Goal: Communication & Community: Answer question/provide support

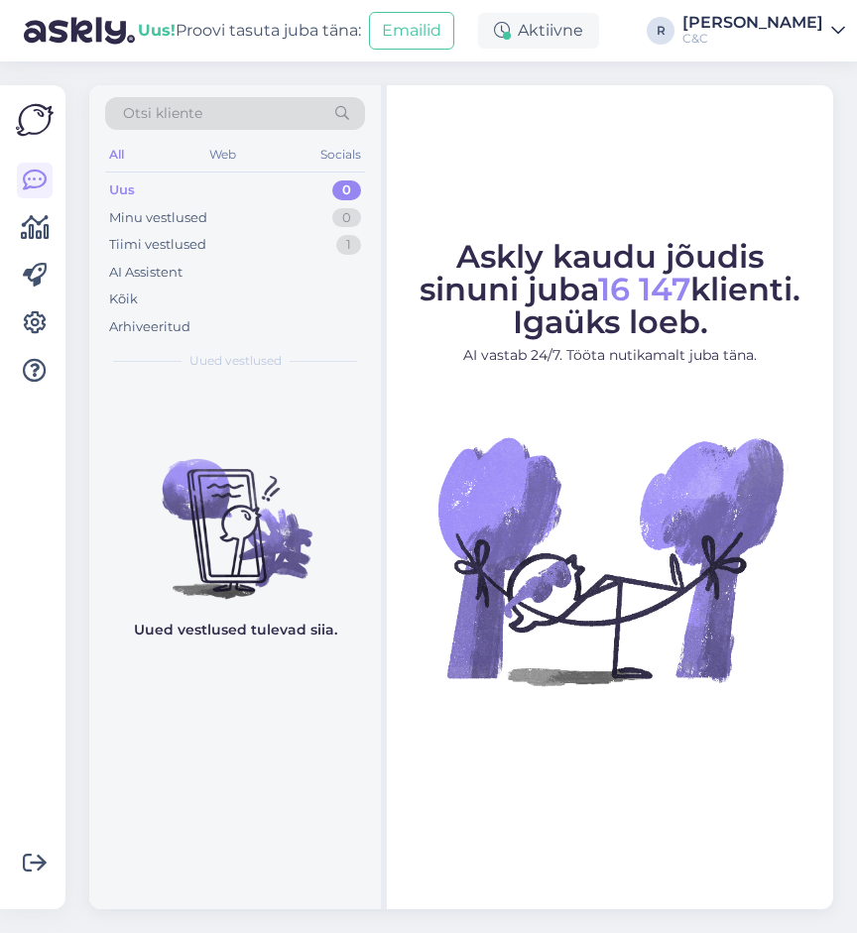
click at [414, 317] on figcaption "Askly kaudu jõudis sinuni juba 16 147 klienti. Igaüks loeb. AI vastab 24/7. Töö…" at bounding box center [610, 311] width 411 height 141
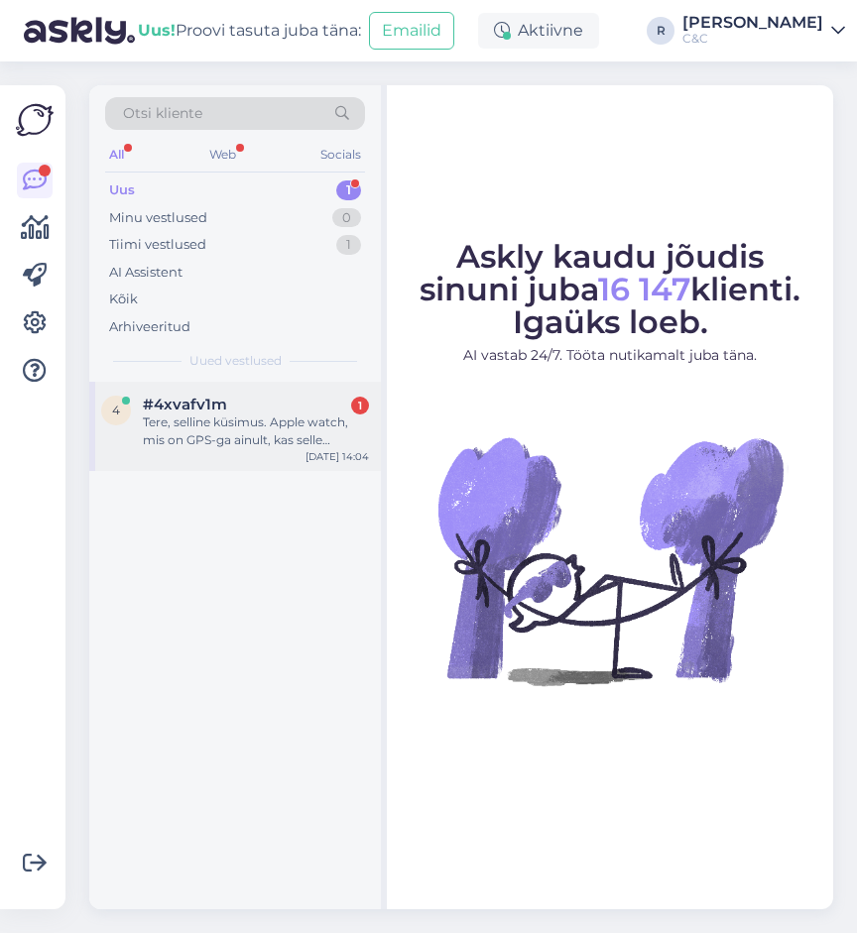
click at [293, 407] on div "#4xvafv1m 1" at bounding box center [256, 405] width 226 height 18
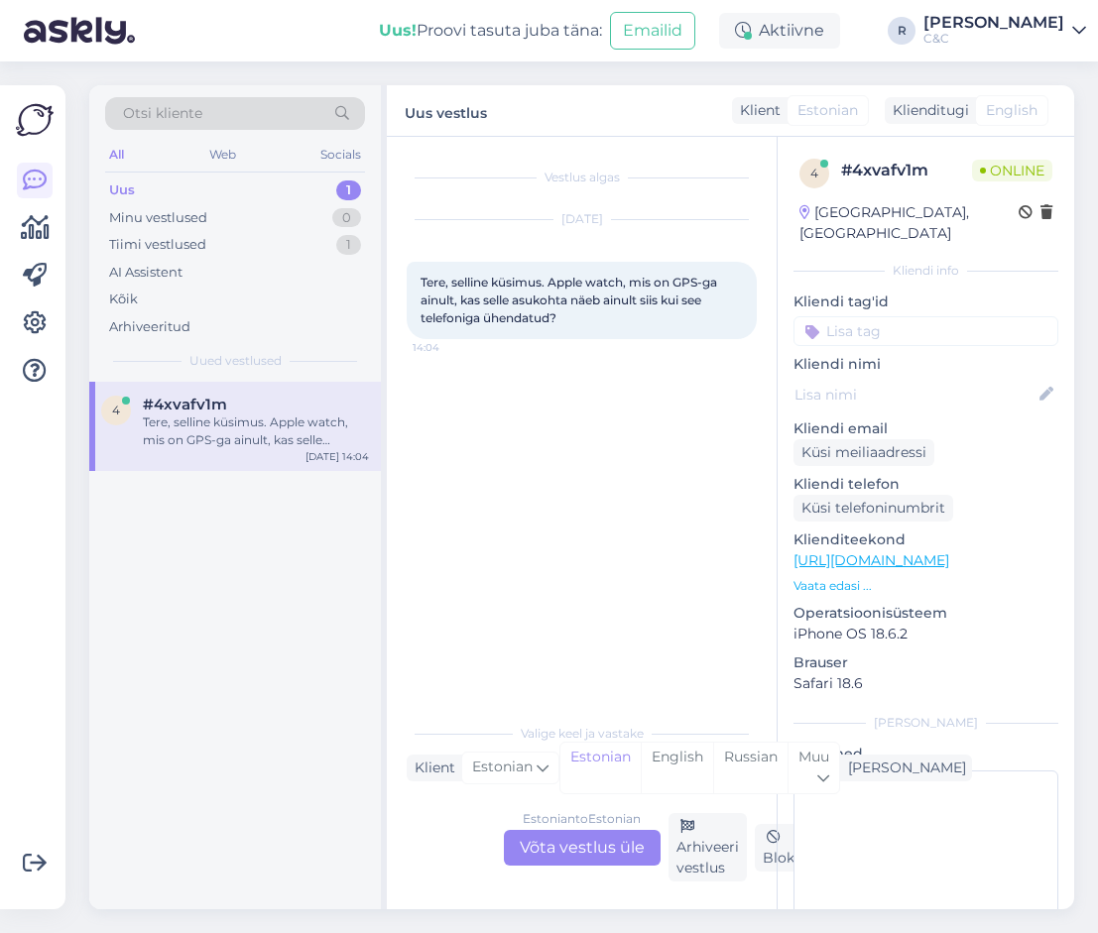
click at [609, 852] on div "Estonian to Estonian Võta vestlus üle" at bounding box center [582, 848] width 157 height 36
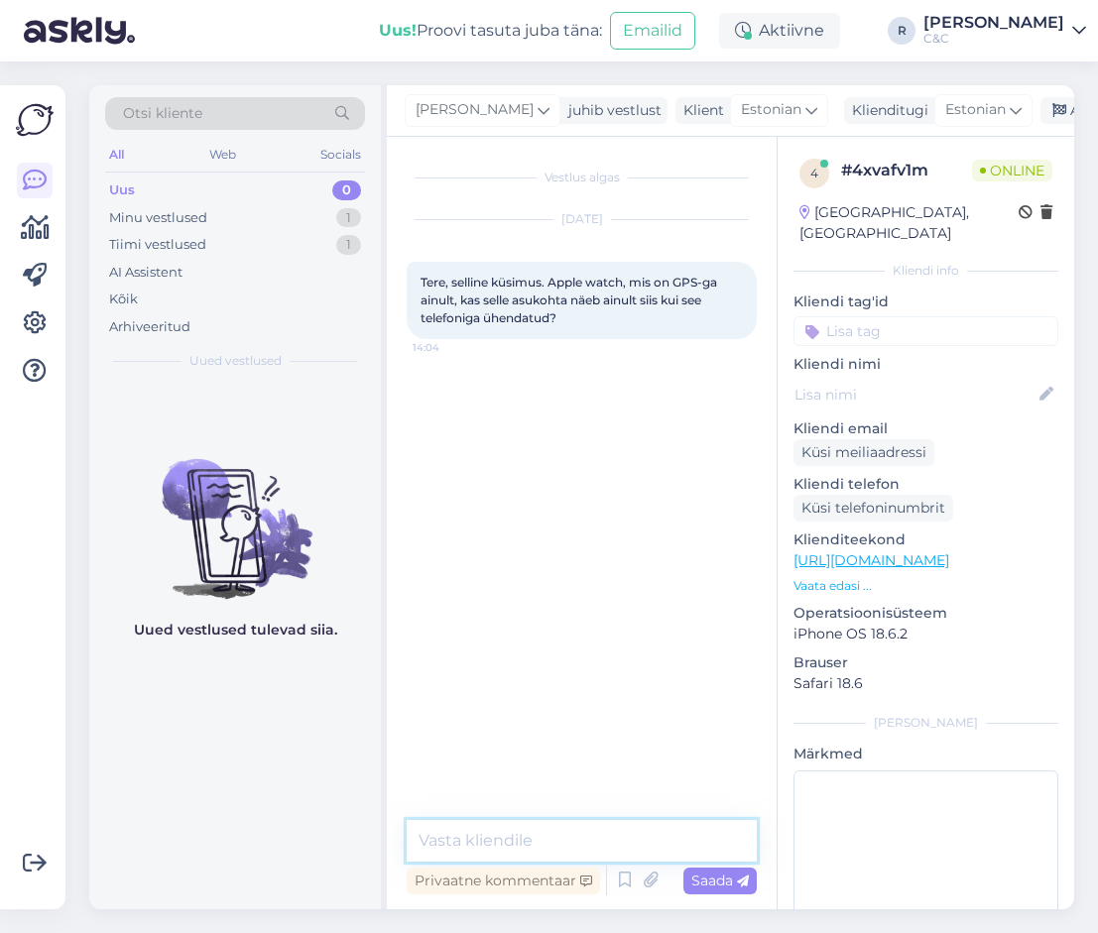
click at [578, 847] on textarea at bounding box center [582, 841] width 350 height 42
type textarea "Tere!"
click at [588, 840] on textarea at bounding box center [582, 841] width 350 height 42
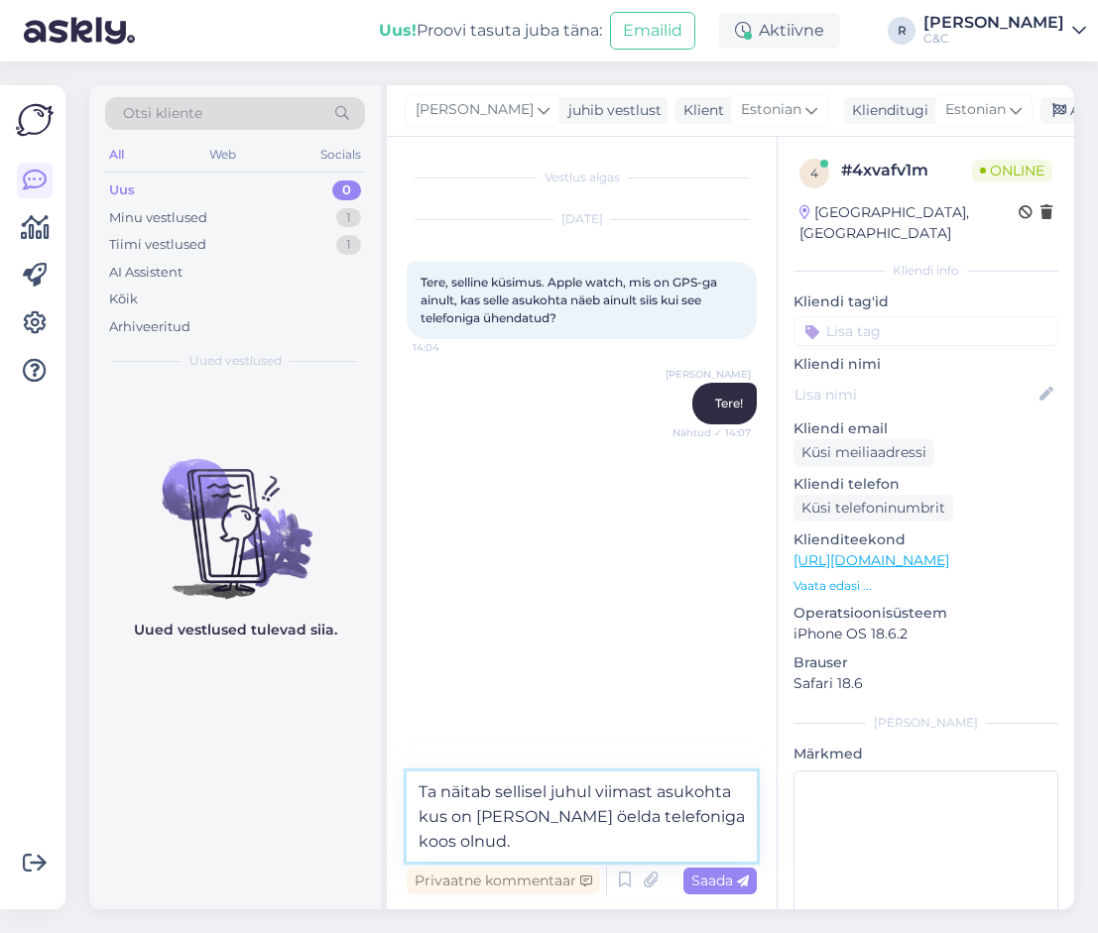
type textarea "Ta näitab sellisel juhul viimast asukohta kus on [PERSON_NAME] öelda telefoniga…"
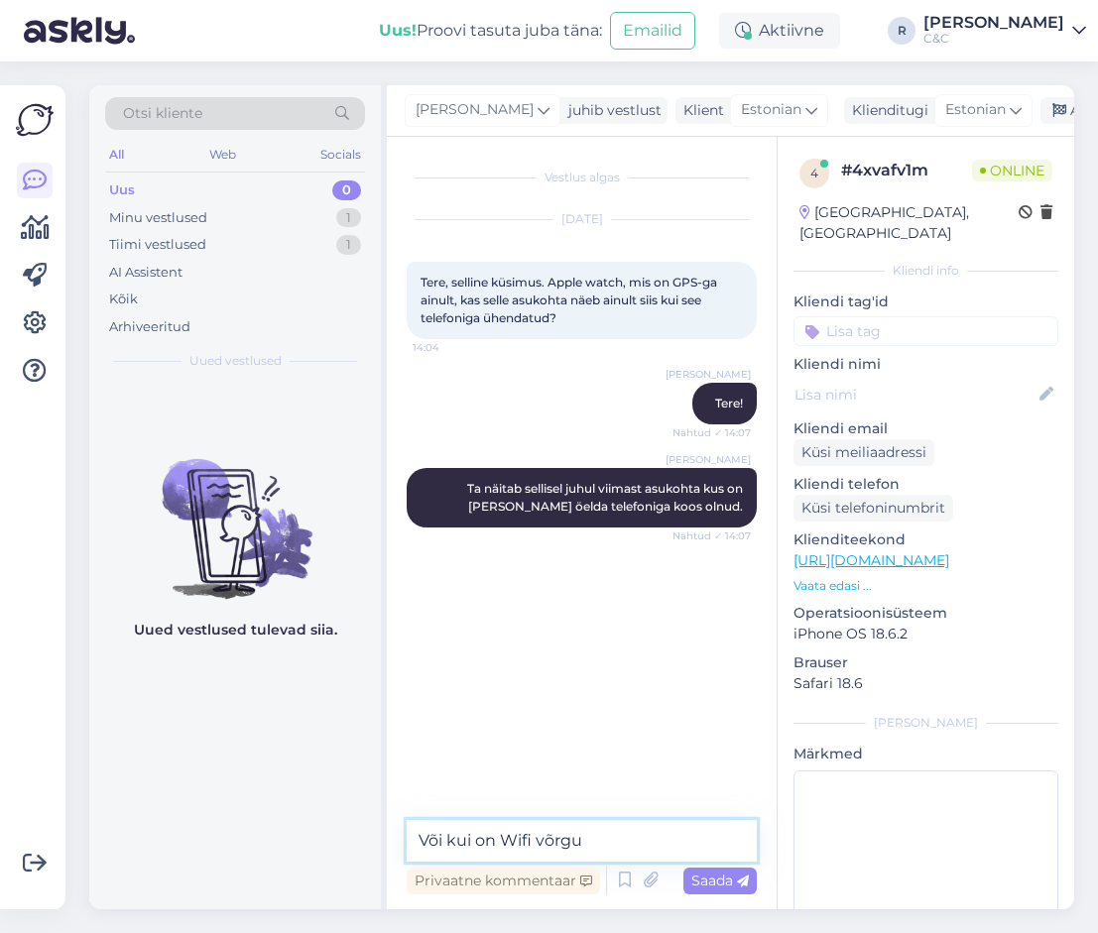
type textarea "Või kui on Wifi võrgus"
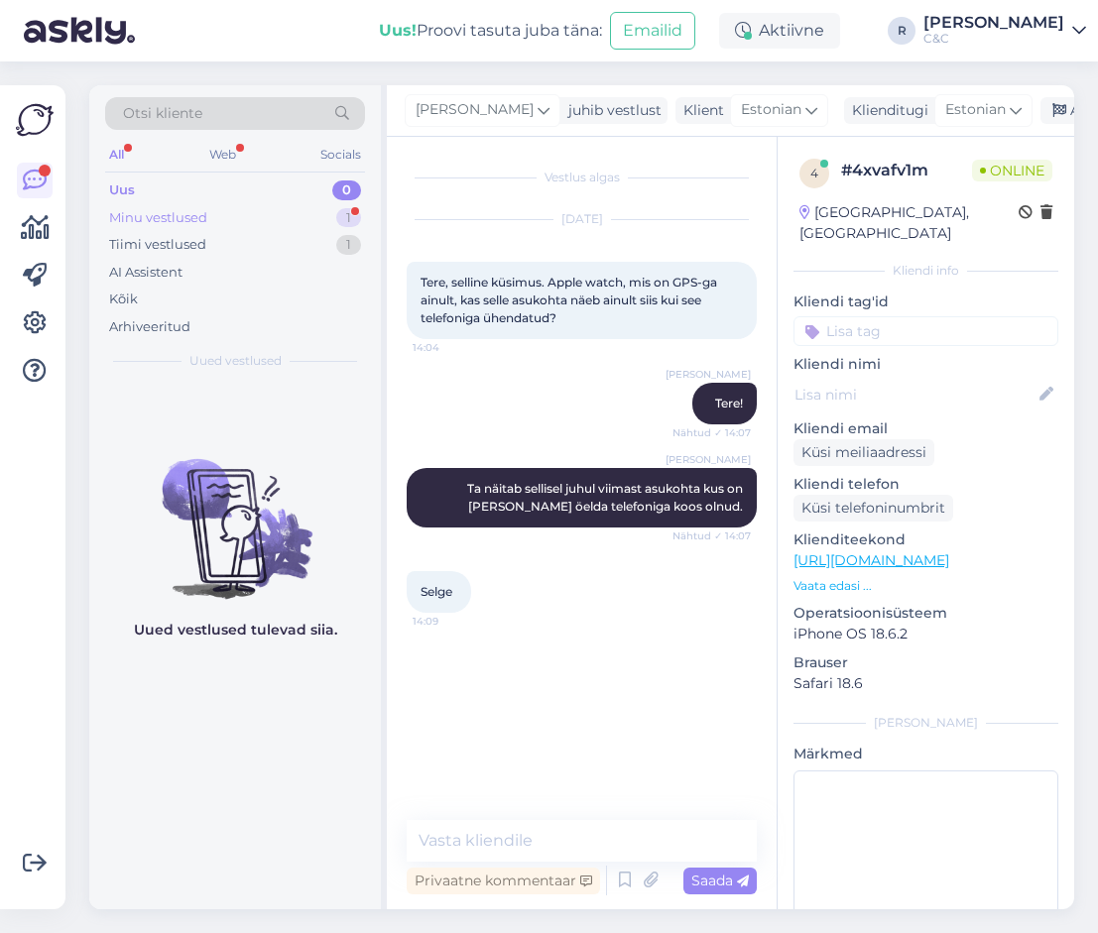
click at [288, 213] on div "Minu vestlused 1" at bounding box center [235, 218] width 260 height 28
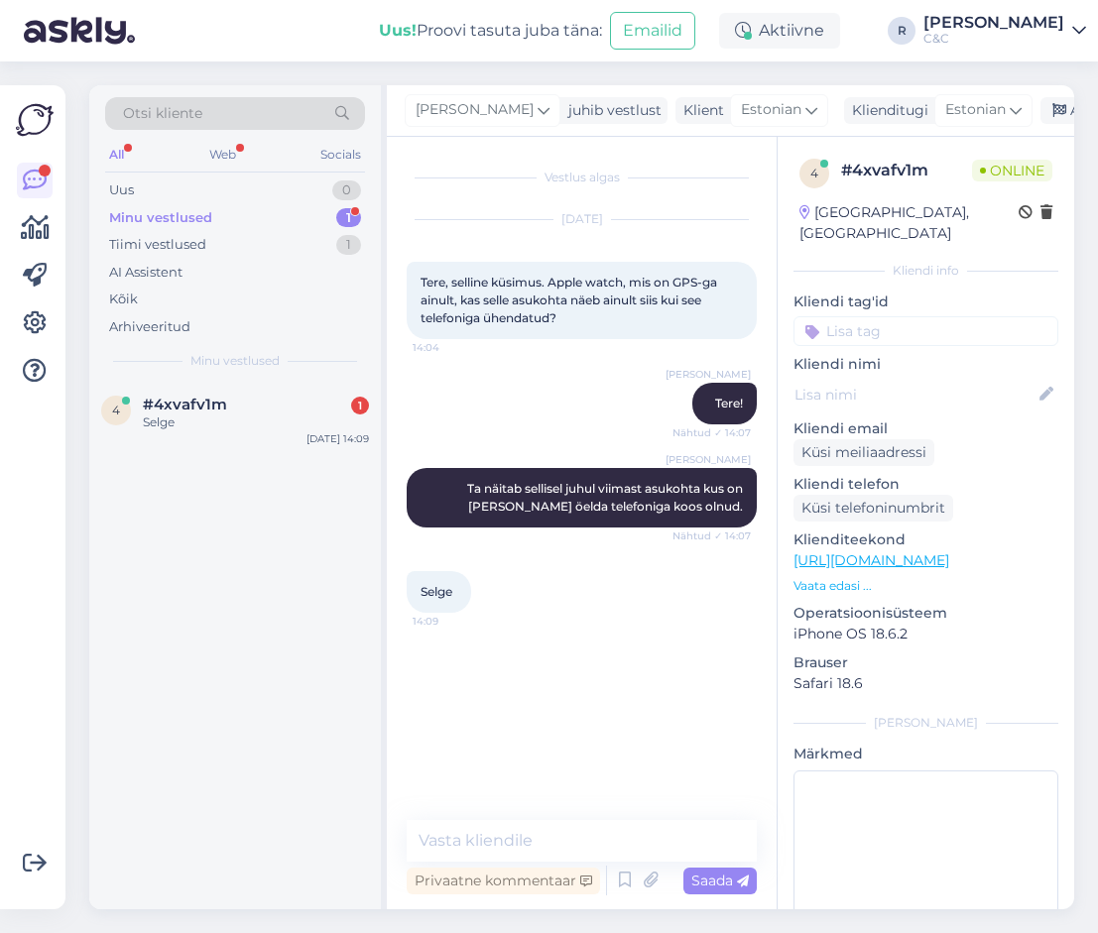
click at [1081, 97] on div "Otsi kliente All Web Socials Uus 0 Minu vestlused 1 Tiimi vestlused 1 AI Assist…" at bounding box center [587, 497] width 1021 height 872
click at [1040, 109] on div "Arhiveeri vestlus" at bounding box center [1116, 110] width 153 height 27
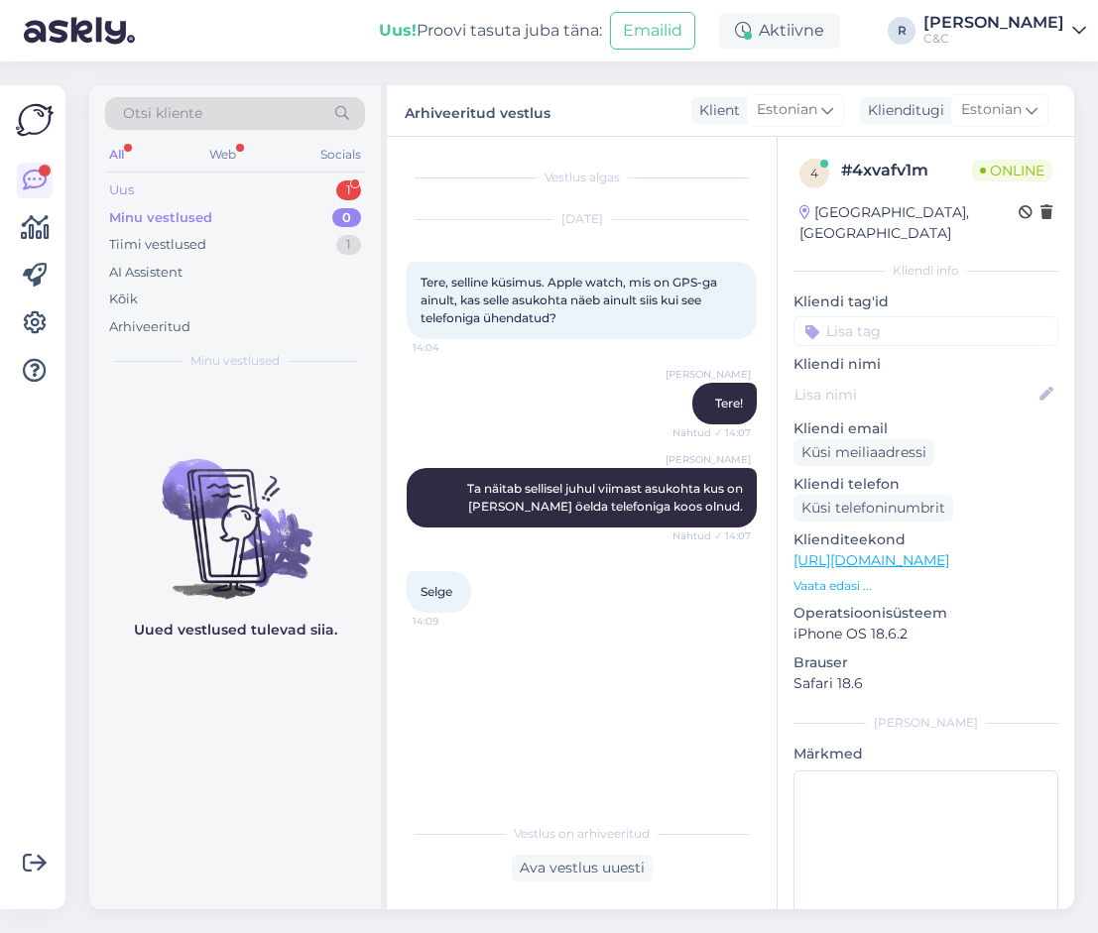
click at [290, 192] on div "Uus 1" at bounding box center [235, 191] width 260 height 28
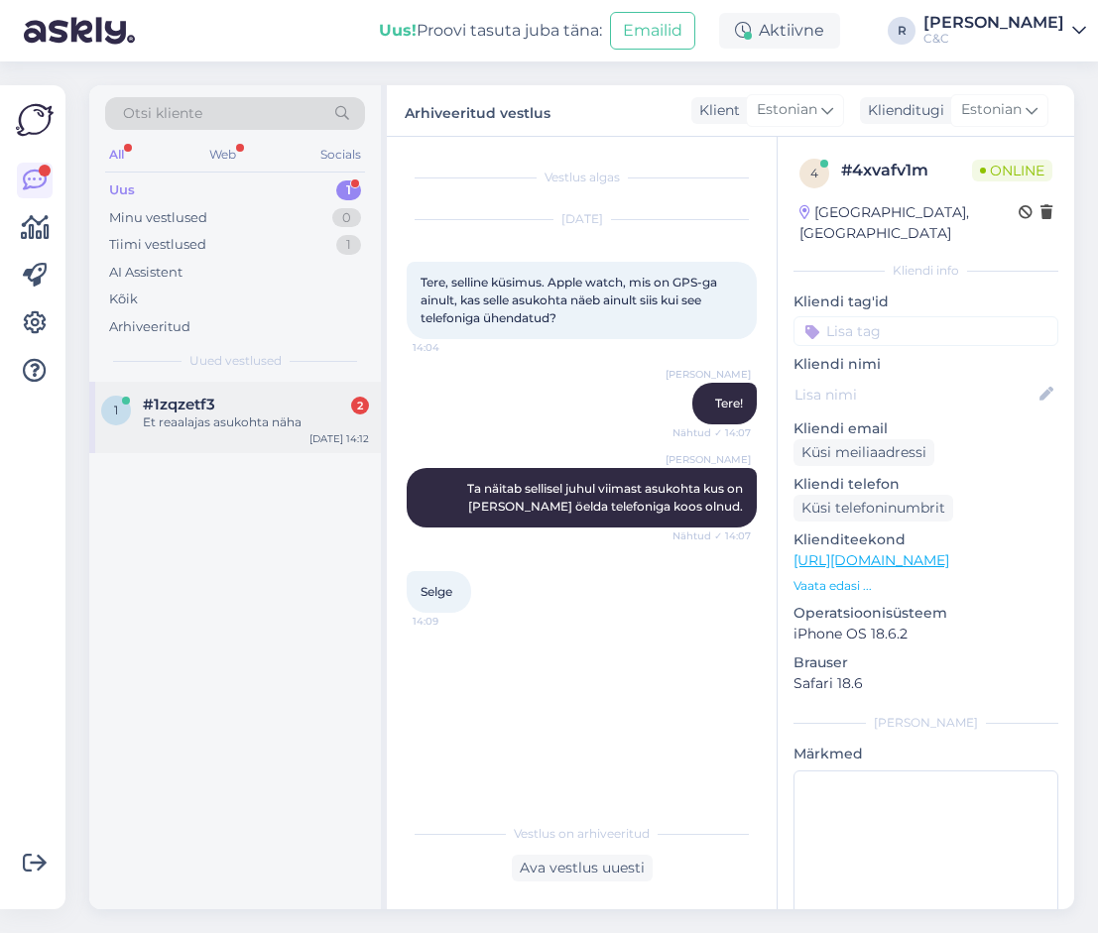
click at [297, 436] on div "1 #1zqzetf3 2 Et reaalajas asukohta näha [DATE] 14:12" at bounding box center [235, 417] width 292 height 71
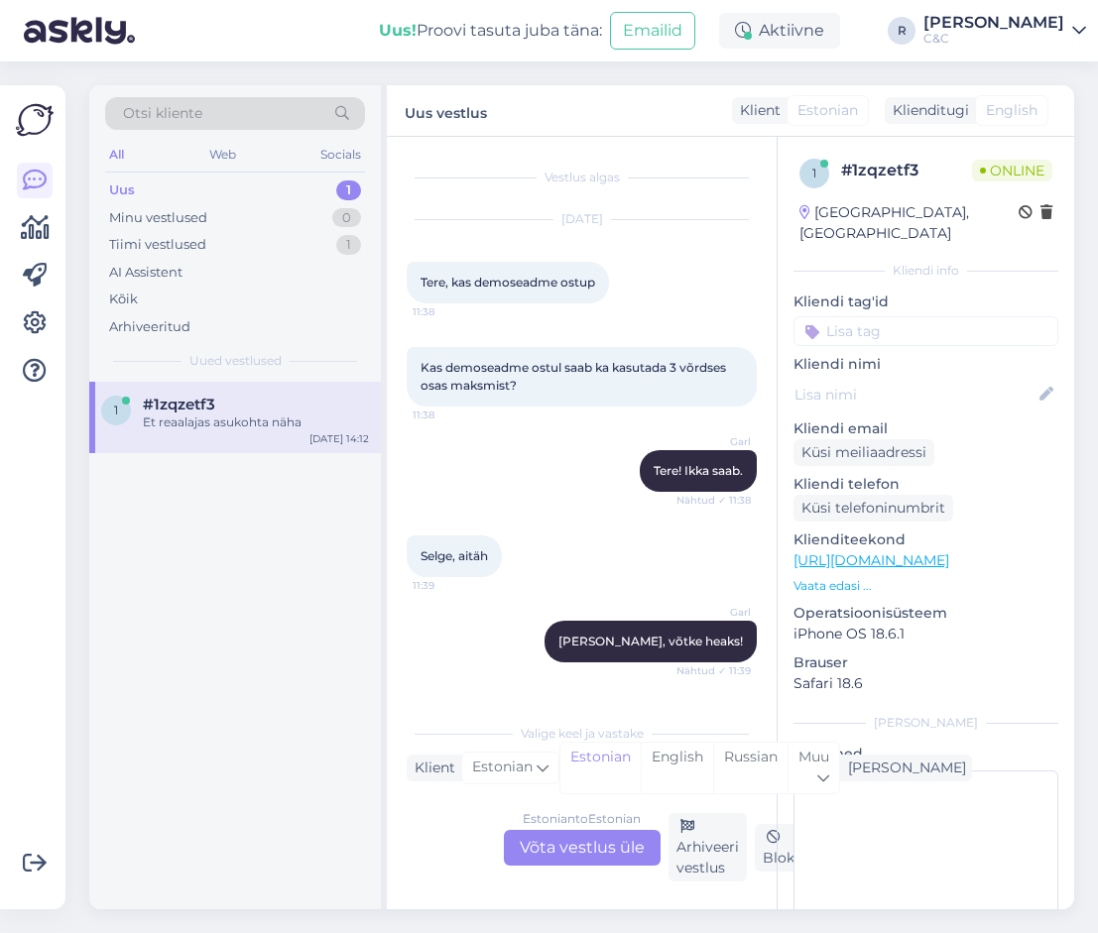
scroll to position [219, 0]
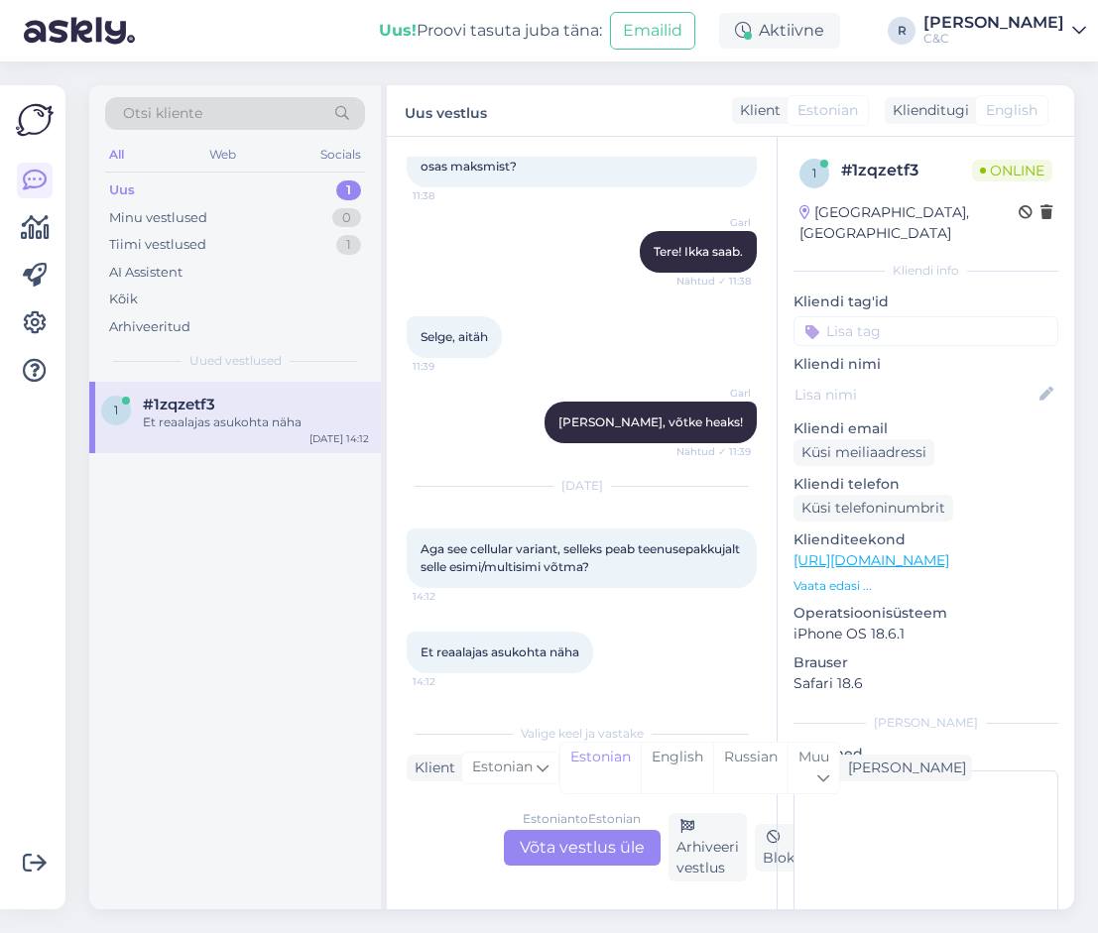
click at [590, 840] on div "Estonian to Estonian Võta vestlus üle" at bounding box center [582, 848] width 157 height 36
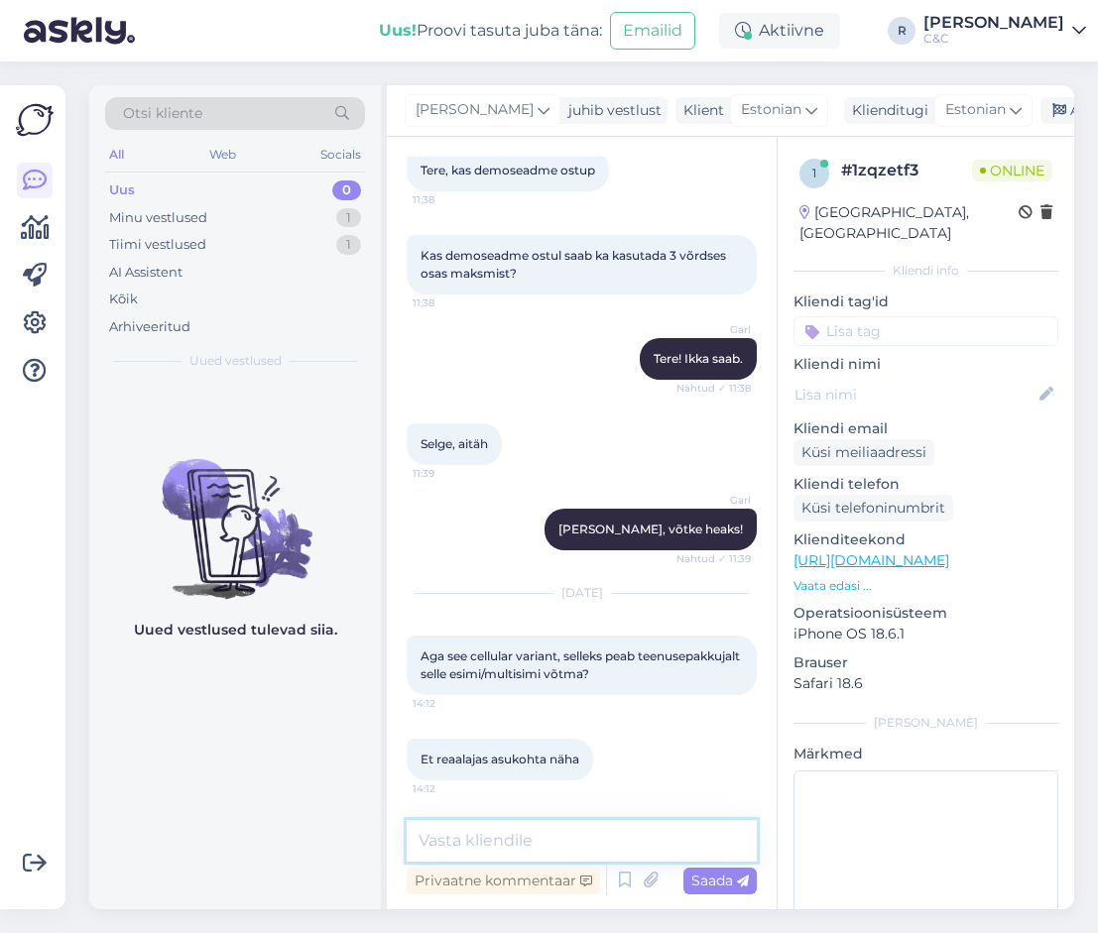
click at [549, 847] on textarea at bounding box center [582, 841] width 350 height 42
type textarea "Täpselt."
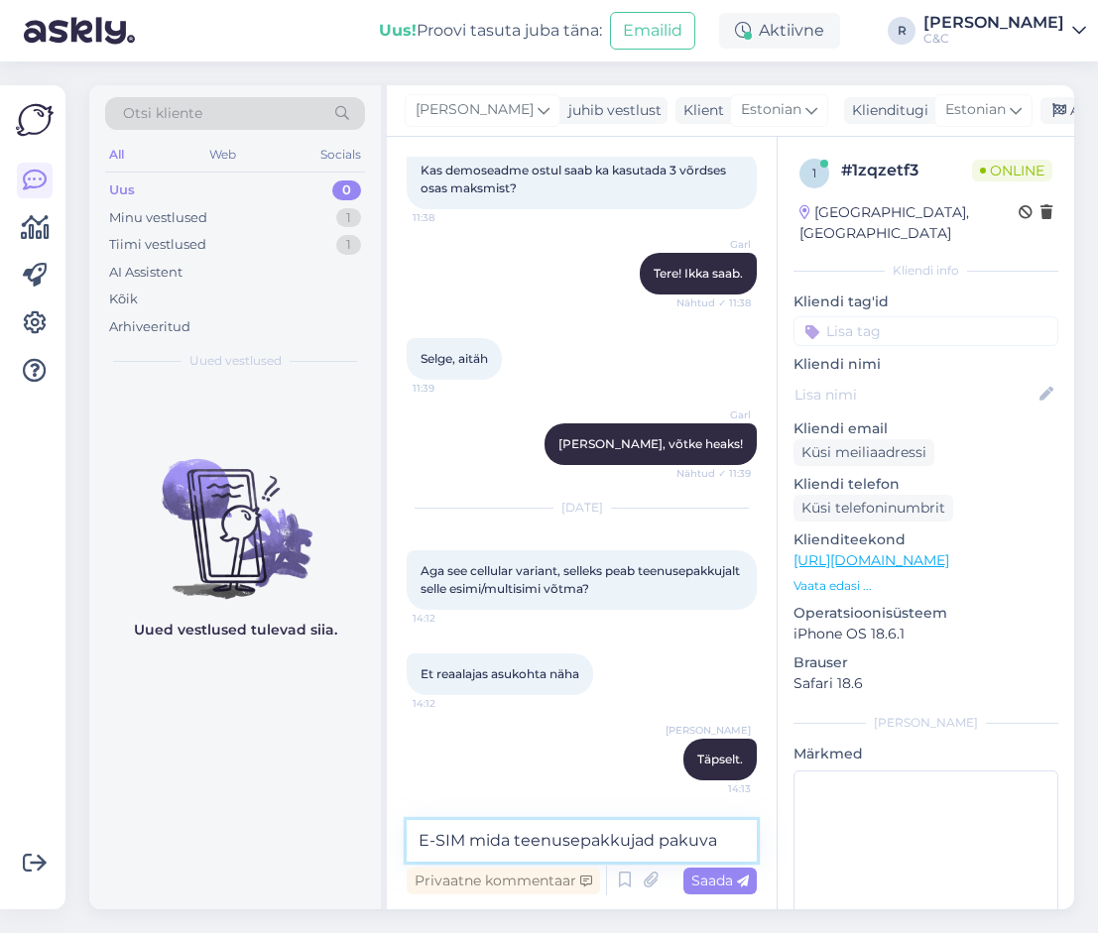
type textarea "E-SIM mida teenusepakkujad pakuvad"
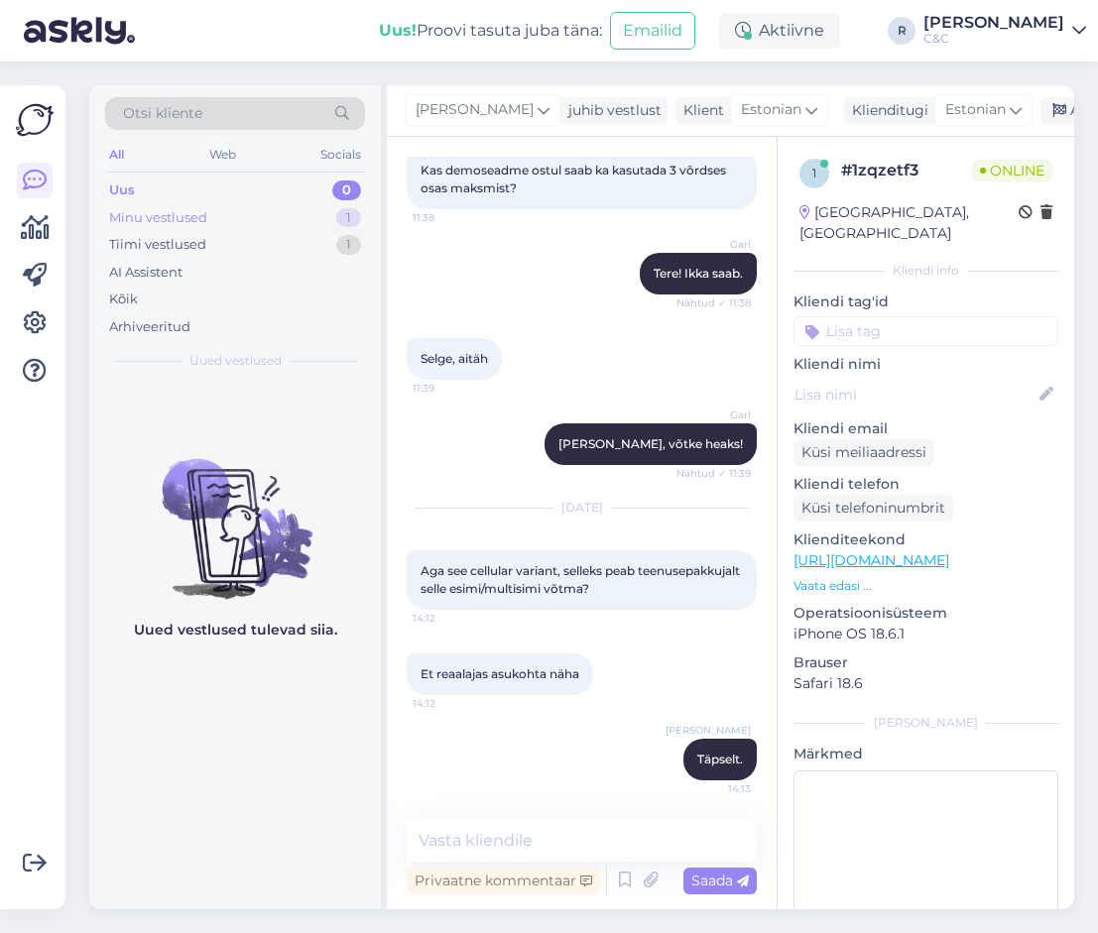
click at [307, 228] on div "Minu vestlused 1" at bounding box center [235, 218] width 260 height 28
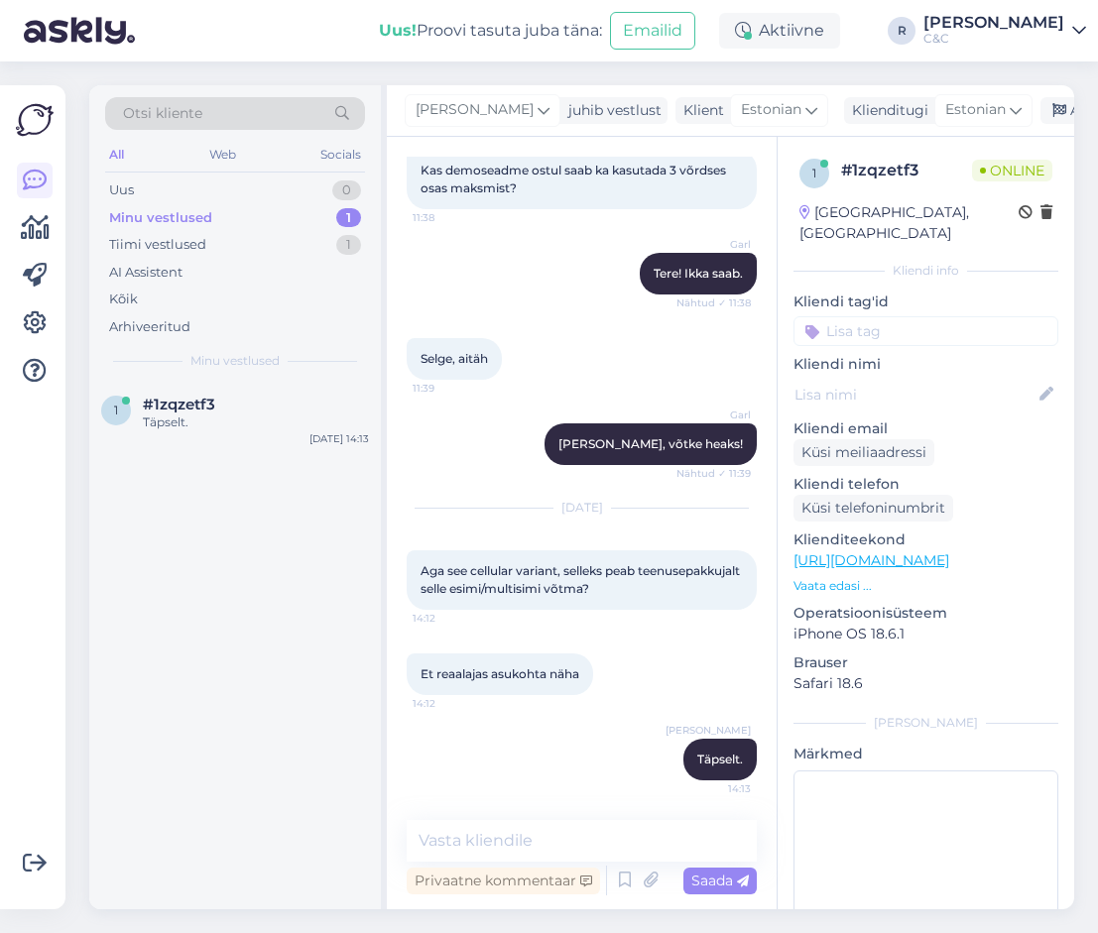
click at [225, 454] on div "1 #1zqzetf3 Täpselt. [DATE] 14:13" at bounding box center [235, 646] width 292 height 528
click at [225, 441] on div "1 #1zqzetf3 Täpselt. [DATE] 14:13" at bounding box center [235, 417] width 292 height 71
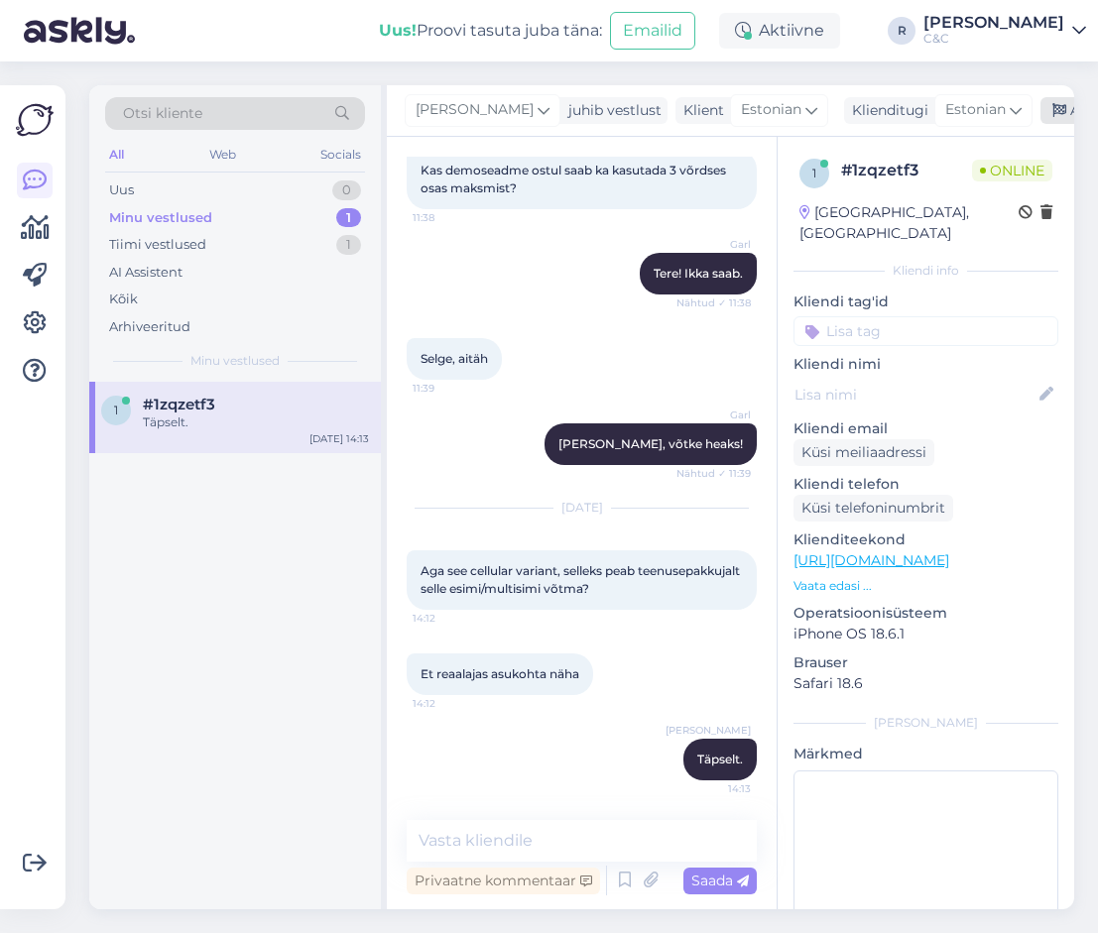
click at [1040, 98] on div "Arhiveeri vestlus" at bounding box center [1116, 110] width 153 height 27
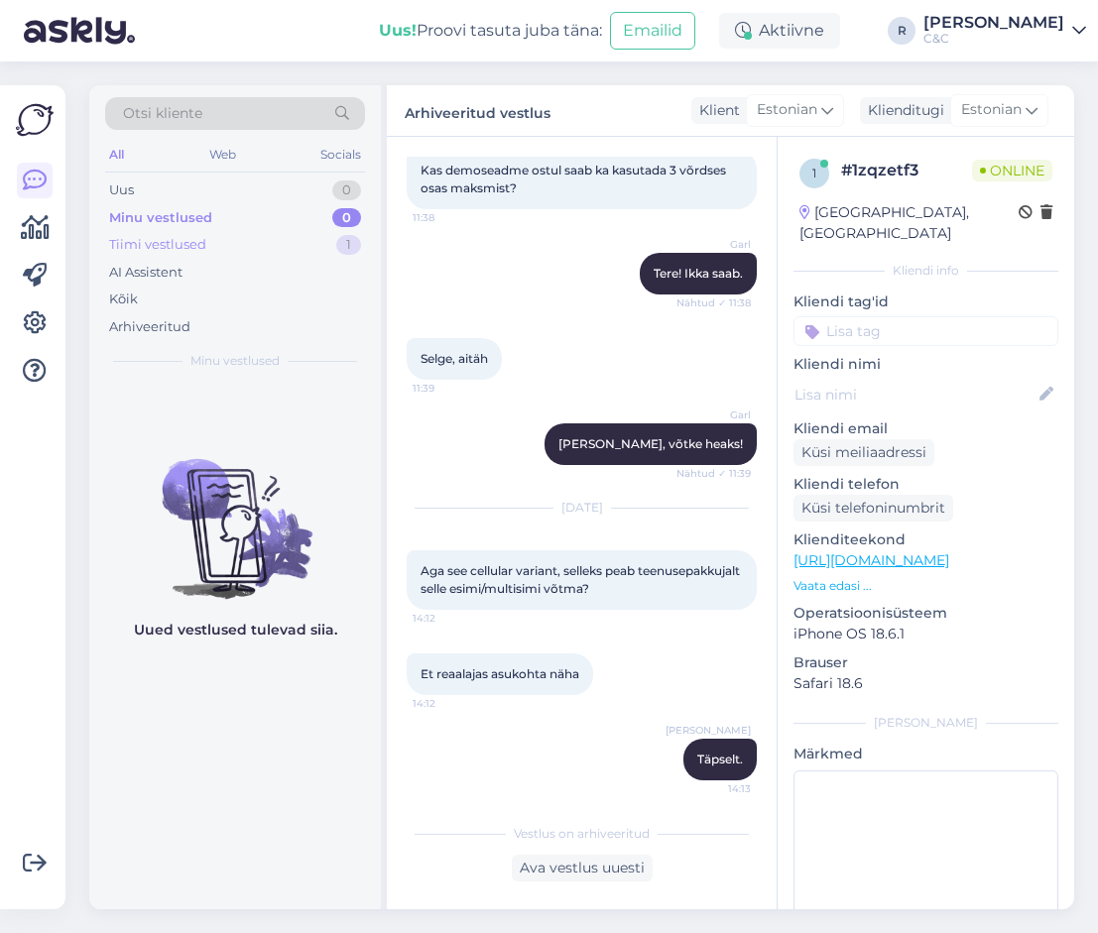
click at [353, 245] on div "1" at bounding box center [348, 245] width 25 height 20
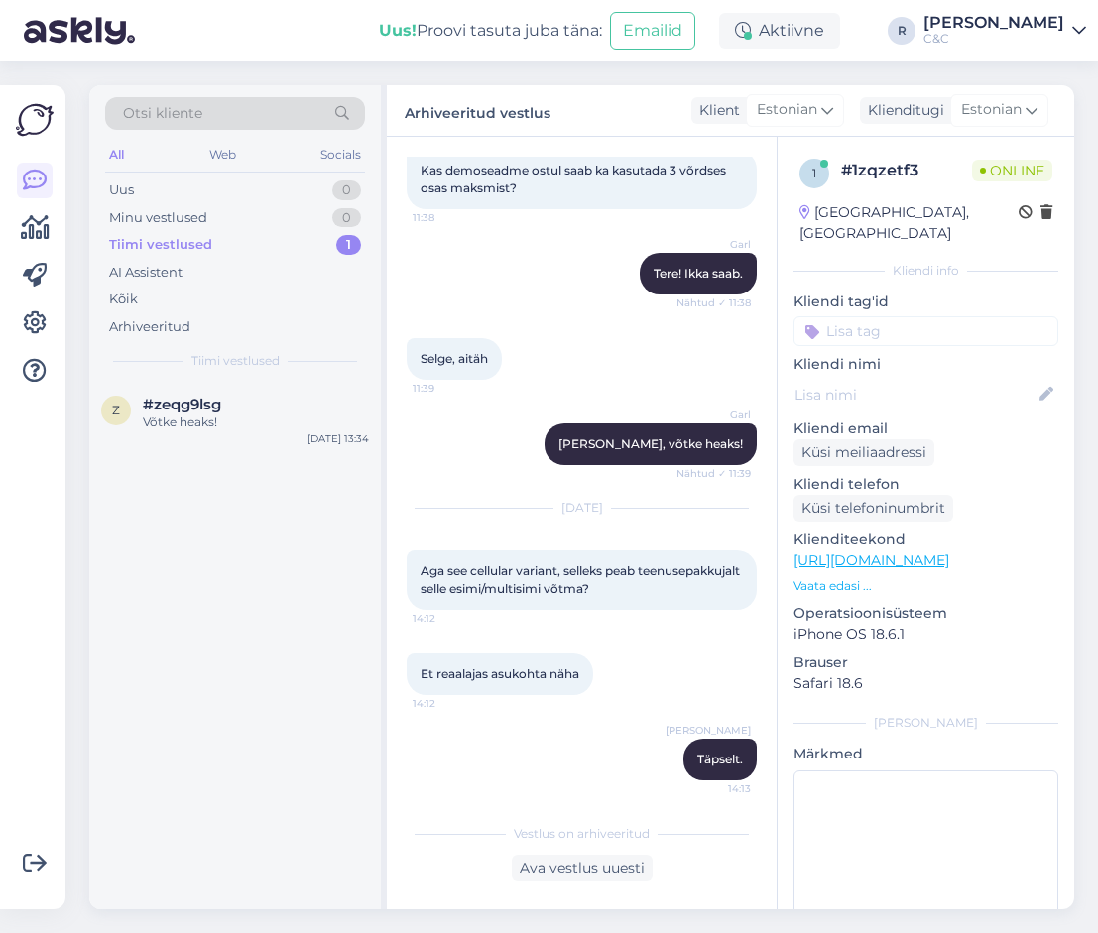
click at [274, 468] on div "z #zeqg9lsg Võtke heaks! [DATE] 13:34" at bounding box center [235, 646] width 292 height 528
click at [287, 403] on div "#zeqg9lsg" at bounding box center [256, 405] width 226 height 18
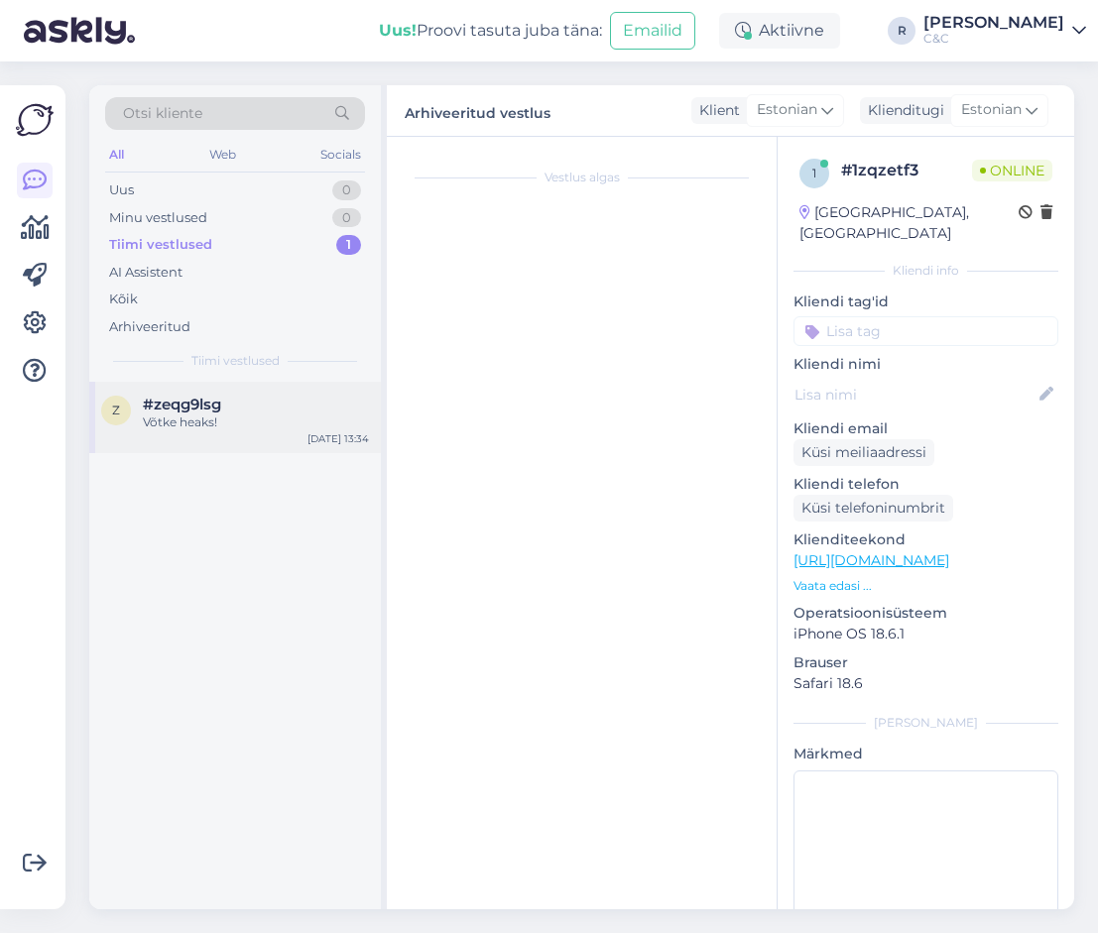
scroll to position [920, 0]
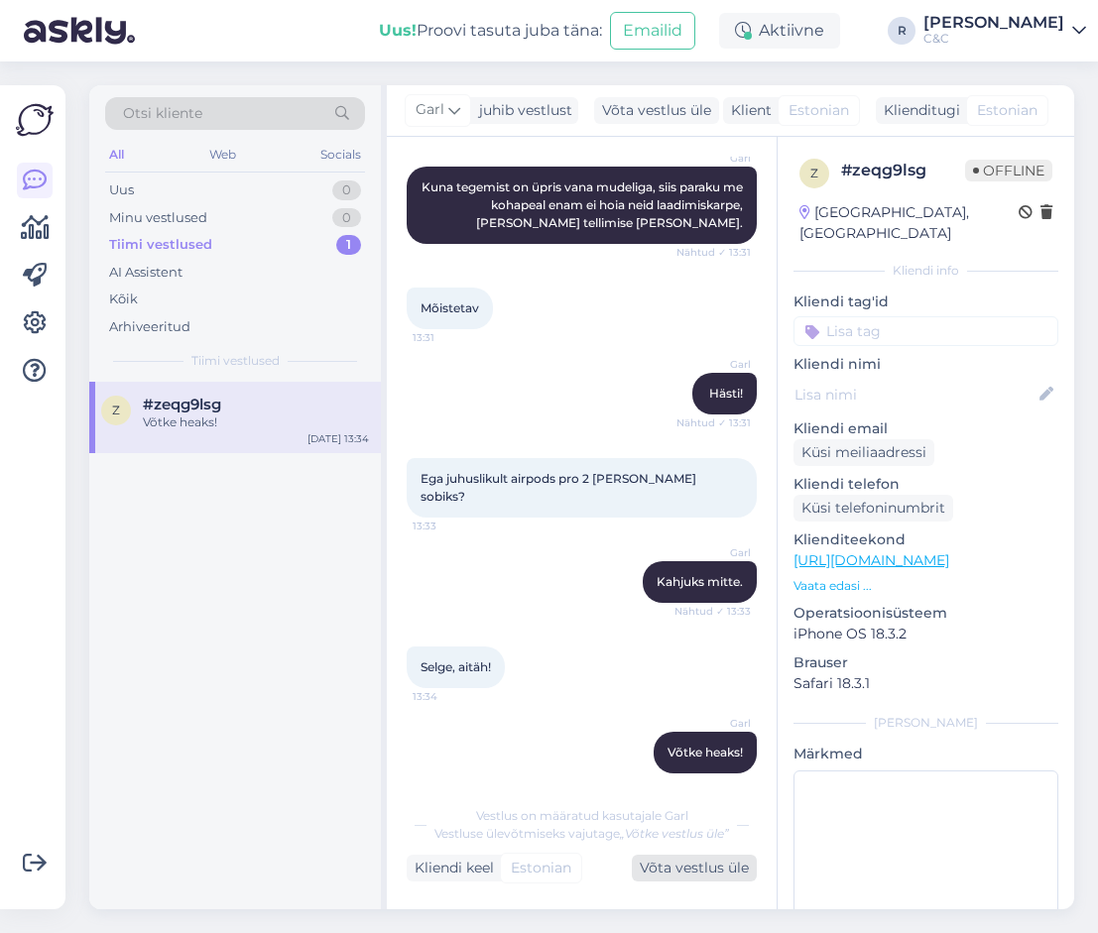
click at [694, 873] on div "Võta vestlus üle" at bounding box center [694, 868] width 125 height 27
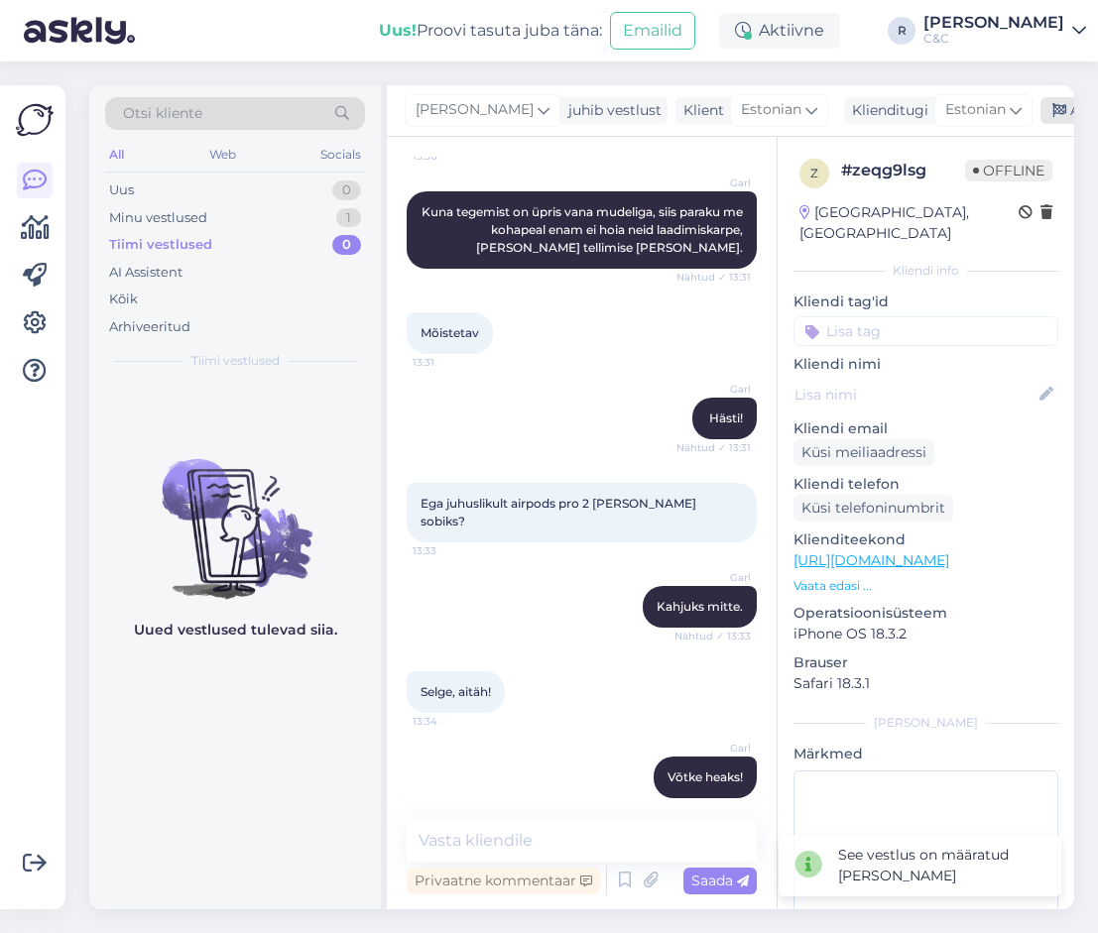
click at [1041, 119] on div "Arhiveeri vestlus" at bounding box center [1116, 110] width 153 height 27
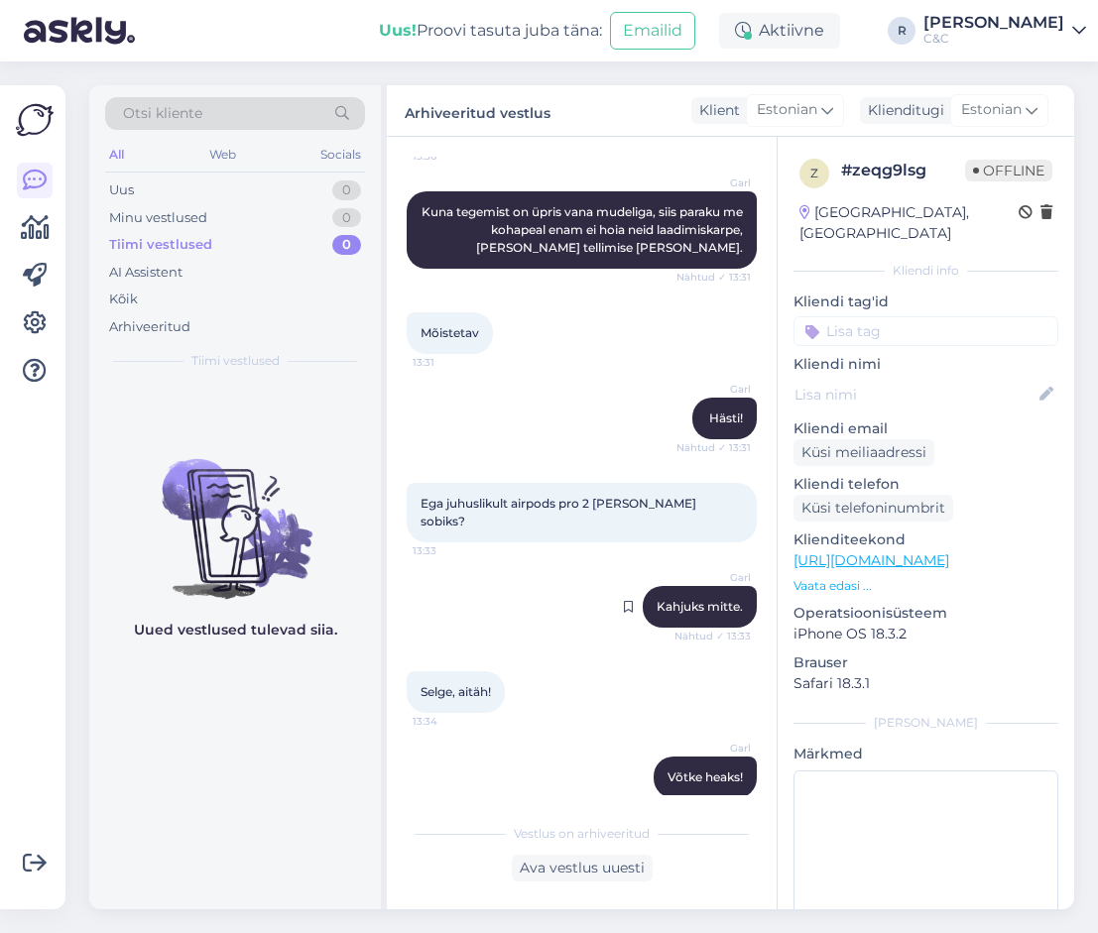
click at [700, 570] on span "Garl" at bounding box center [713, 577] width 74 height 15
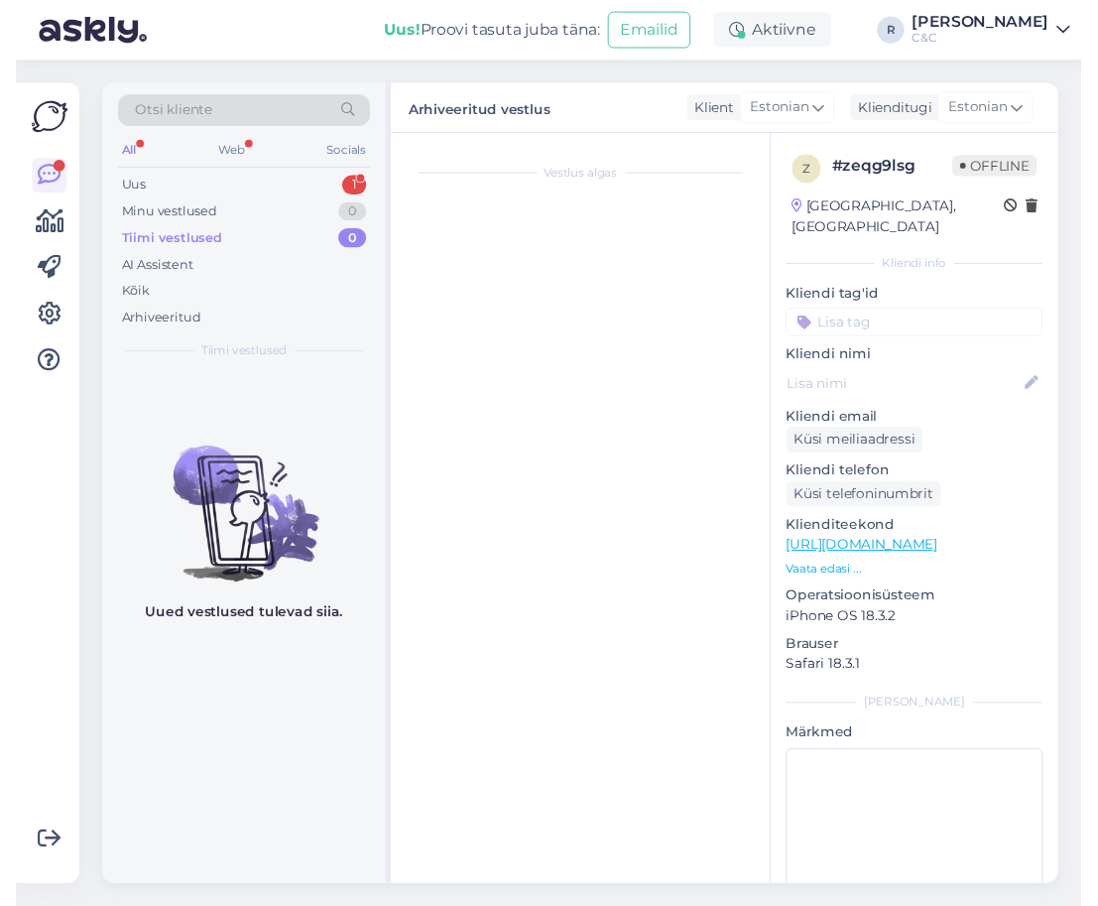
scroll to position [0, 0]
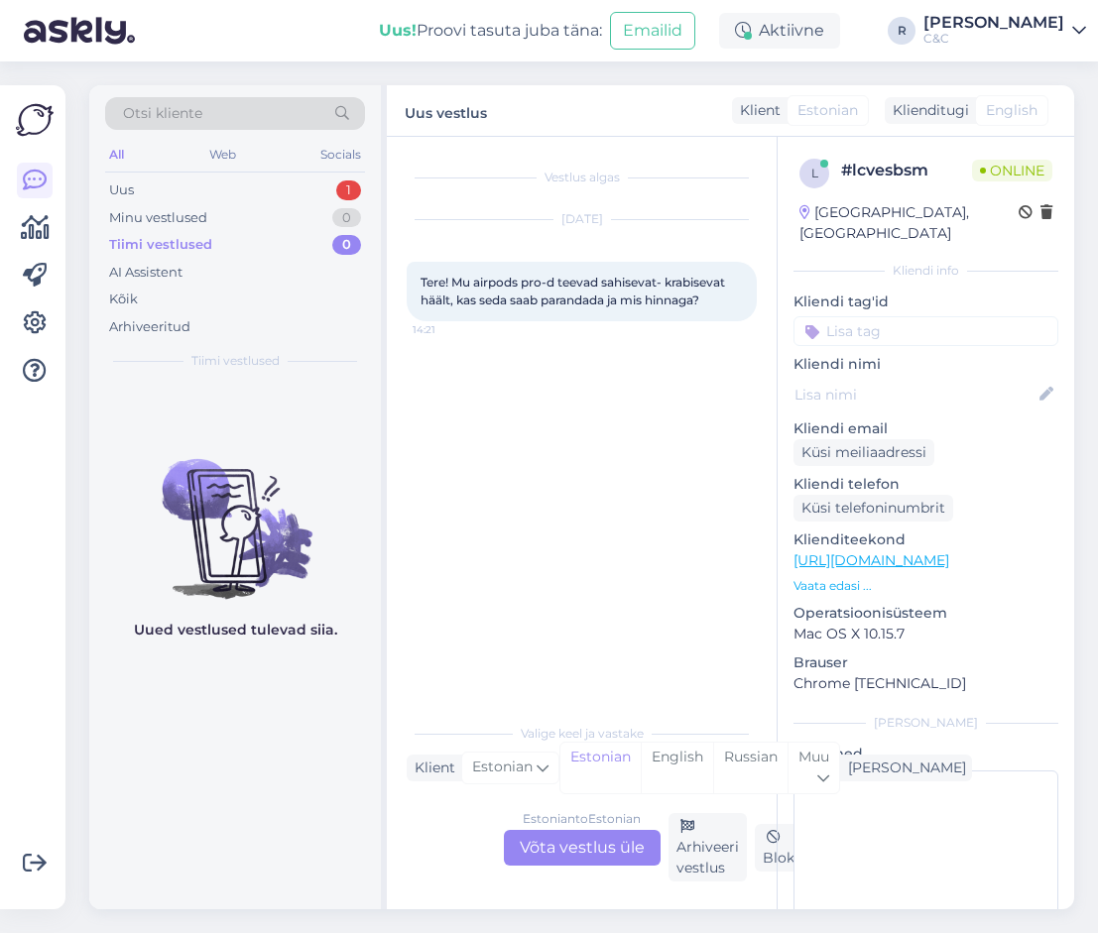
click at [591, 859] on div "Estonian to Estonian Võta vestlus üle" at bounding box center [582, 848] width 157 height 36
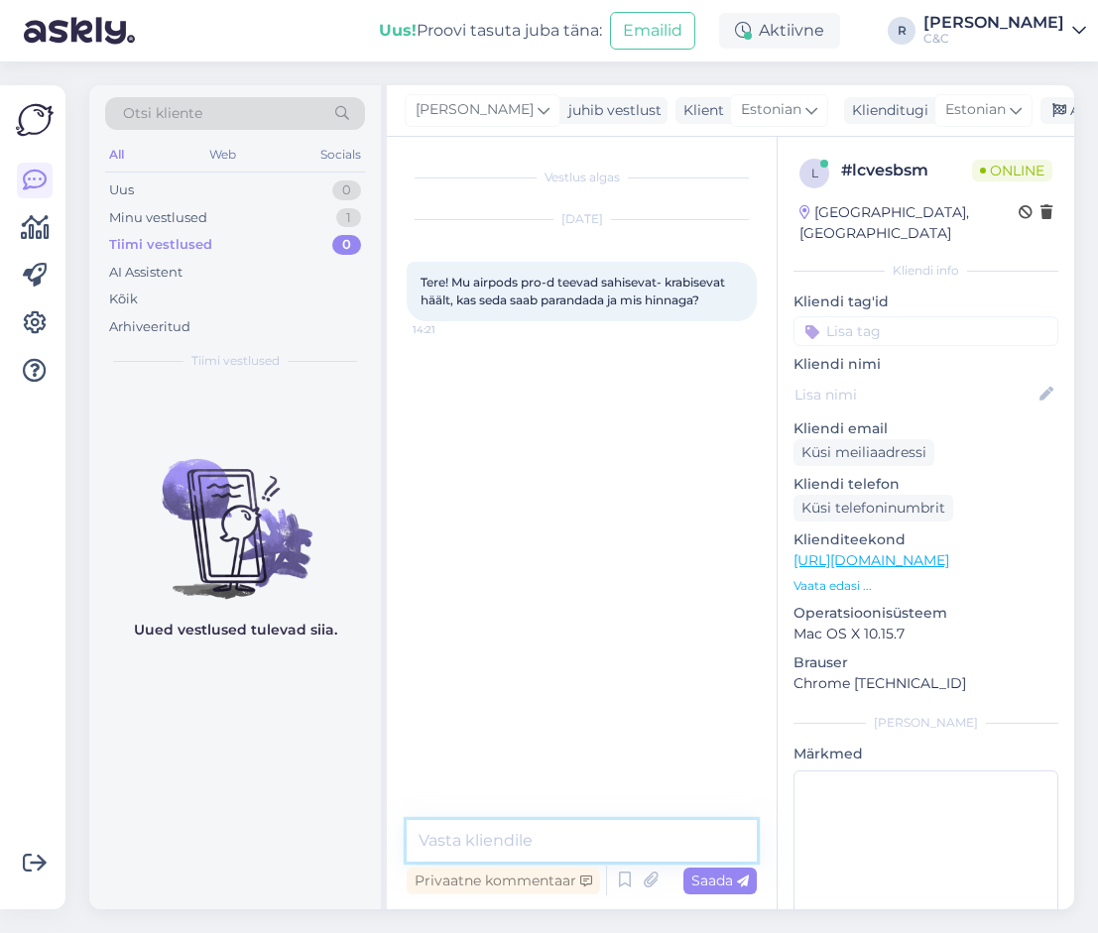
click at [591, 856] on textarea at bounding box center [582, 841] width 350 height 42
type textarea "Tere!"
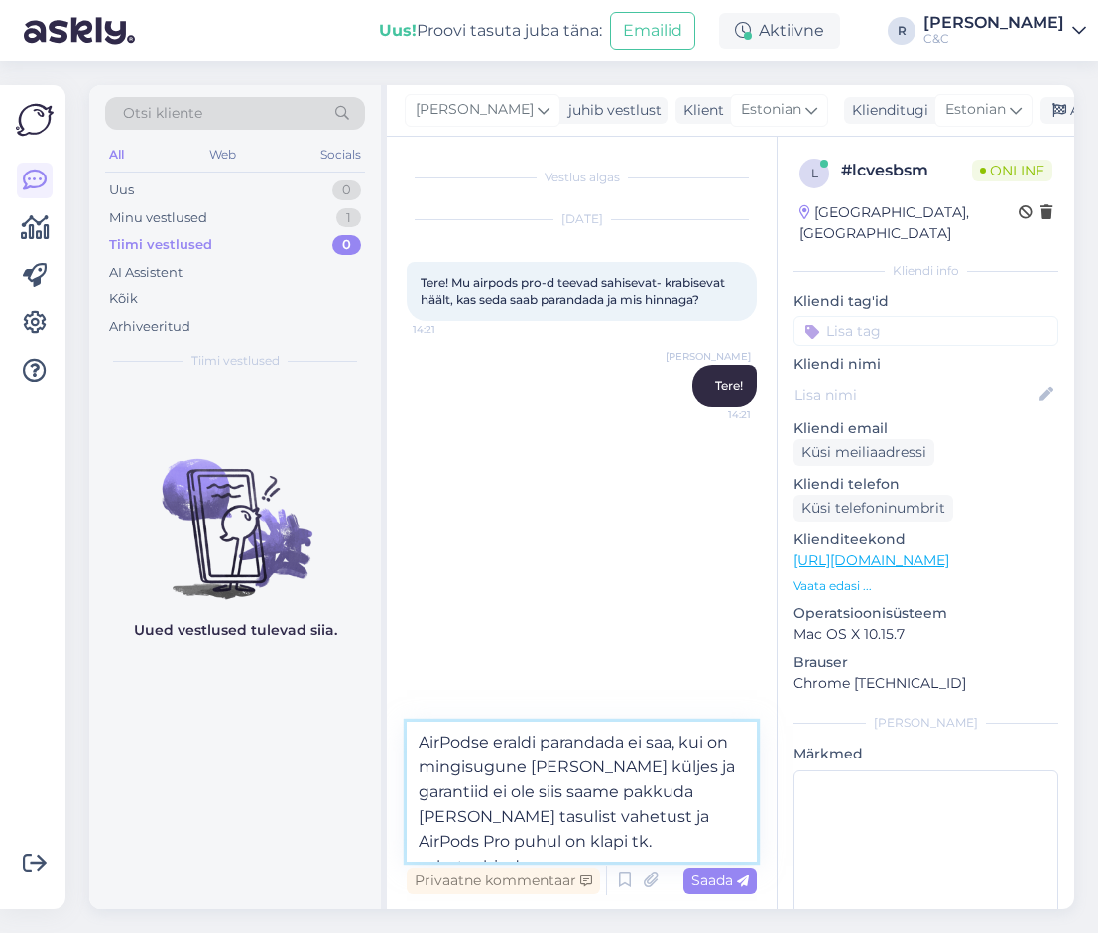
click at [607, 818] on textarea "AirPodse eraldi parandada ei saa, kui on mingisugune [PERSON_NAME] küljes ja ga…" at bounding box center [582, 792] width 350 height 140
click at [657, 838] on textarea "AirPodse eraldi parandada ei saa, kui on mingisugune [PERSON_NAME] küljes ja ga…" at bounding box center [582, 792] width 350 height 140
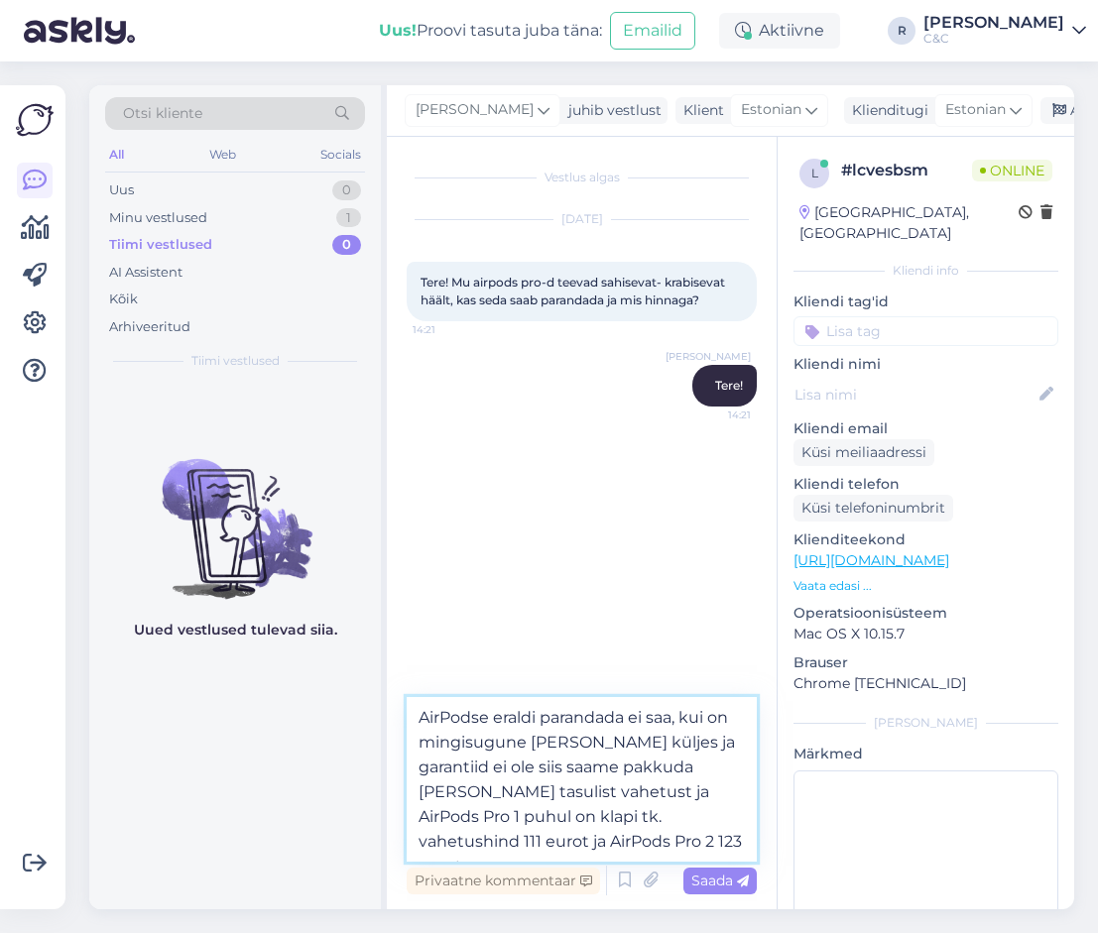
type textarea "AirPodse eraldi parandada ei saa, kui on mingisugune [PERSON_NAME] küljes ja ga…"
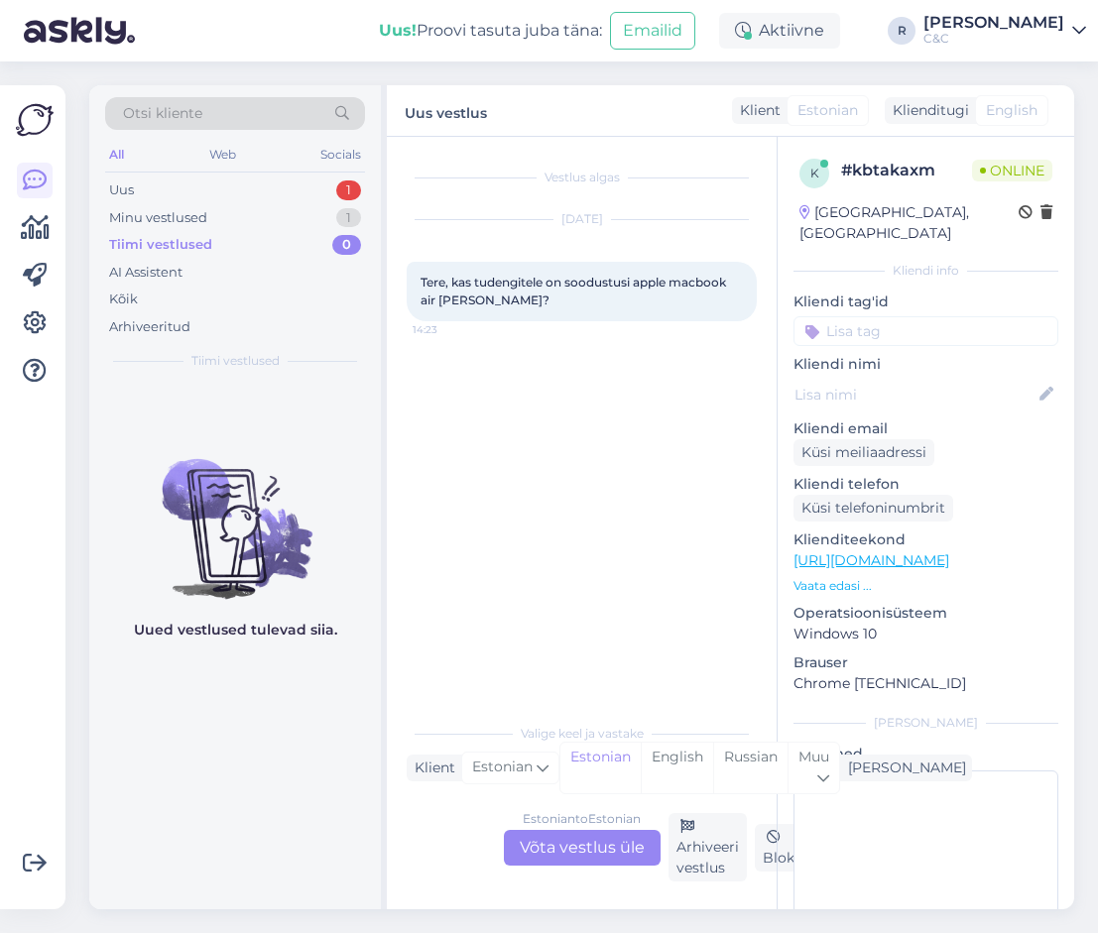
click at [560, 857] on div "Estonian to Estonian Võta vestlus üle" at bounding box center [582, 848] width 157 height 36
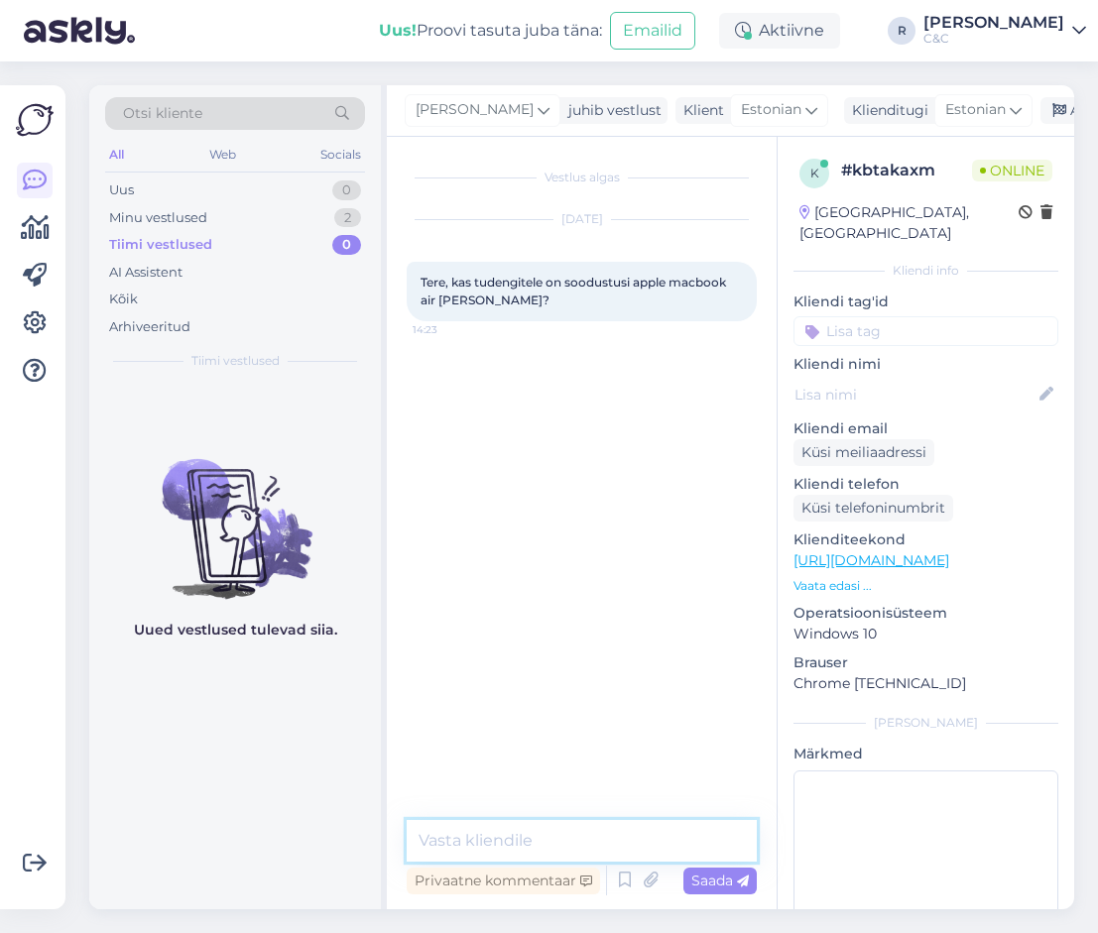
click at [563, 847] on textarea at bounding box center [582, 841] width 350 height 42
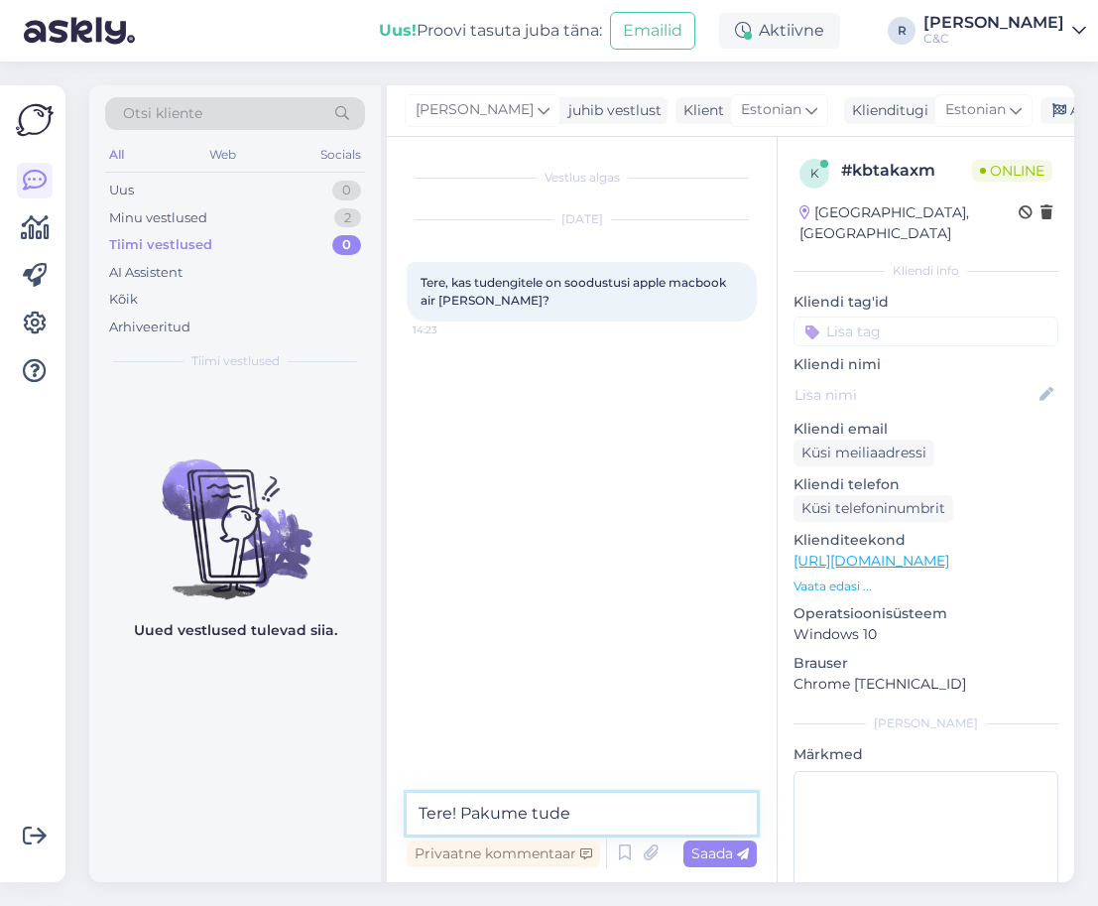
click at [638, 819] on textarea "Tere! Pakume tude" at bounding box center [582, 813] width 350 height 42
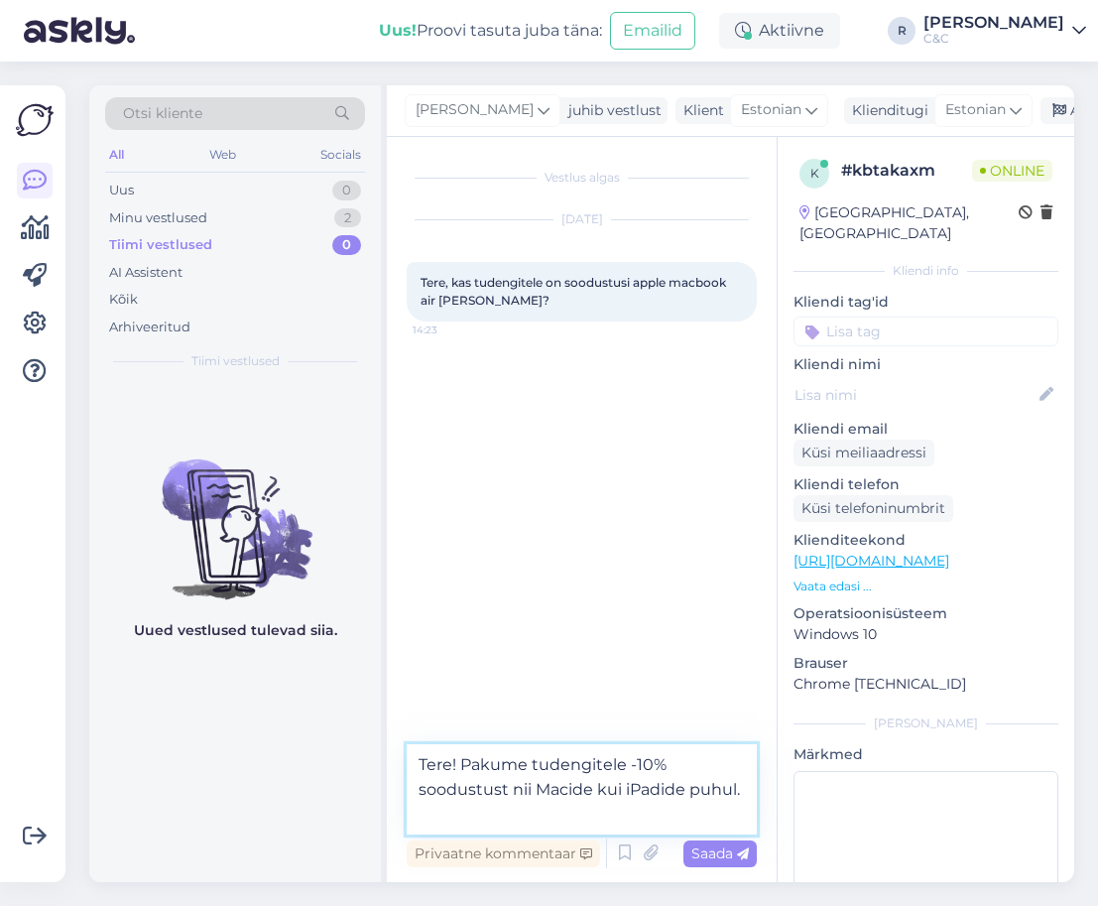
type textarea "Tere! Pakume tudengitele -10% soodustust nii Macide kui iPadide puhul."
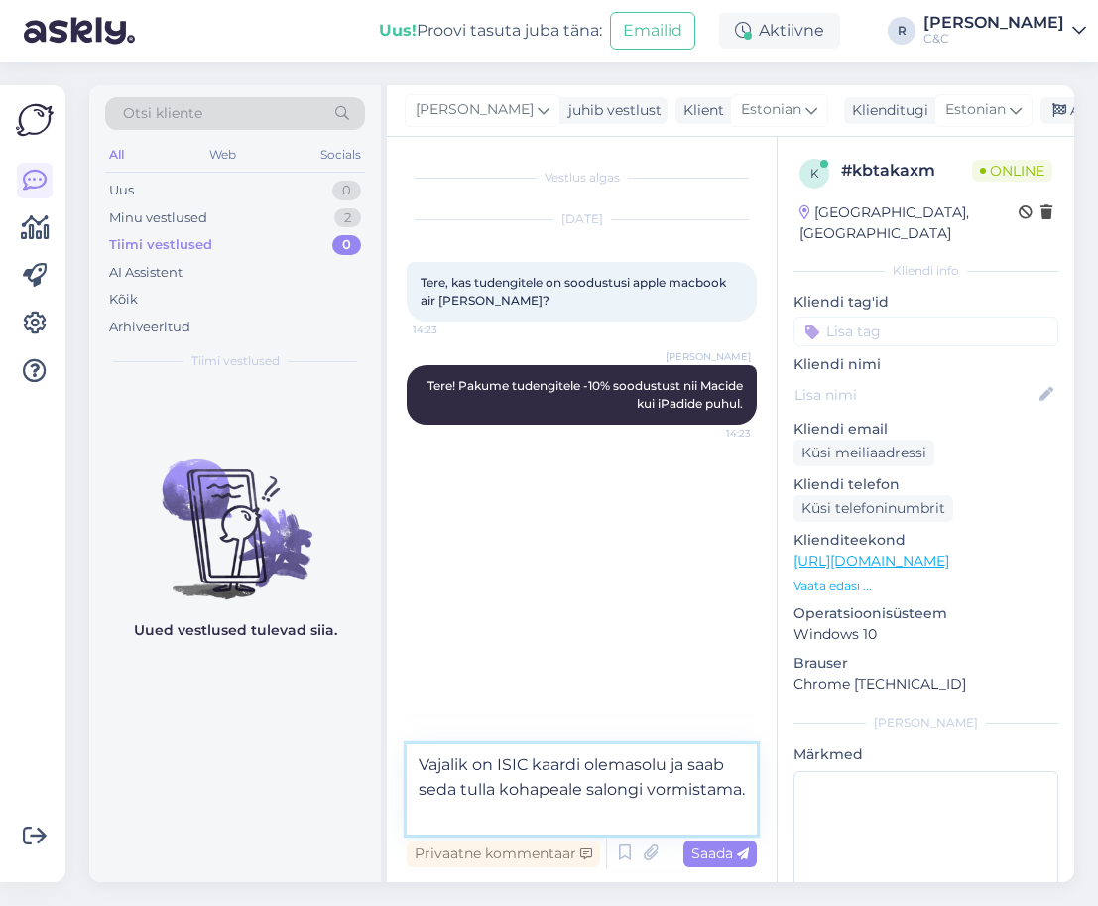
type textarea "Vajalik on ISIC kaardi olemasolu ja saab seda tulla kohapeale salongi vormistam…"
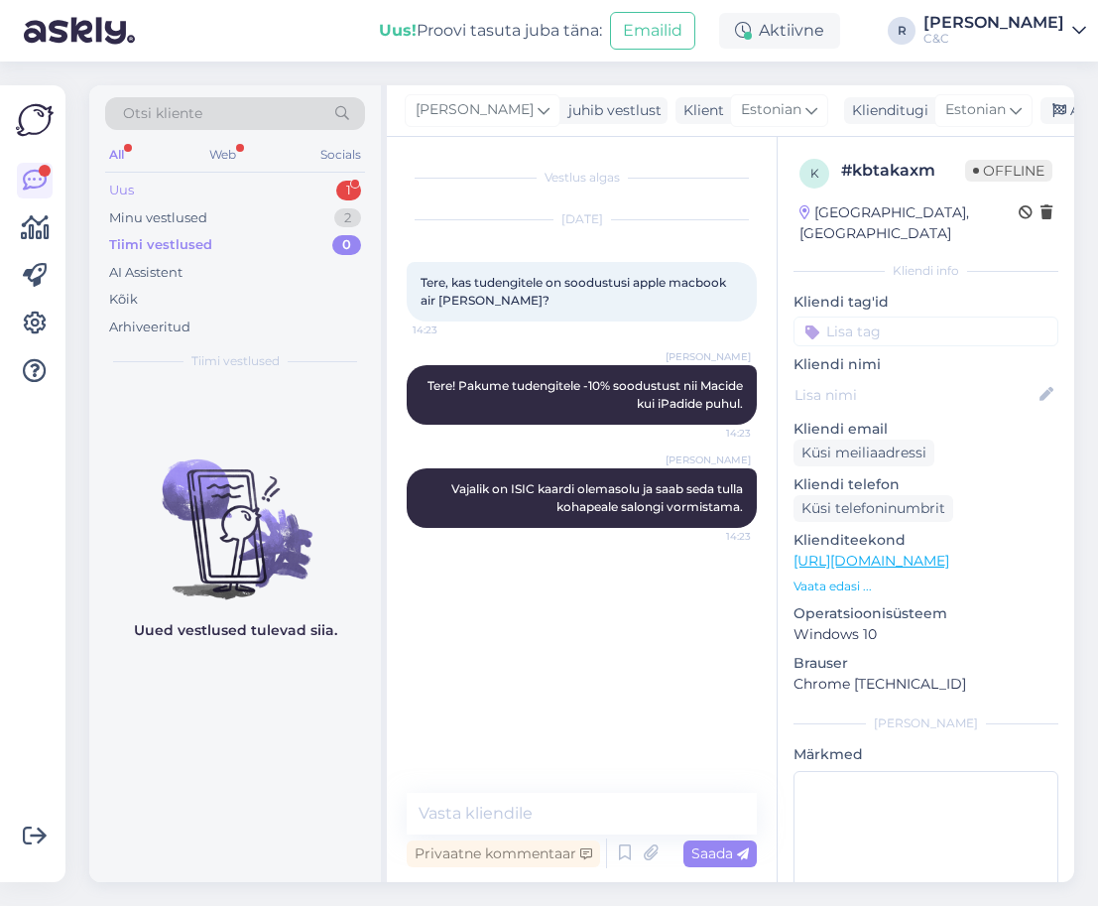
click at [302, 193] on div "Uus 1" at bounding box center [235, 191] width 260 height 28
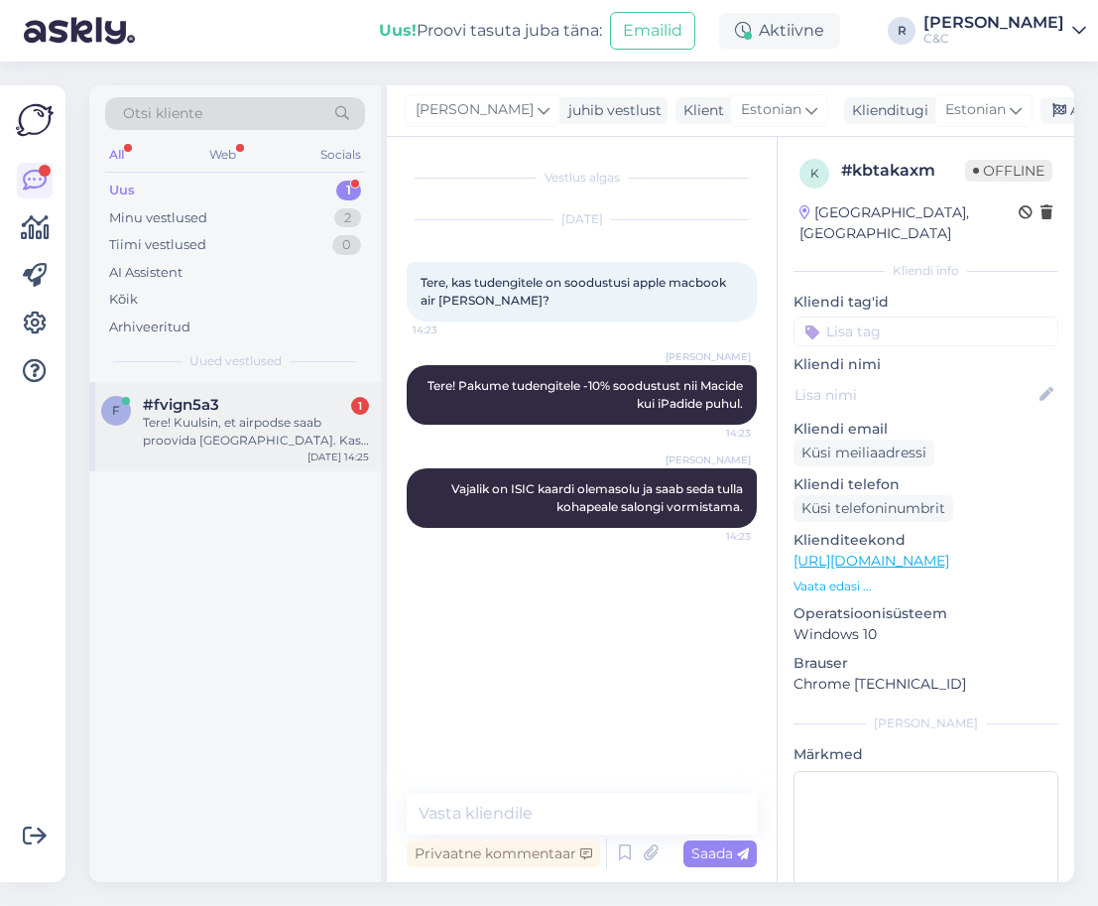
click at [269, 430] on div "Tere! Kuulsin, et airpodse saab proovida [GEOGRAPHIC_DATA]. Kas mujal saab ka? …" at bounding box center [256, 432] width 226 height 36
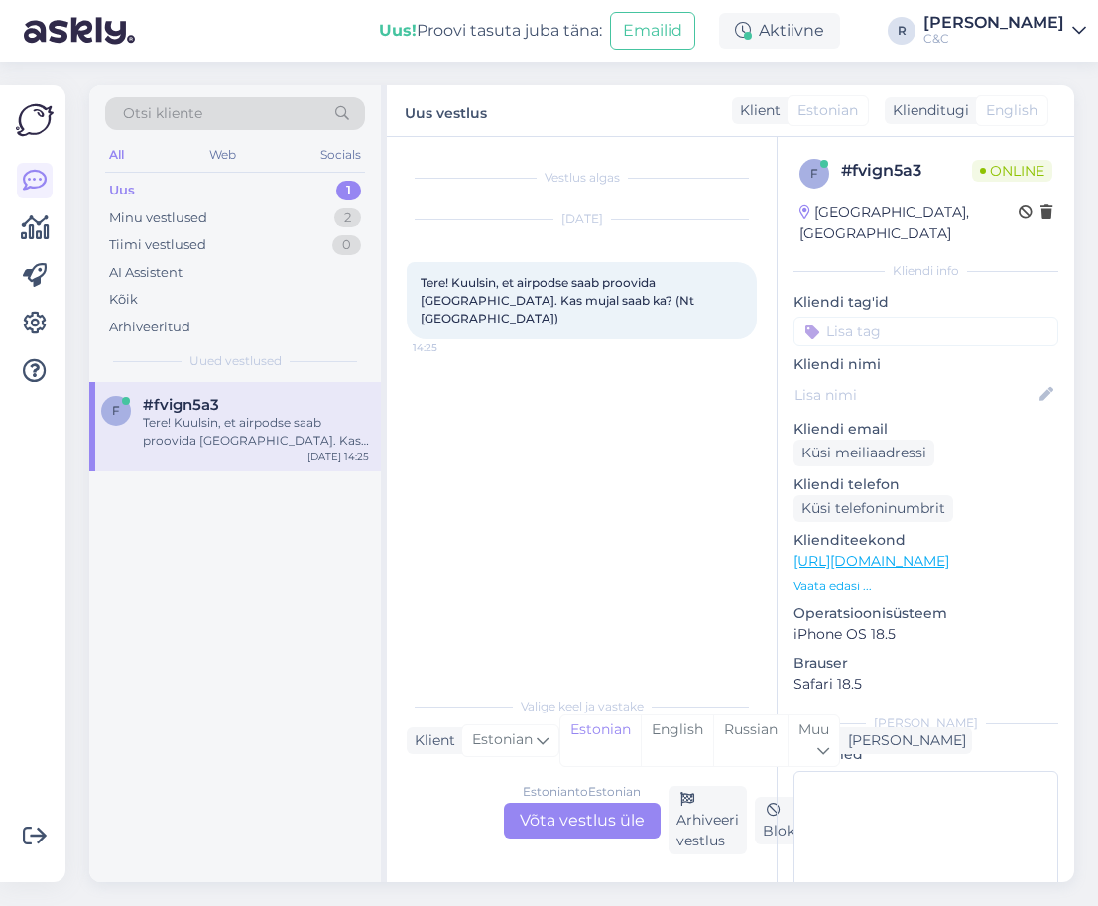
click at [602, 812] on div "Estonian to Estonian Võta vestlus üle" at bounding box center [582, 820] width 157 height 36
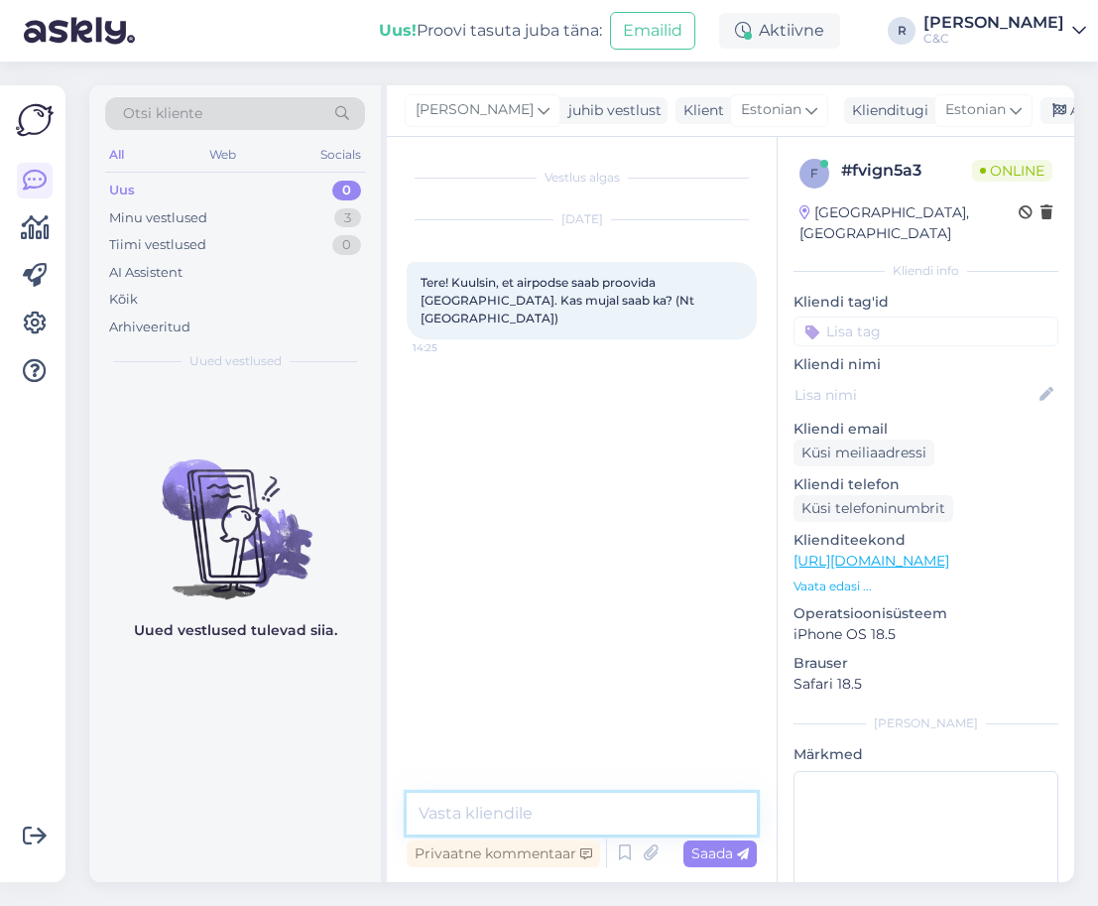
click at [579, 815] on textarea at bounding box center [582, 813] width 350 height 42
click at [576, 817] on textarea "Tere!" at bounding box center [582, 813] width 350 height 42
type textarea "Tere! Milliseid silmas peate täpsemalt?"
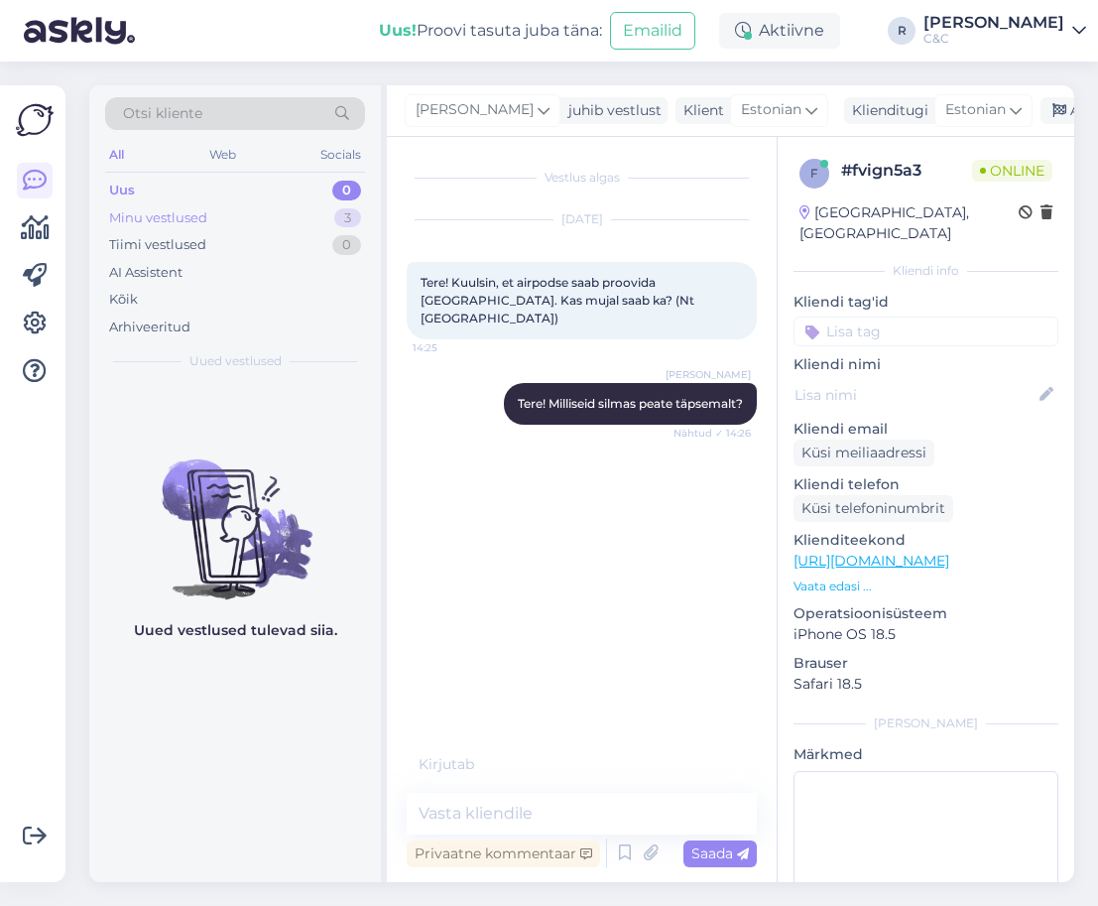
click at [306, 208] on div "Minu vestlused 3" at bounding box center [235, 218] width 260 height 28
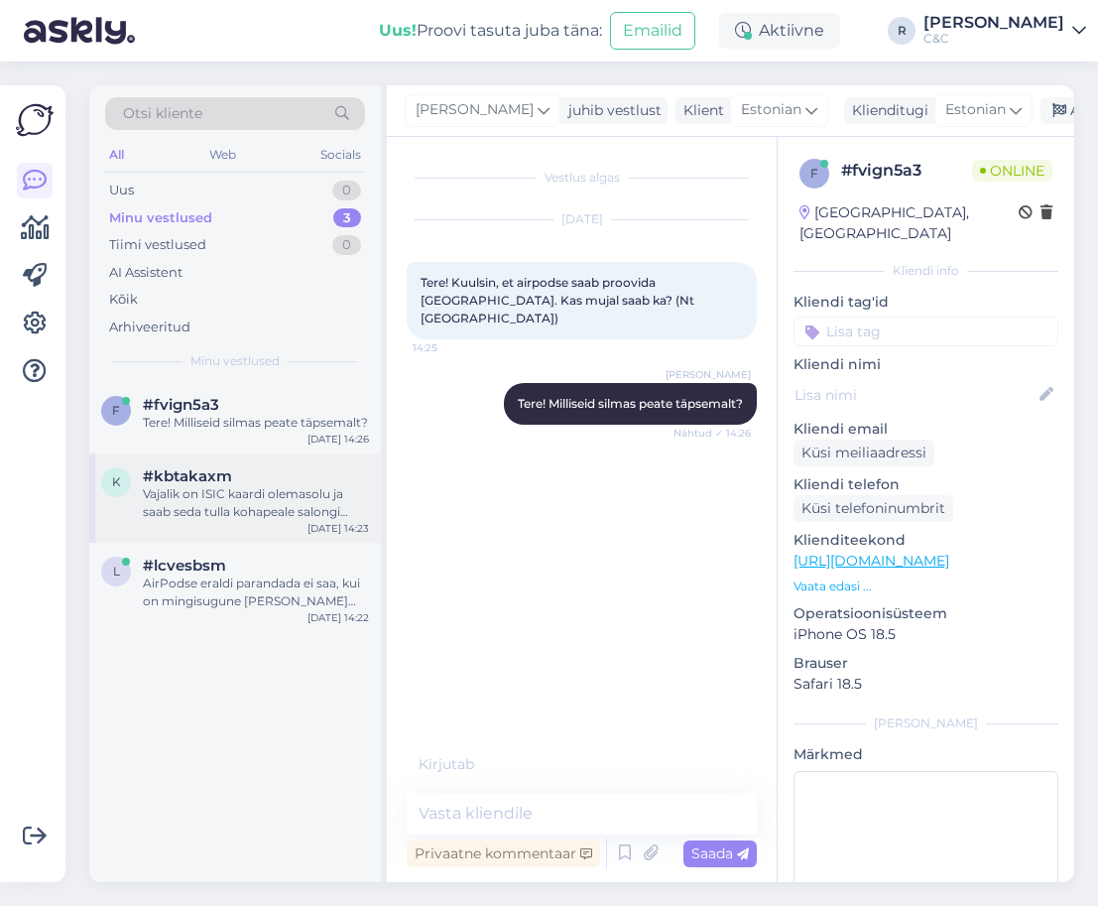
click at [245, 520] on div "Vajalik on ISIC kaardi olemasolu ja saab seda tulla kohapeale salongi vormistam…" at bounding box center [256, 503] width 226 height 36
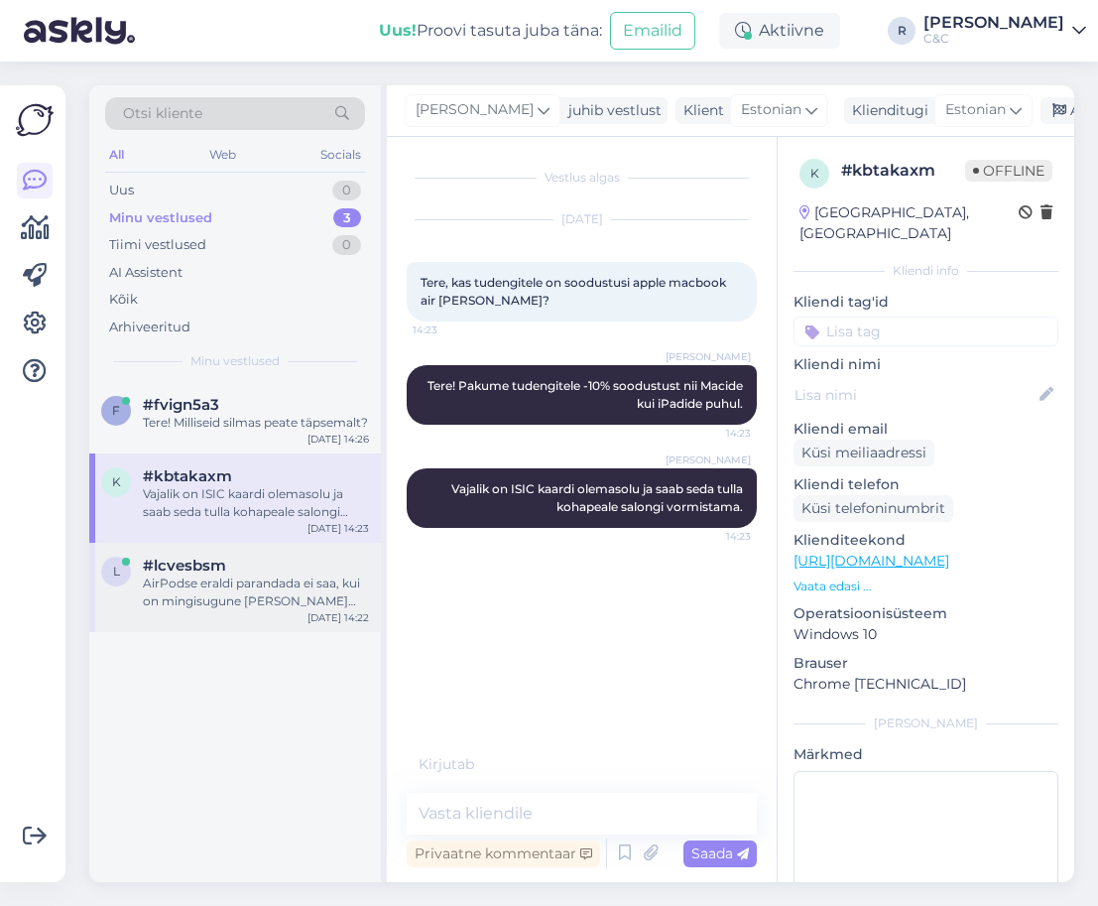
click at [260, 610] on div "AirPodse eraldi parandada ei saa, kui on mingisugune [PERSON_NAME] küljes ja ga…" at bounding box center [256, 592] width 226 height 36
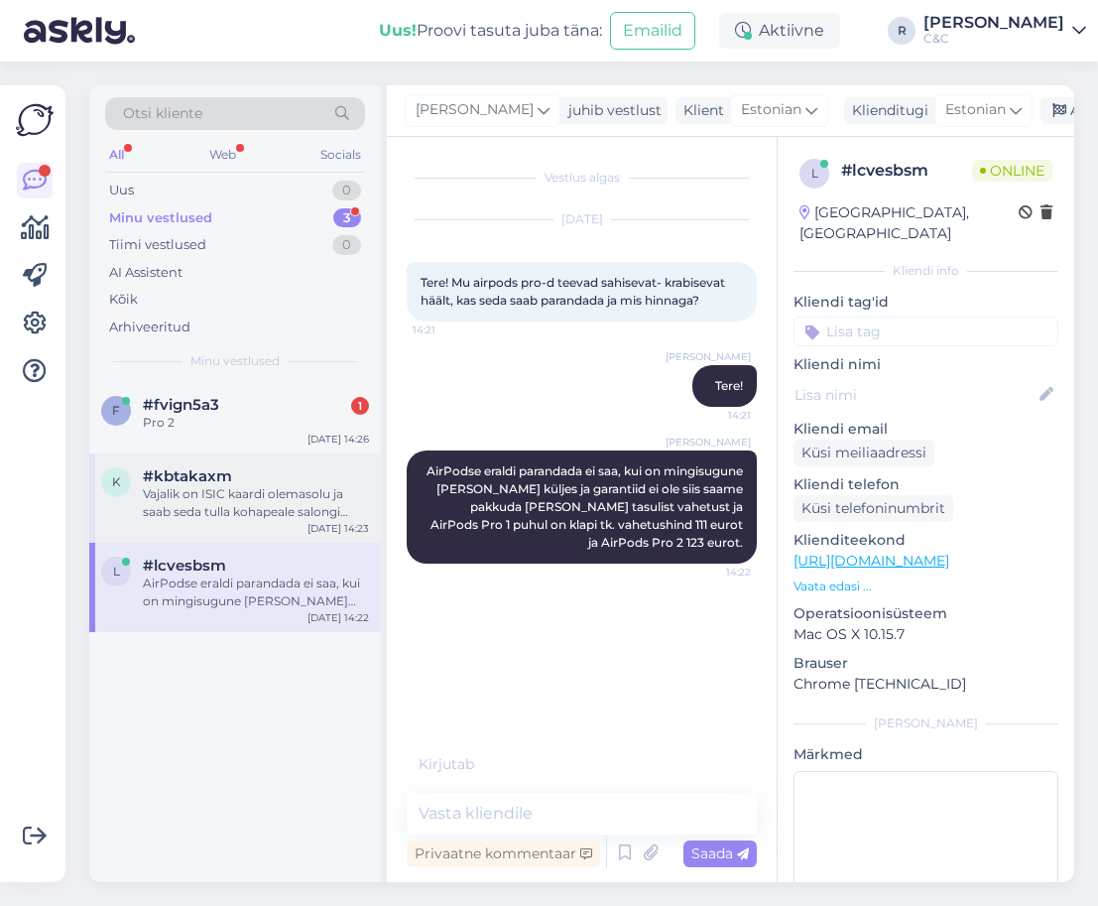
click at [286, 526] on div "k #kbtakaxm Vajalik on ISIC kaardi olemasolu ja saab seda tulla kohapeale salon…" at bounding box center [235, 497] width 292 height 89
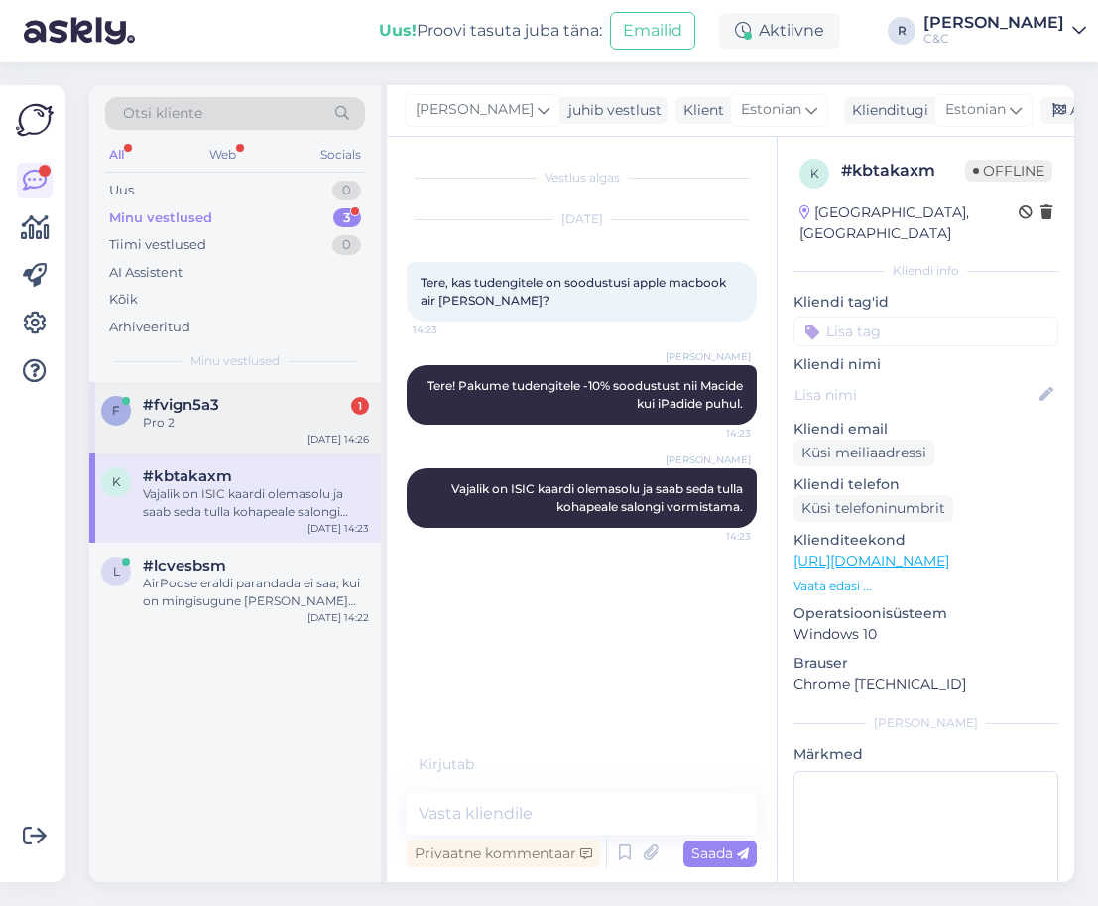
click at [286, 416] on div "Pro 2" at bounding box center [256, 423] width 226 height 18
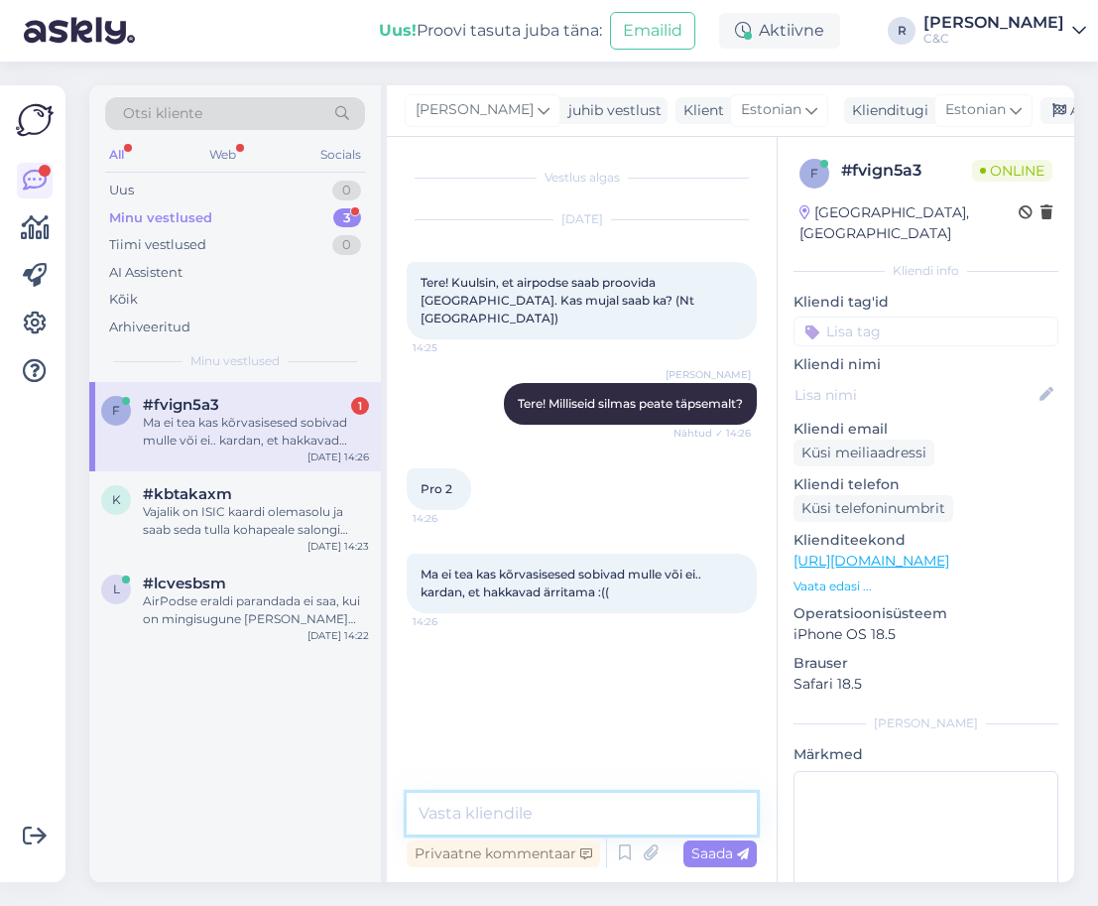
click at [536, 797] on textarea at bounding box center [582, 813] width 350 height 42
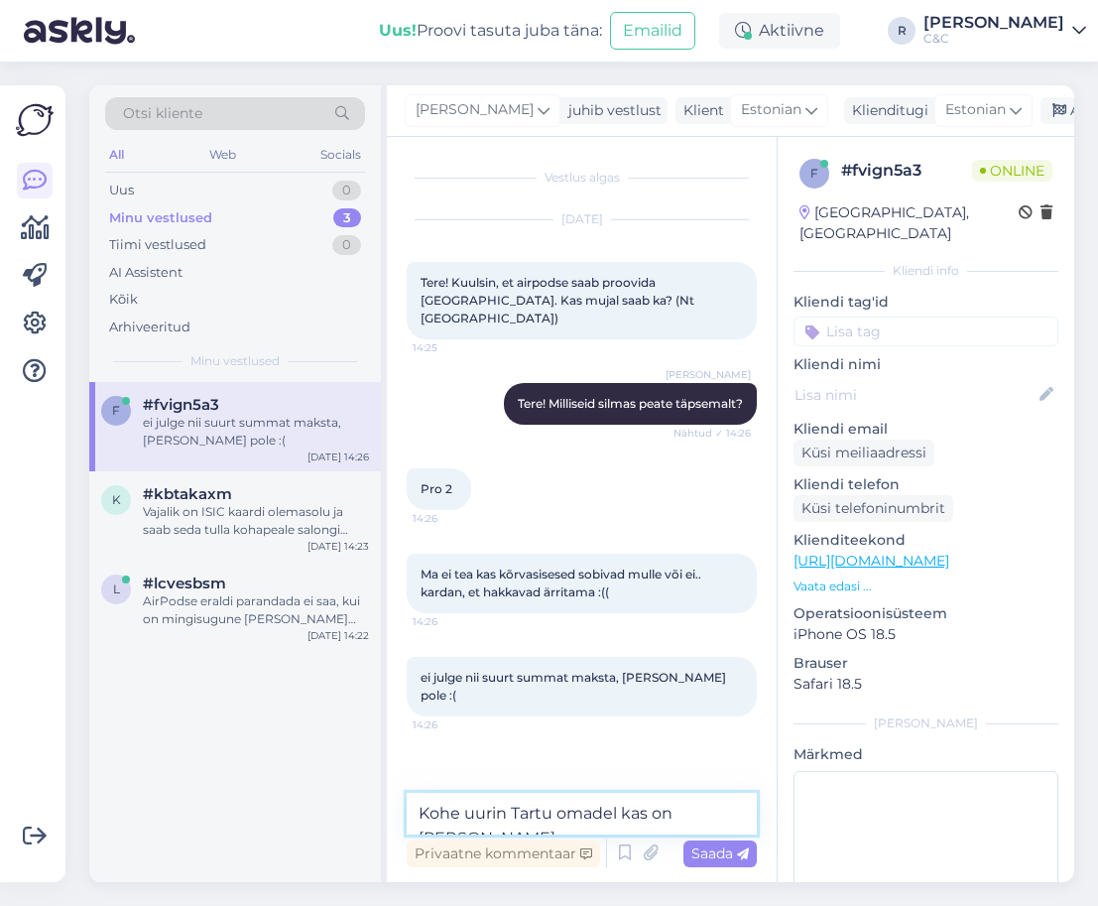
type textarea "Kohe uurin Tartu omadel kas on [PERSON_NAME]"
type textarea "Arusaadav. Kohe uurin."
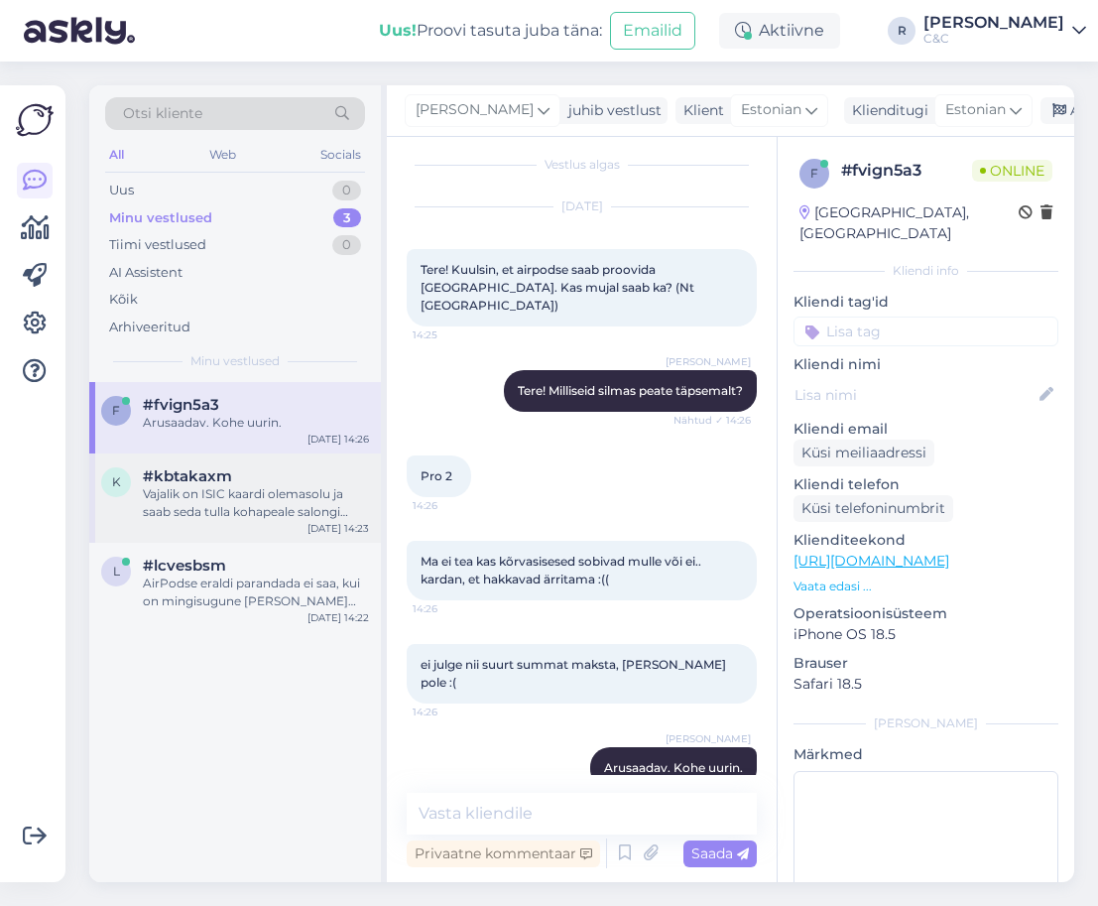
click at [299, 515] on div "Vajalik on ISIC kaardi olemasolu ja saab seda tulla kohapeale salongi vormistam…" at bounding box center [256, 503] width 226 height 36
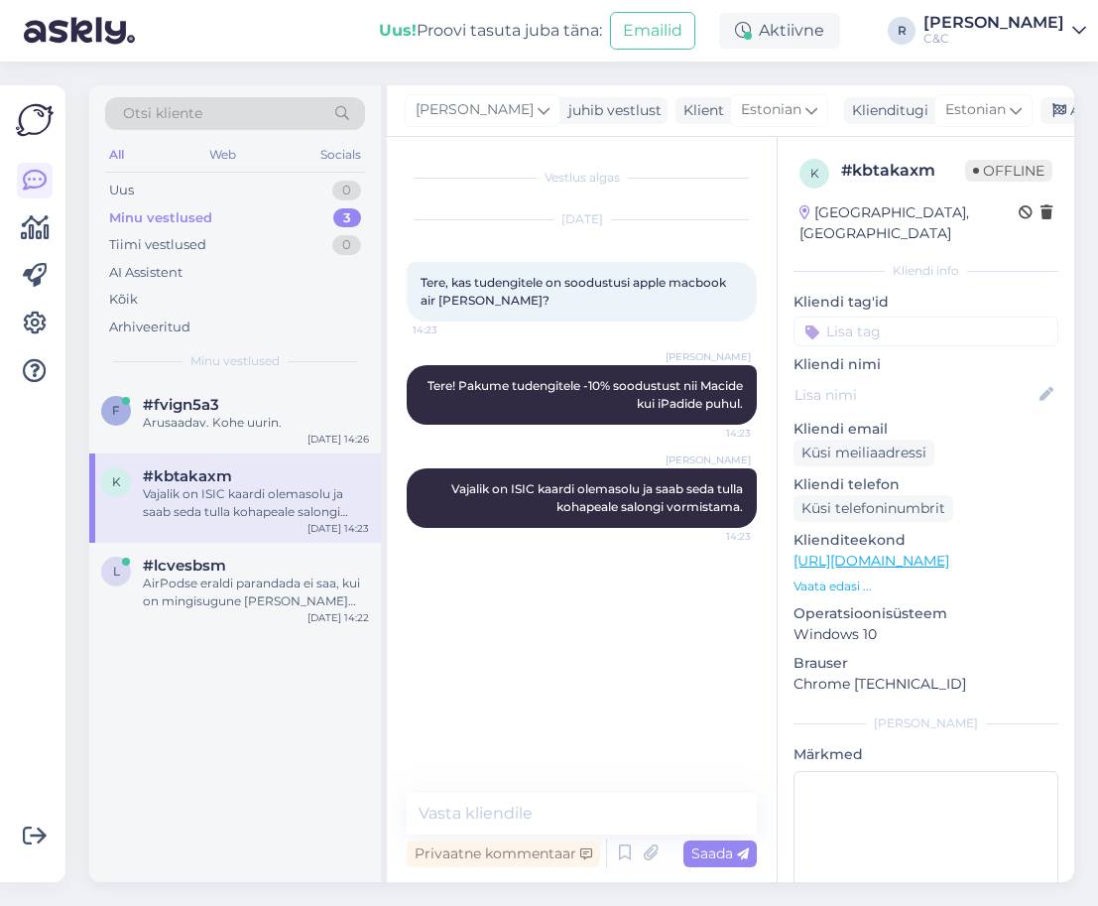
scroll to position [0, 0]
click at [1040, 104] on div "Arhiveeri vestlus" at bounding box center [1116, 110] width 153 height 27
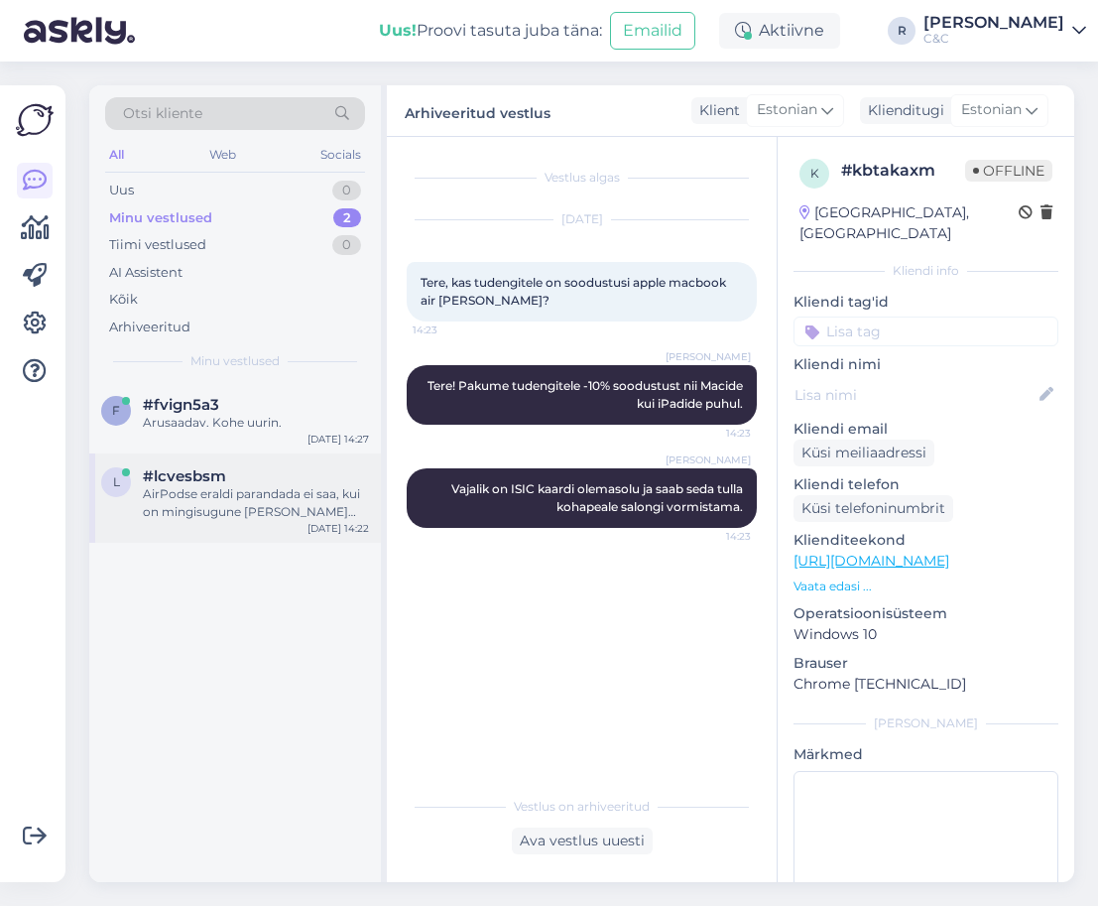
click at [244, 485] on div "AirPodse eraldi parandada ei saa, kui on mingisugune [PERSON_NAME] küljes ja ga…" at bounding box center [256, 503] width 226 height 36
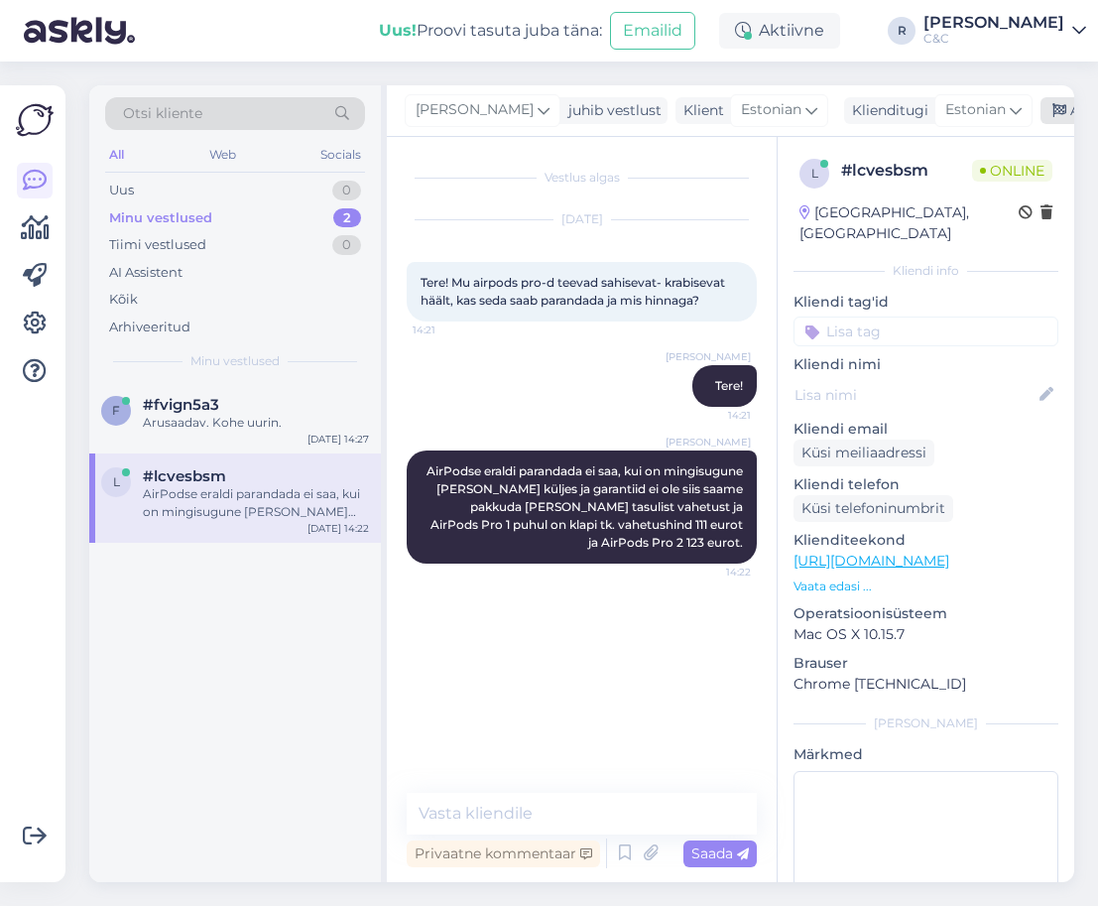
click at [1040, 105] on div "Arhiveeri vestlus" at bounding box center [1116, 110] width 153 height 27
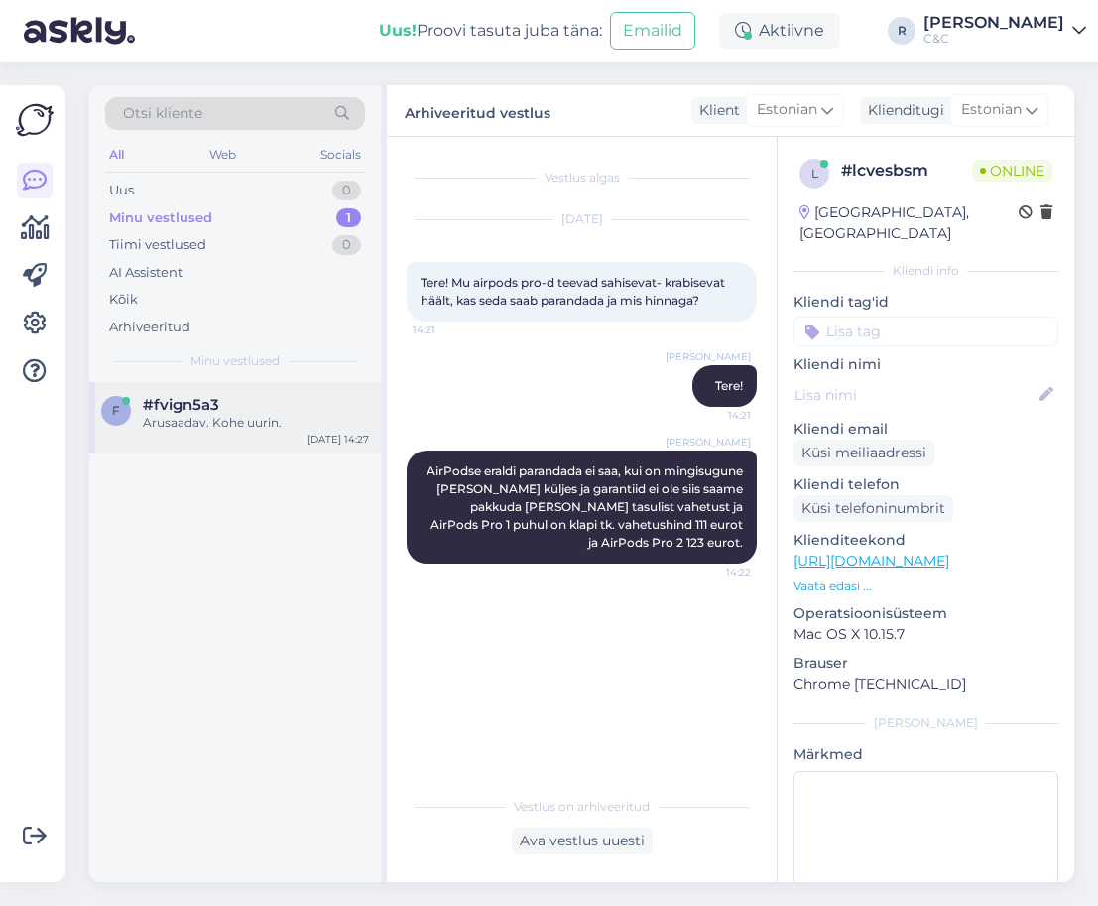
click at [309, 400] on div "#fvign5a3" at bounding box center [256, 405] width 226 height 18
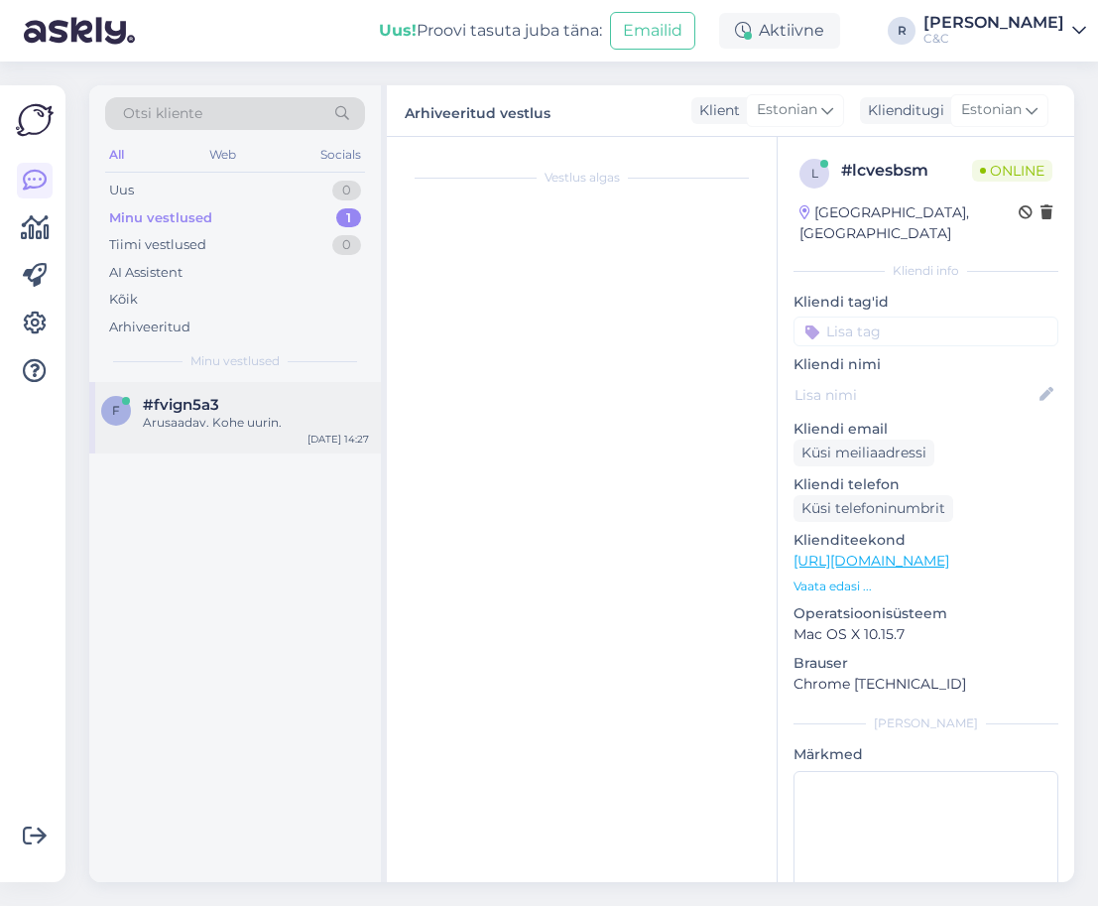
scroll to position [13, 0]
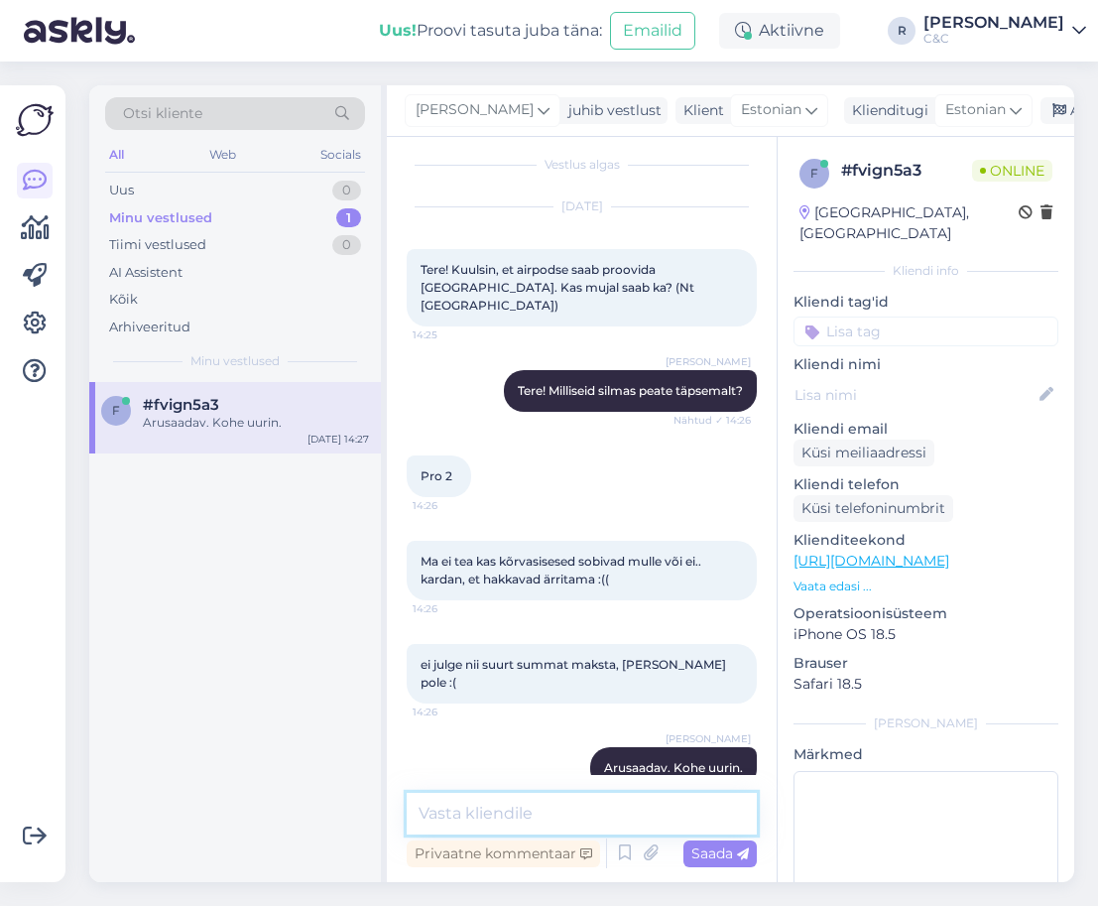
click at [595, 813] on textarea at bounding box center [582, 813] width 350 height 42
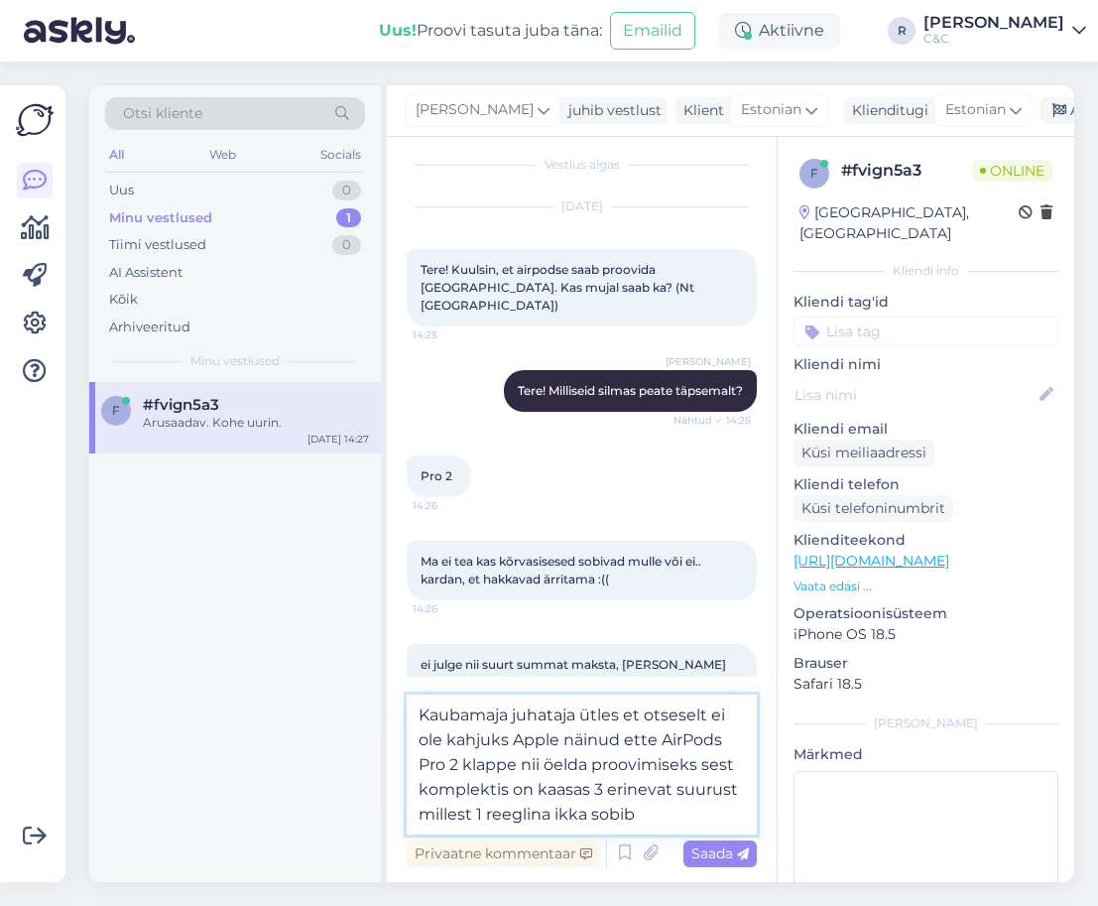
type textarea "Kaubamaja juhataja ütles et otseselt ei ole kahjuks Apple näinud ette AirPods P…"
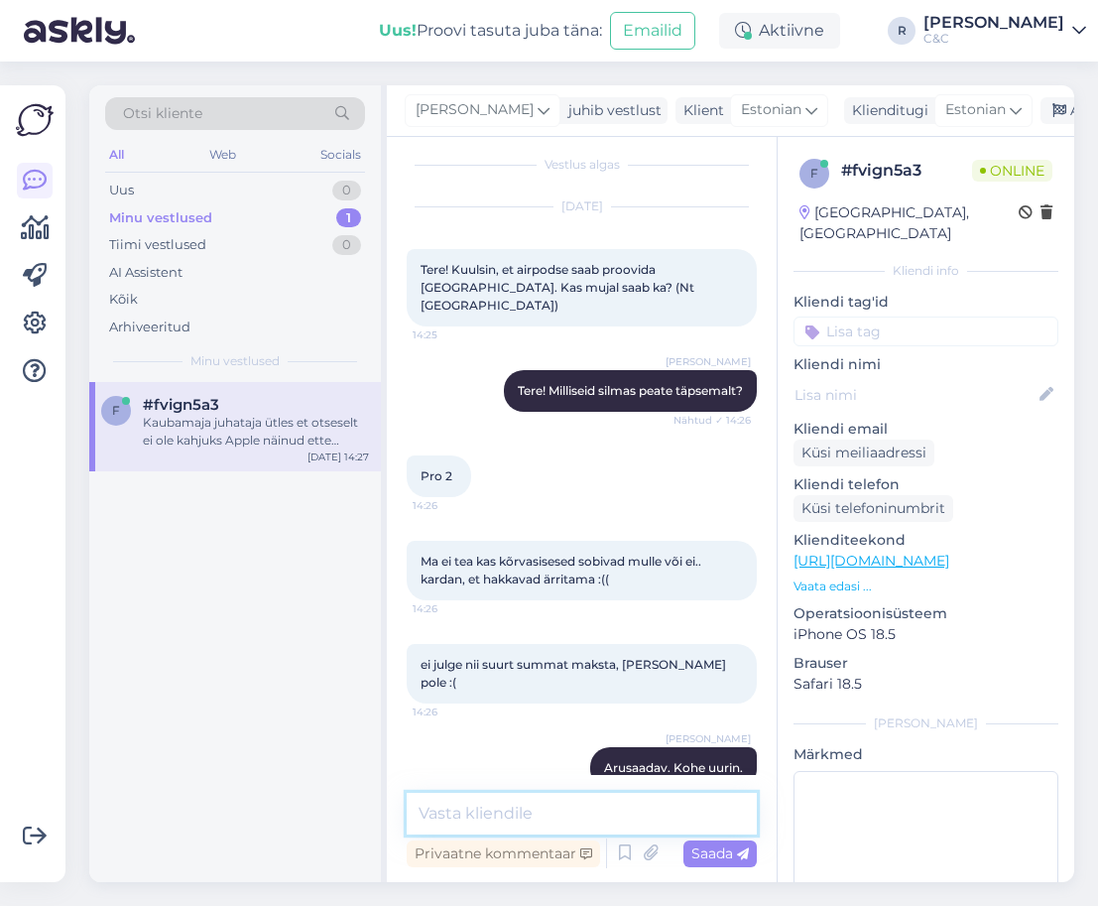
scroll to position [152, 0]
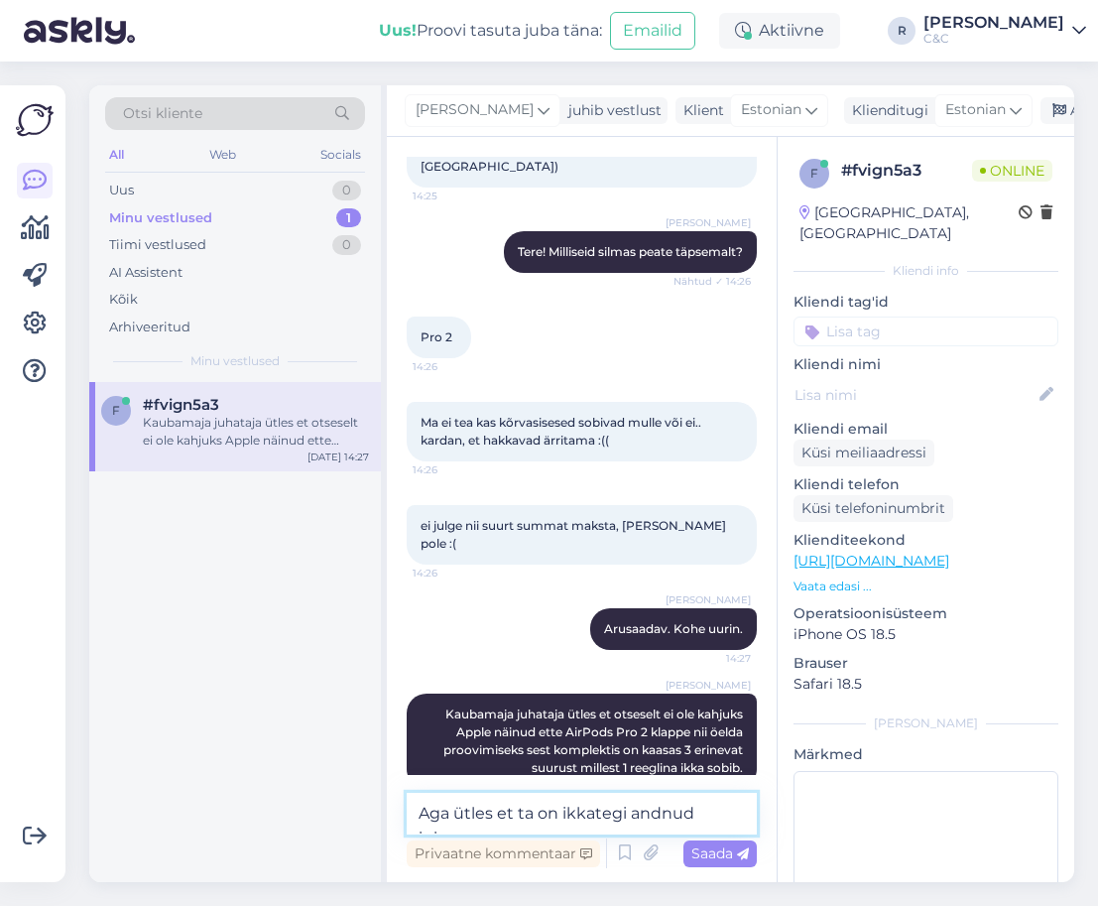
click at [595, 813] on textarea "Aga ütles et ta on ikkagi andnud inimes" at bounding box center [582, 813] width 350 height 42
click at [726, 820] on textarea "Aga ütles et ta on ikkagi andnud inimes" at bounding box center [582, 813] width 350 height 42
click at [731, 820] on textarea "Aga ütles et ta on ikkagi andnud inimes" at bounding box center [582, 813] width 350 height 42
click at [740, 820] on textarea "Aga ütles et ta on ikkagi andnud inimes" at bounding box center [582, 813] width 350 height 42
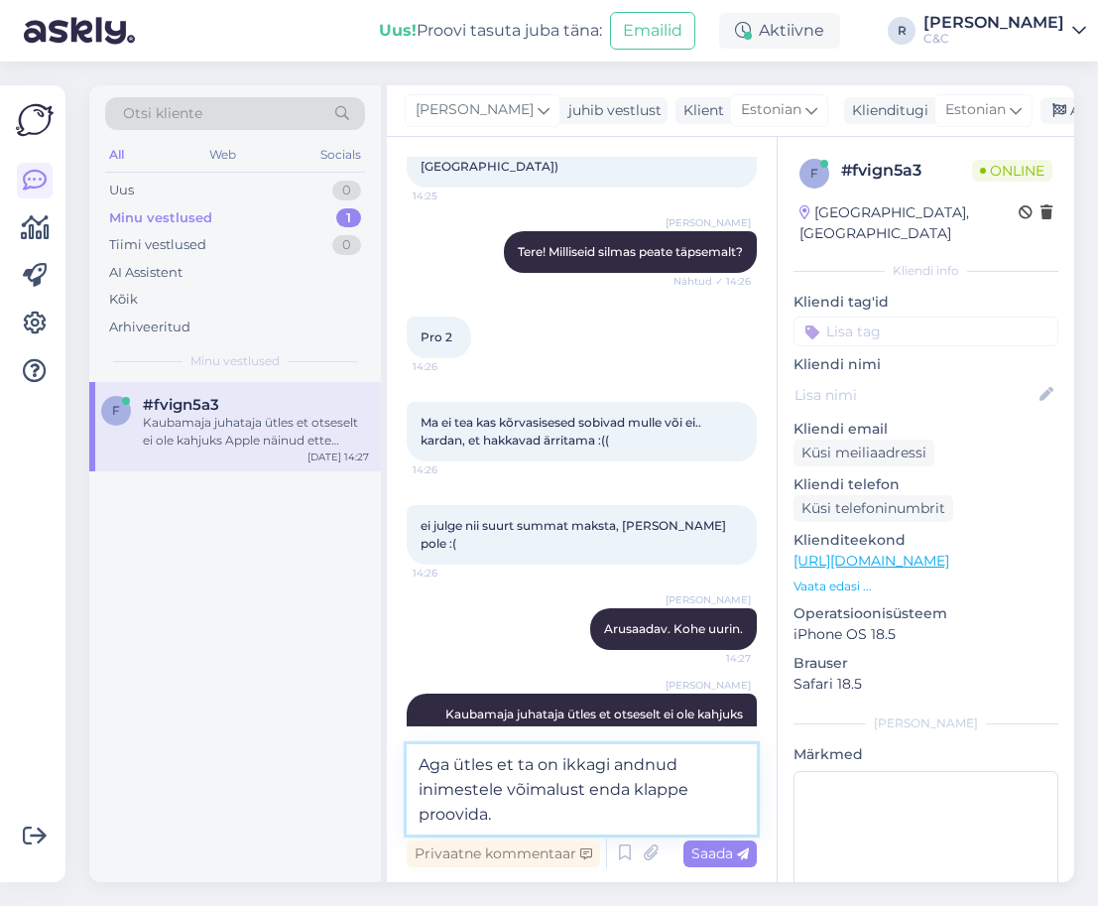
type textarea "Aga ütles et ta on ikkagi andnud inimestele võimalust enda klappe proovida."
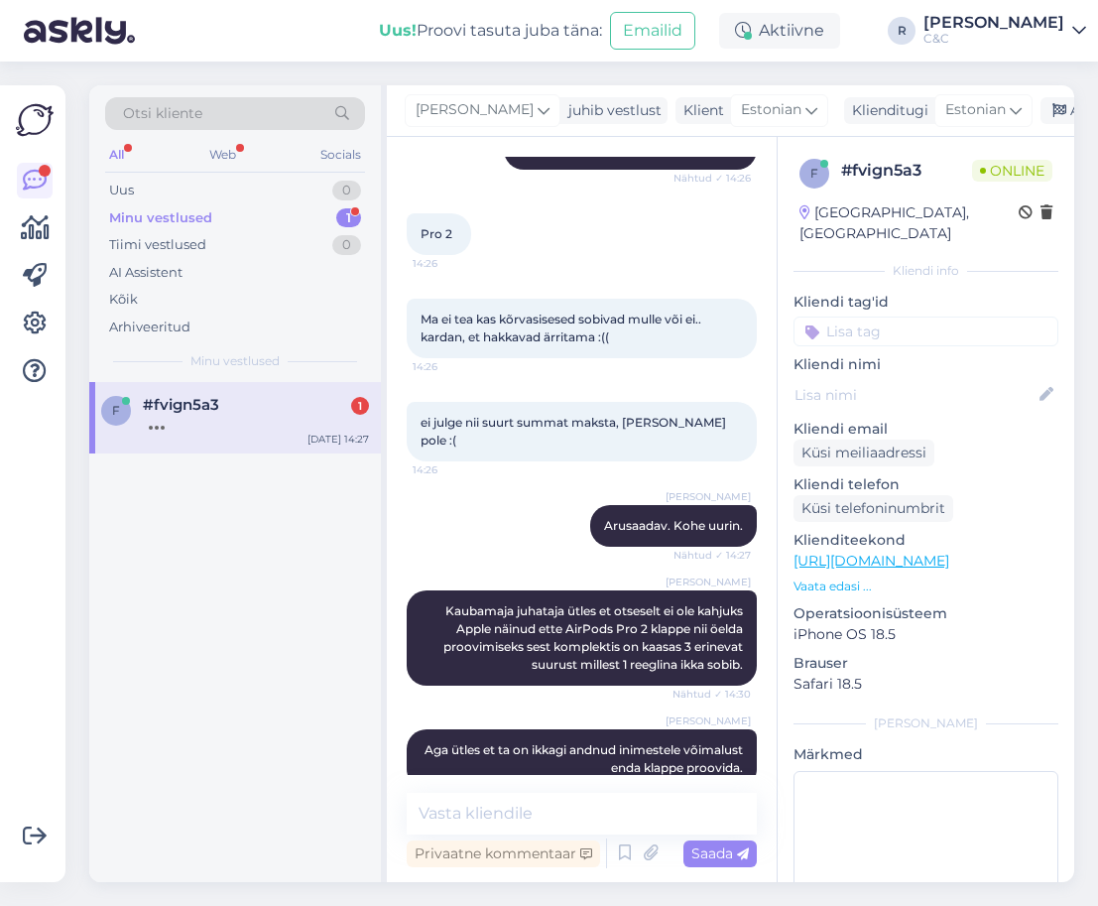
scroll to position [340, 0]
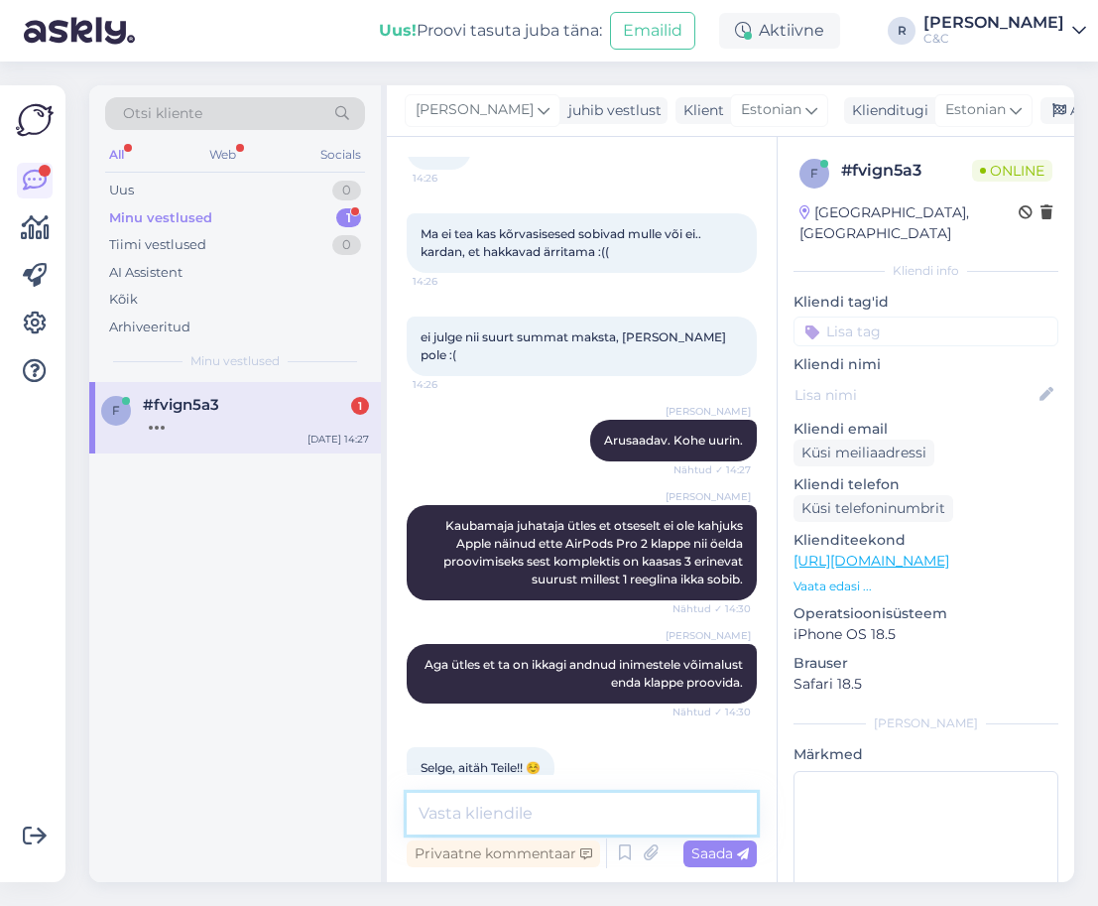
click at [537, 818] on textarea at bounding box center [582, 813] width 350 height 42
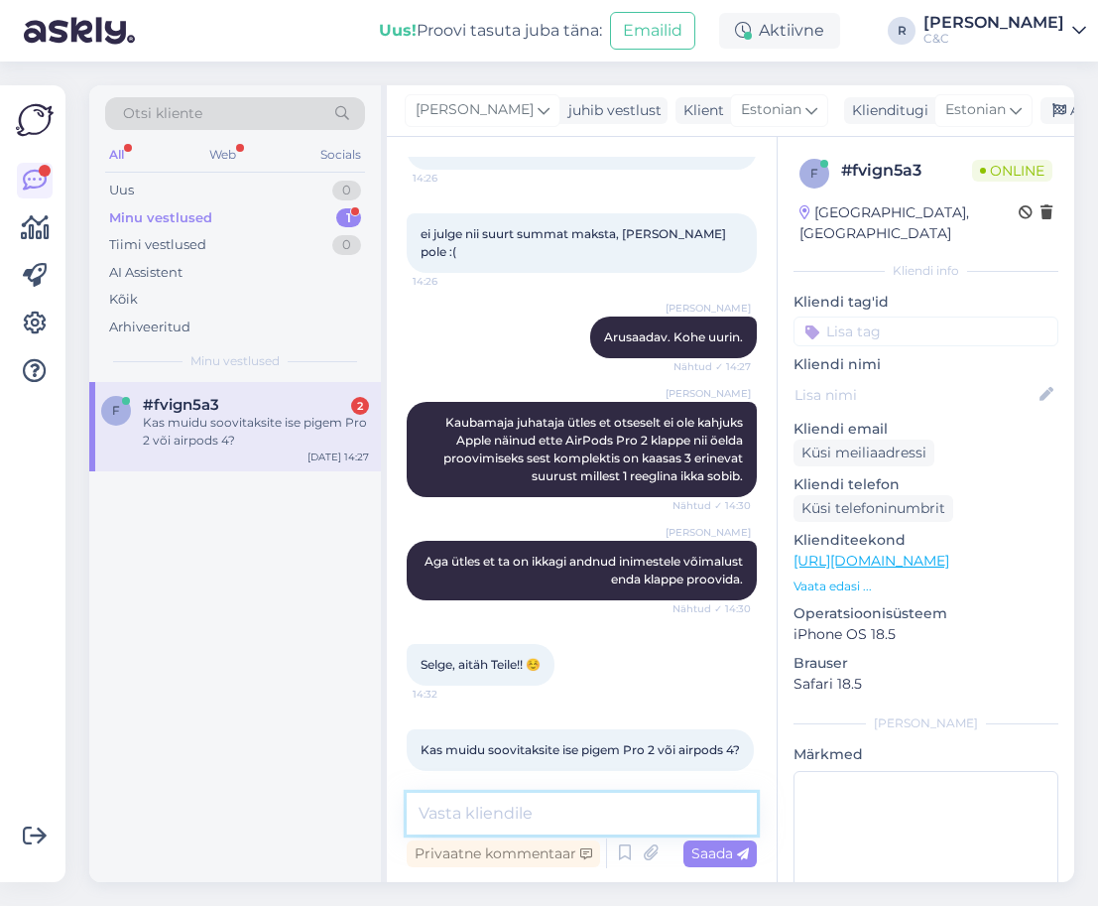
click at [568, 830] on textarea at bounding box center [582, 813] width 350 height 42
click at [568, 826] on textarea at bounding box center [582, 813] width 350 height 42
type textarea "w"
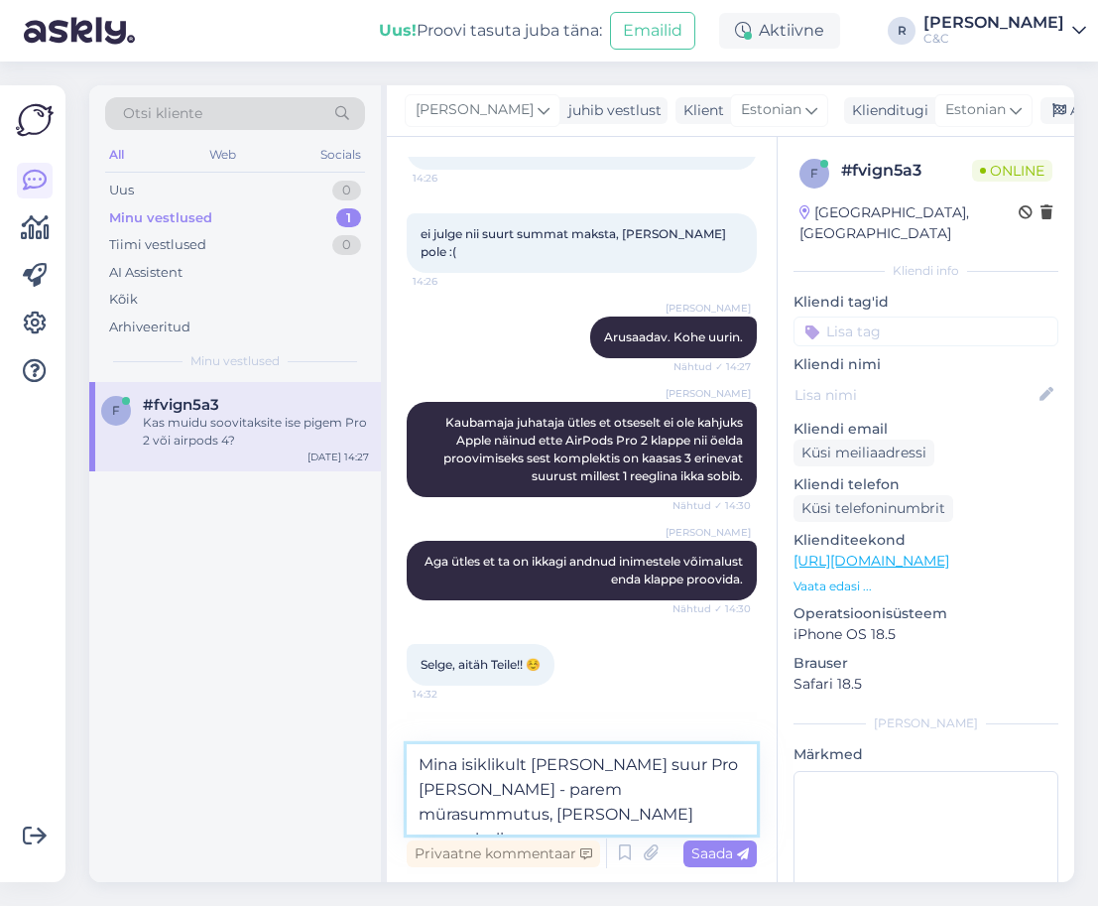
type textarea "Mina isiklikult [PERSON_NAME] suur Pro [PERSON_NAME] - parem mürasummutus, [PER…"
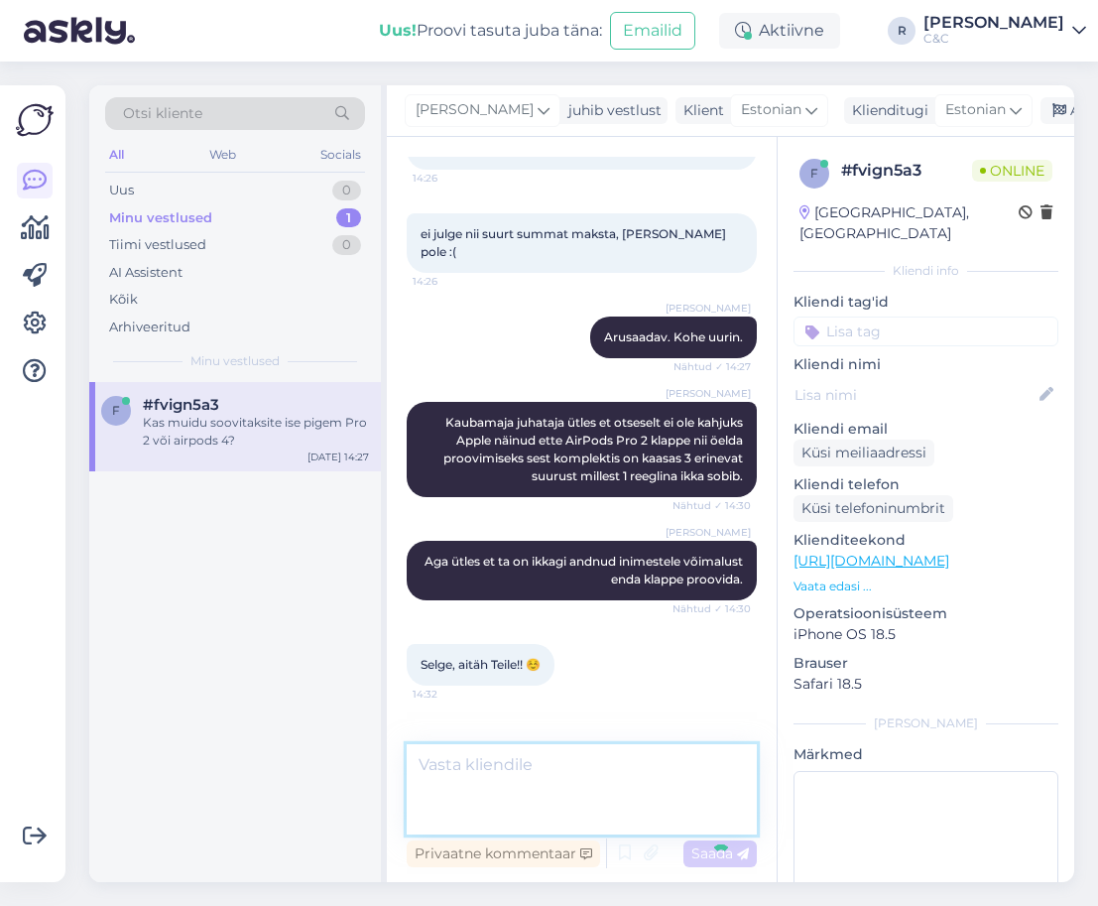
scroll to position [546, 0]
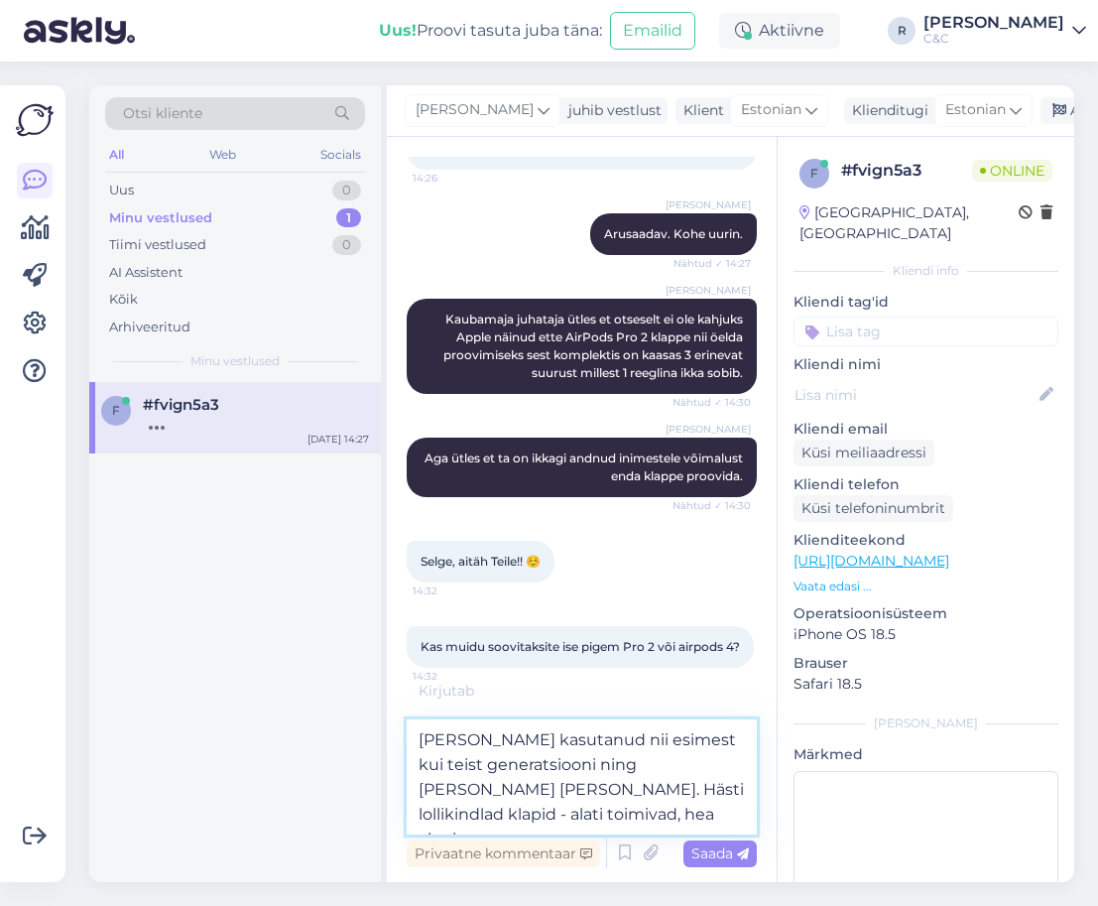
type textarea "[PERSON_NAME] kasutanud nii esimest kui teist generatsiooni ning [PERSON_NAME] …"
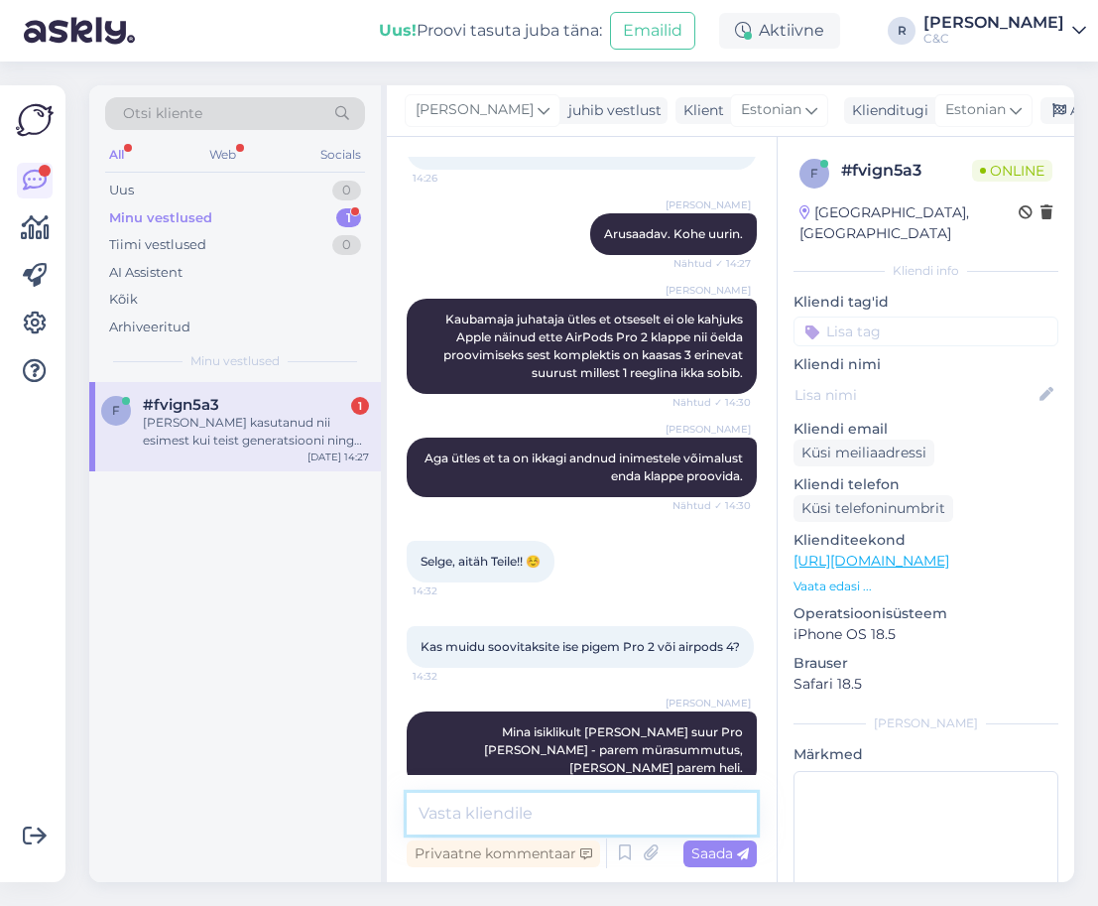
scroll to position [753, 0]
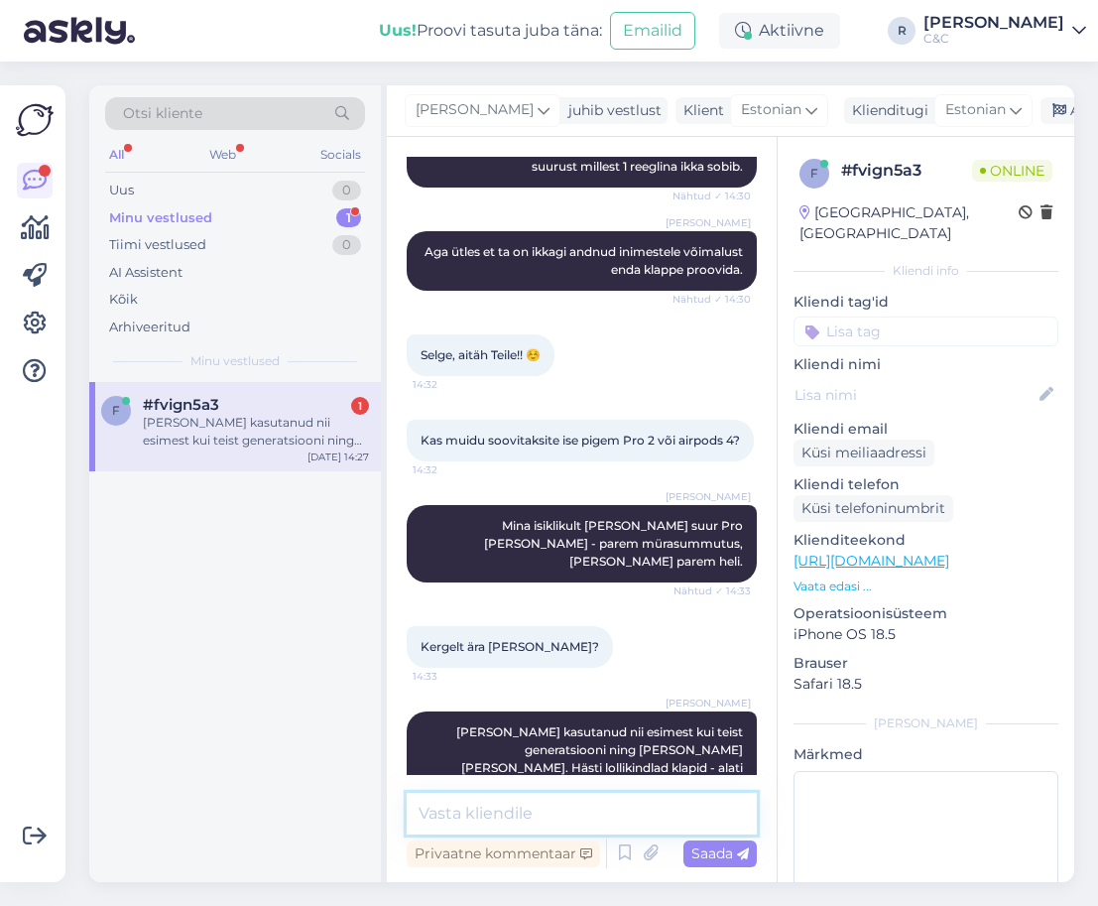
click at [512, 819] on textarea at bounding box center [582, 813] width 350 height 42
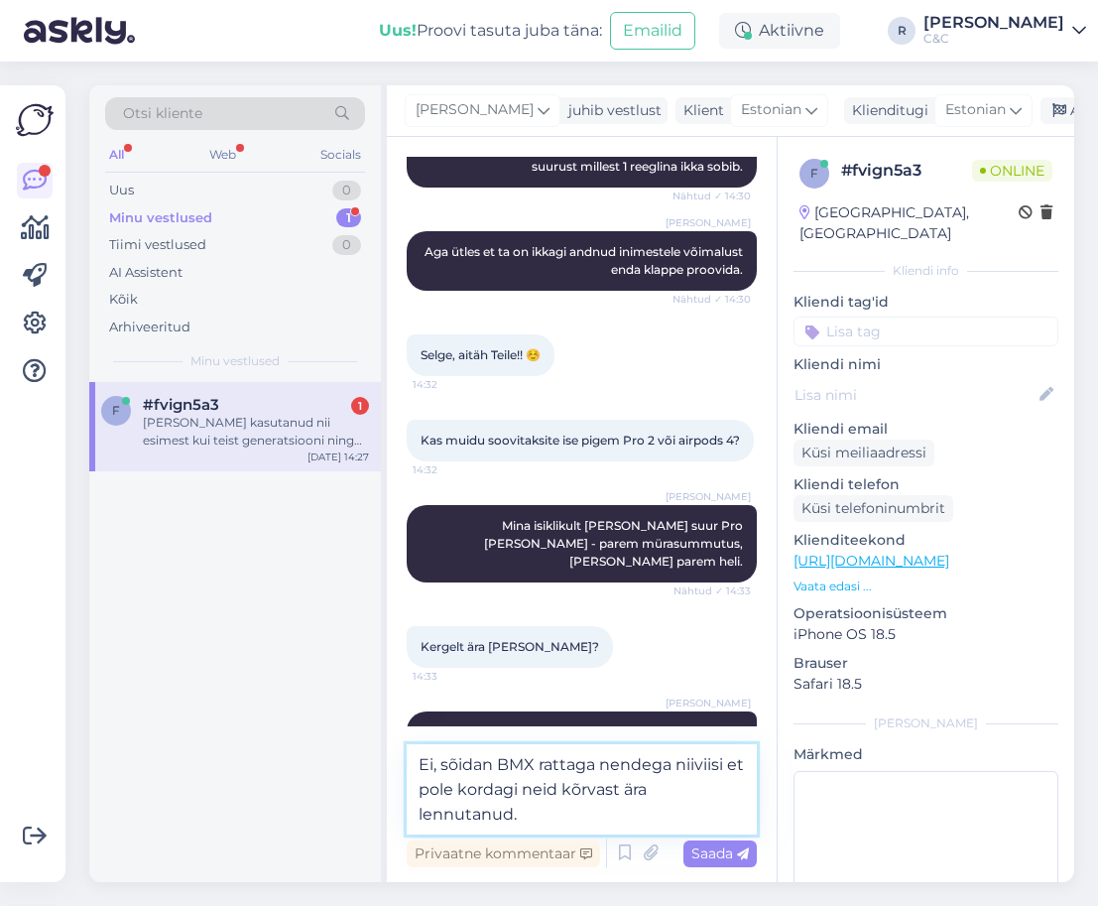
type textarea "Ei, sõidan BMX rattaga nendega niiviisi et pole kordagi neid kõrvast ära lennut…"
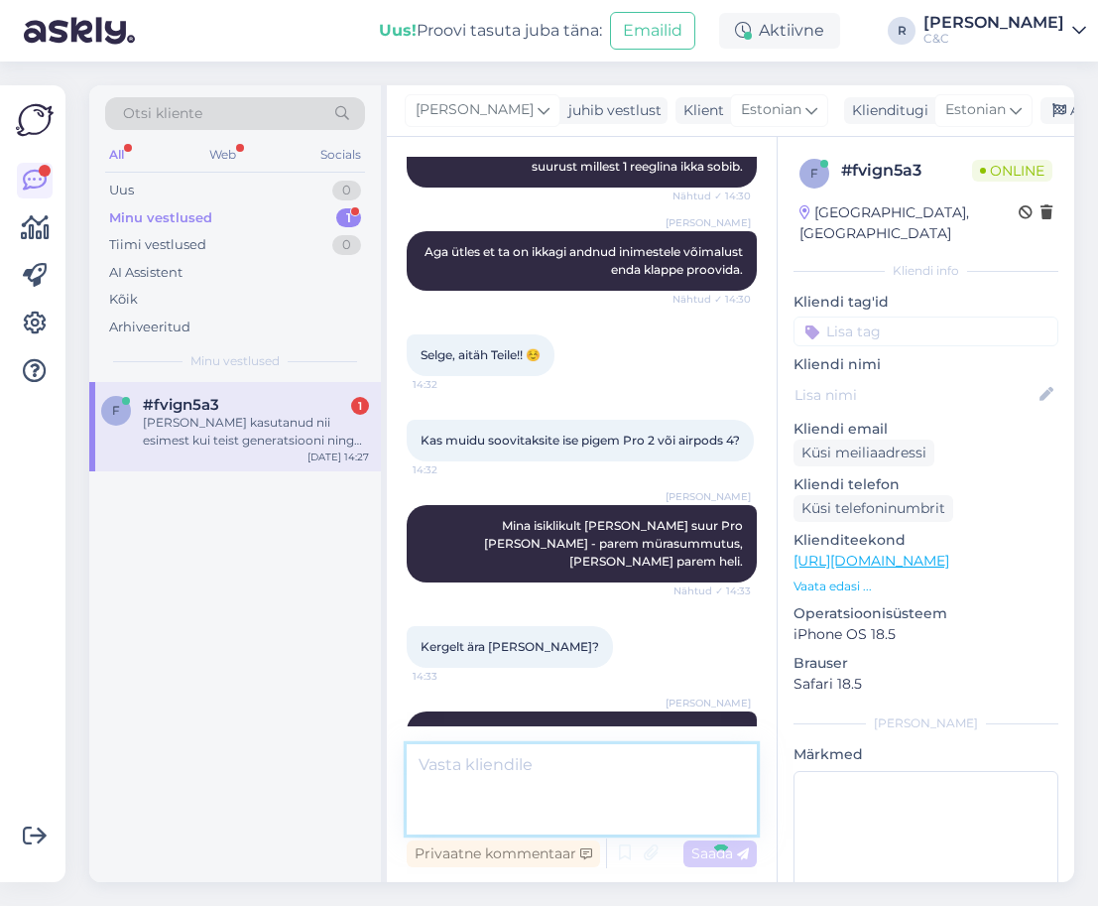
scroll to position [856, 0]
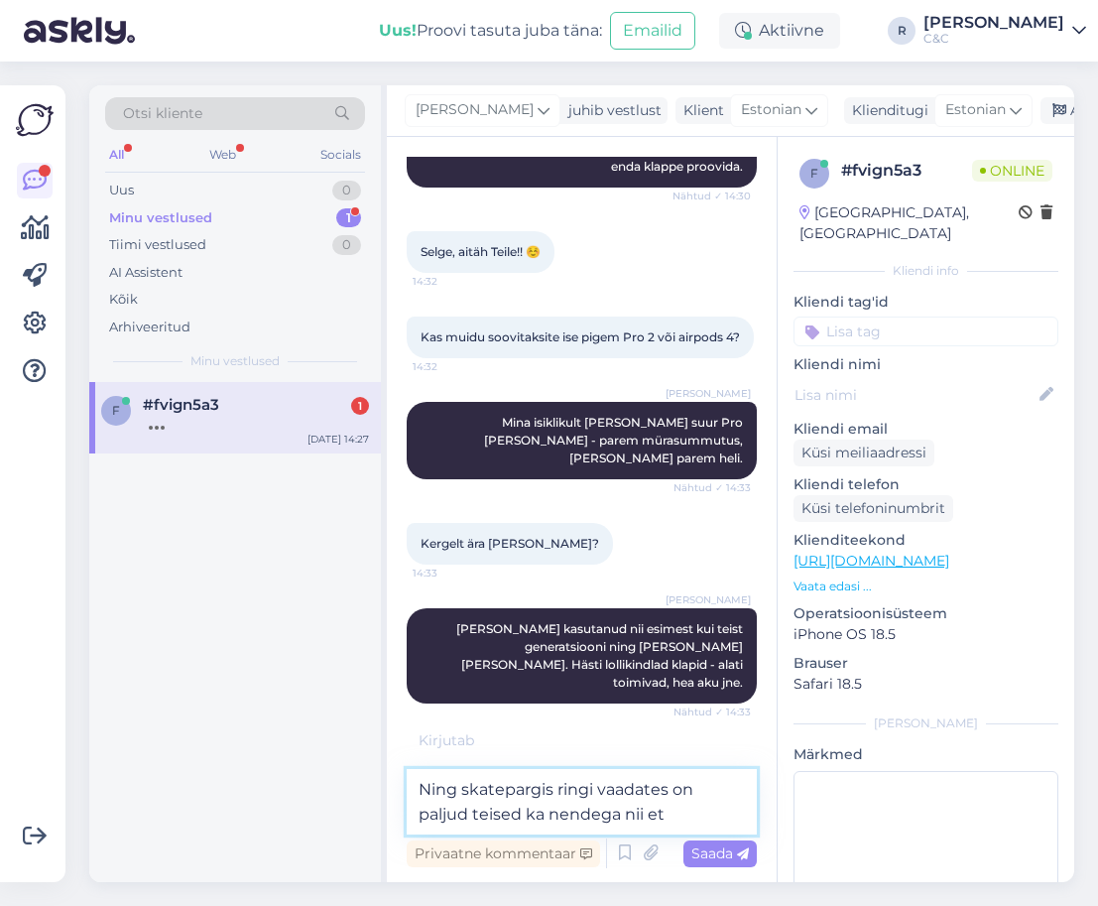
type textarea "Ning skatepargis ringi vaadates on paljud teised ka nendega nii et"
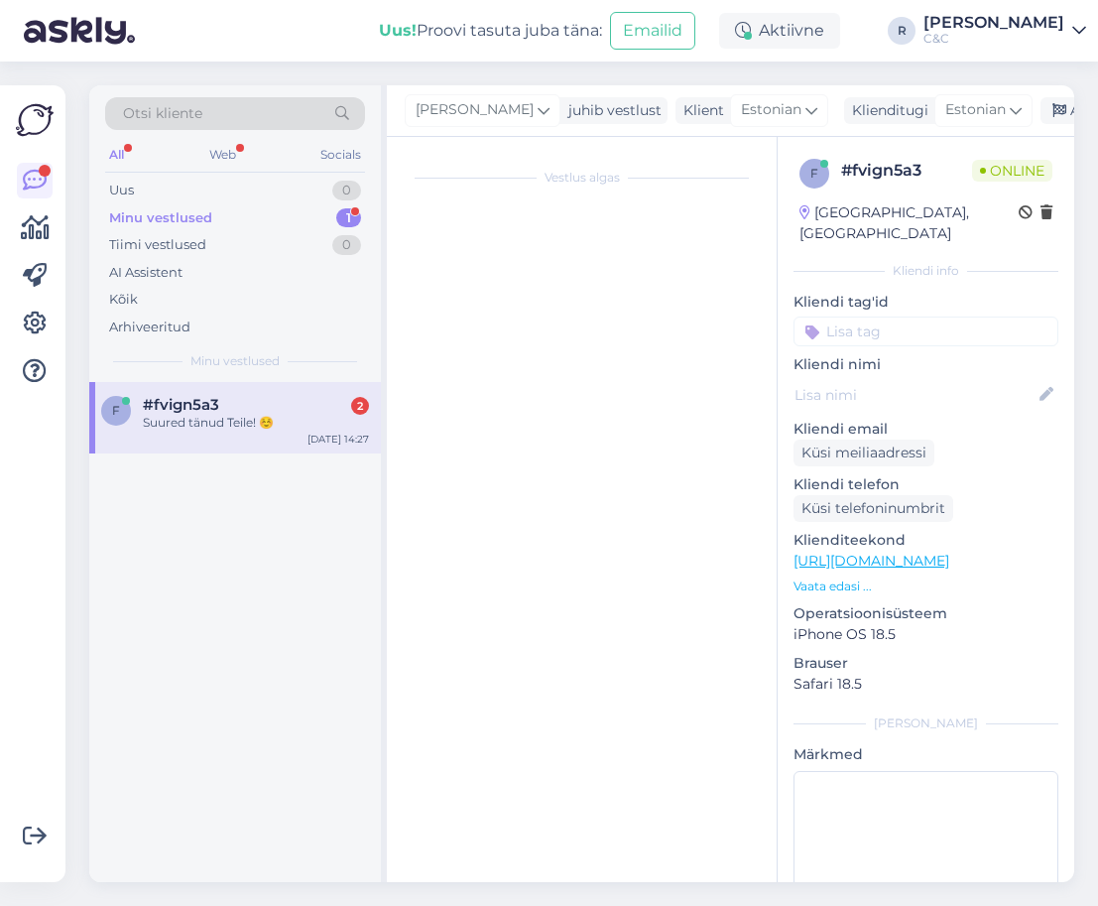
scroll to position [0, 0]
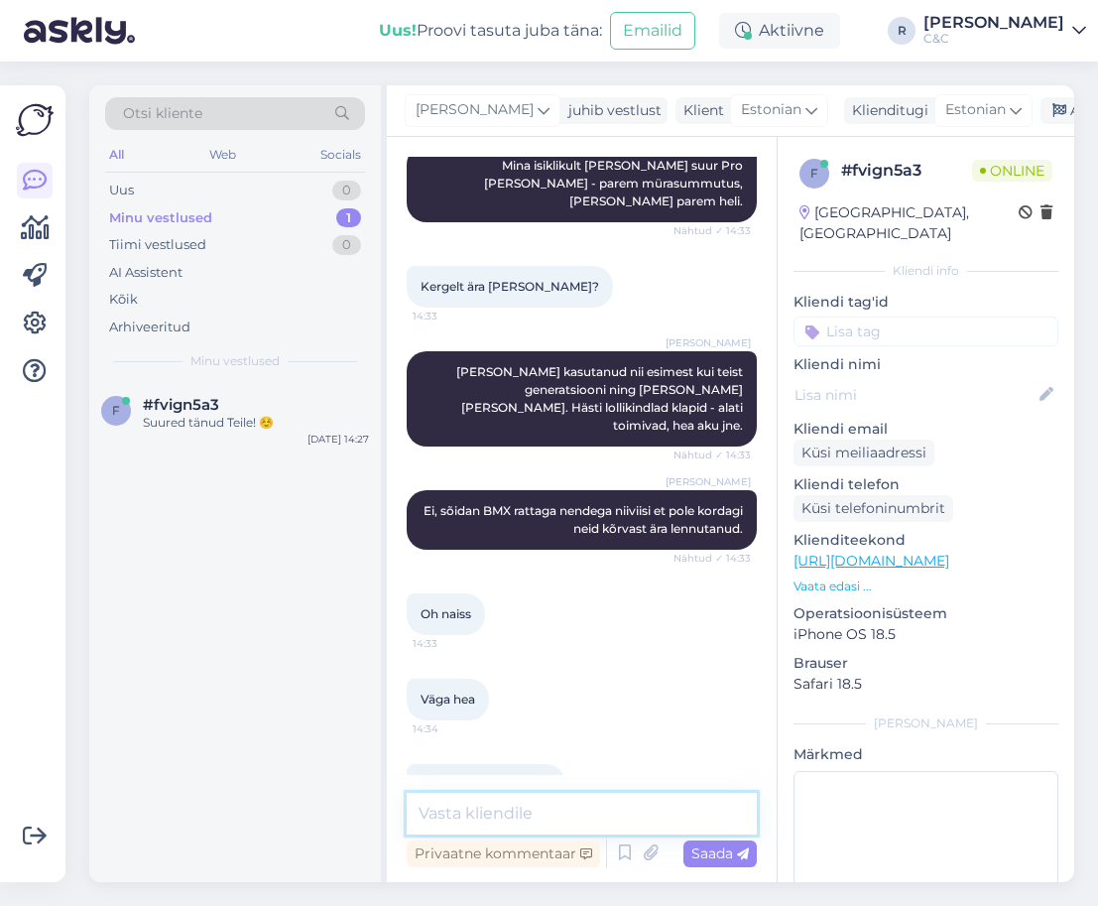
click at [540, 807] on textarea at bounding box center [582, 813] width 350 height 42
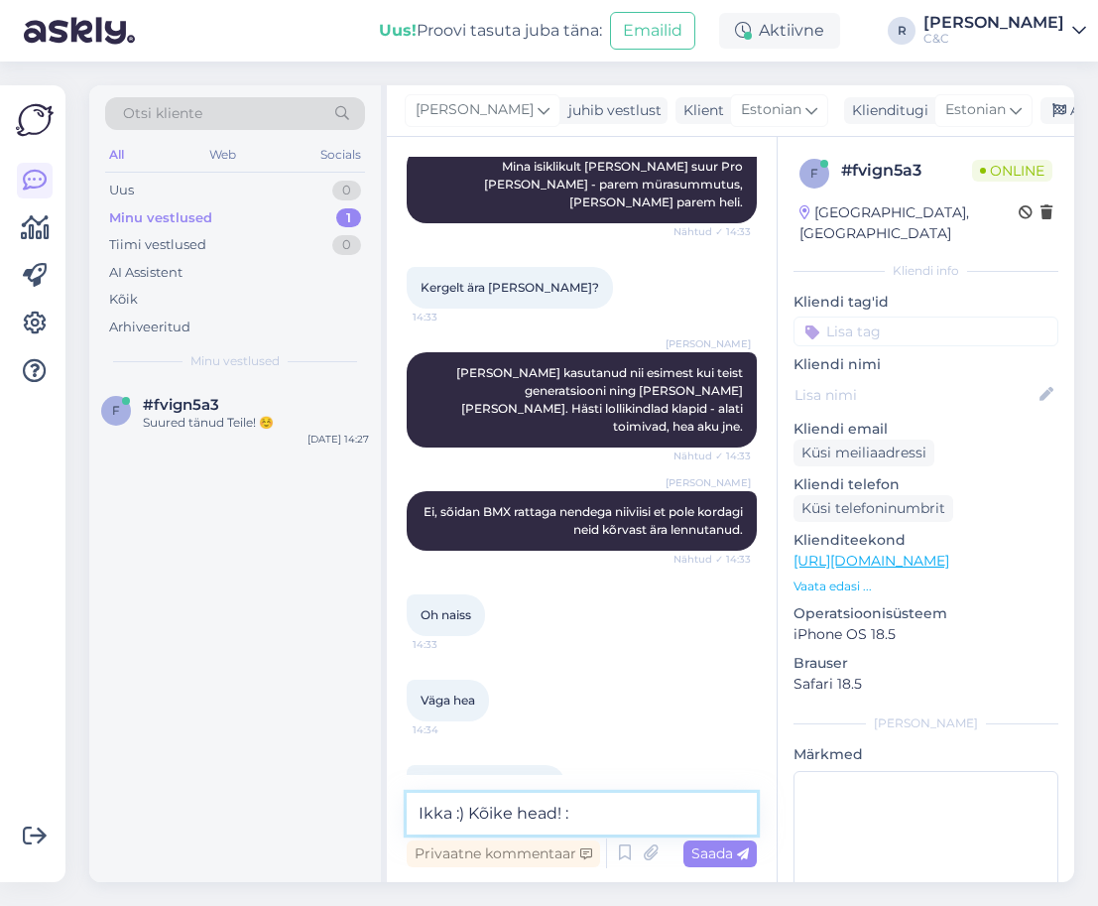
type textarea "Ikka :) Kõike head! :)"
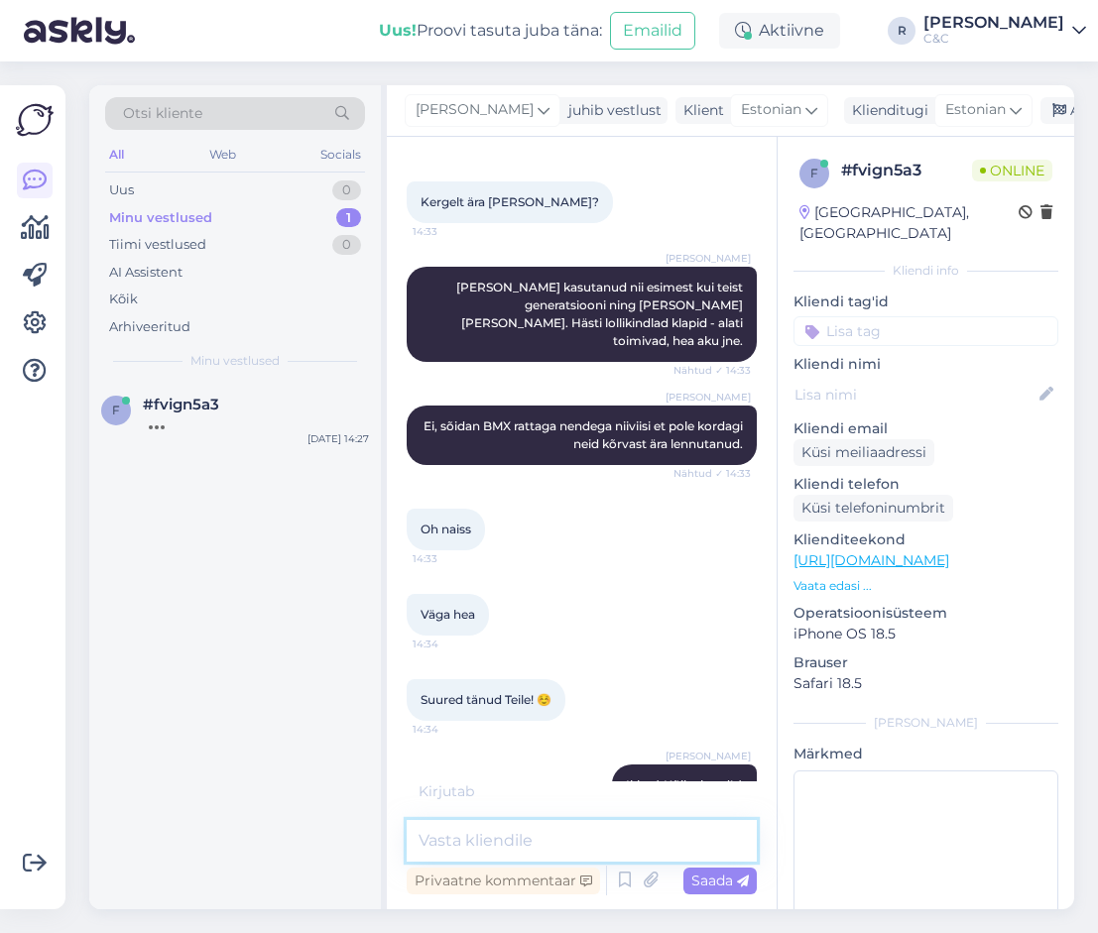
scroll to position [1255, 0]
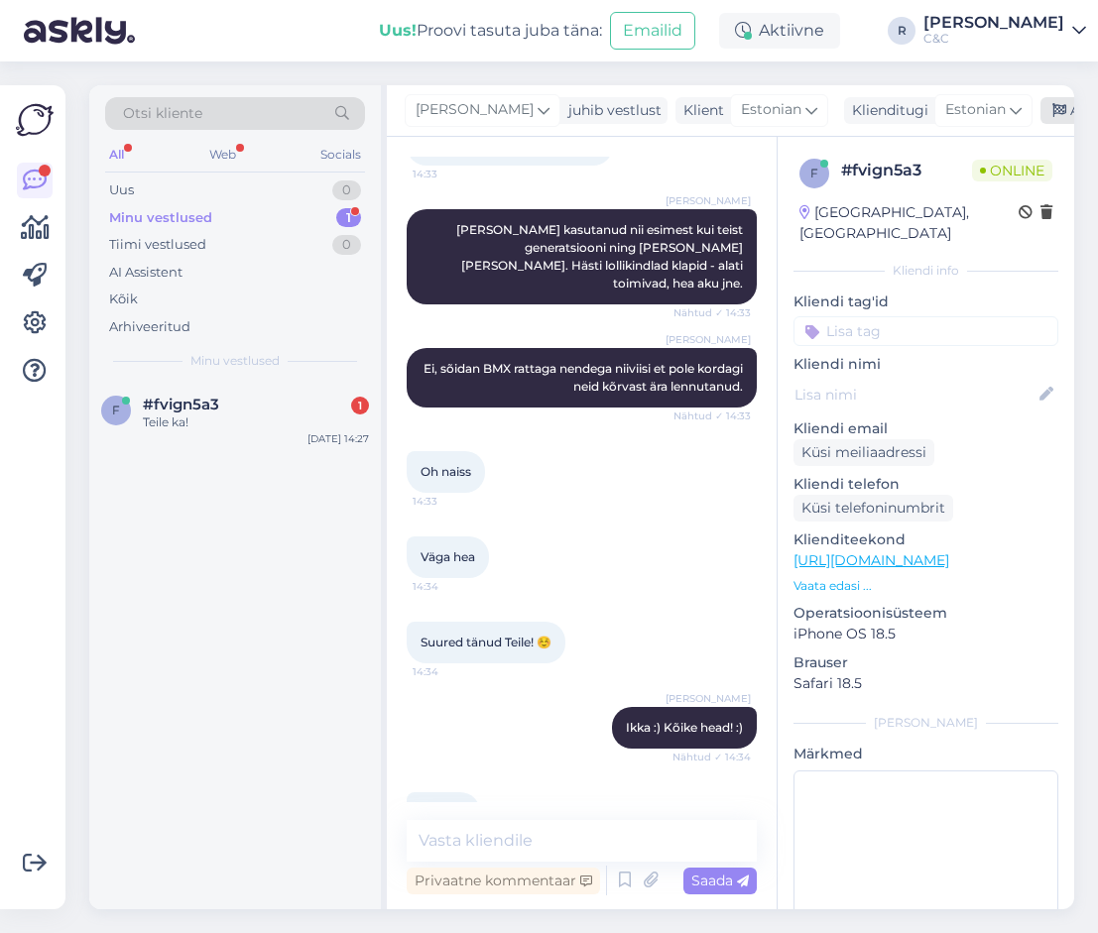
click at [1040, 108] on div "Arhiveeri vestlus" at bounding box center [1116, 110] width 153 height 27
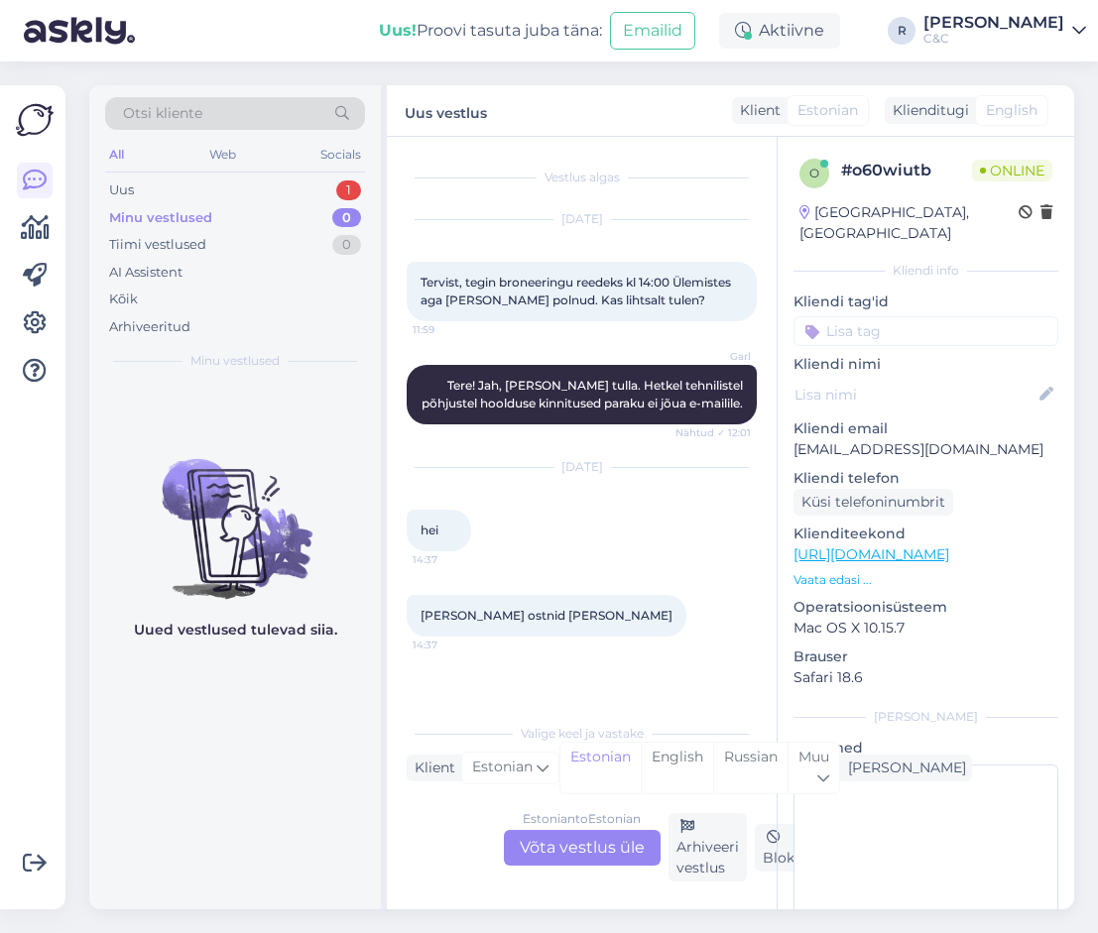
scroll to position [0, 0]
click at [565, 848] on div "Estonian to Estonian Võta vestlus üle" at bounding box center [582, 848] width 157 height 36
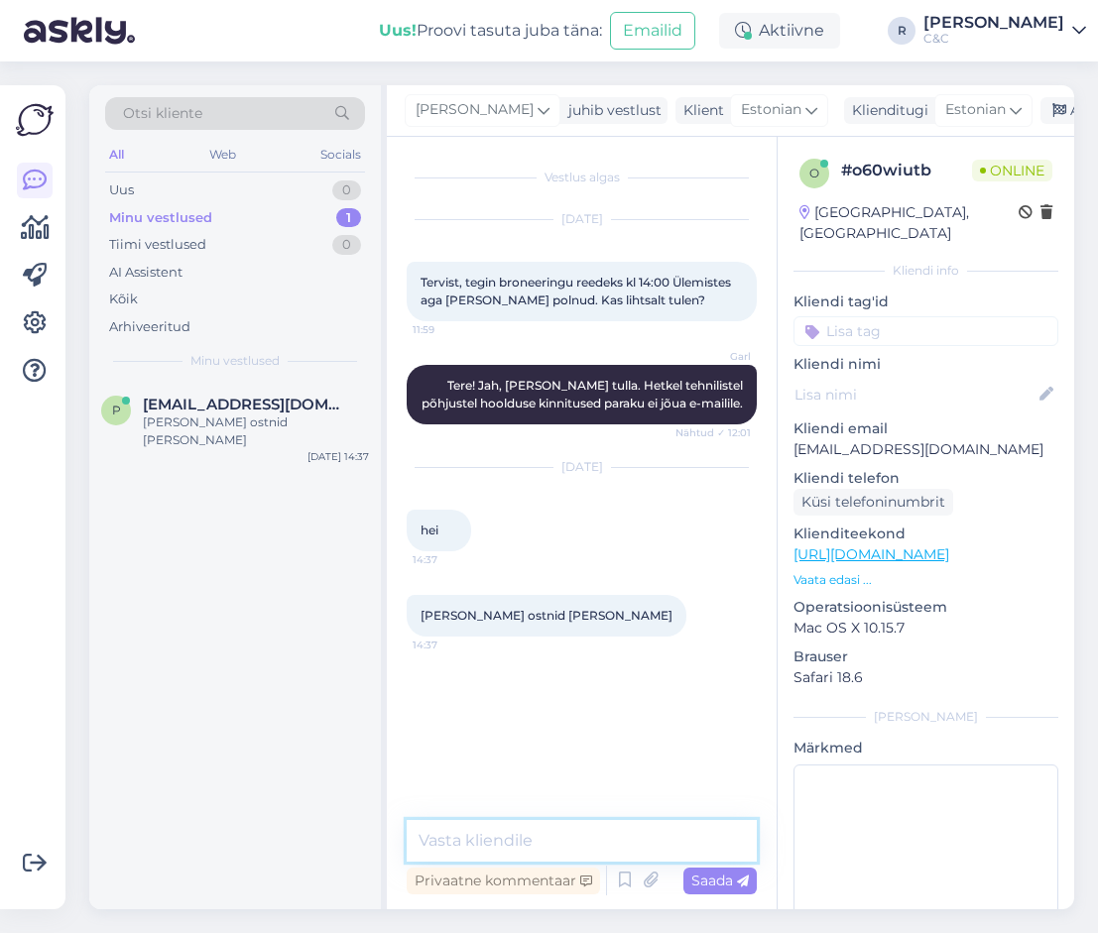
click at [553, 839] on textarea at bounding box center [582, 841] width 350 height 42
type textarea "Tere!"
type textarea "Kas hooldustööd?"
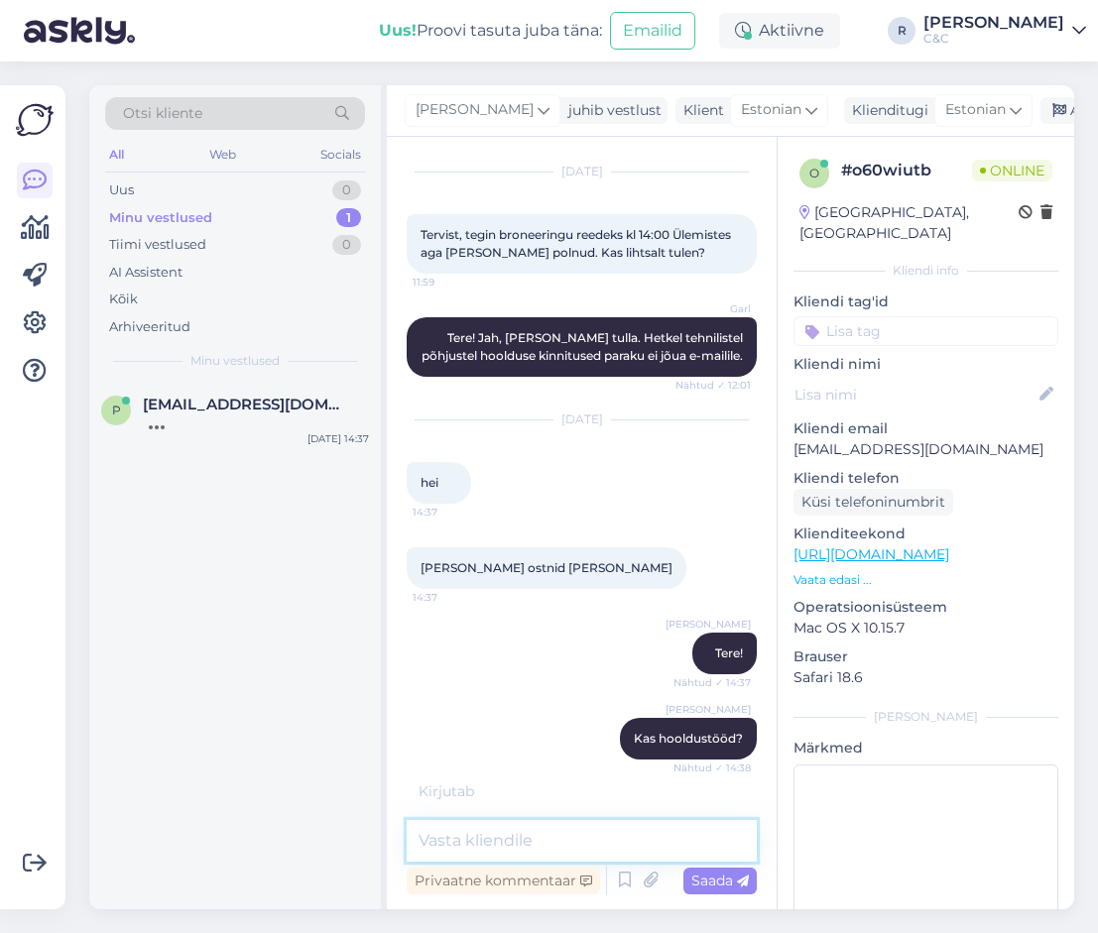
scroll to position [130, 0]
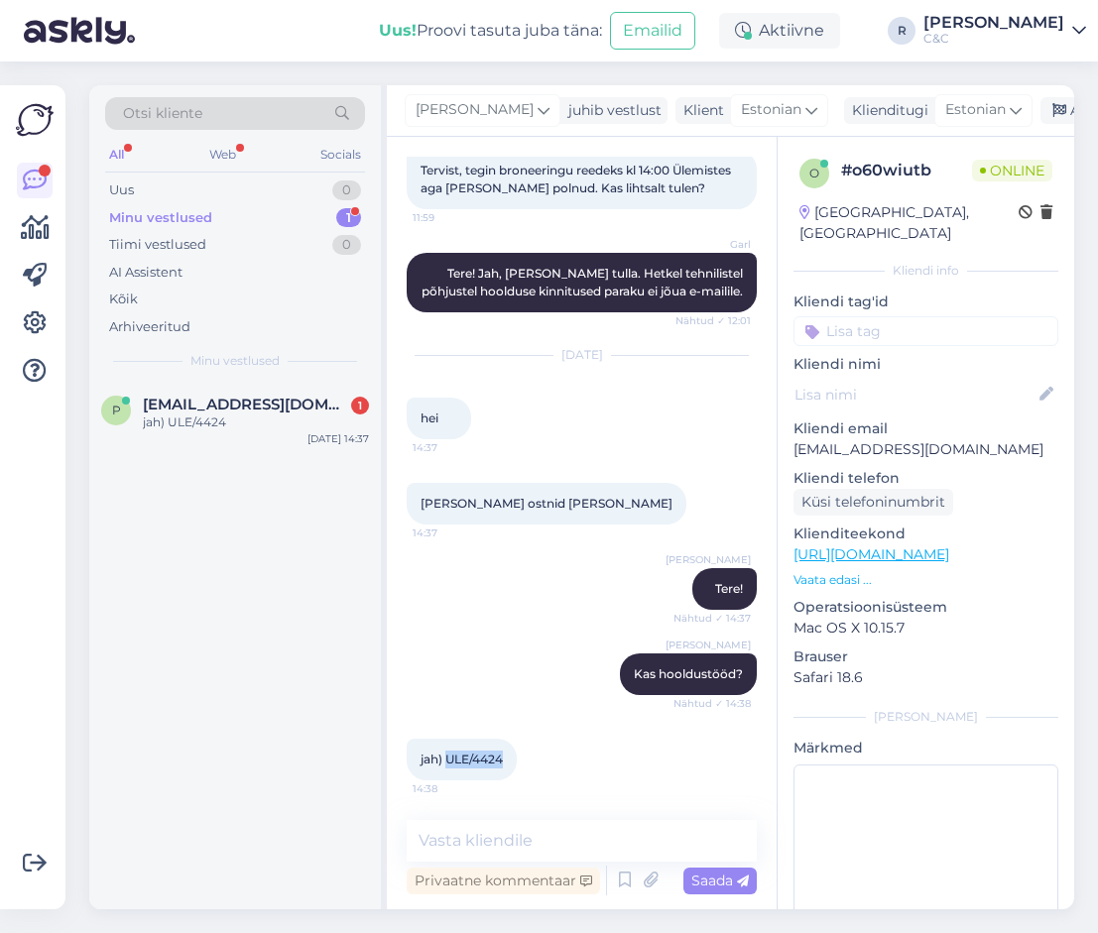
drag, startPoint x: 502, startPoint y: 763, endPoint x: 447, endPoint y: 763, distance: 54.6
click at [447, 763] on span "jah) ULE/4424" at bounding box center [462, 759] width 82 height 15
copy span "ULE/4424"
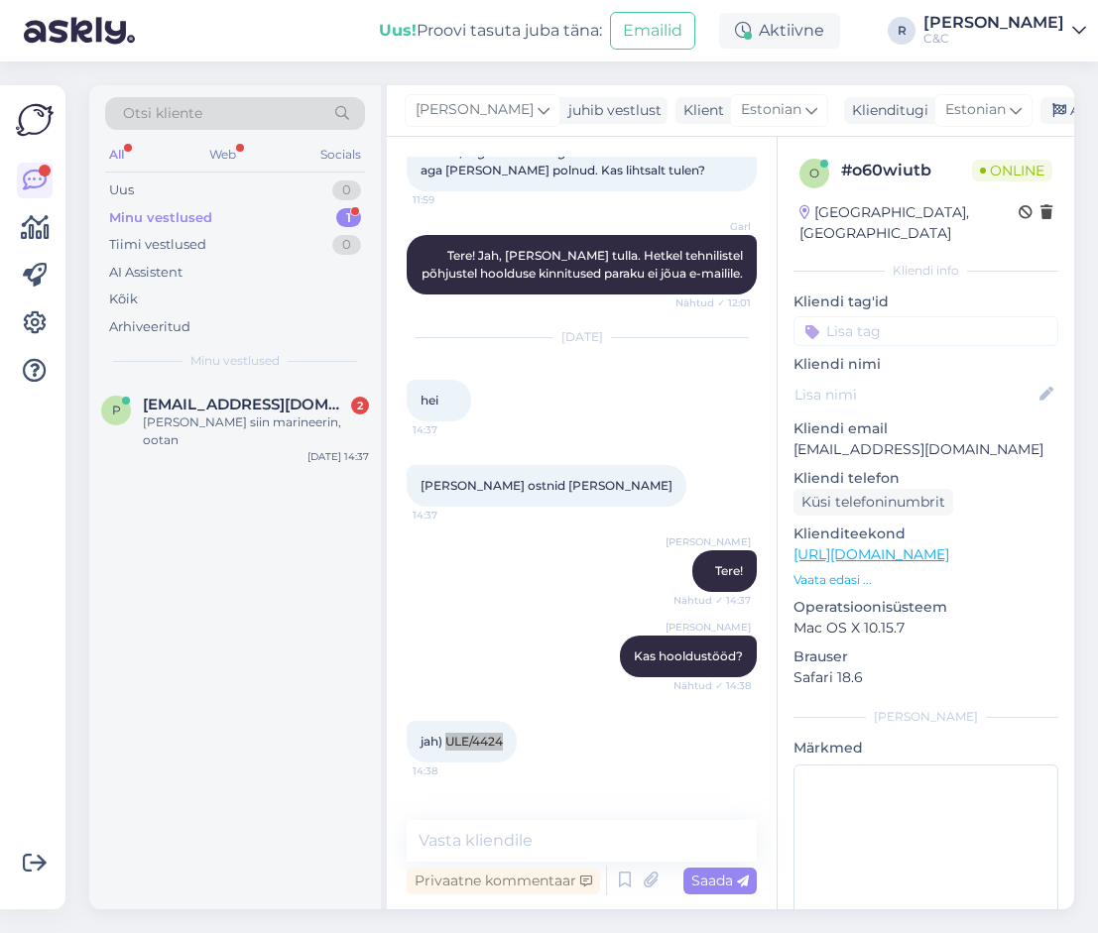
scroll to position [215, 0]
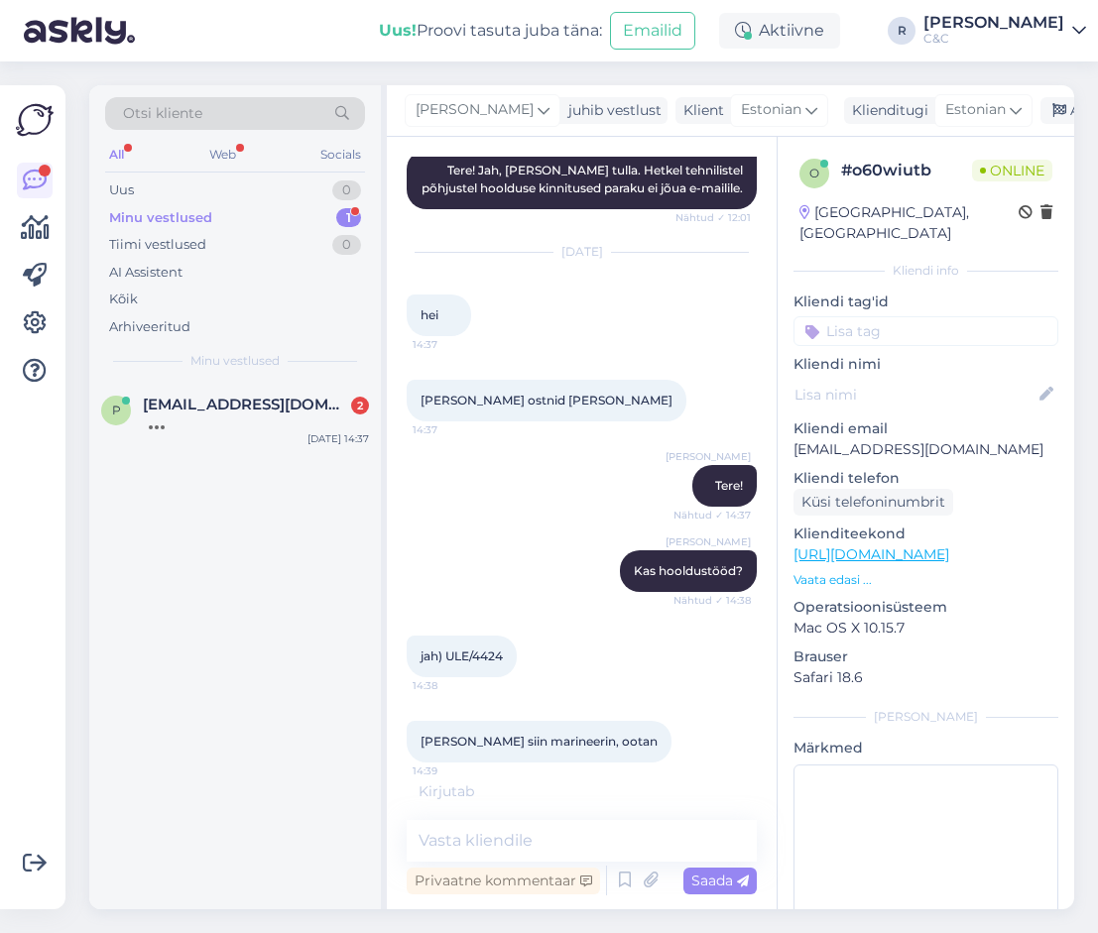
click at [546, 864] on div "Privaatne kommentaar Saada" at bounding box center [582, 881] width 350 height 38
click at [546, 847] on textarea at bounding box center [582, 841] width 350 height 42
type textarea "Kohe uurin asja :)"
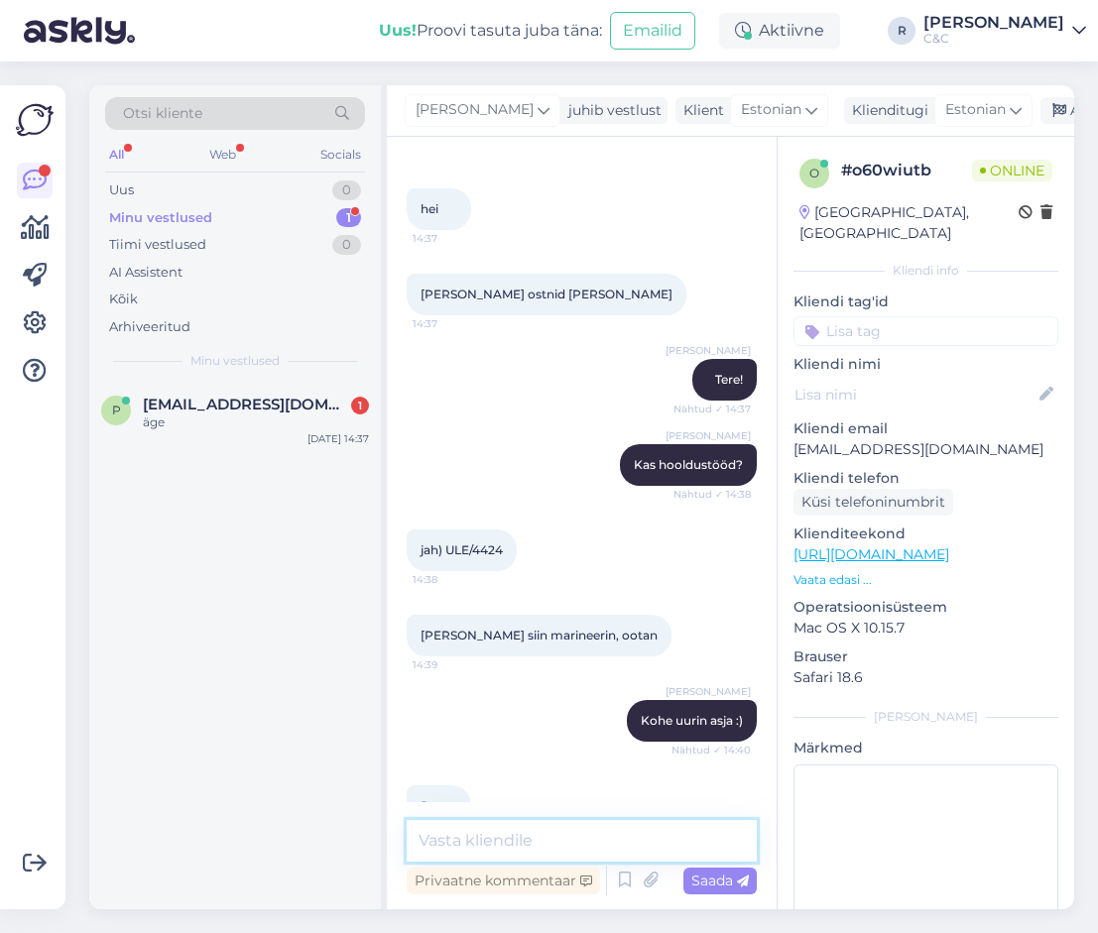
scroll to position [386, 0]
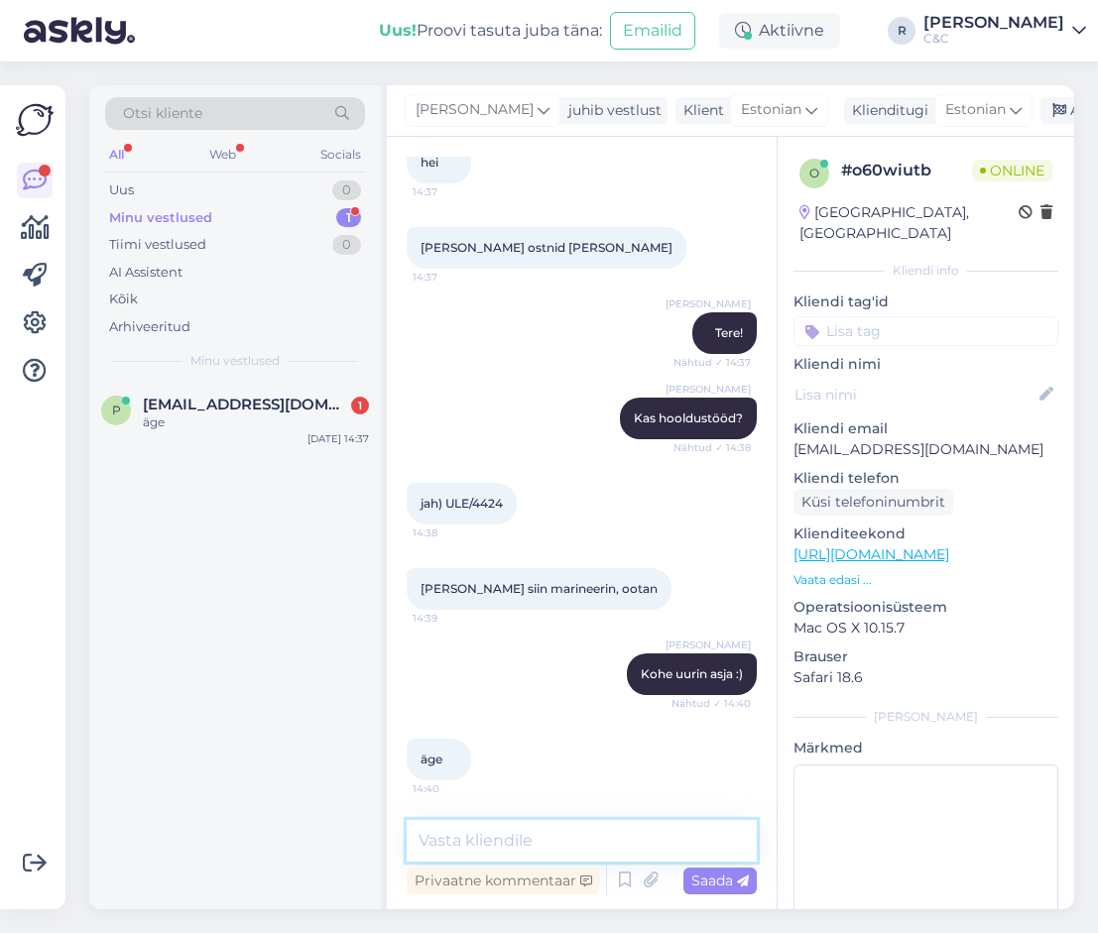
click at [509, 837] on textarea at bounding box center [582, 841] width 350 height 42
click at [593, 844] on textarea at bounding box center [582, 841] width 350 height 42
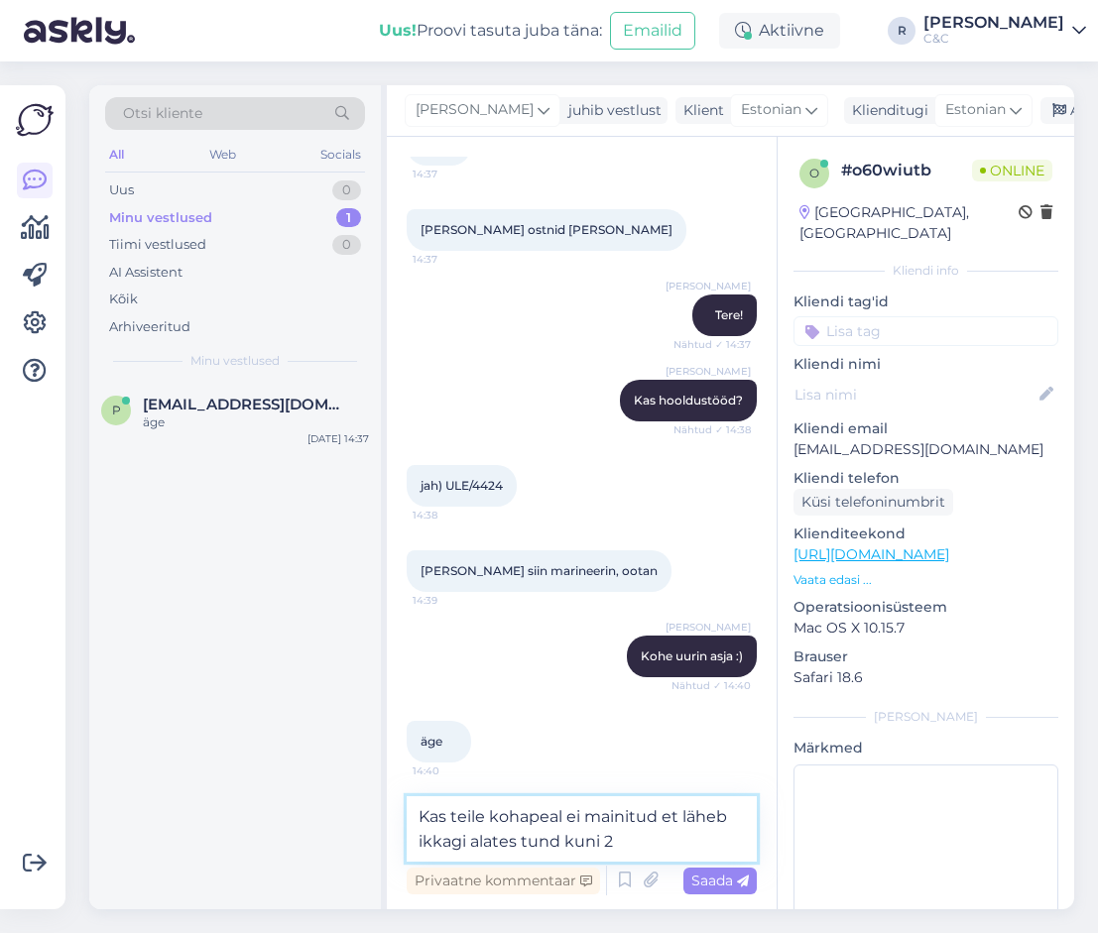
type textarea "Kas teile kohapeal ei mainitud et läheb ikkagi alates tund kuni 2?"
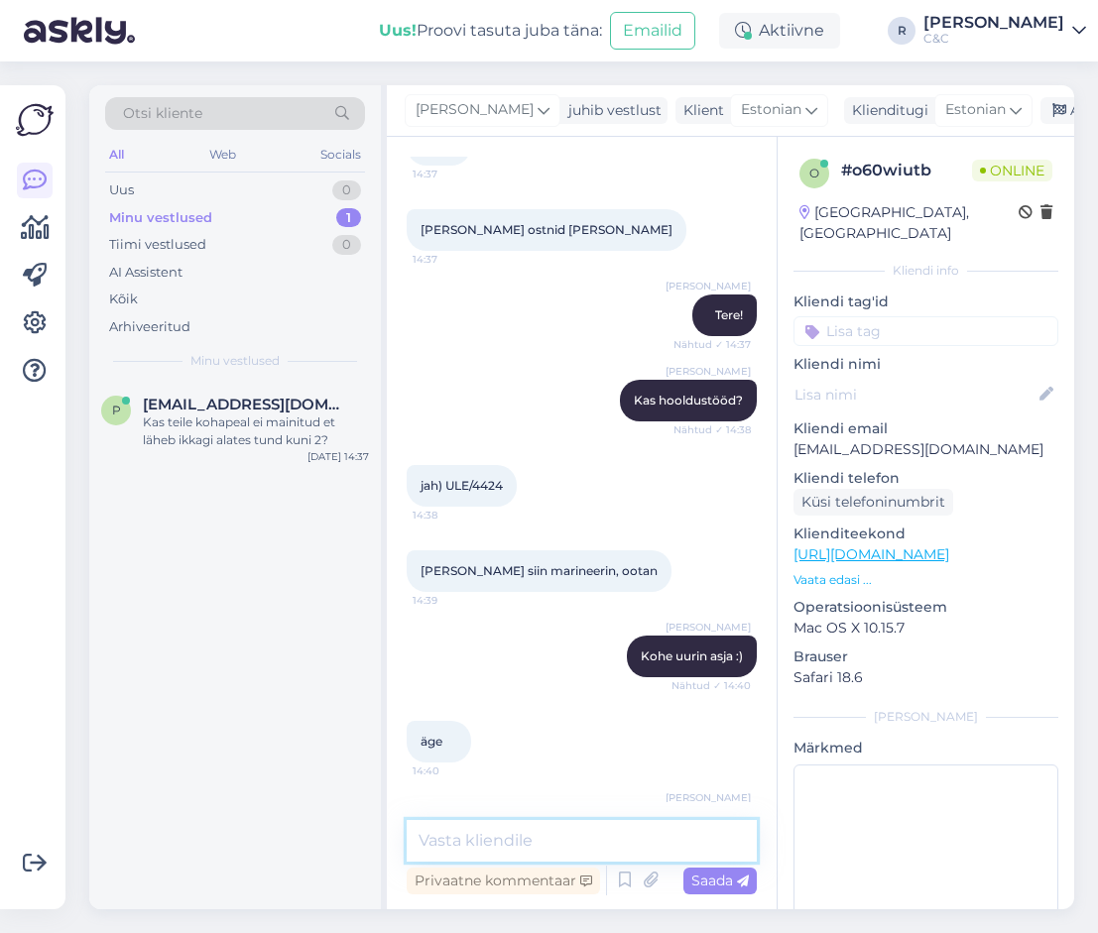
scroll to position [489, 0]
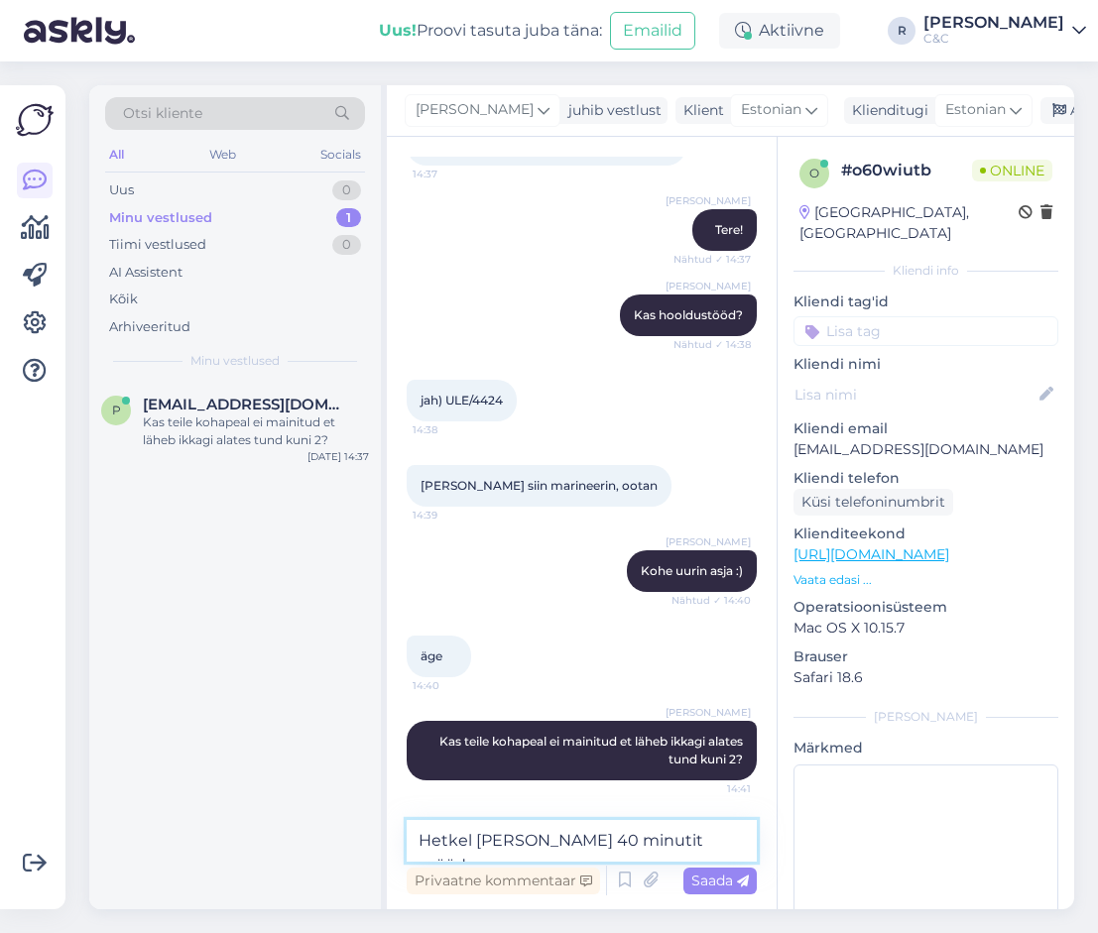
type textarea "Hetkel [PERSON_NAME] 40 minutit möödas :)"
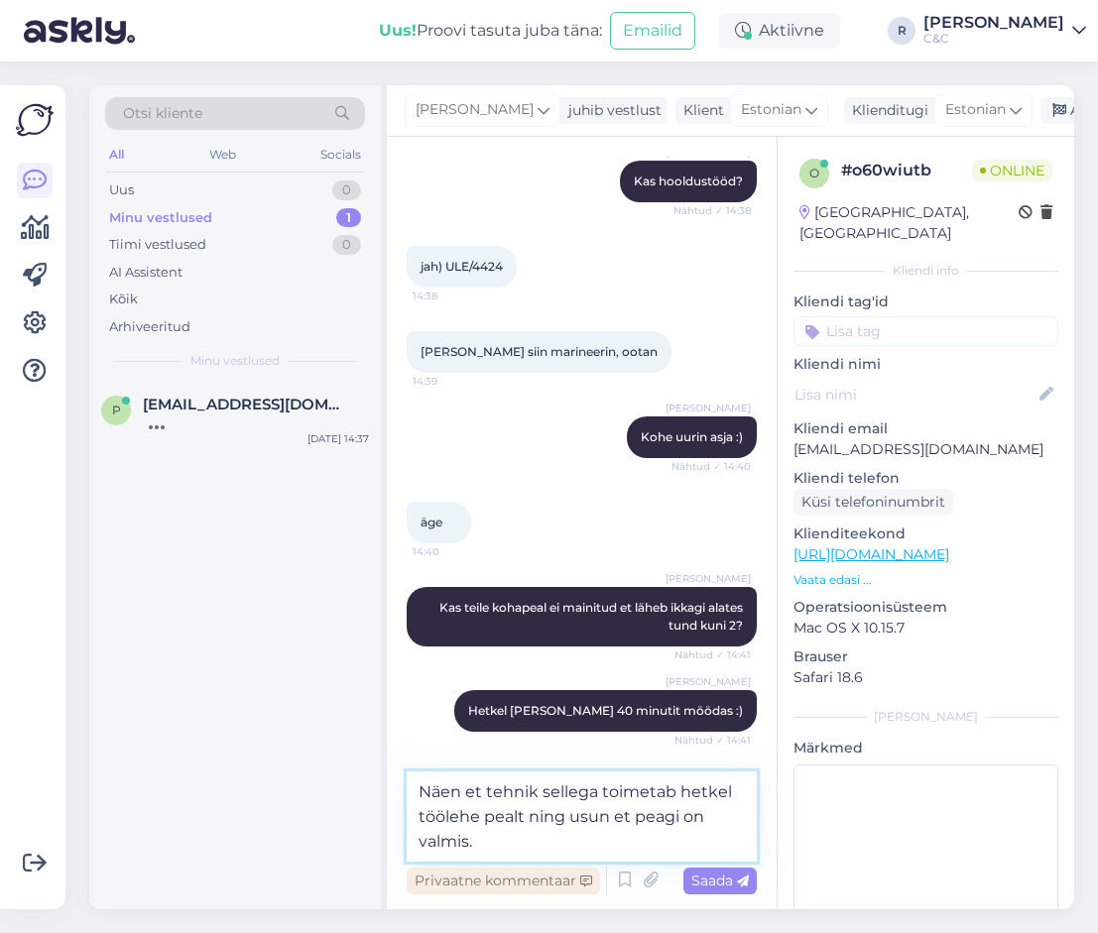
scroll to position [623, 0]
click at [572, 838] on textarea "Näen et tehnik sellega toimetab hetkel töölehe pealt ning usun et peagi on valm…" at bounding box center [582, 817] width 350 height 90
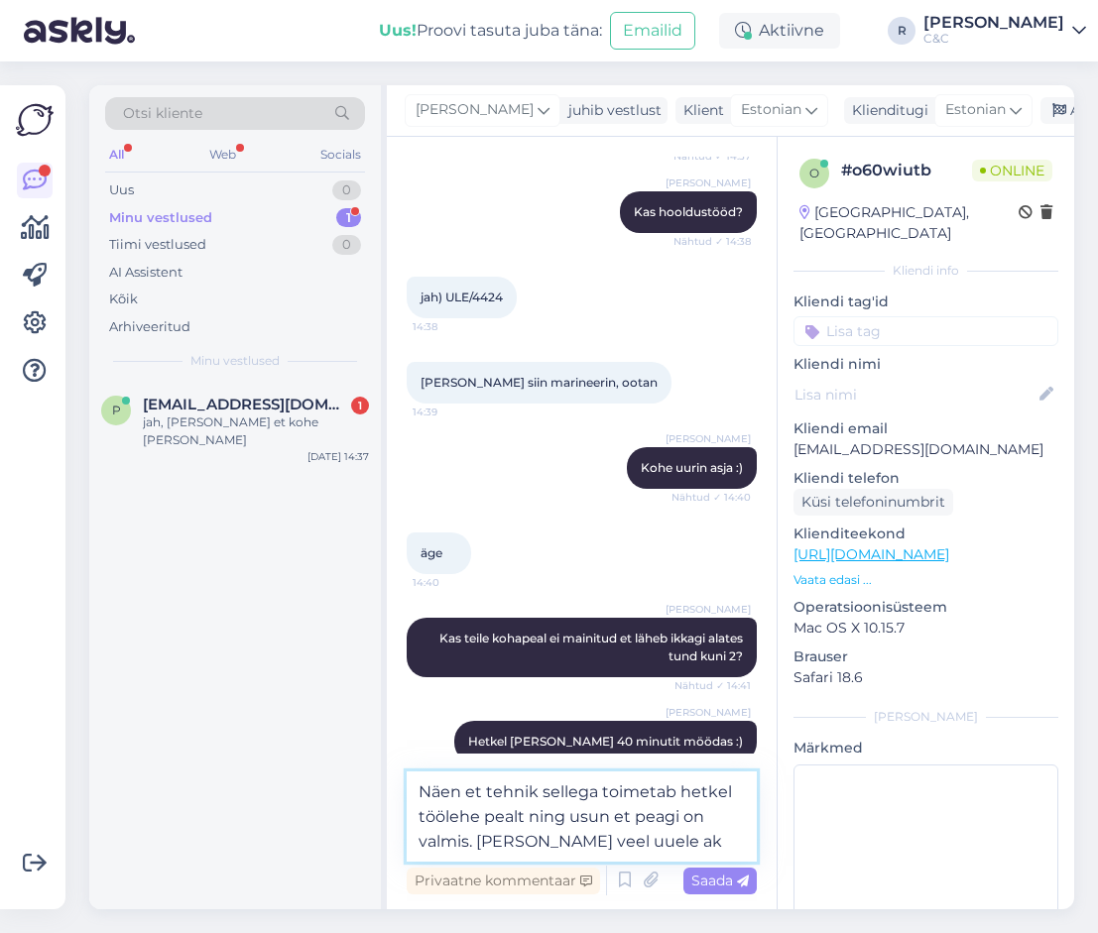
scroll to position [660, 0]
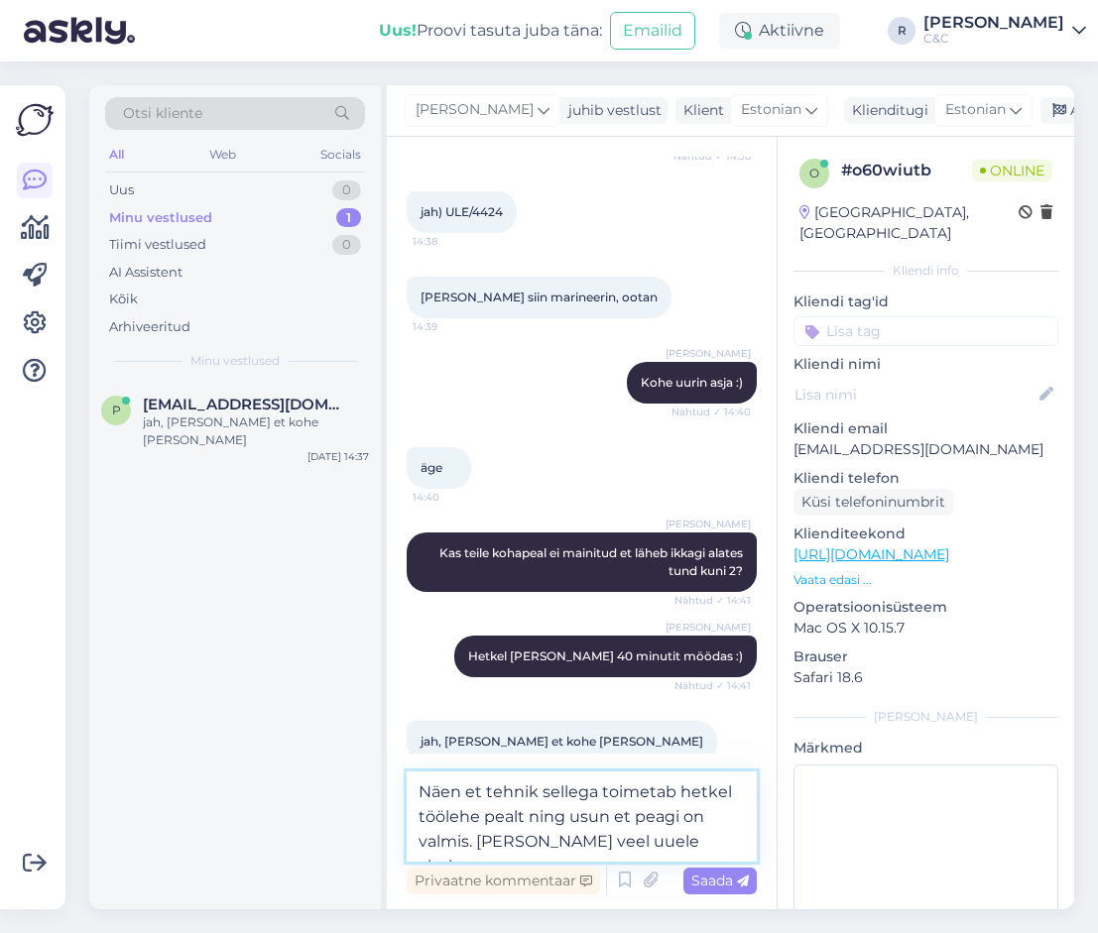
type textarea "Näen et tehnik sellega toimetab hetkel töölehe pealt ning usun et peagi on valm…"
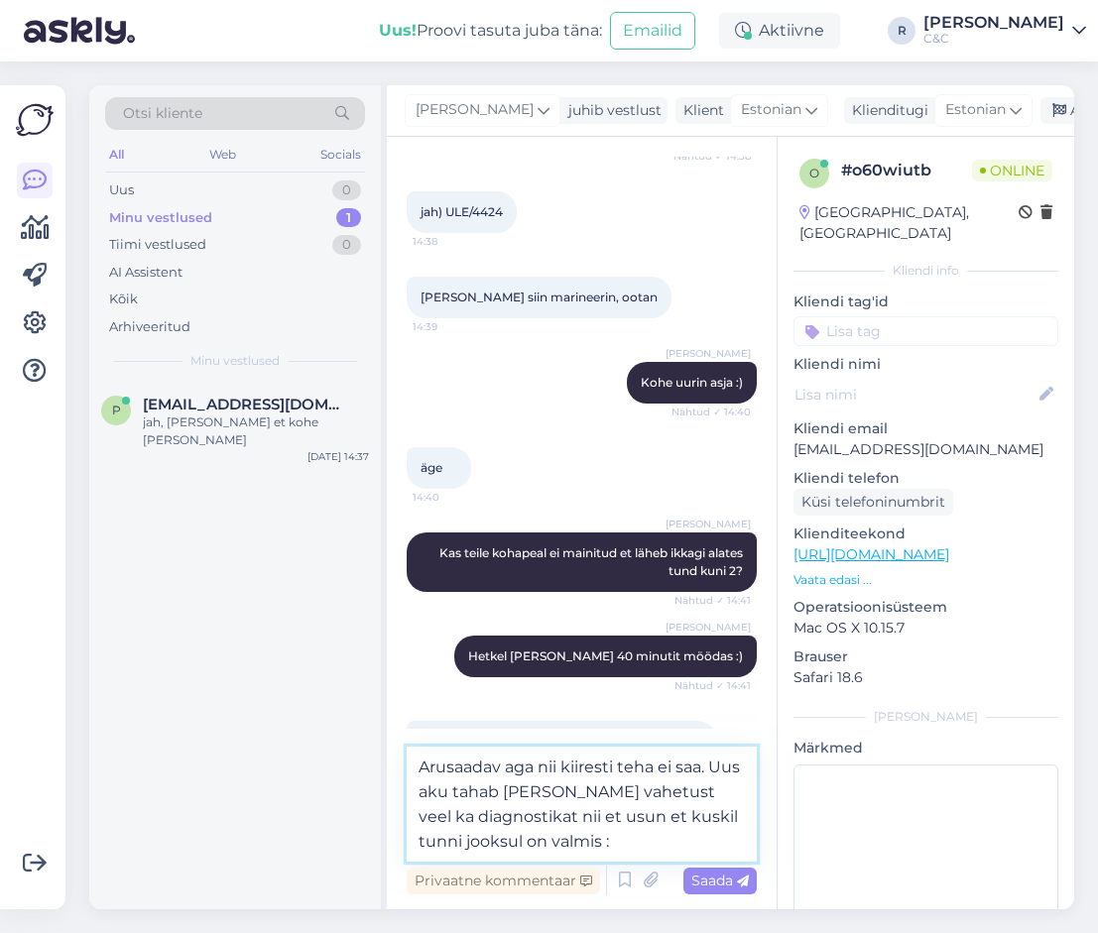
type textarea "Arusaadav aga nii kiiresti teha ei saa. Uus aku tahab [PERSON_NAME] vahetust ve…"
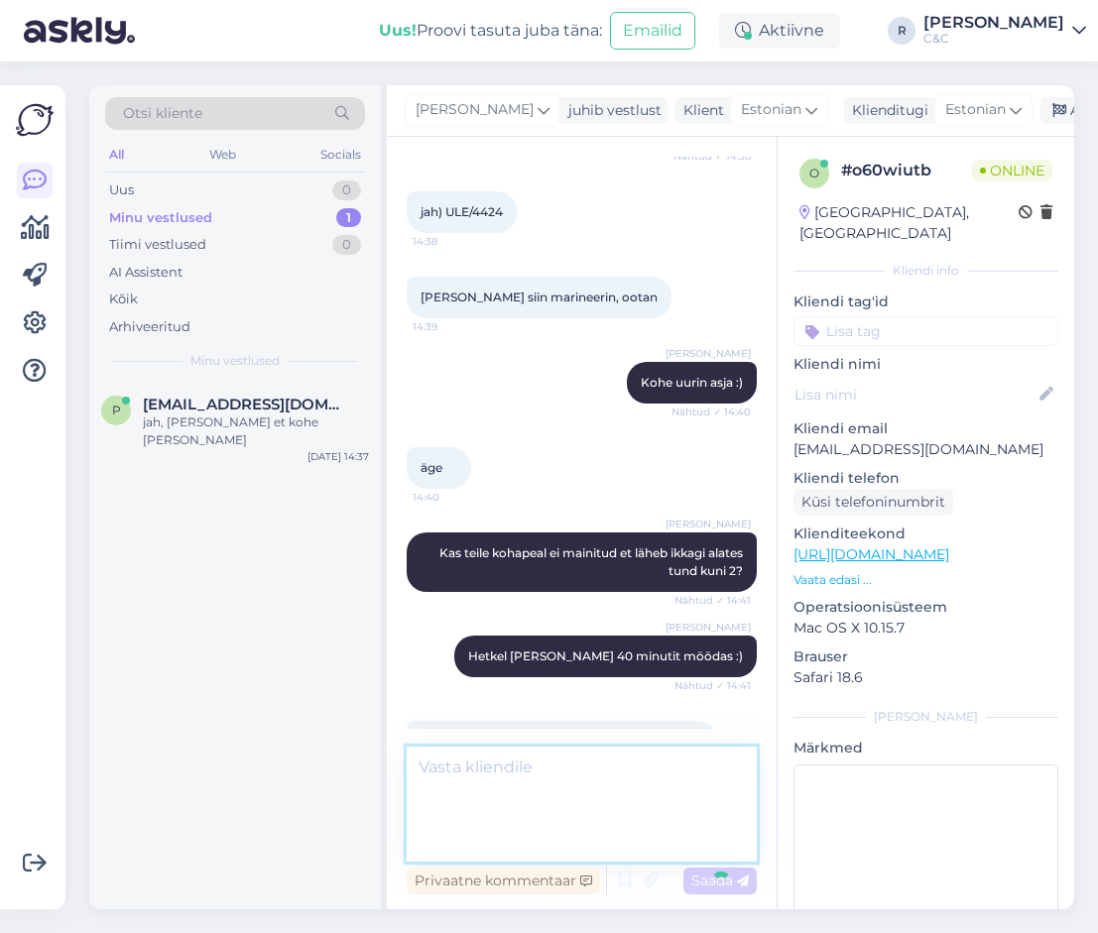
scroll to position [781, 0]
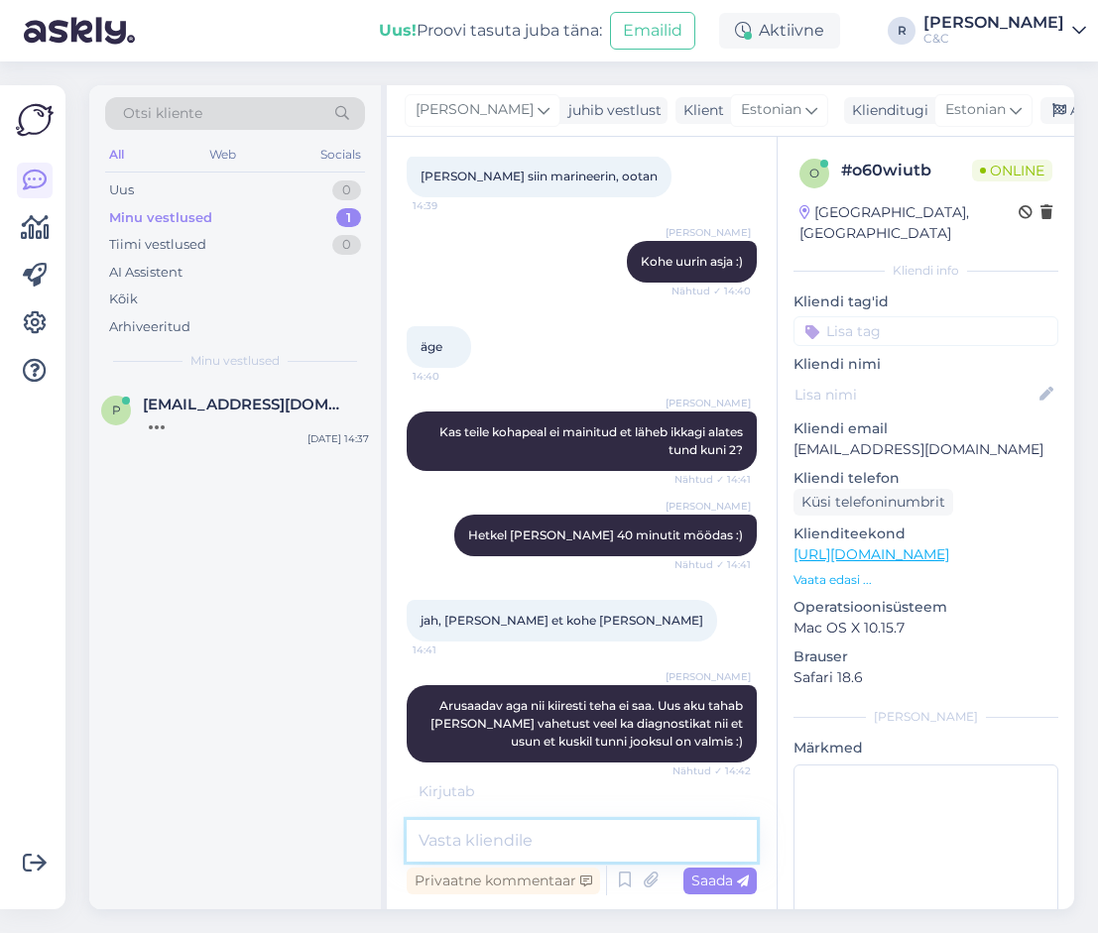
click at [570, 839] on textarea at bounding box center [582, 841] width 350 height 42
type textarea "Aga tehnik ilusti [PERSON_NAME]"
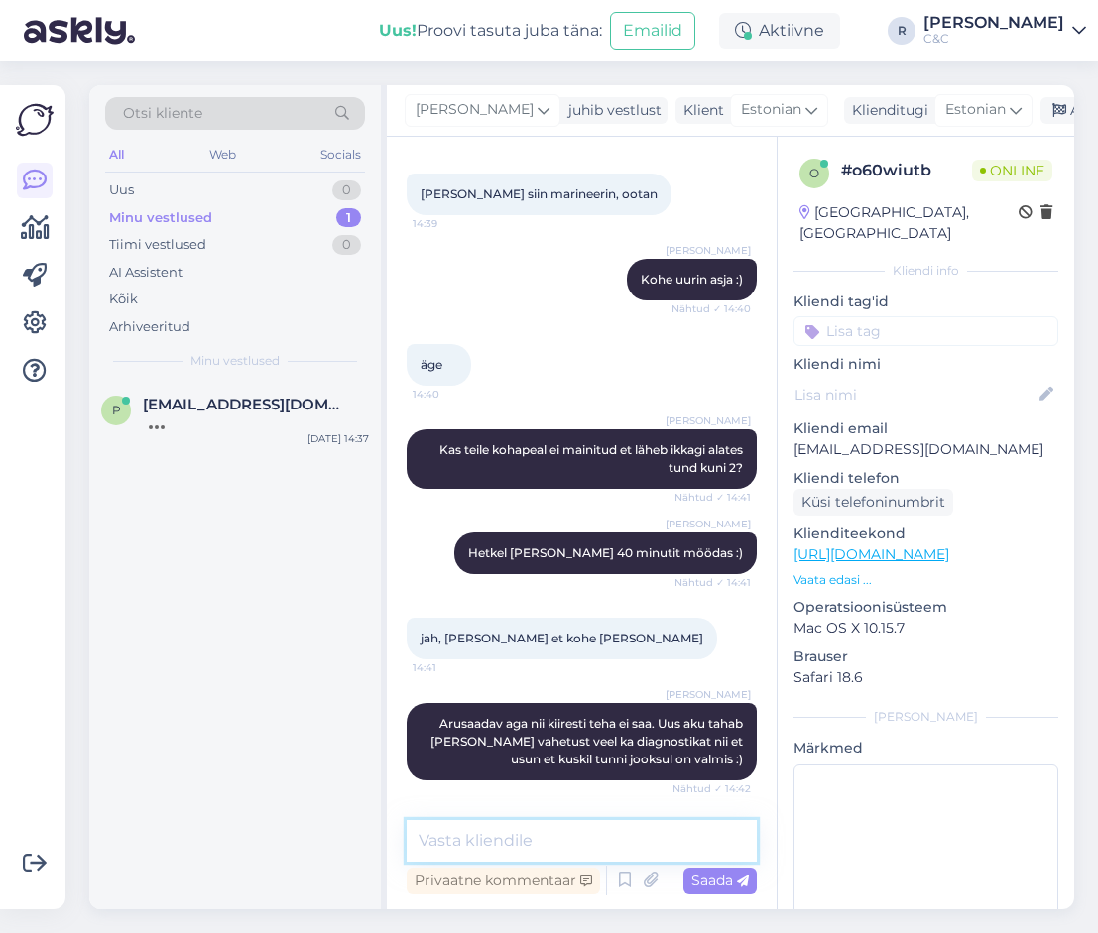
click at [558, 848] on textarea at bounding box center [582, 841] width 350 height 42
click at [596, 852] on textarea at bounding box center [582, 841] width 350 height 42
type textarea "Tehnik ütles et pani uue aku"
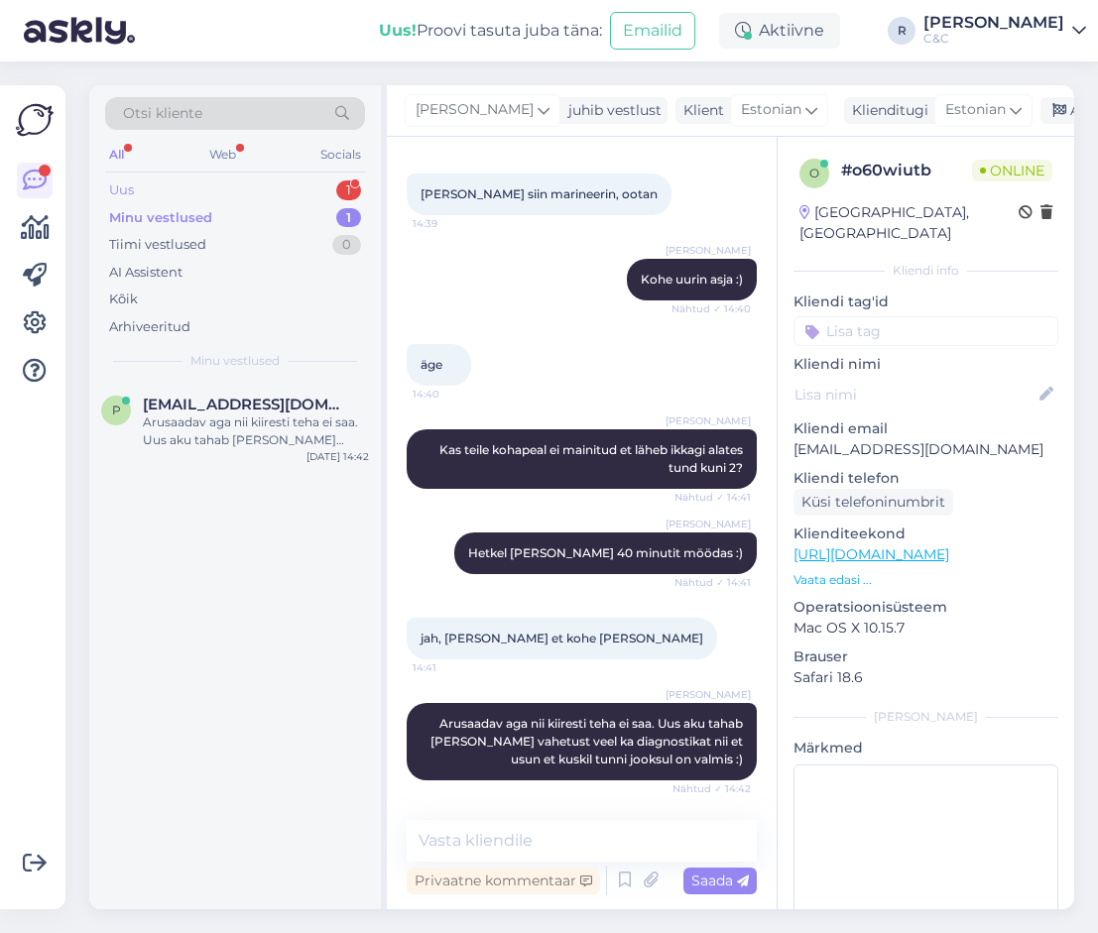
click at [354, 185] on div "1" at bounding box center [348, 191] width 25 height 20
click at [248, 416] on div "Attachment" at bounding box center [256, 423] width 226 height 18
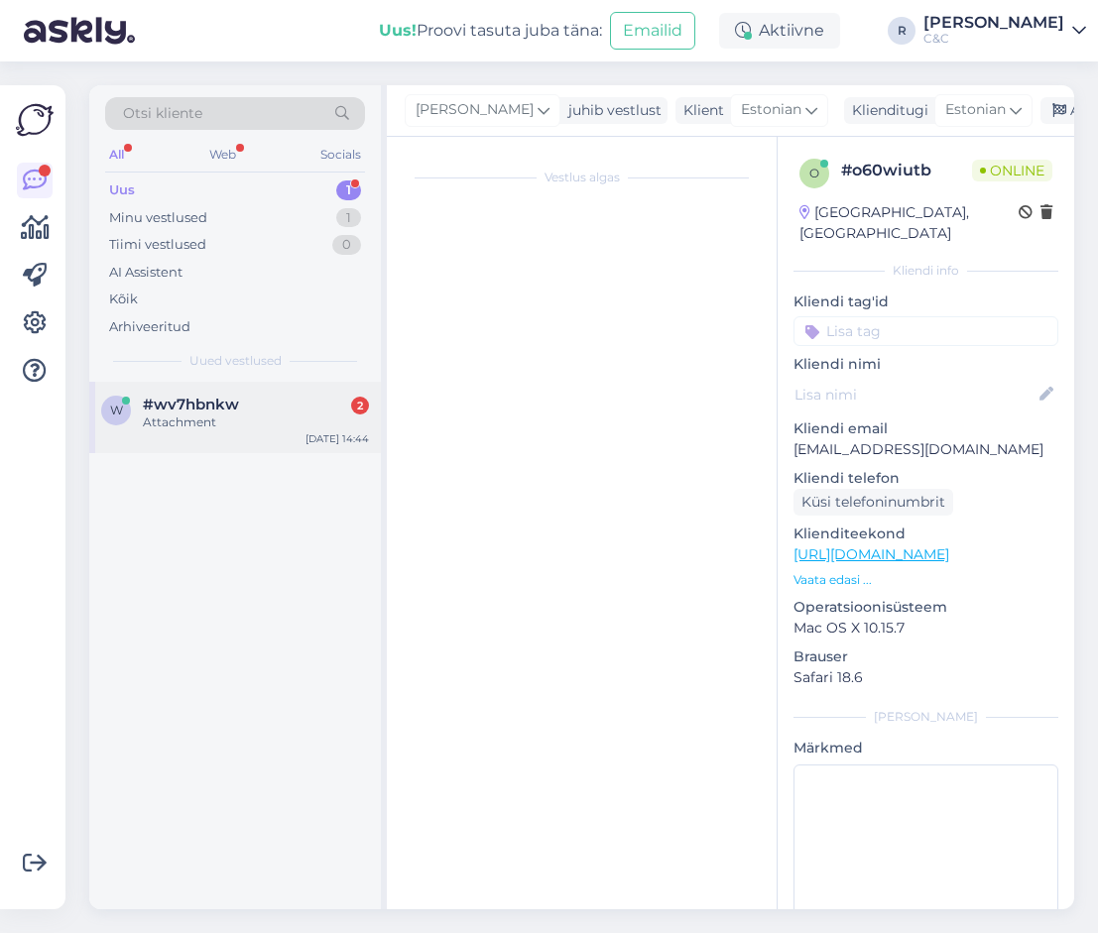
scroll to position [0, 0]
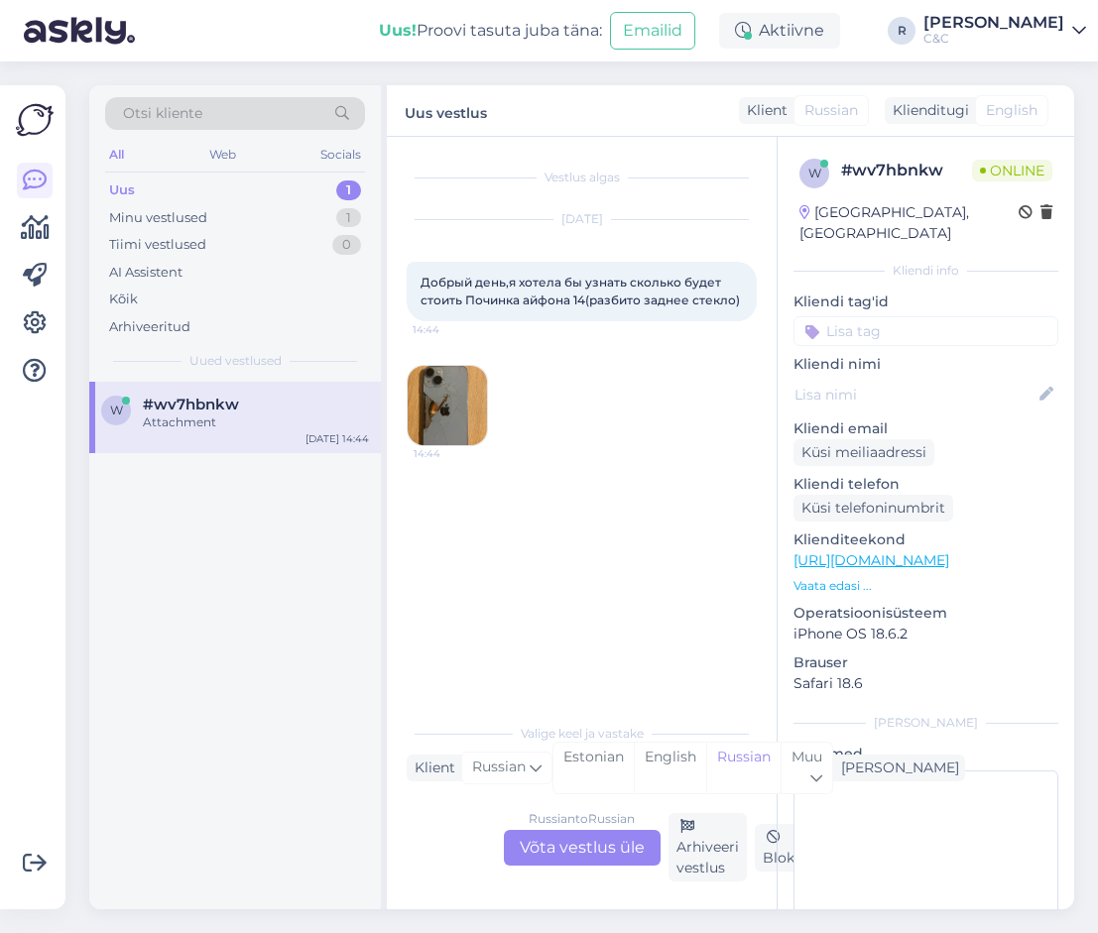
click at [580, 846] on div "Russian to Russian Võta vestlus üle" at bounding box center [582, 848] width 157 height 36
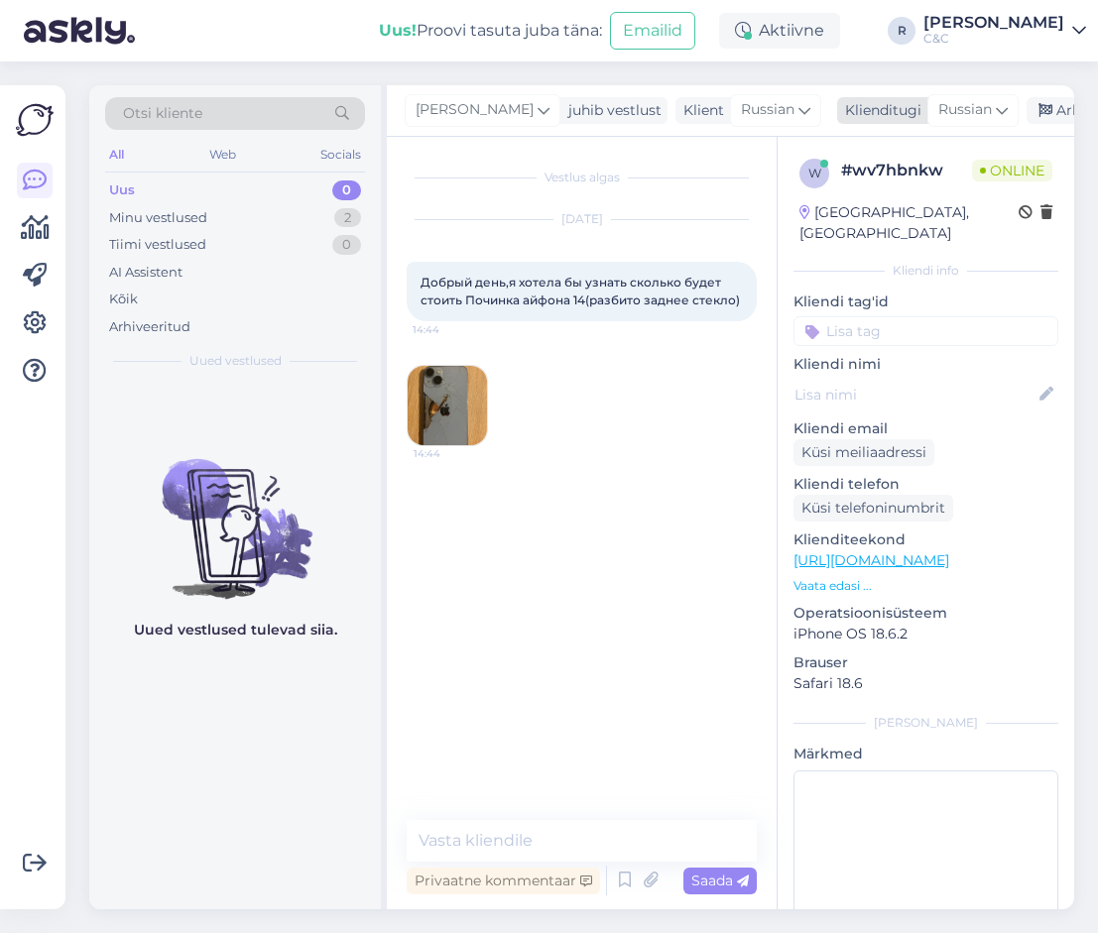
click at [938, 105] on span "Russian" at bounding box center [965, 110] width 54 height 22
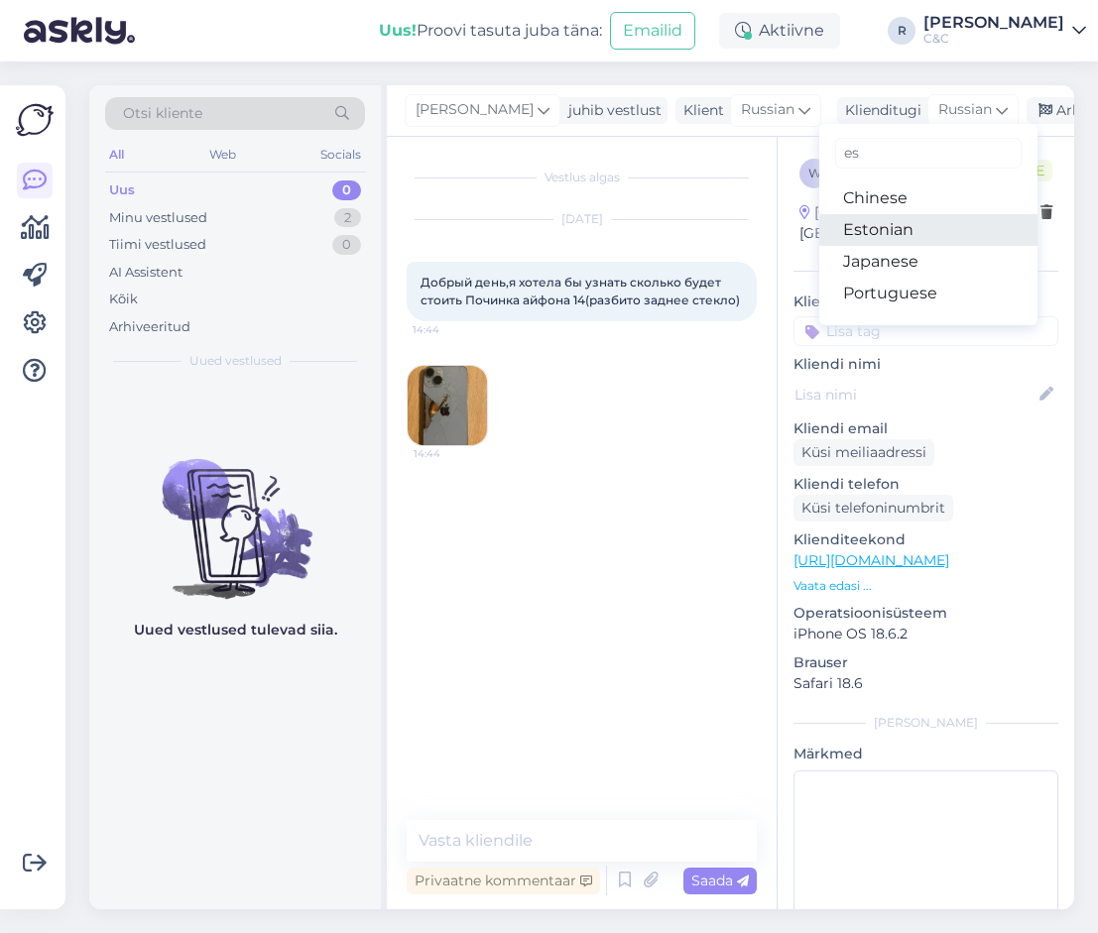
type input "es"
click at [819, 216] on link "Estonian" at bounding box center [928, 230] width 218 height 32
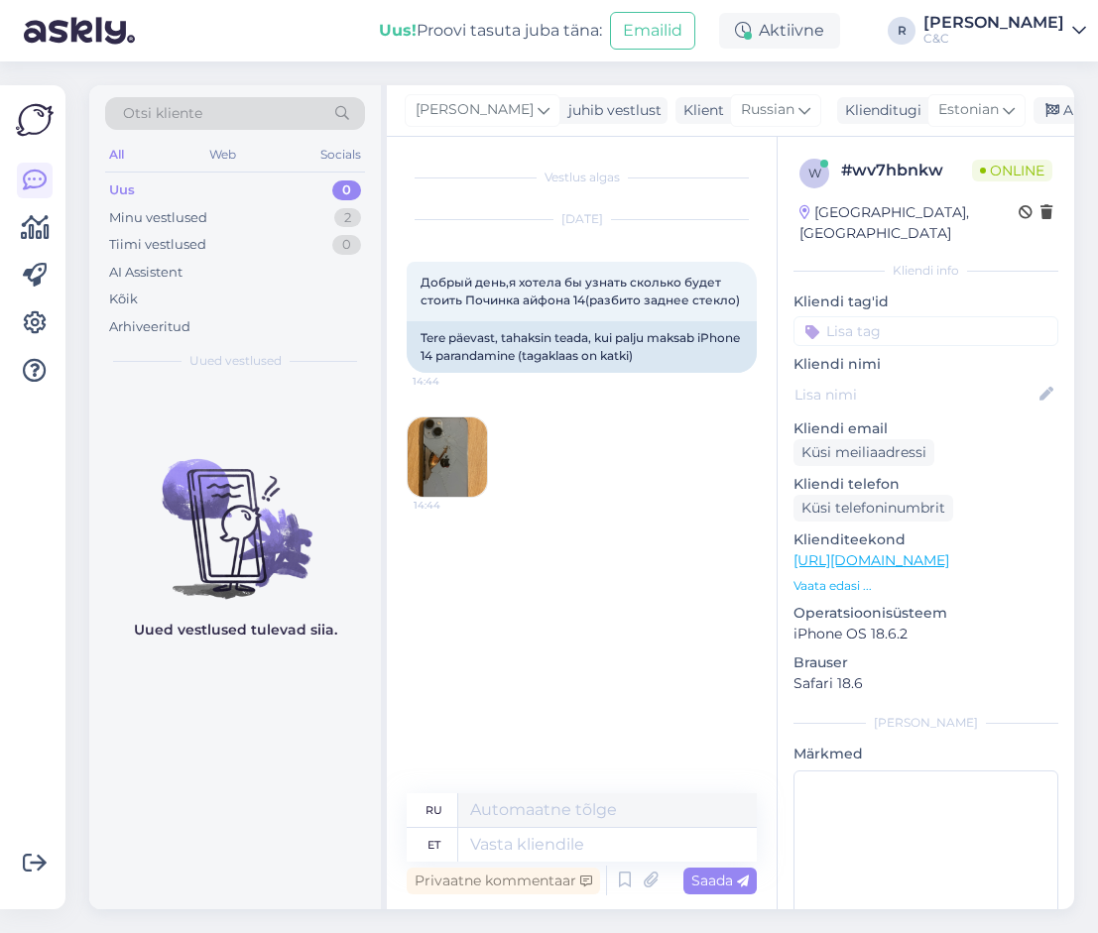
click at [472, 453] on img at bounding box center [447, 457] width 79 height 79
click at [593, 840] on textarea at bounding box center [607, 845] width 299 height 34
type textarea "Tere!"
type textarea "Привет!"
type textarea "Tere! Sellise vig"
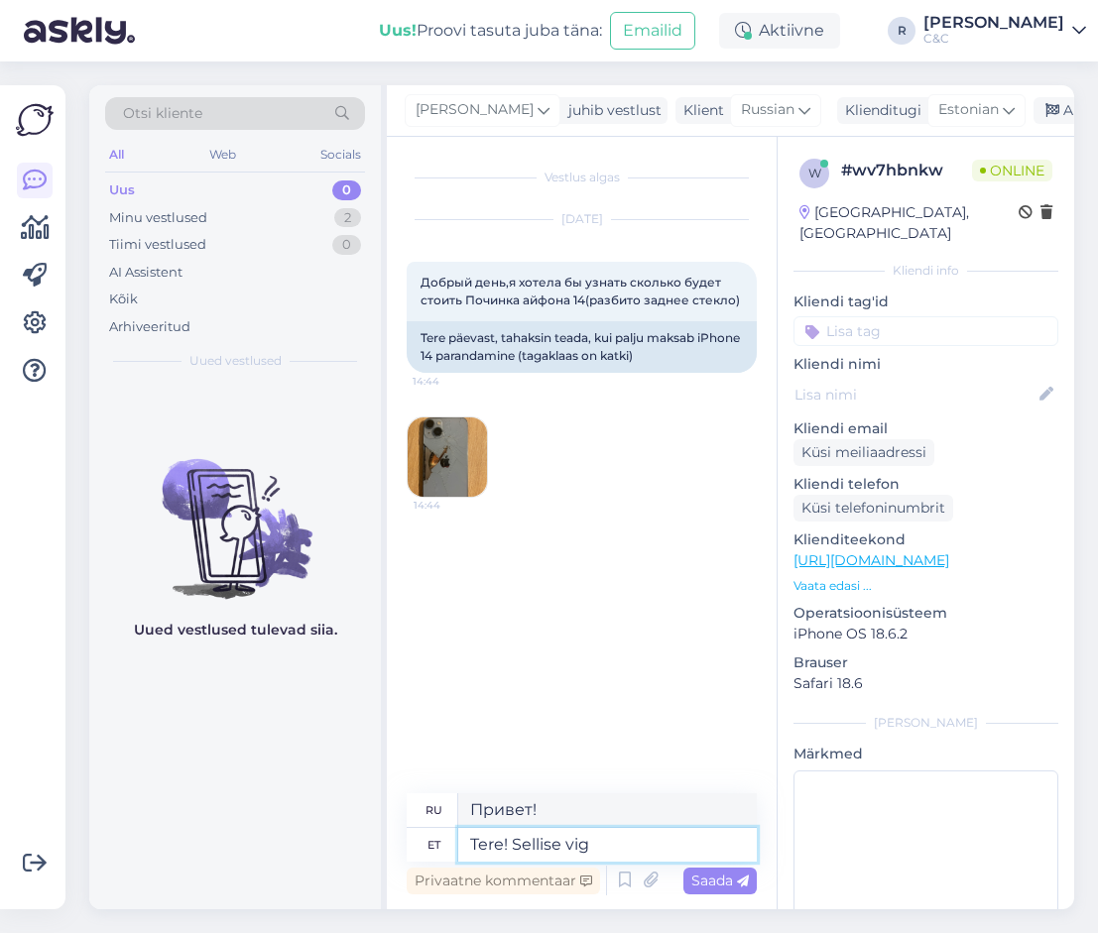
type textarea "Привет! Такой"
type textarea "Tere! Sellise mure pu"
type textarea "Привет! Такая забота."
type textarea "Tere! Sellise mure puhul l"
type textarea "Здравствуйте! В случае возникновения такой проблемы"
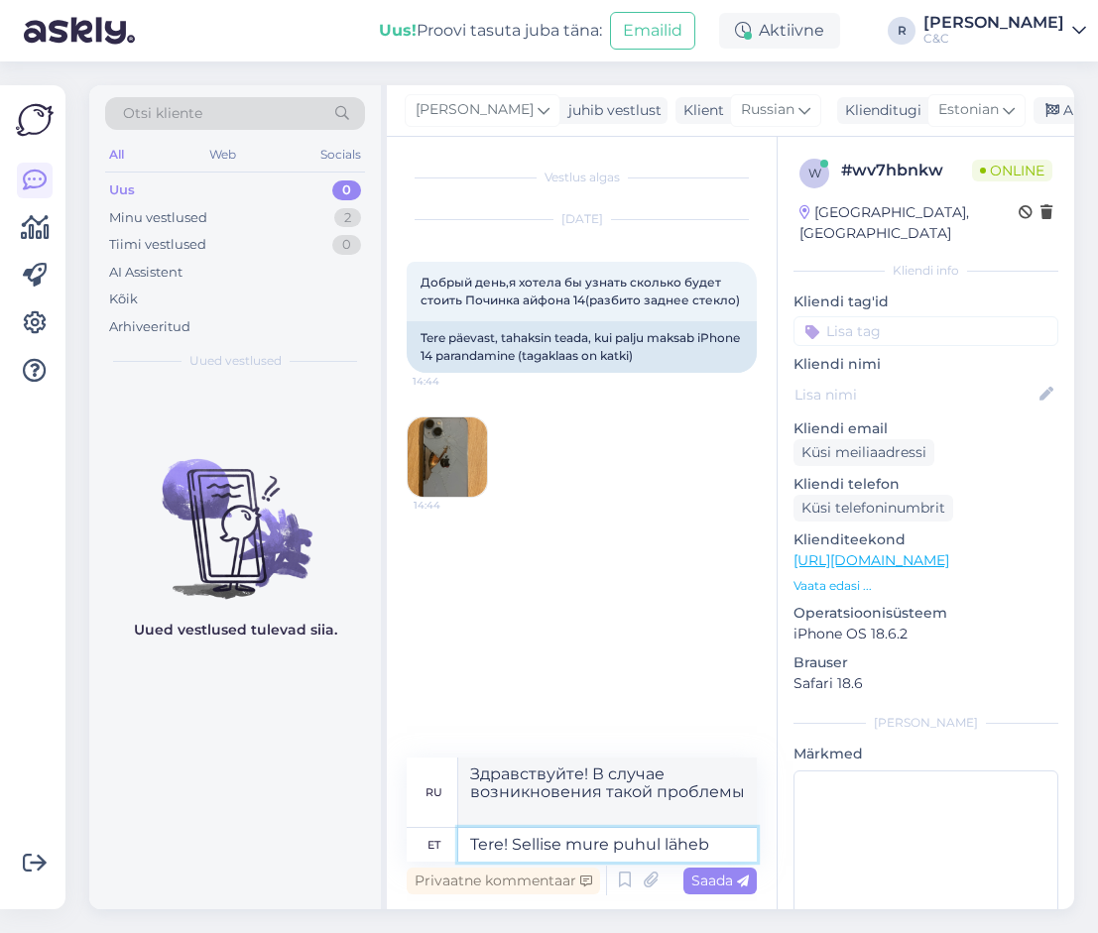
type textarea "Tere! Sellise mure puhul läheb"
type textarea "Здравствуйте! В случае возникновения такой проблемы,"
drag, startPoint x: 743, startPoint y: 844, endPoint x: 522, endPoint y: 846, distance: 221.2
click at [522, 846] on textarea "Tere! Sellise mure puhul läheb" at bounding box center [607, 845] width 299 height 34
type textarea "Tere! 5"
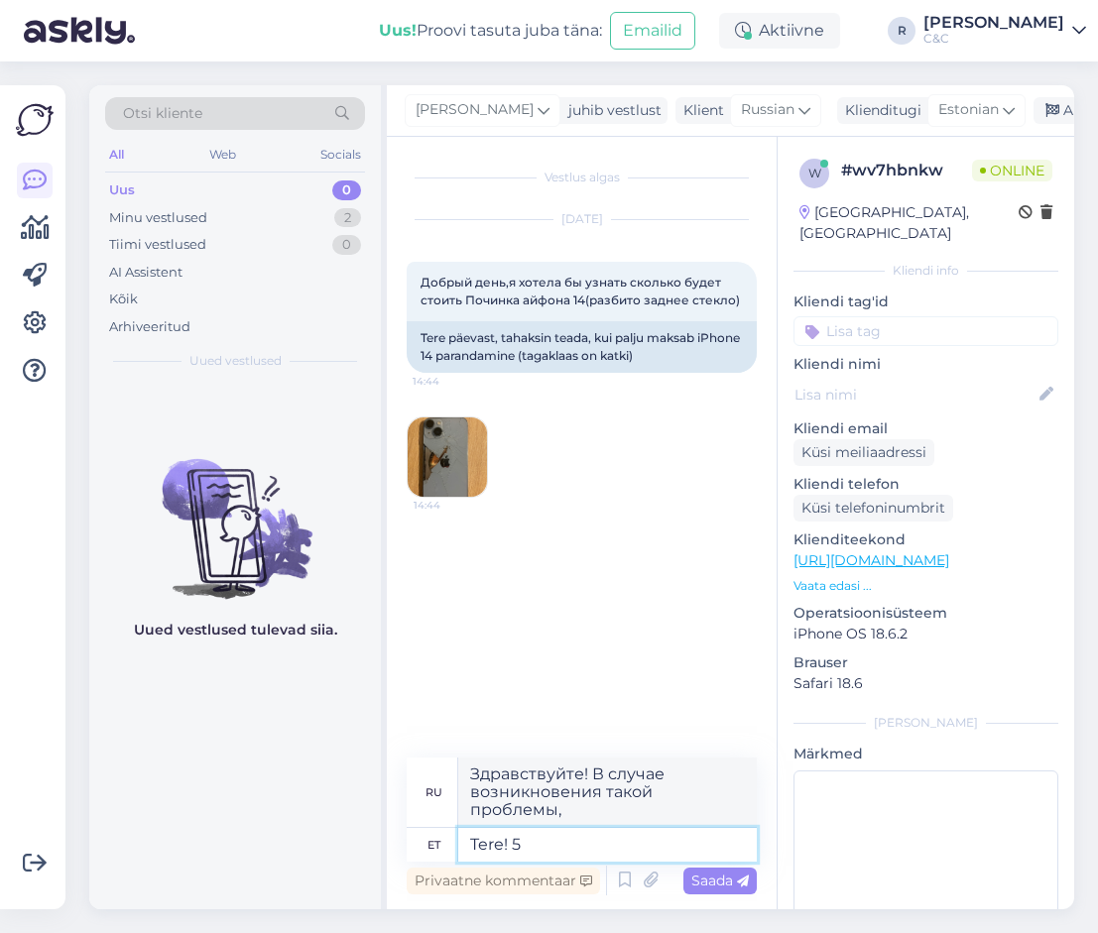
type textarea "Привет!"
type textarea "Tere! 553 eu"
type textarea "Привет! 553"
type textarea "Tere! 553 eurot on"
type textarea "Привет! 553 евро"
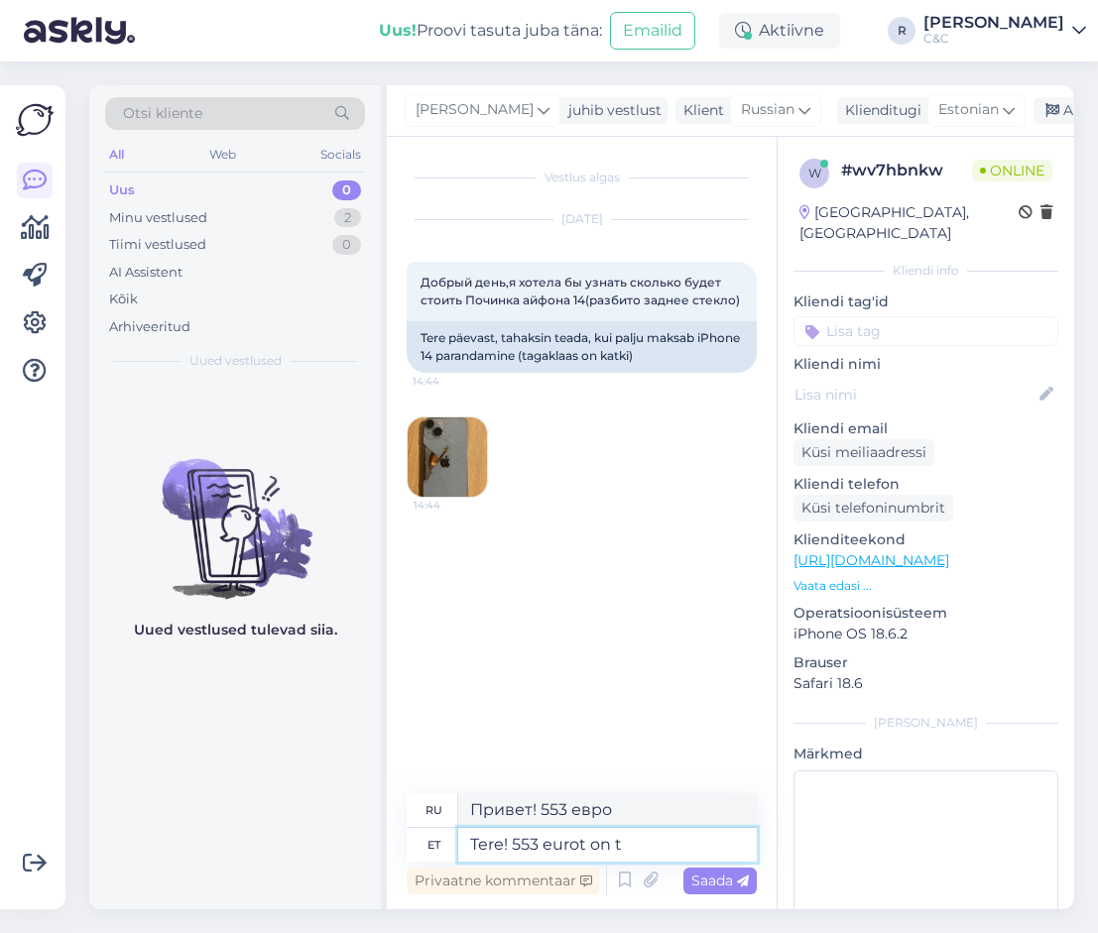
type textarea "Tere! 553 eurot on ta"
type textarea "Привет! 553 евро это"
type textarea "Tere! 553 eurot on tagaklaasi hi"
type textarea "Привет! 553 евро за заднее стекло."
type textarea "Tere! 553 eurot on tagaklaasi hind."
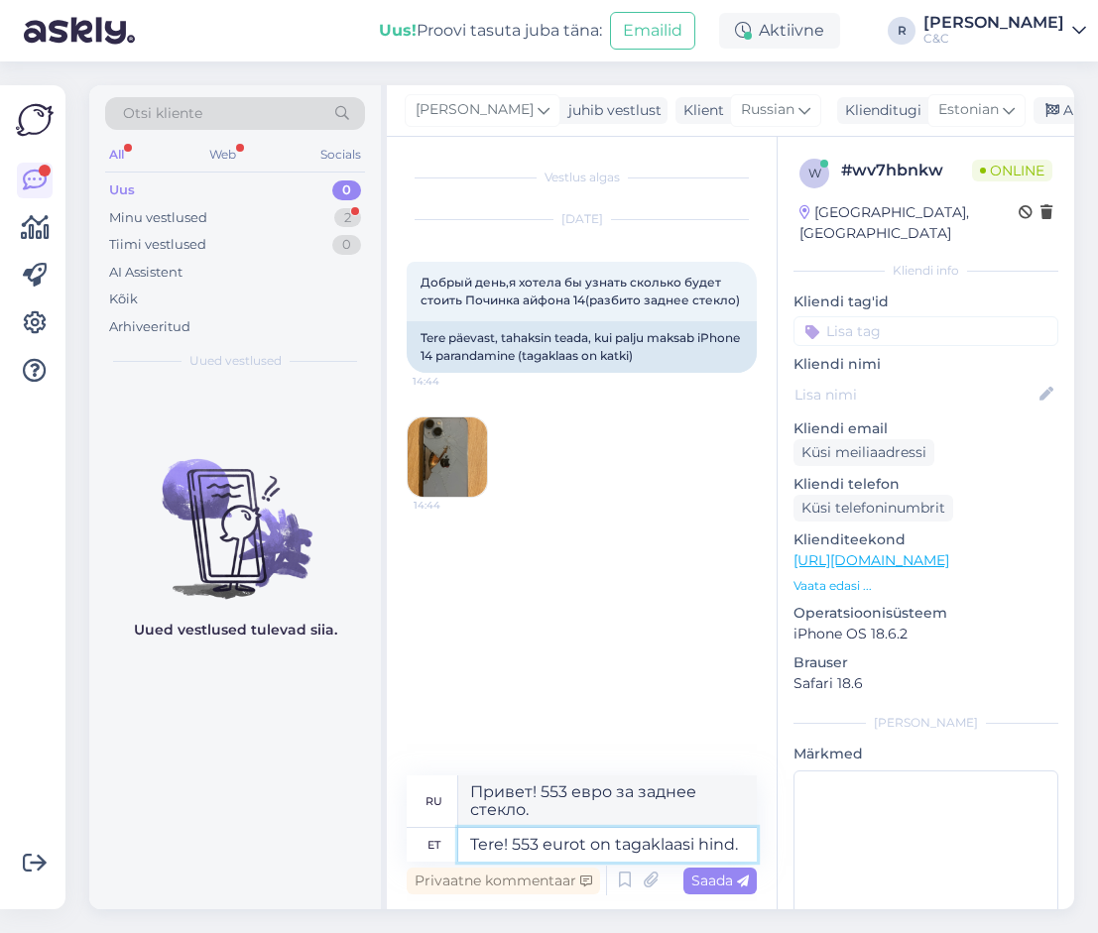
type textarea "Здравствуйте! 553 евро - стоимость заднего стекла."
type textarea "Tere! 553 eurot on tagaklaasi hind iPho"
type textarea "Здравствуйте! 553 евро — цена заднего стекла."
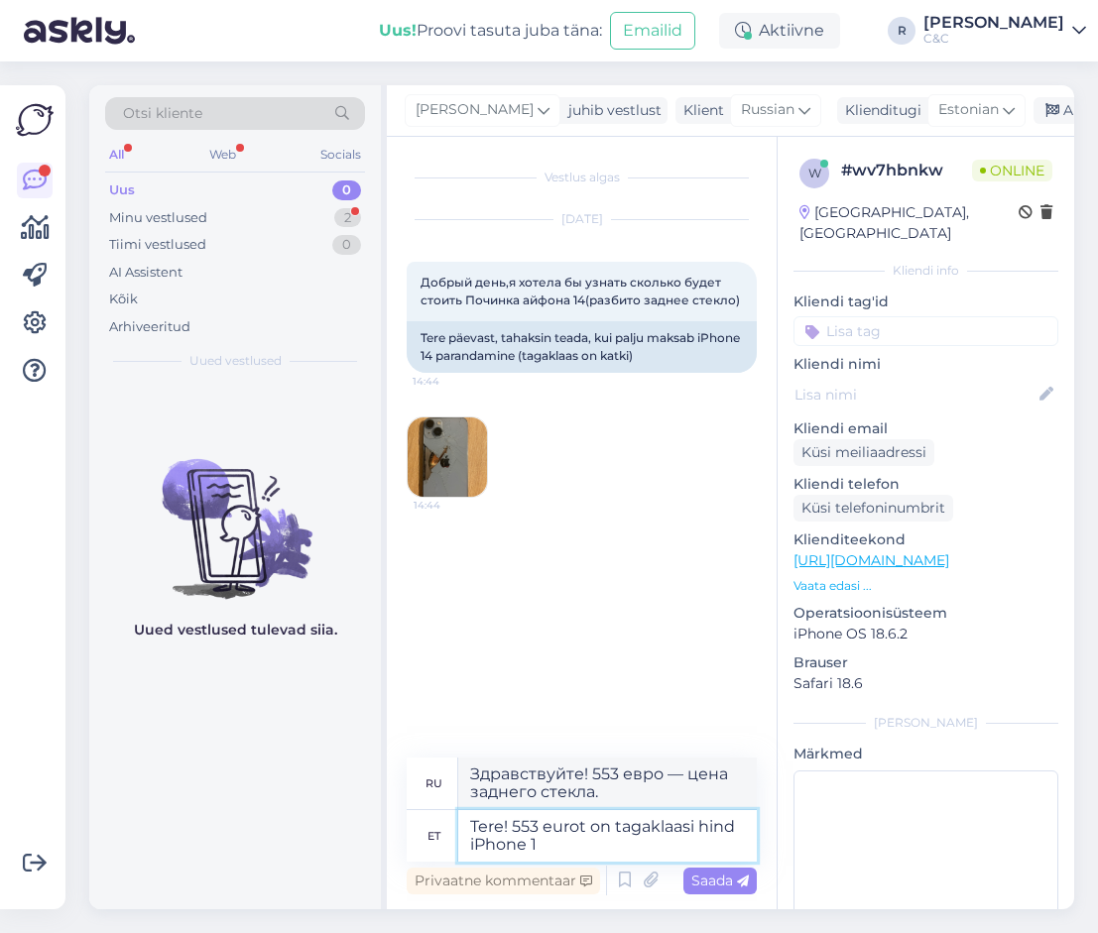
type textarea "Tere! 553 eurot on tagaklaasi hind iPhone 14"
type textarea "Здравствуйте! 553 евро — цена заднего стекла для iPhone 14."
click at [613, 822] on textarea "Tere! 553 eurot on tagaklaasi hind iPhone 14" at bounding box center [607, 836] width 299 height 52
type textarea "Tere! 553 eurot on iPhone 14 tagaklaasi hind iPhone 14"
type textarea "Здравствуйте! 553 евро — это цена заднего стекла для iPhone 14."
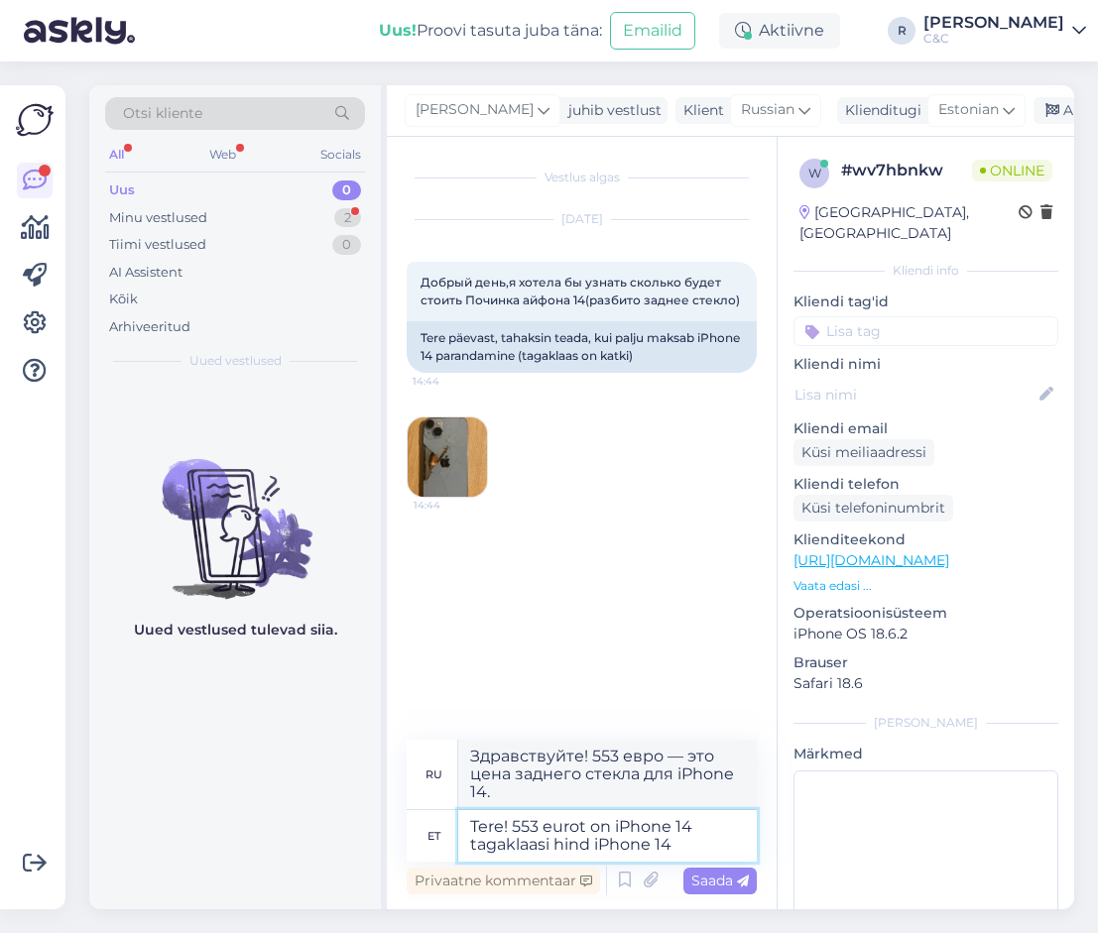
click at [686, 850] on textarea "Tere! 553 eurot on iPhone 14 tagaklaasi hind iPhone 14" at bounding box center [607, 836] width 299 height 52
type textarea "Tere! 553 eurot on iPhone 14 tagaklaasi hind."
type textarea "Здравствуйте! 553 евро — цена заднего стекла для iPhone 14."
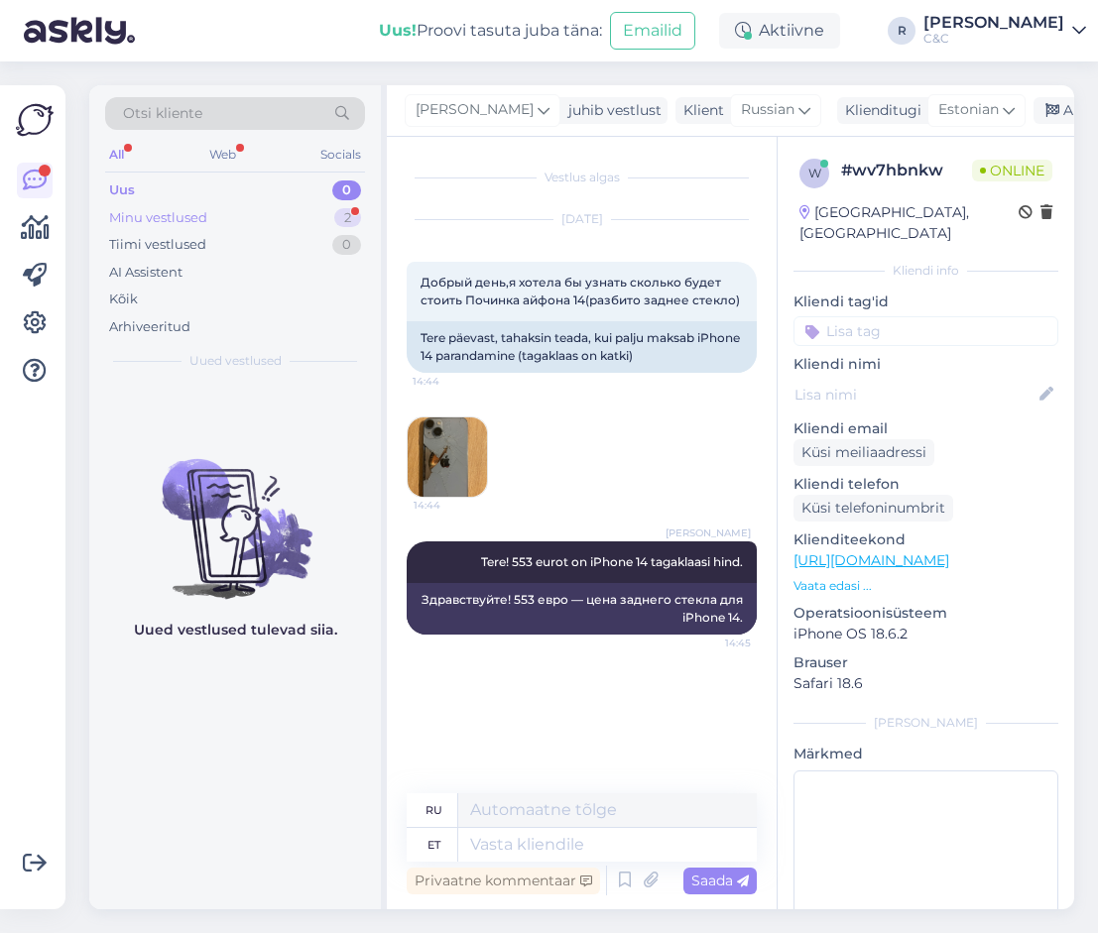
click at [338, 218] on div "2" at bounding box center [347, 218] width 27 height 20
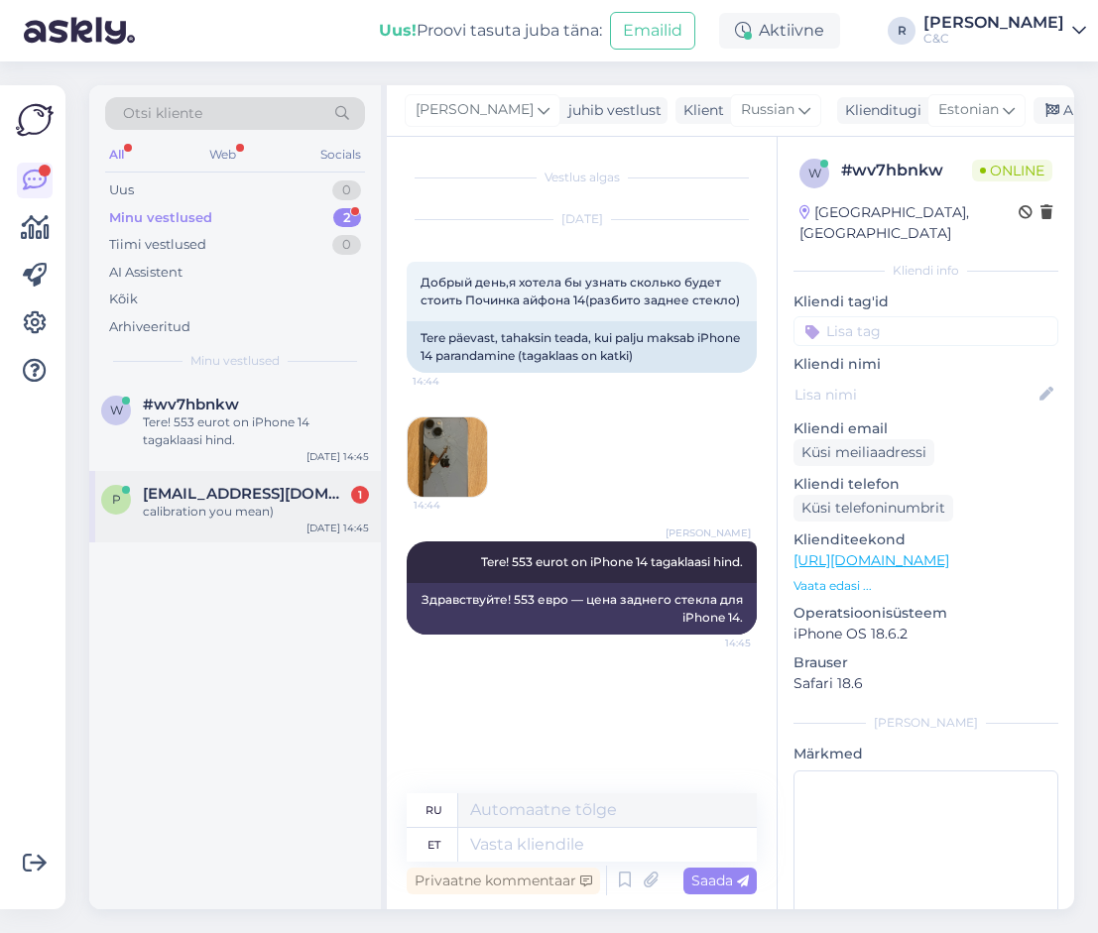
click at [219, 499] on span "[EMAIL_ADDRESS][DOMAIN_NAME]" at bounding box center [246, 494] width 206 height 18
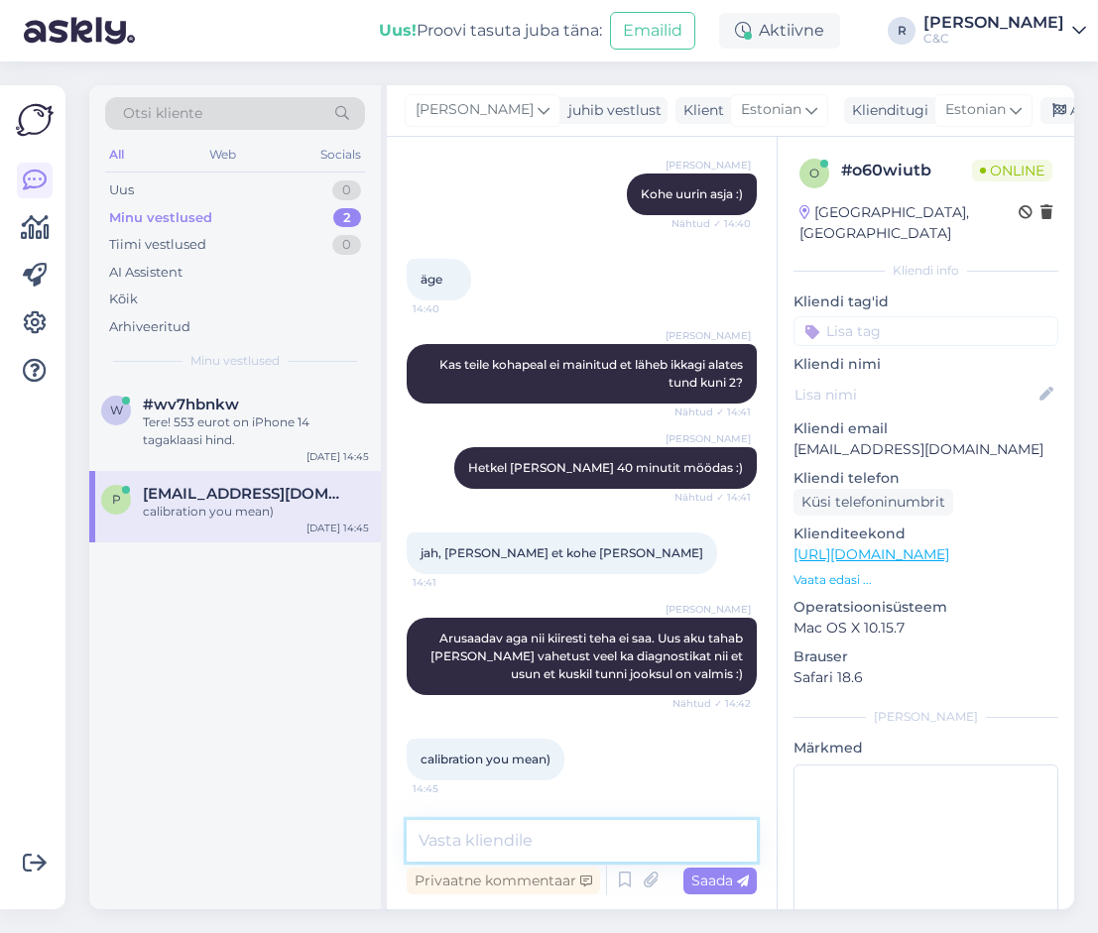
click at [539, 848] on textarea at bounding box center [582, 841] width 350 height 42
click at [538, 844] on textarea at bounding box center [582, 841] width 350 height 42
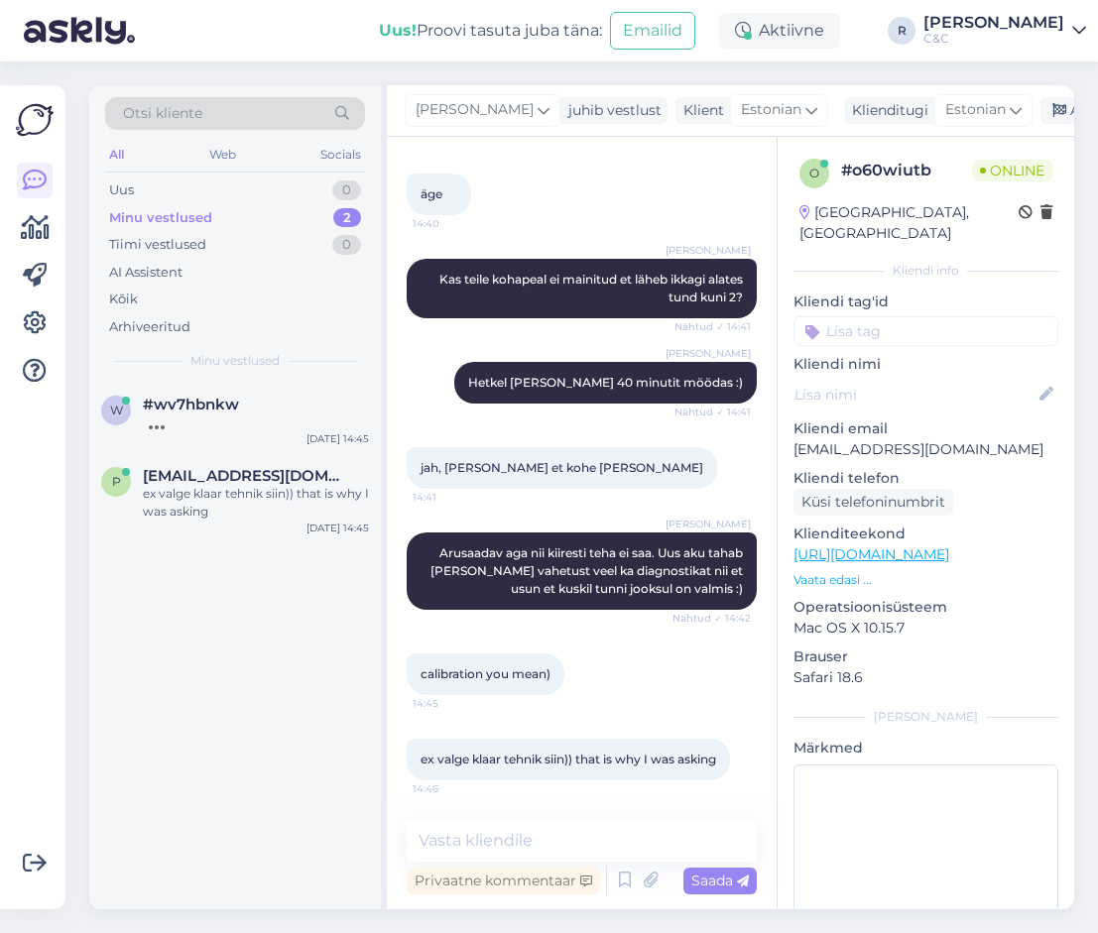
scroll to position [951, 0]
click at [516, 832] on textarea at bounding box center [582, 841] width 350 height 42
click at [302, 414] on div "Спасибо" at bounding box center [256, 423] width 226 height 18
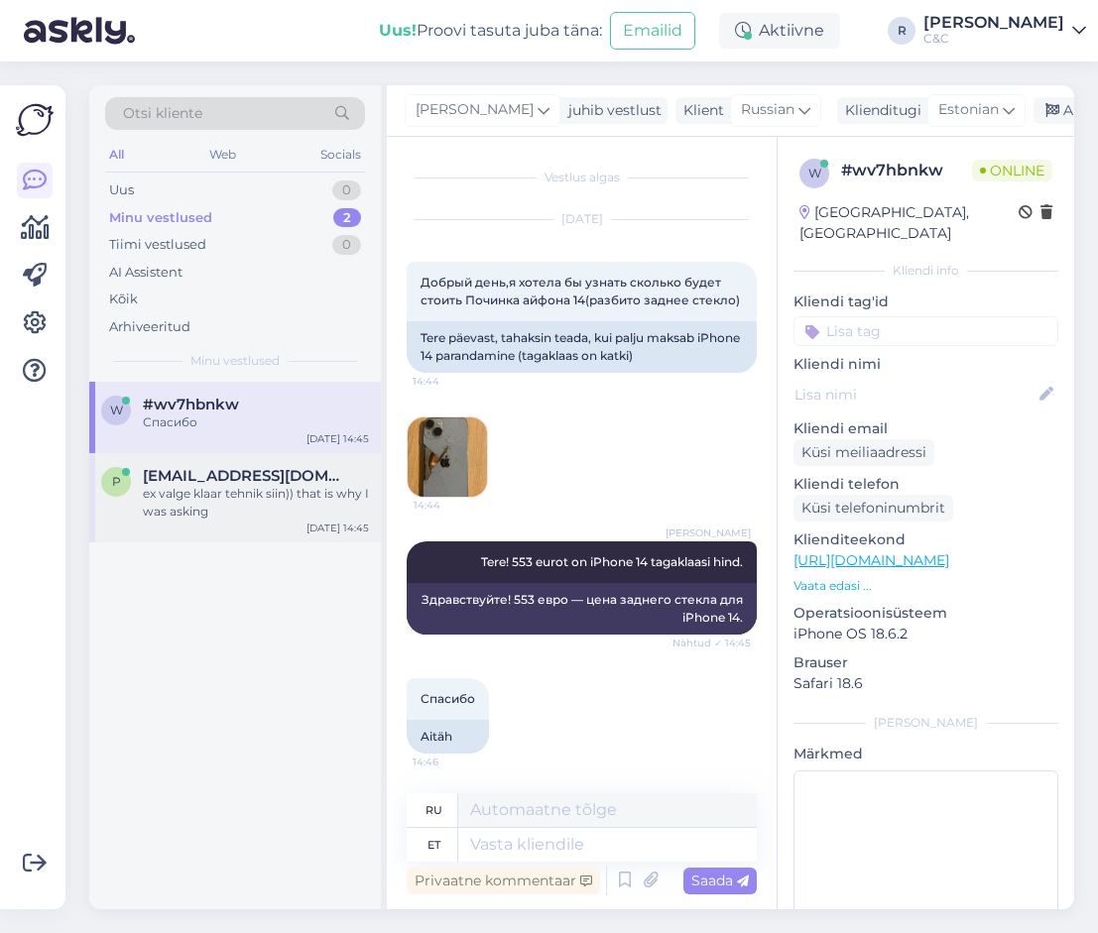
click at [287, 485] on div "ex valge klaar tehnik siin)) that is why I was asking" at bounding box center [256, 503] width 226 height 36
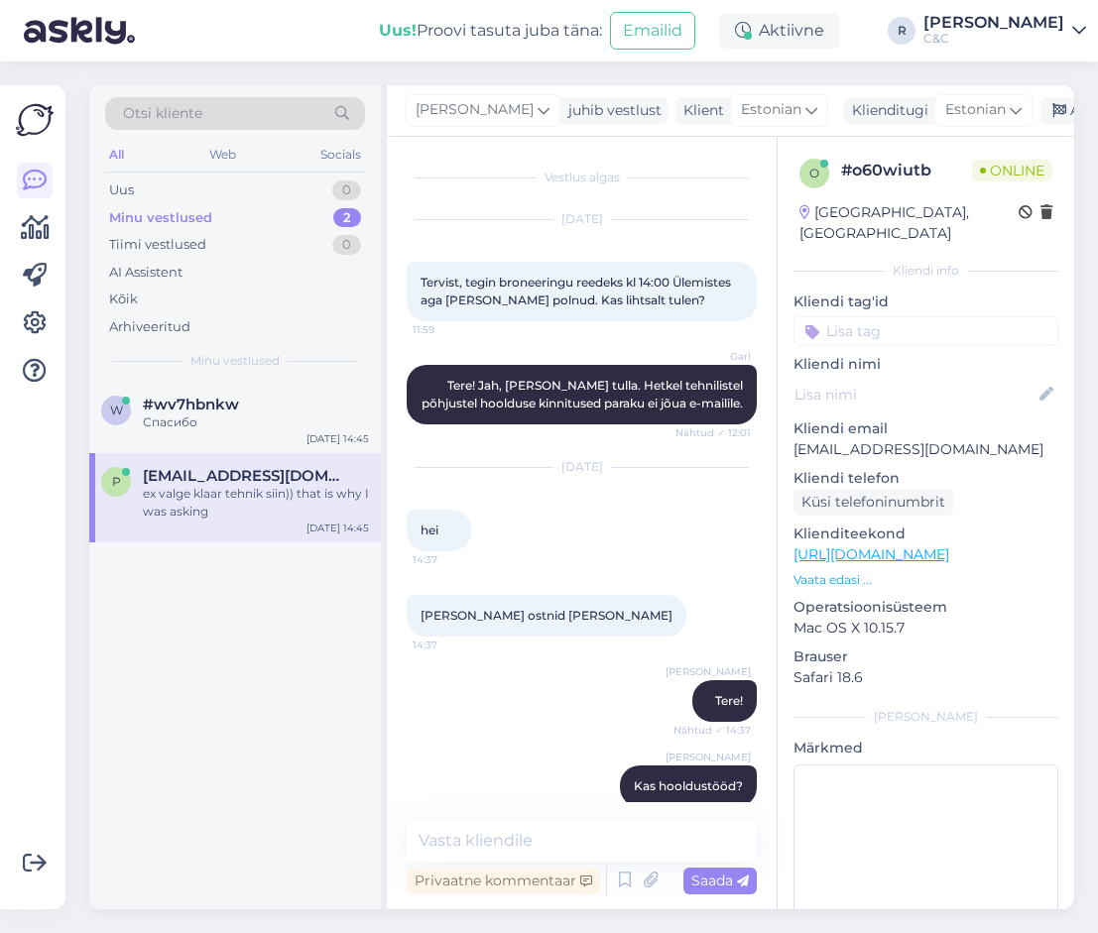
scroll to position [951, 0]
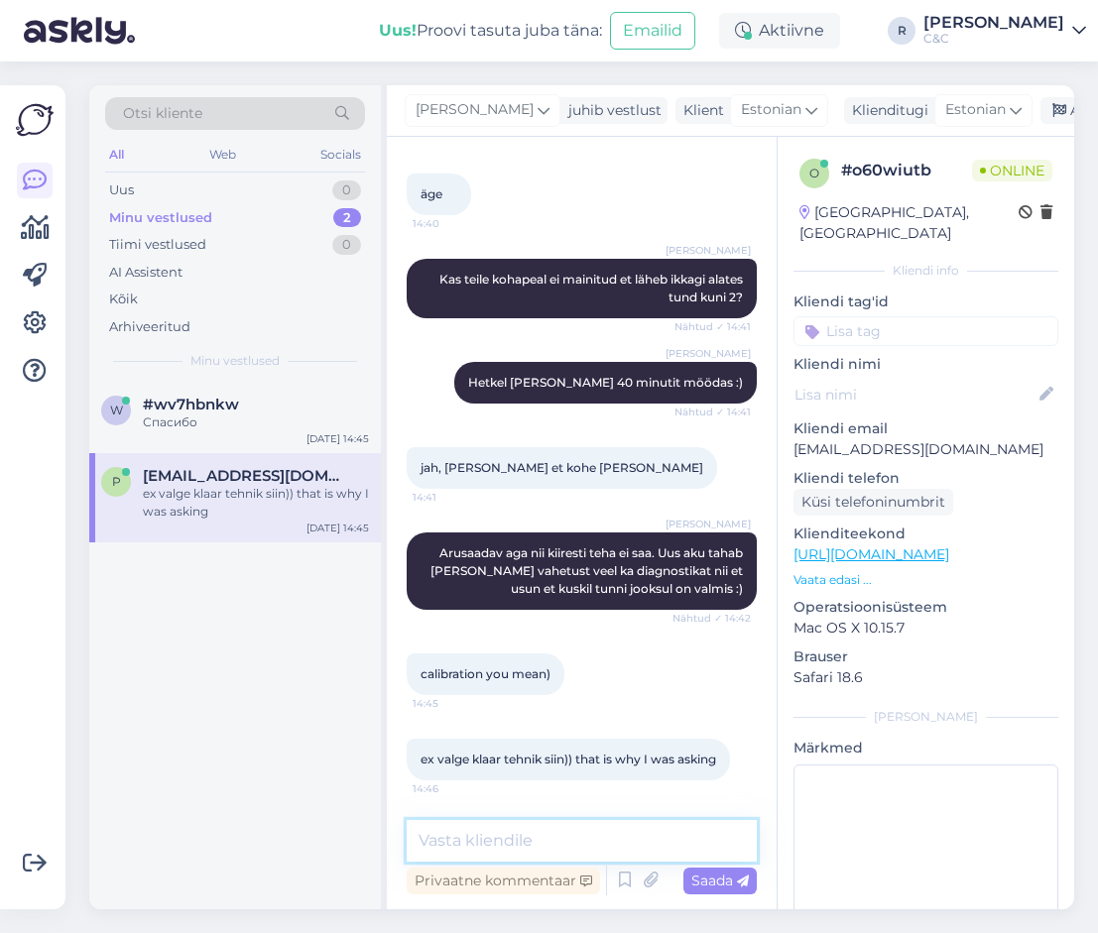
click at [569, 832] on textarea at bounding box center [582, 841] width 350 height 42
type textarea "®"
click at [544, 844] on textarea "®" at bounding box center [582, 841] width 350 height 42
click at [283, 427] on div "Спасибо" at bounding box center [256, 423] width 226 height 18
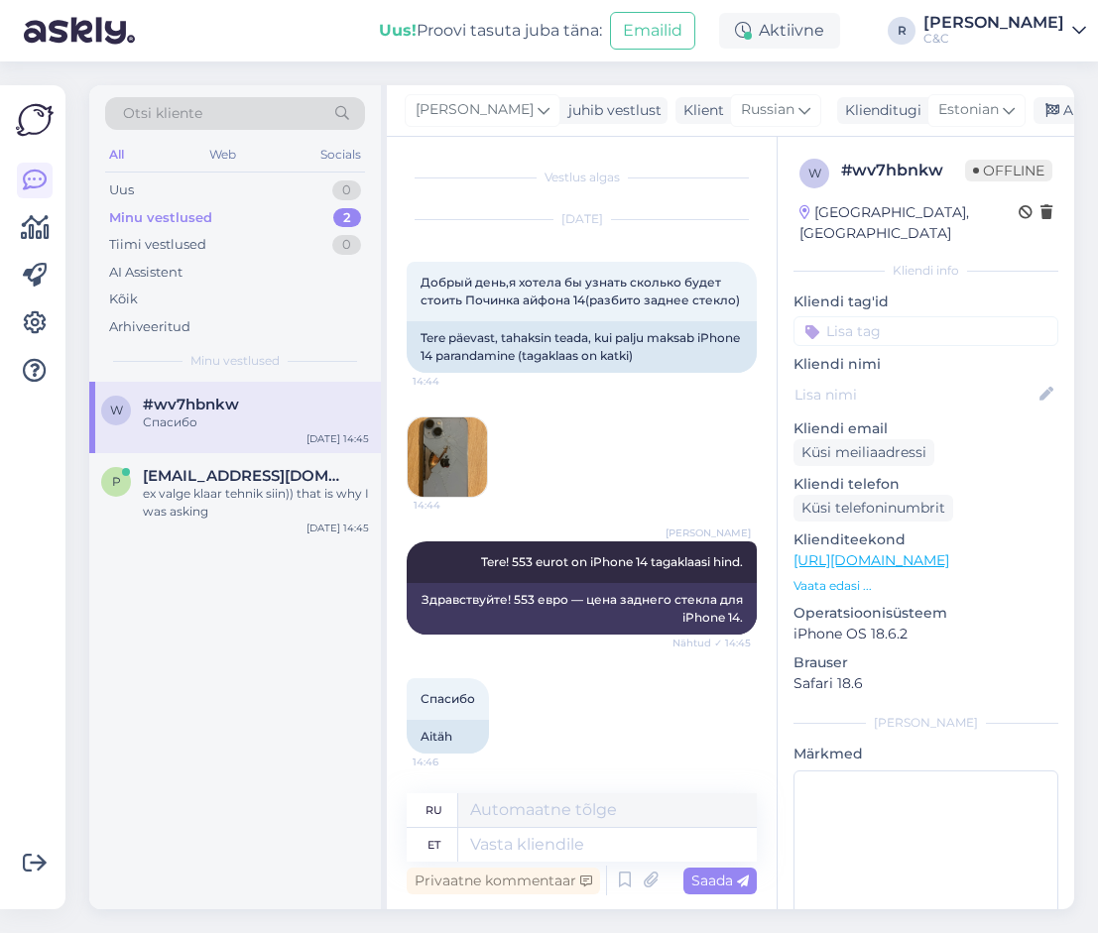
scroll to position [0, 0]
click at [1033, 113] on div "Arhiveeri vestlus" at bounding box center [1109, 110] width 153 height 27
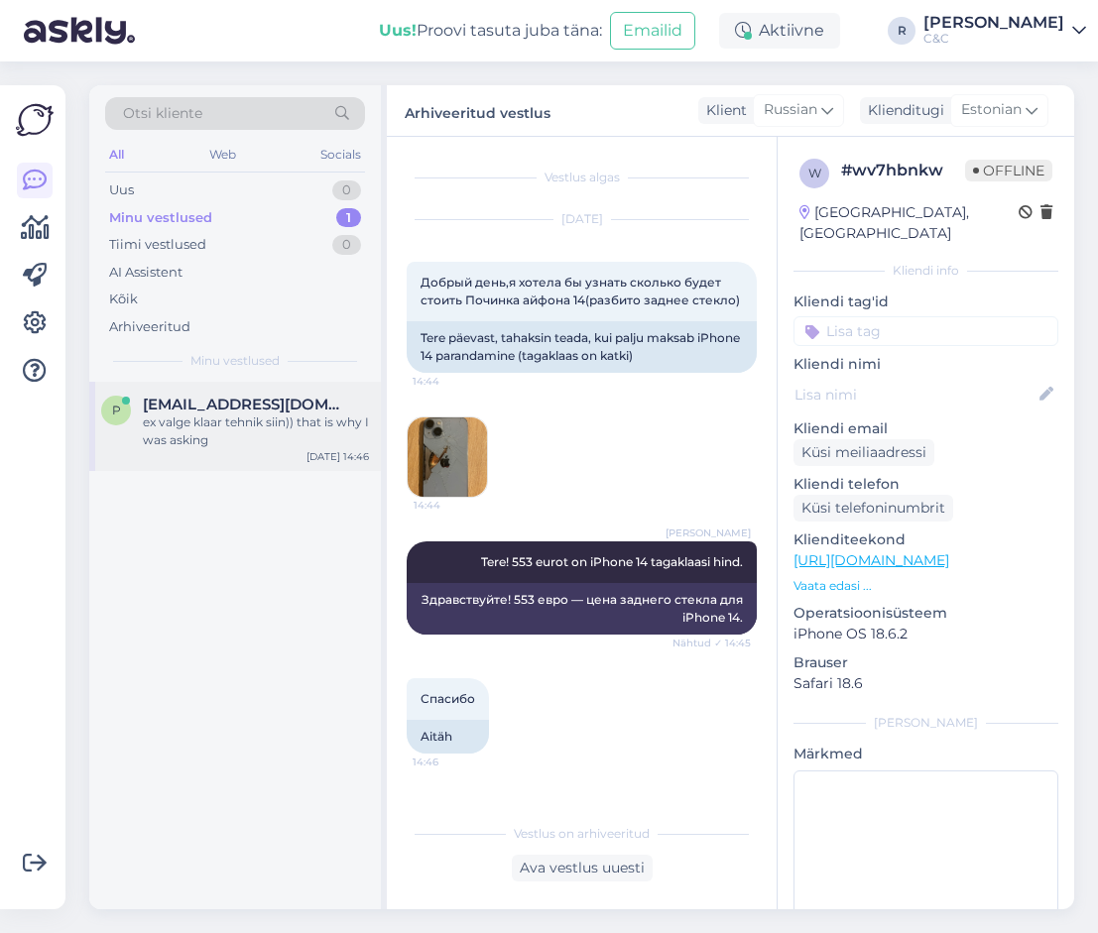
click at [264, 415] on div "ex valge klaar tehnik siin)) that is why I was asking" at bounding box center [256, 432] width 226 height 36
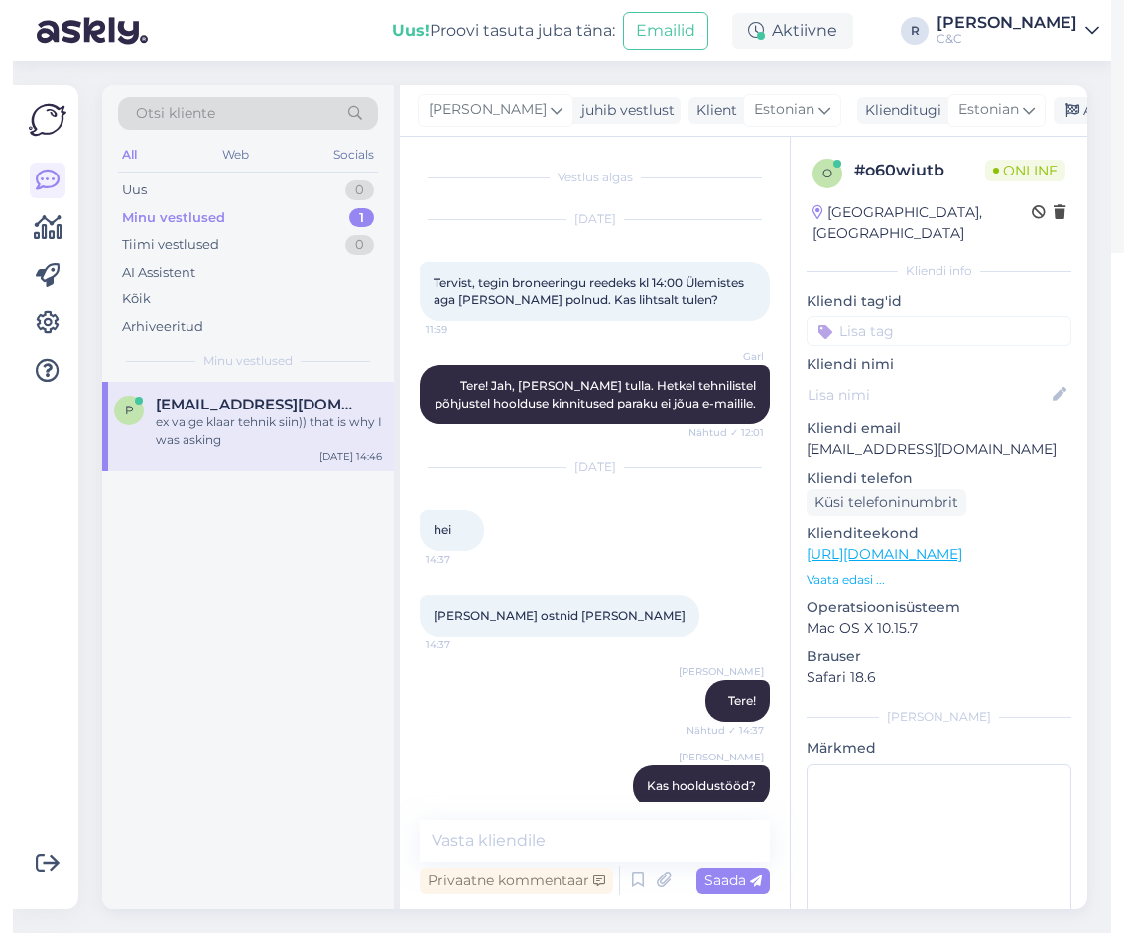
scroll to position [951, 0]
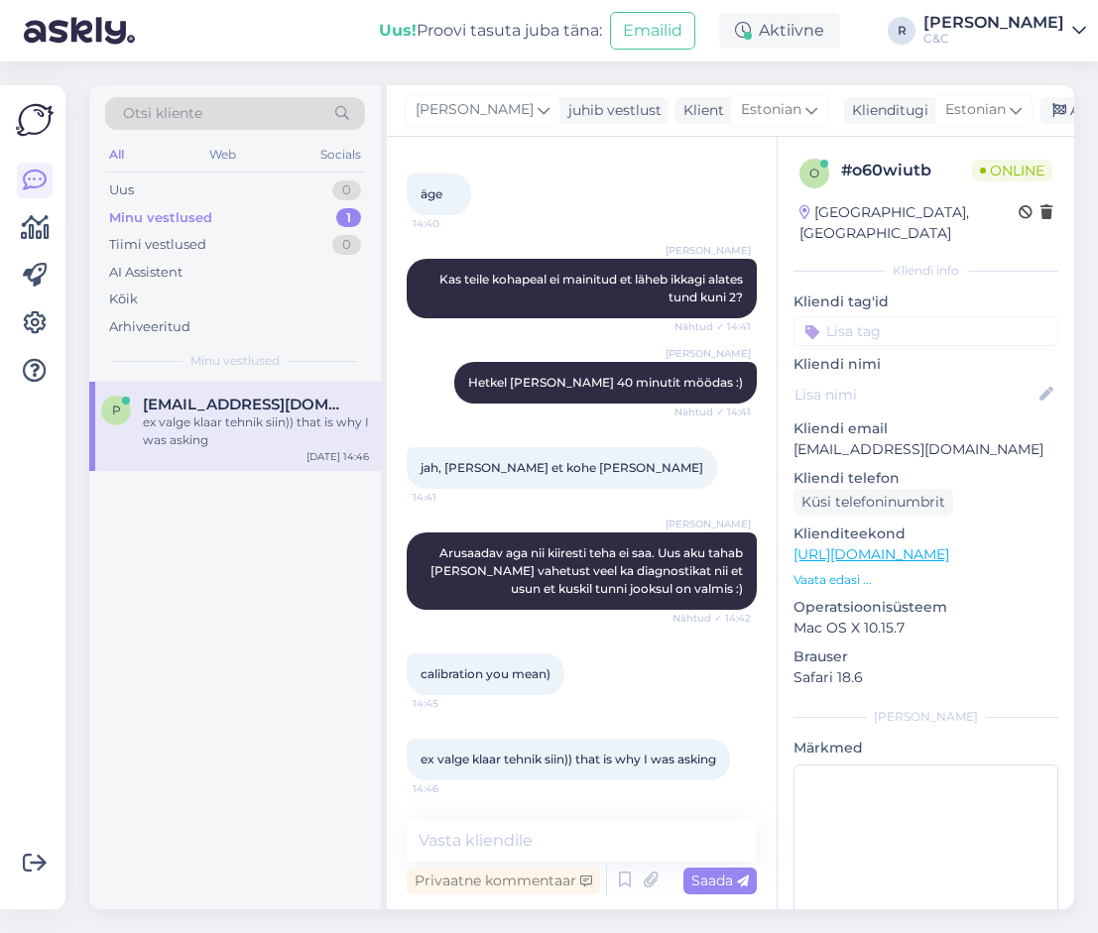
click at [594, 569] on span "Arusaadav aga nii kiiresti teha ei saa. Uus aku tahab [PERSON_NAME] vahetust ve…" at bounding box center [587, 571] width 315 height 51
click at [1062, 114] on div "Arhiveeri vestlus" at bounding box center [1116, 110] width 153 height 27
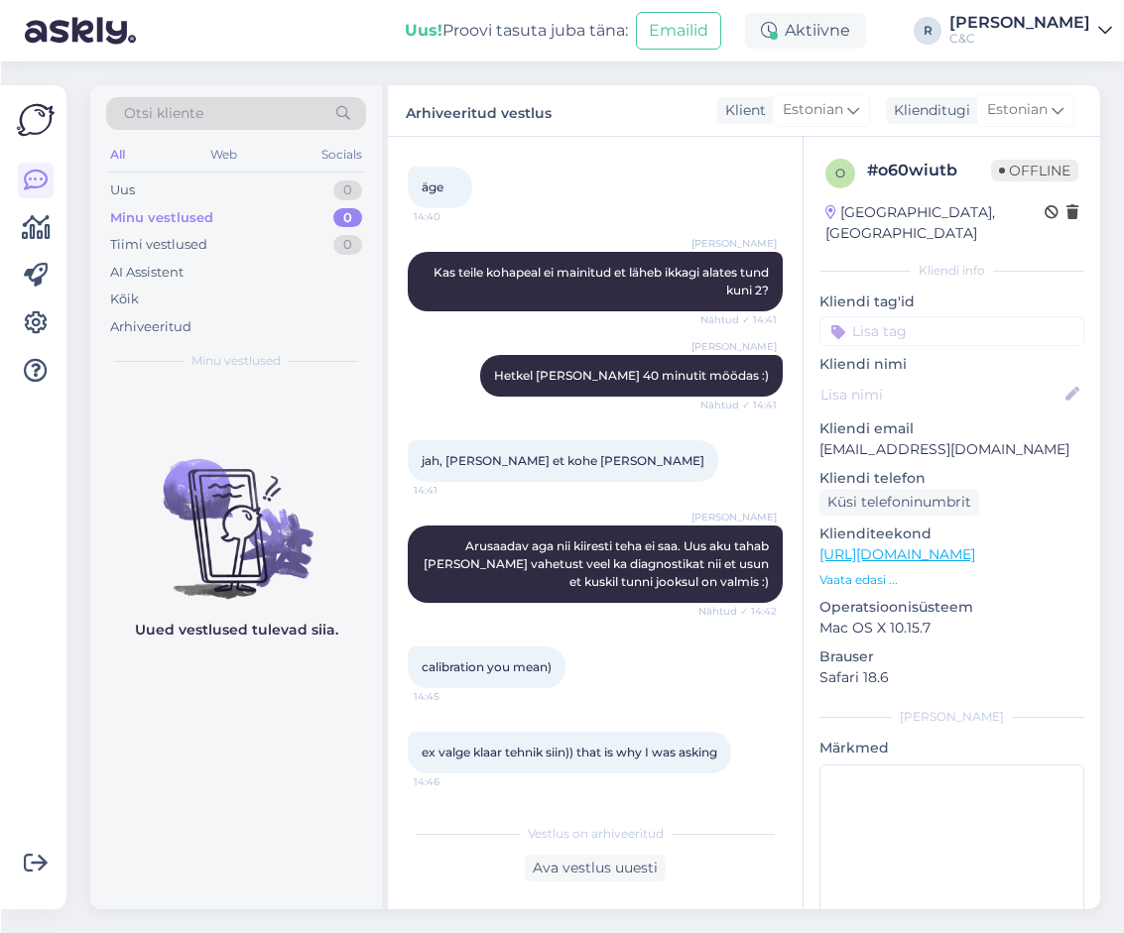
scroll to position [940, 0]
click at [249, 206] on div "Minu vestlused 0" at bounding box center [235, 218] width 260 height 28
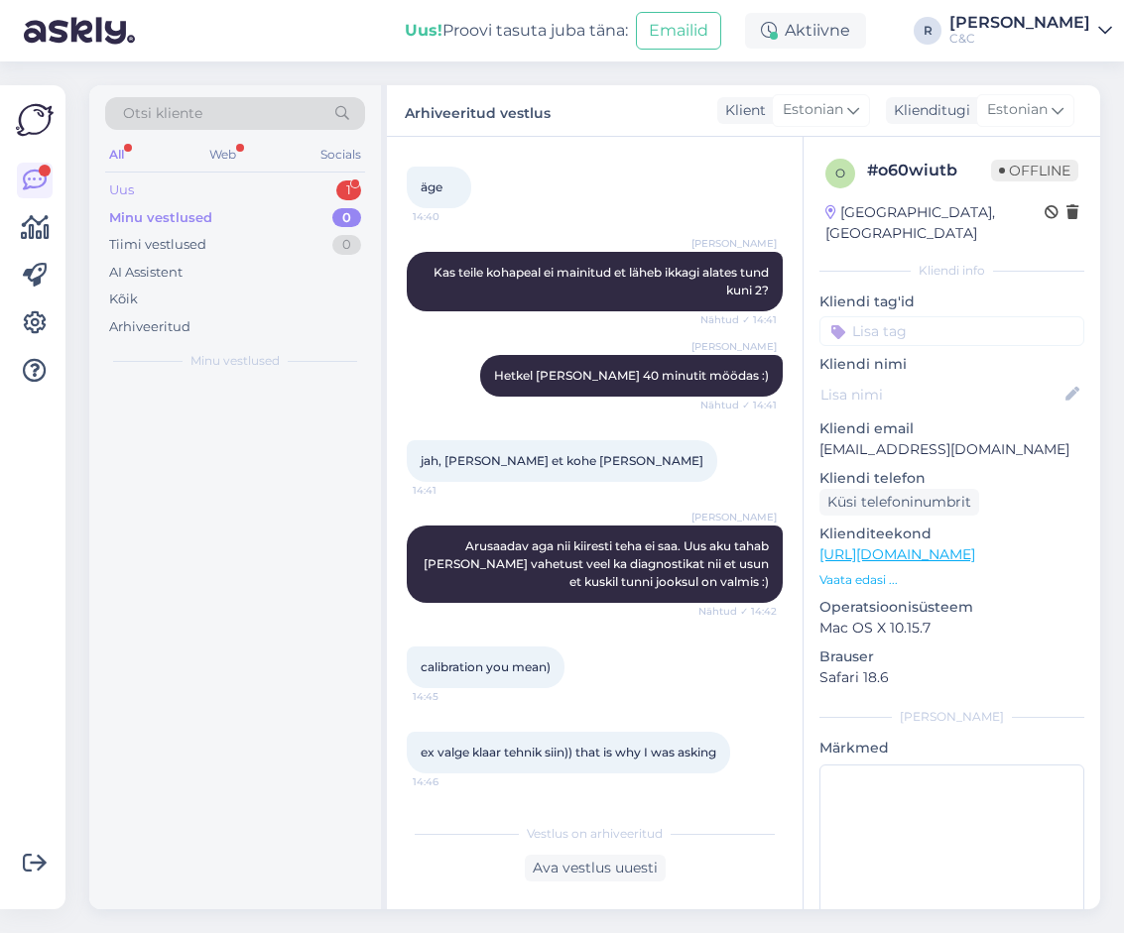
click at [249, 193] on div "Uus 1" at bounding box center [235, 191] width 260 height 28
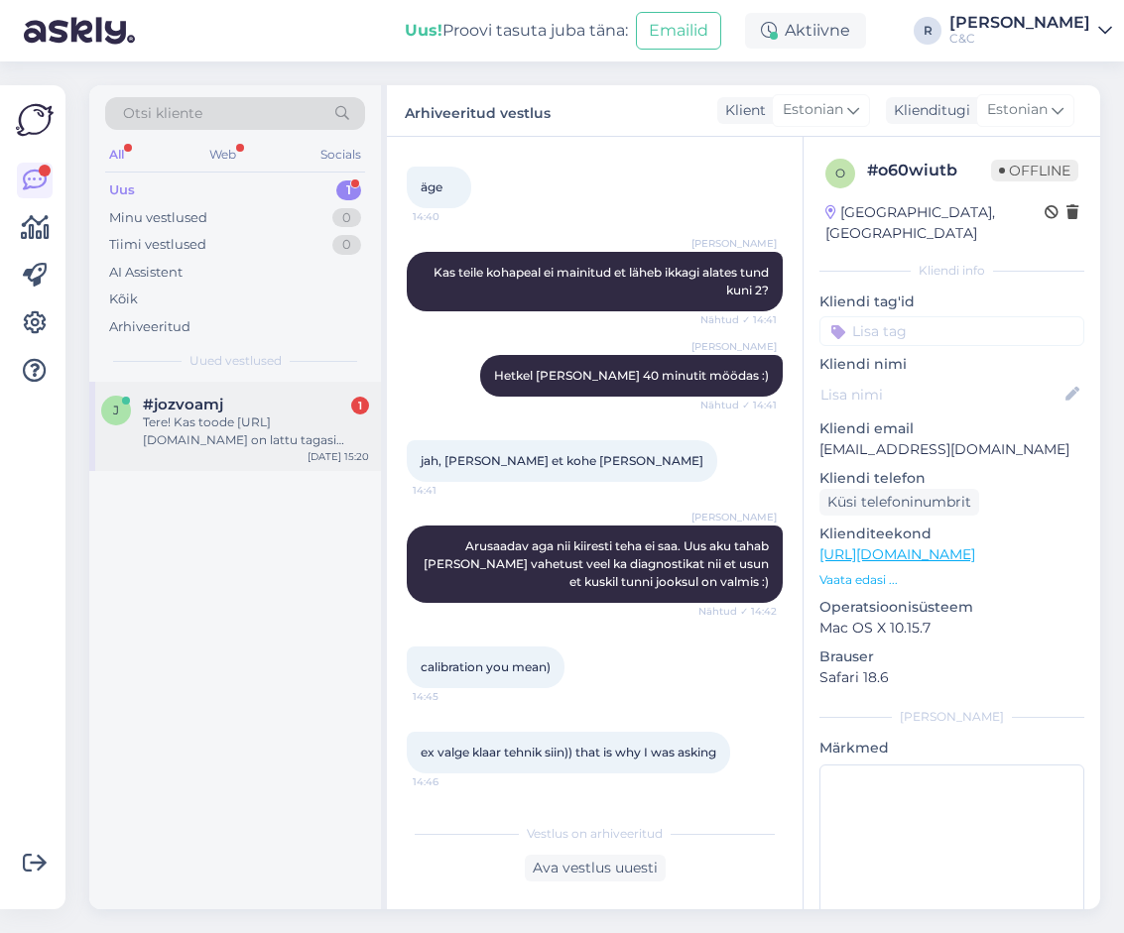
click at [250, 443] on div "Tere! Kas toode [URL][DOMAIN_NAME] on lattu tagasi tulemas?" at bounding box center [256, 432] width 226 height 36
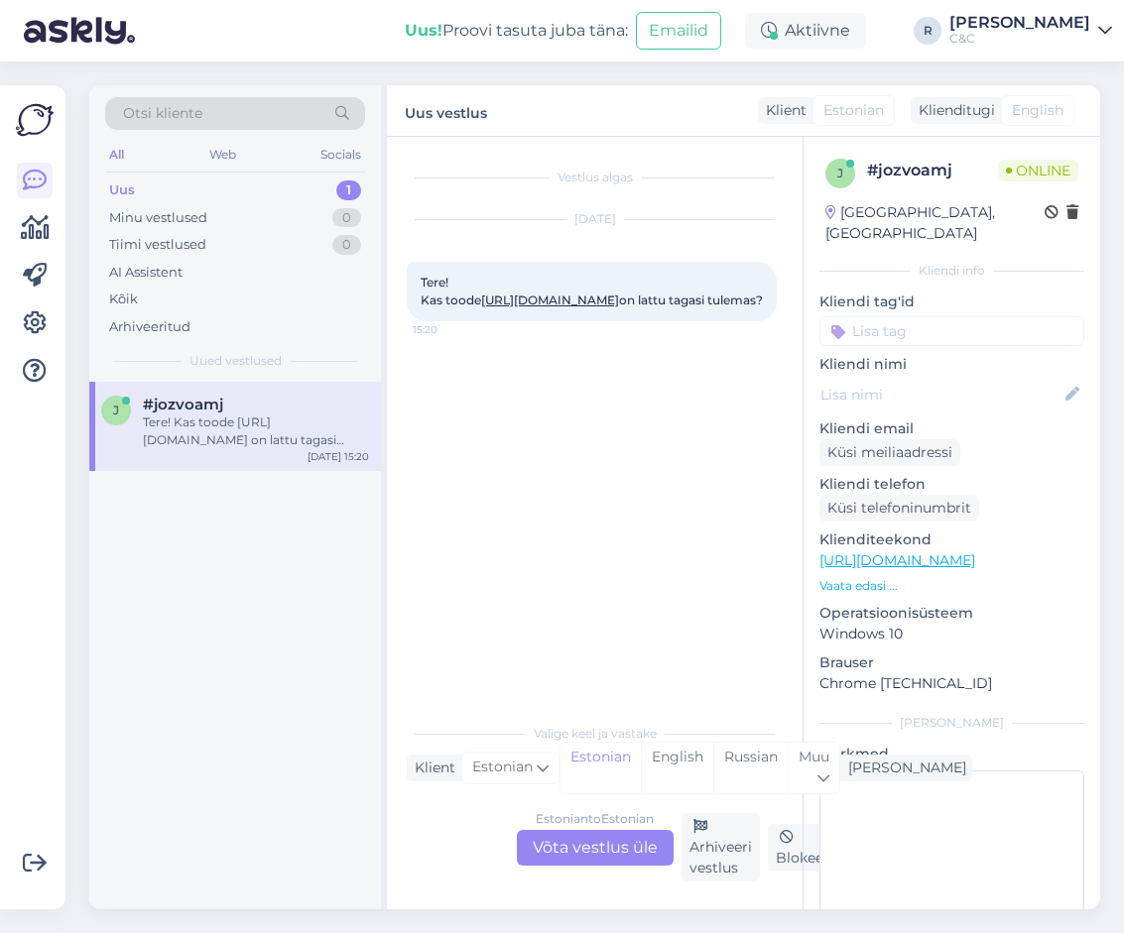
click at [616, 870] on div "Estonian to Estonian Võta vestlus üle Arhiveeri vestlus Blokeeri" at bounding box center [595, 847] width 376 height 68
click at [548, 306] on link "[URL][DOMAIN_NAME]" at bounding box center [550, 300] width 138 height 15
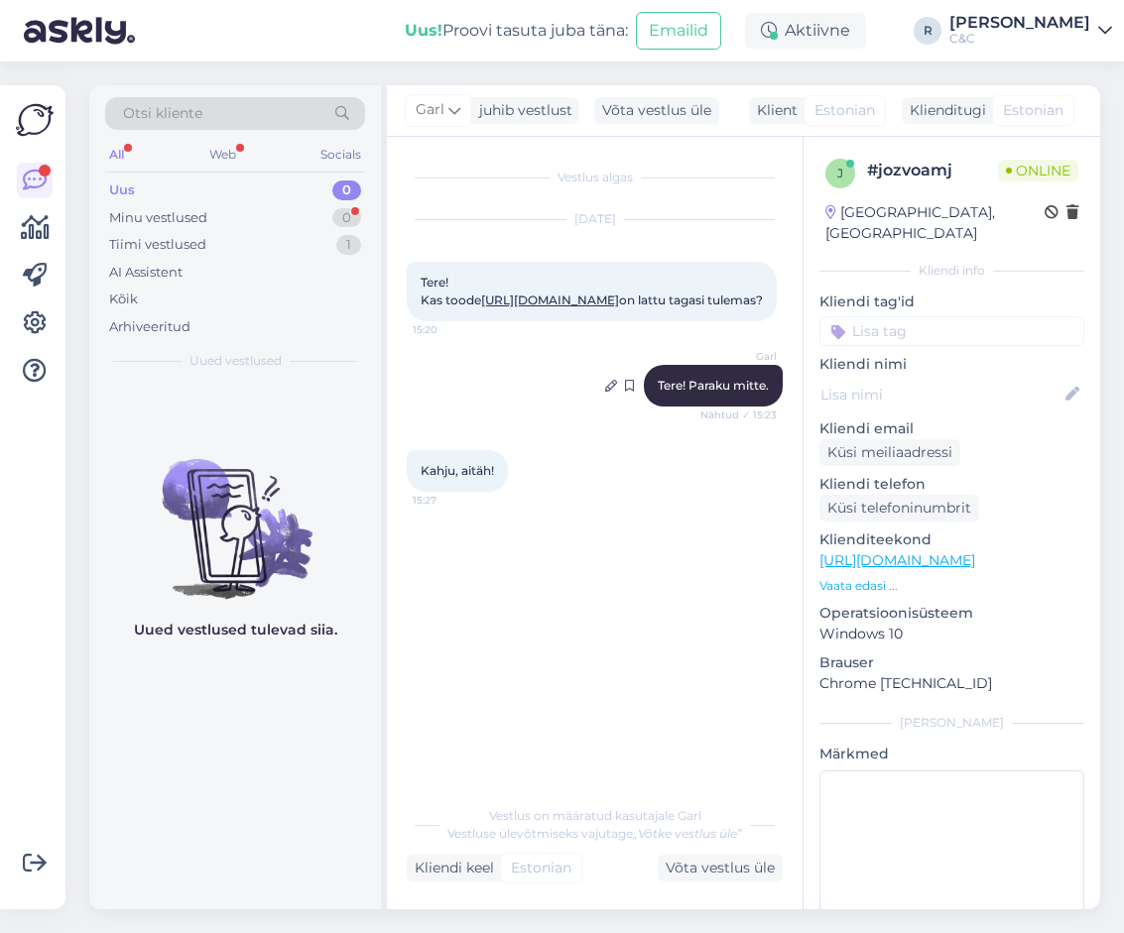
click at [733, 423] on span "Nähtud ✓ 15:23" at bounding box center [738, 415] width 76 height 15
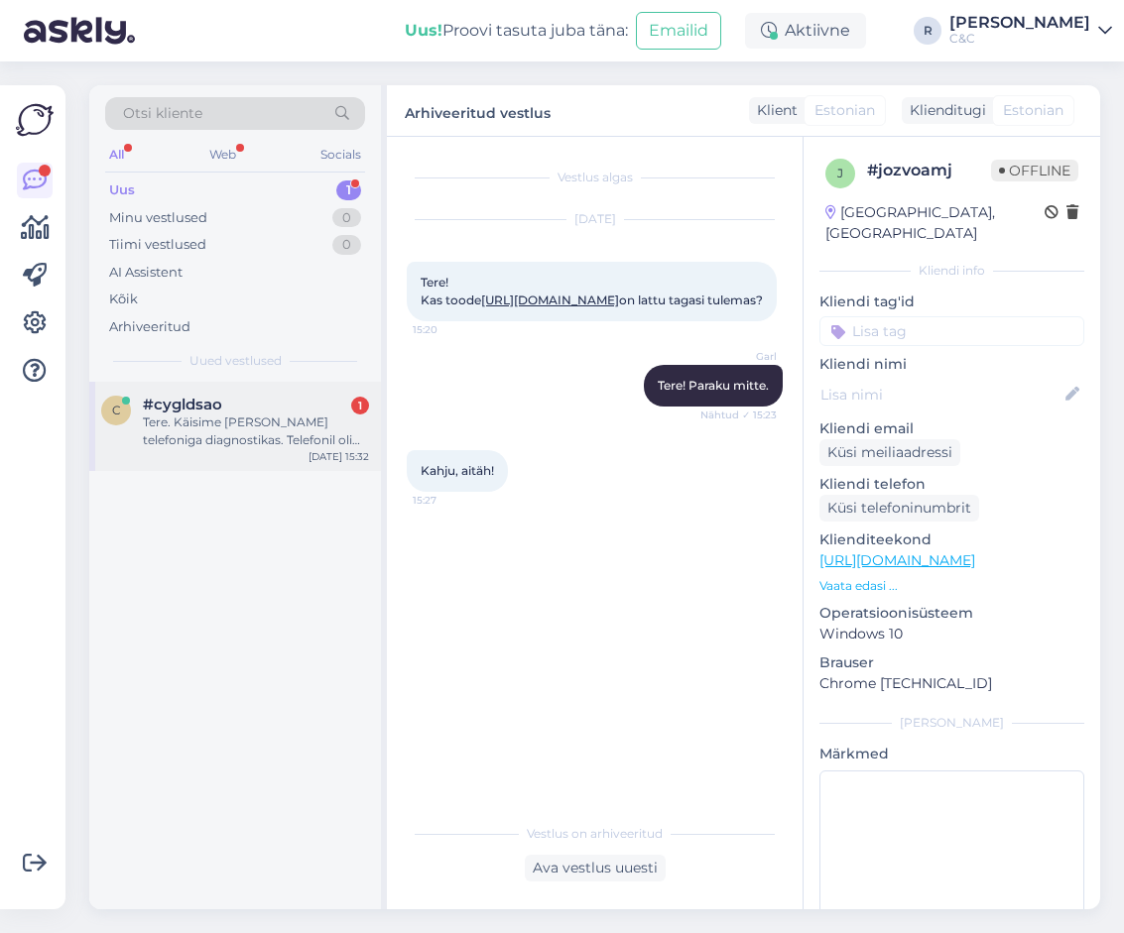
click at [287, 435] on div "Tere. Käisime [PERSON_NAME] telefoniga diagnostikas. Telefonil oli peal ios 26,…" at bounding box center [256, 432] width 226 height 36
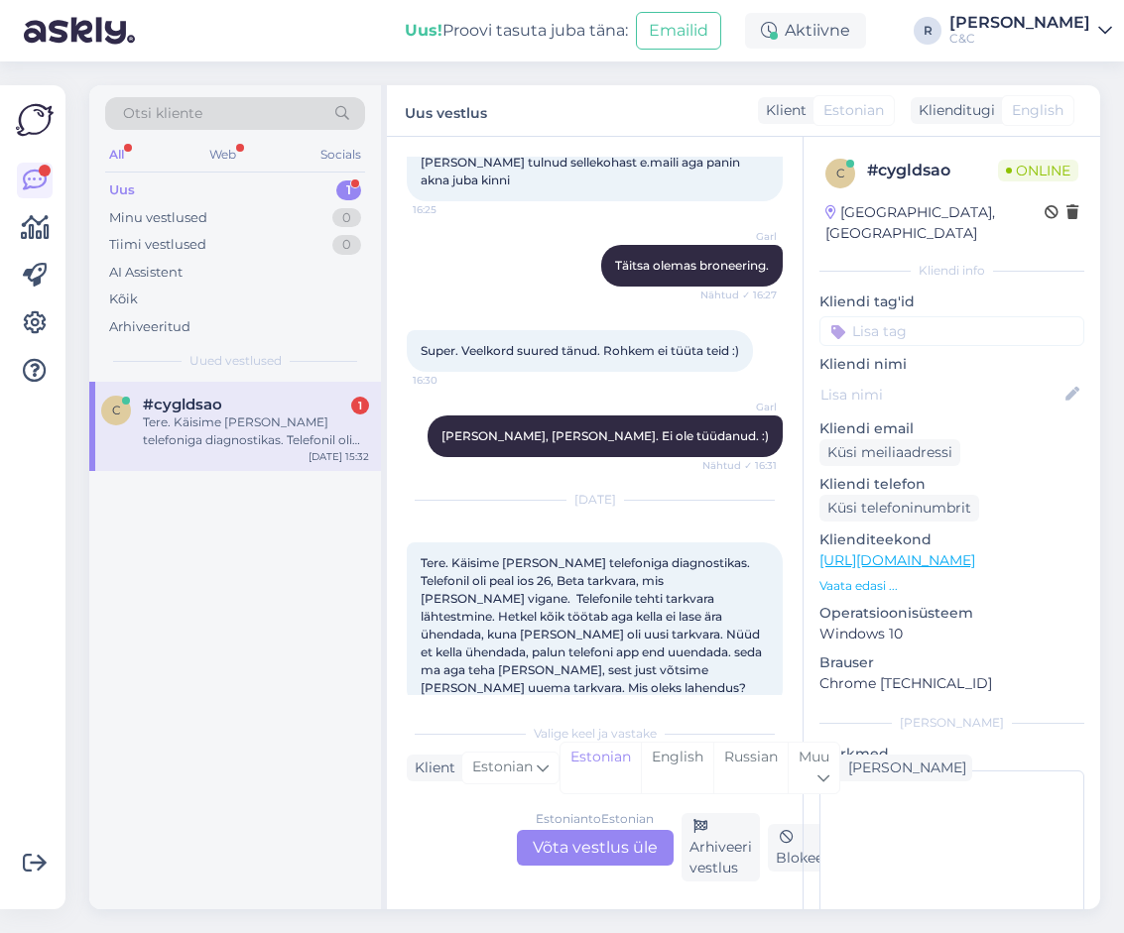
click at [594, 844] on div "Estonian to Estonian Võta vestlus üle" at bounding box center [595, 848] width 157 height 36
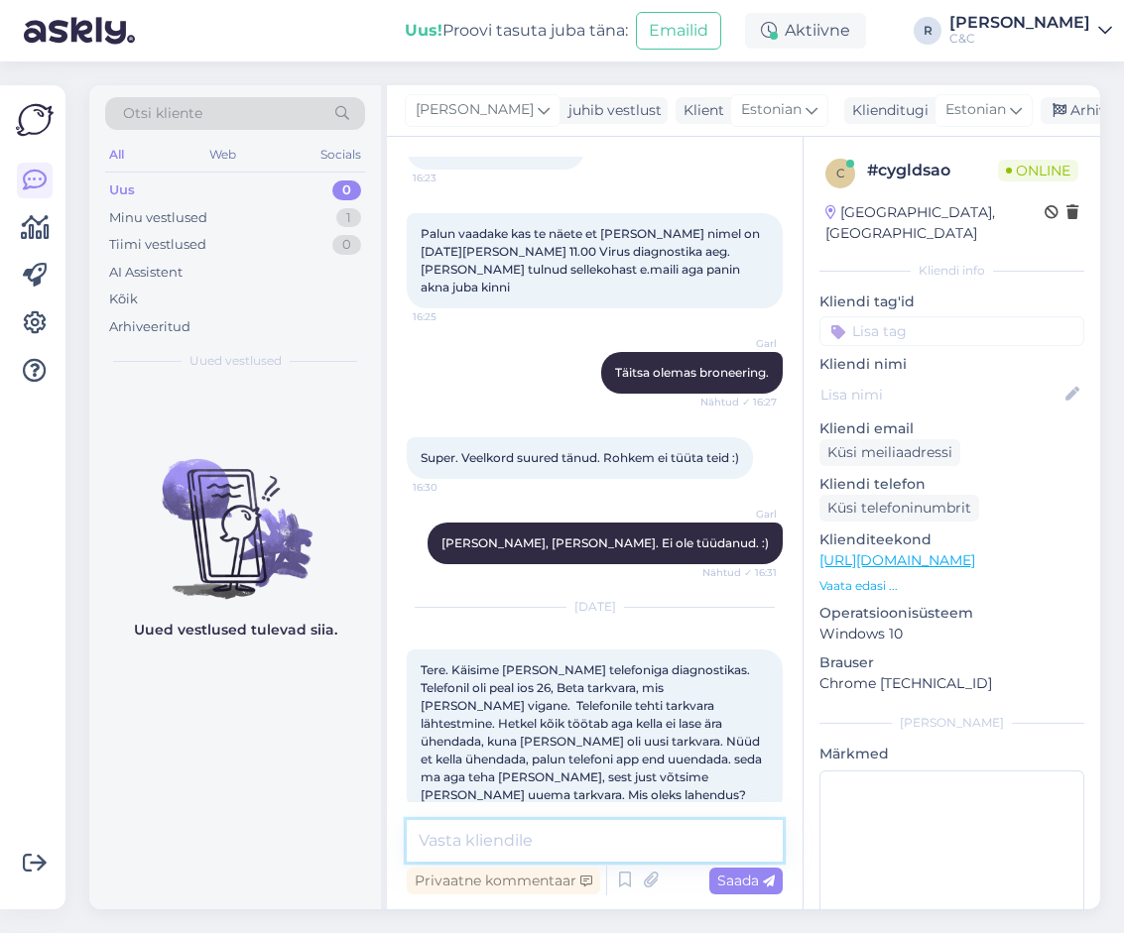
click at [586, 851] on textarea at bounding box center [595, 841] width 376 height 42
type textarea "Tere! Kahjuks kella ei ole võimalik"
click at [739, 841] on textarea "Tere! Kahjuks kella ei ole võimalik" at bounding box center [595, 841] width 376 height 42
click at [698, 827] on textarea "Tere! Kahjuks kella ei ole võimalik" at bounding box center [595, 841] width 376 height 42
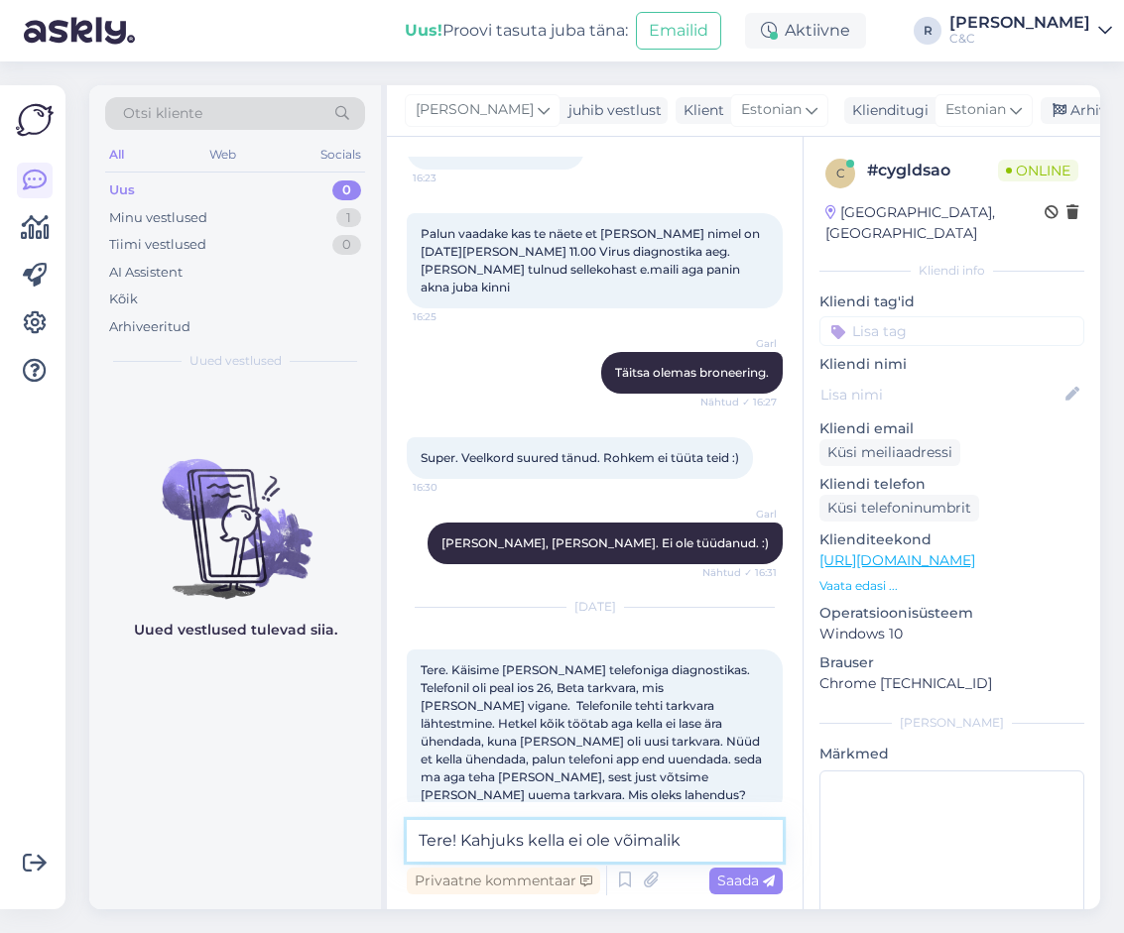
click at [698, 827] on textarea "Tere! Kahjuks kella ei ole võimalik" at bounding box center [595, 841] width 376 height 42
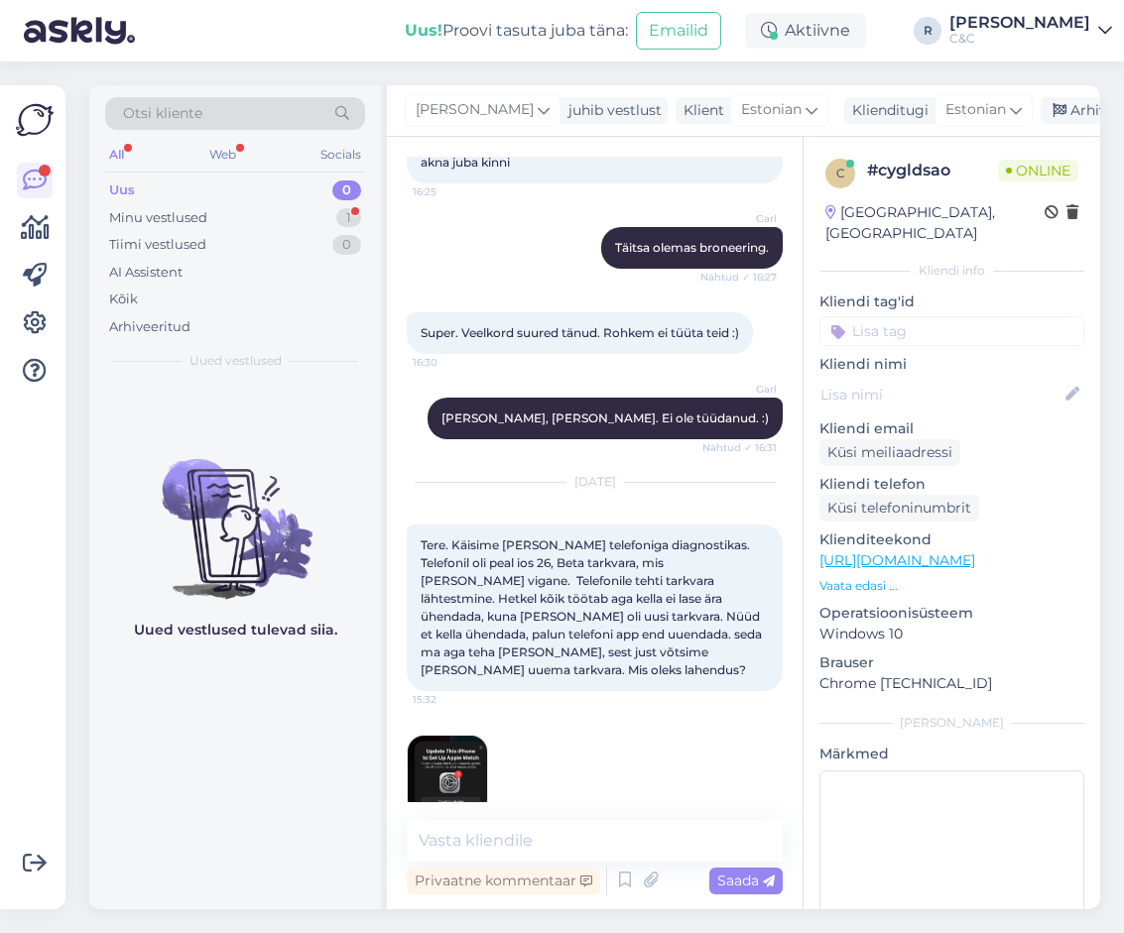
click at [438, 747] on img at bounding box center [447, 775] width 79 height 79
click at [584, 844] on textarea at bounding box center [595, 841] width 376 height 42
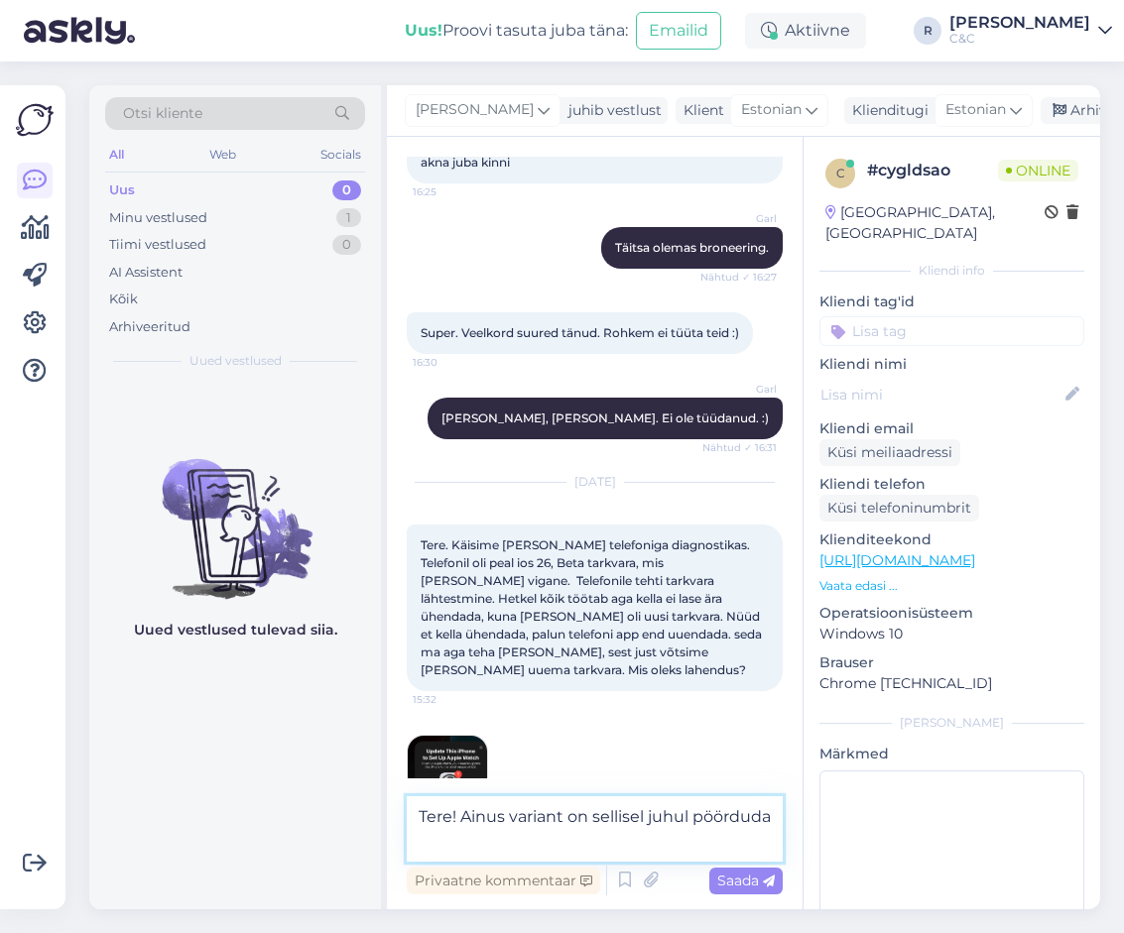
click at [488, 815] on textarea "Tere! Ainus variant on sellisel juhul pöörduda" at bounding box center [595, 828] width 376 height 65
click at [764, 840] on textarea "Tere! 2 varianti - Esimene variant on sellisel juhul pöörduda" at bounding box center [595, 828] width 376 height 65
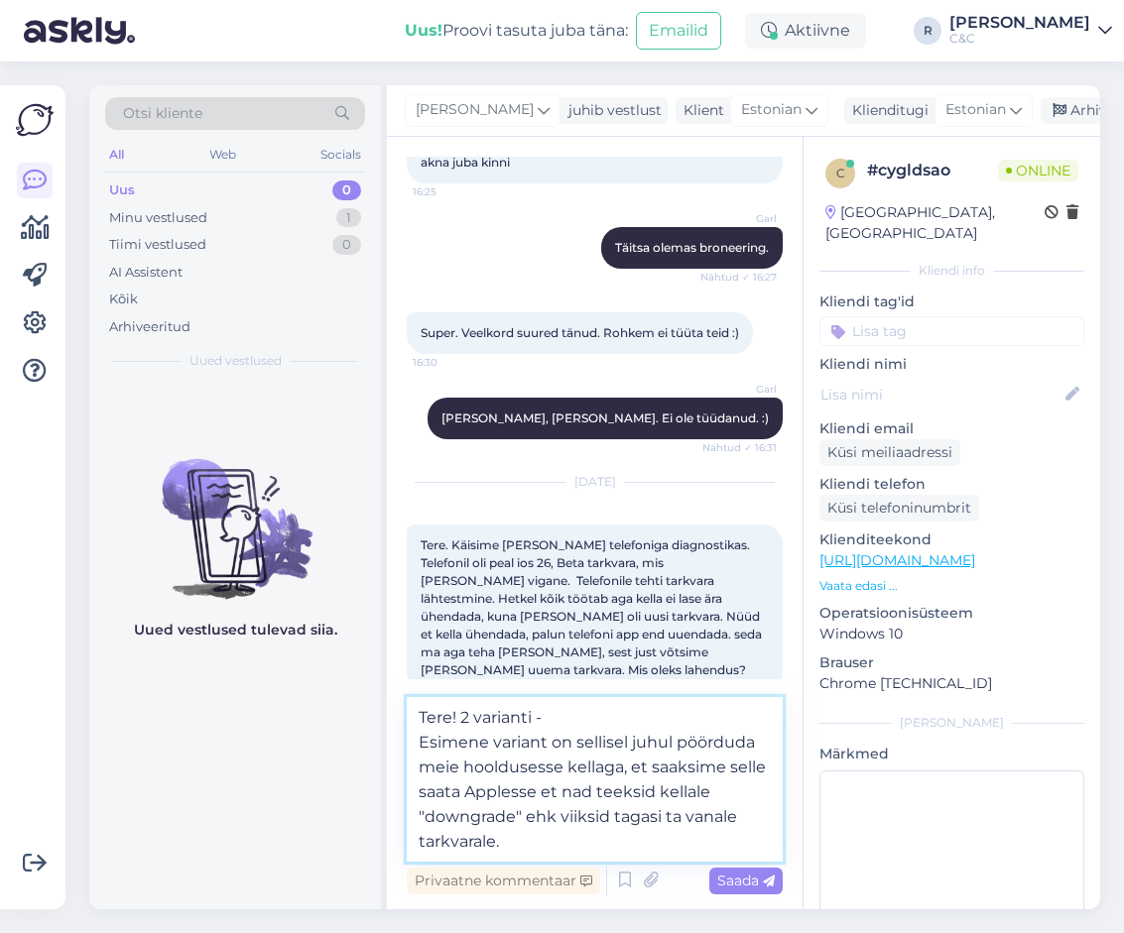
type textarea "Tere! 2 varianti - Esimene variant on sellisel juhul pöörduda meie hooldusesse …"
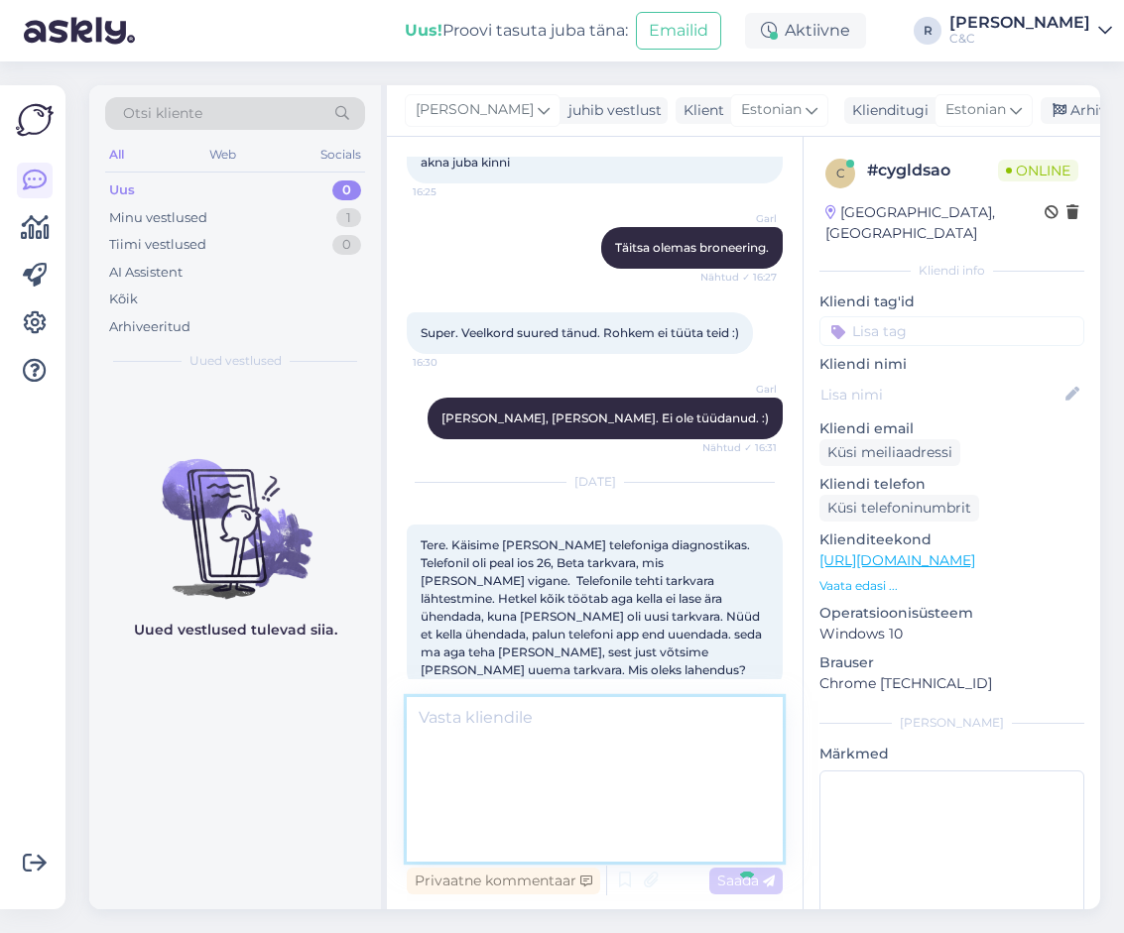
scroll to position [3177, 0]
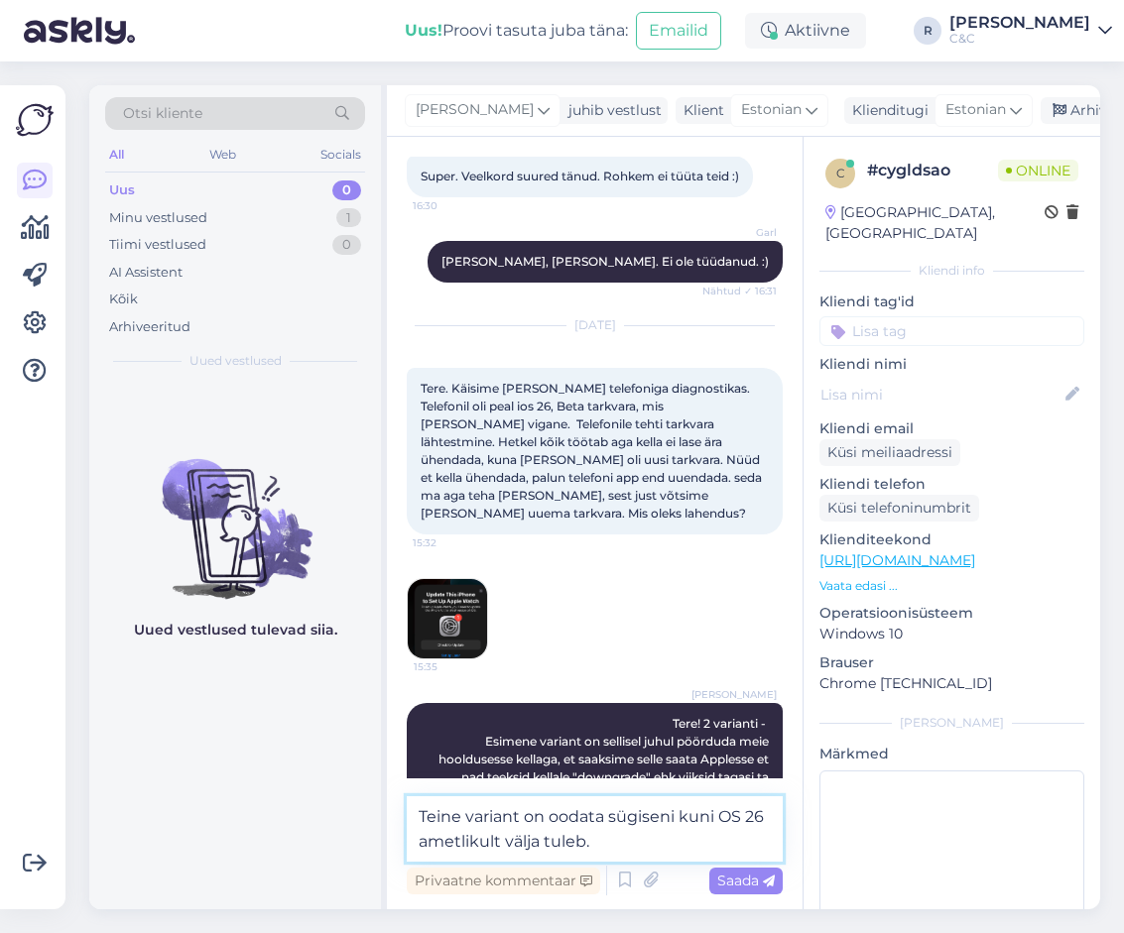
type textarea "Teine variant on oodata sügiseni kuni OS 26 ametlikult välja tuleb."
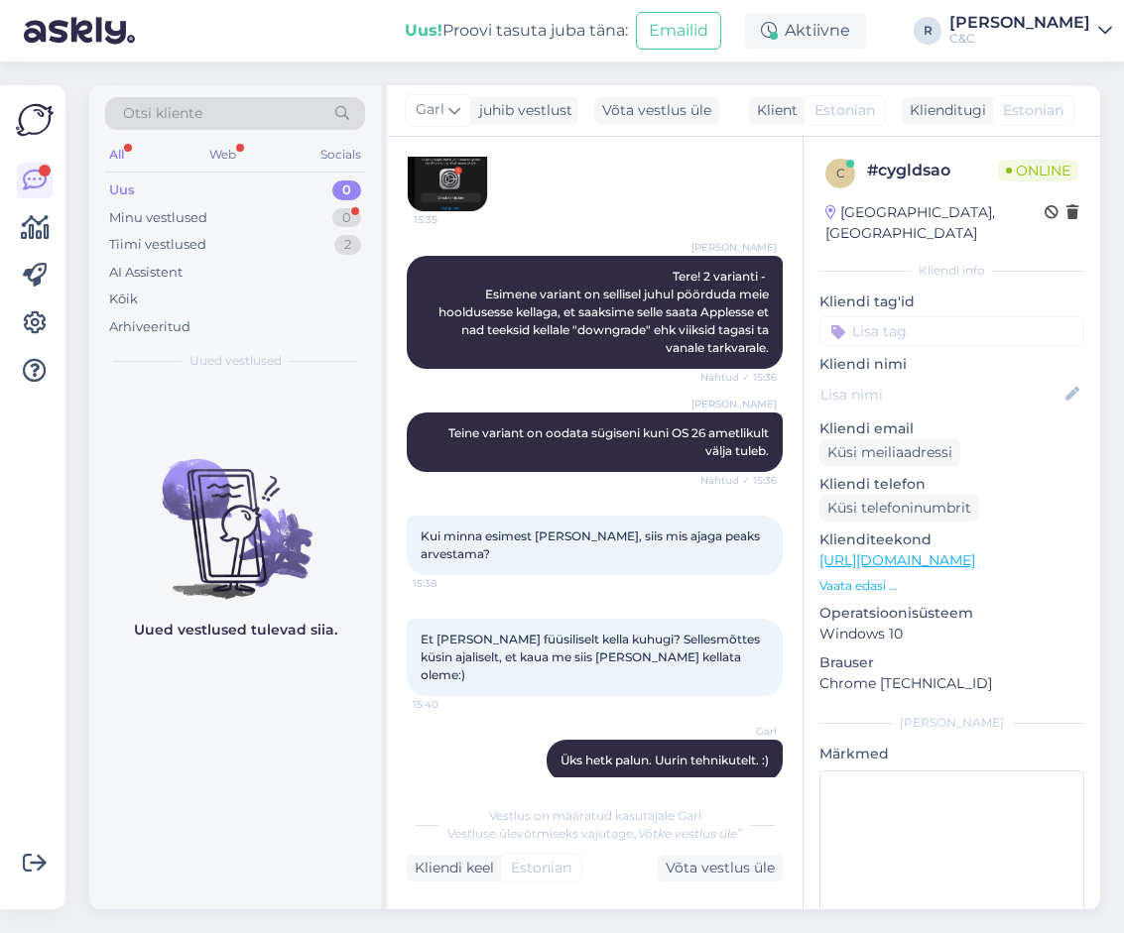
scroll to position [3624, 0]
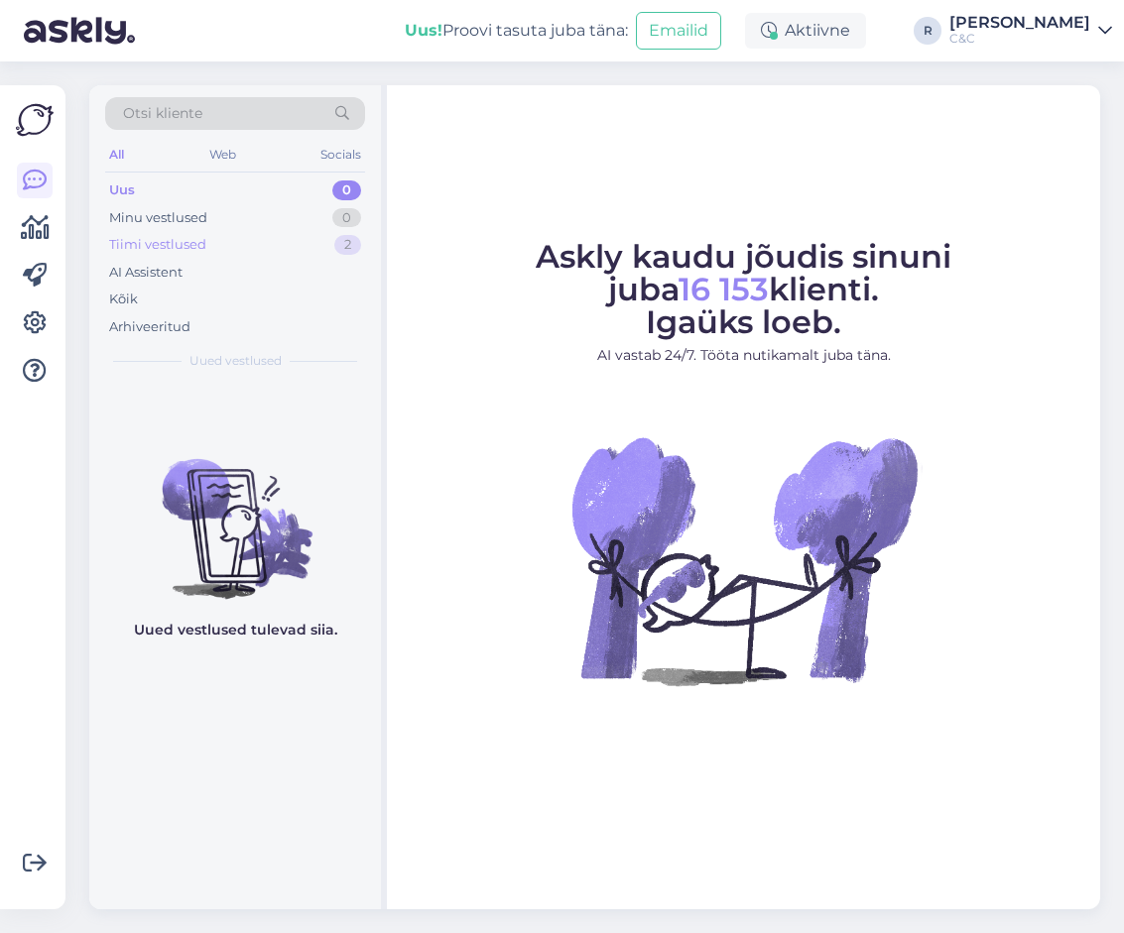
click at [298, 238] on div "Tiimi vestlused 2" at bounding box center [235, 245] width 260 height 28
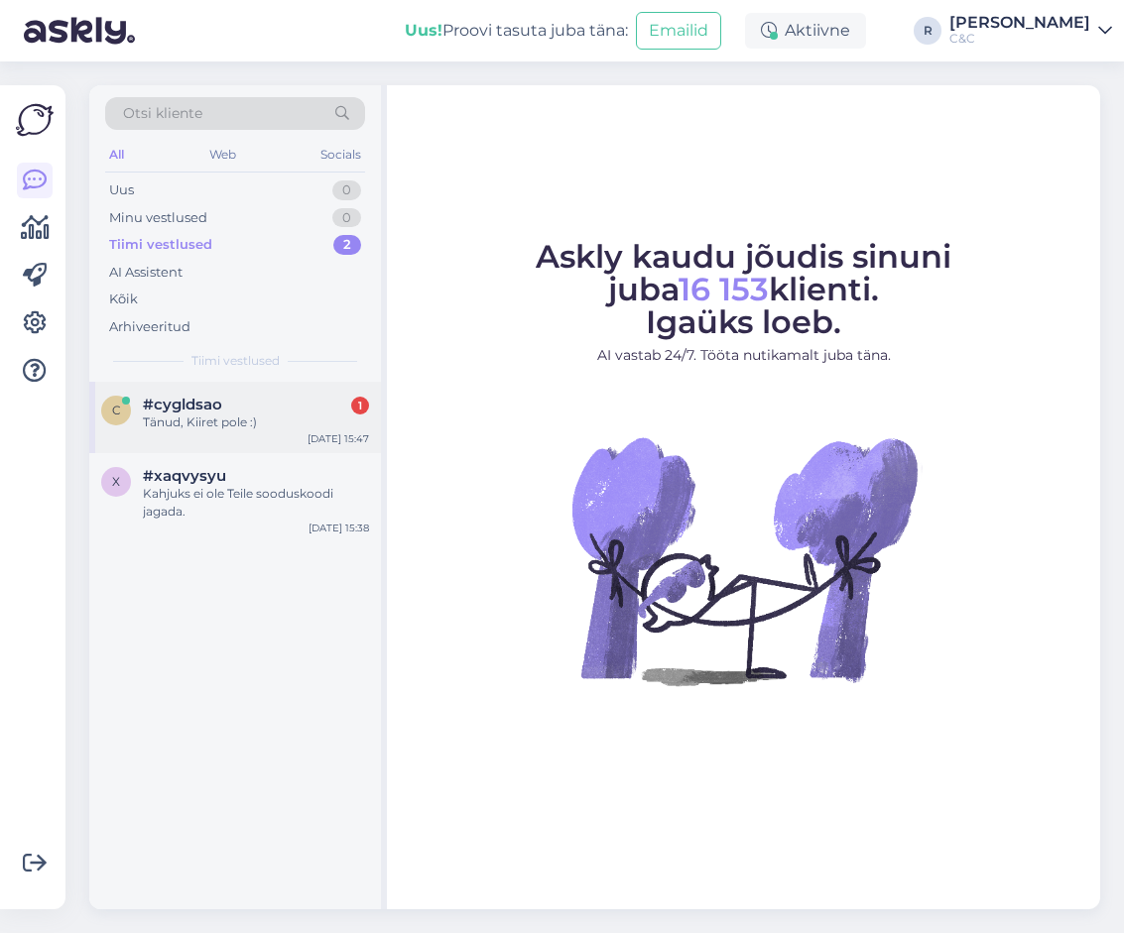
click at [243, 424] on div "Tänud, Kiiret pole :)" at bounding box center [256, 423] width 226 height 18
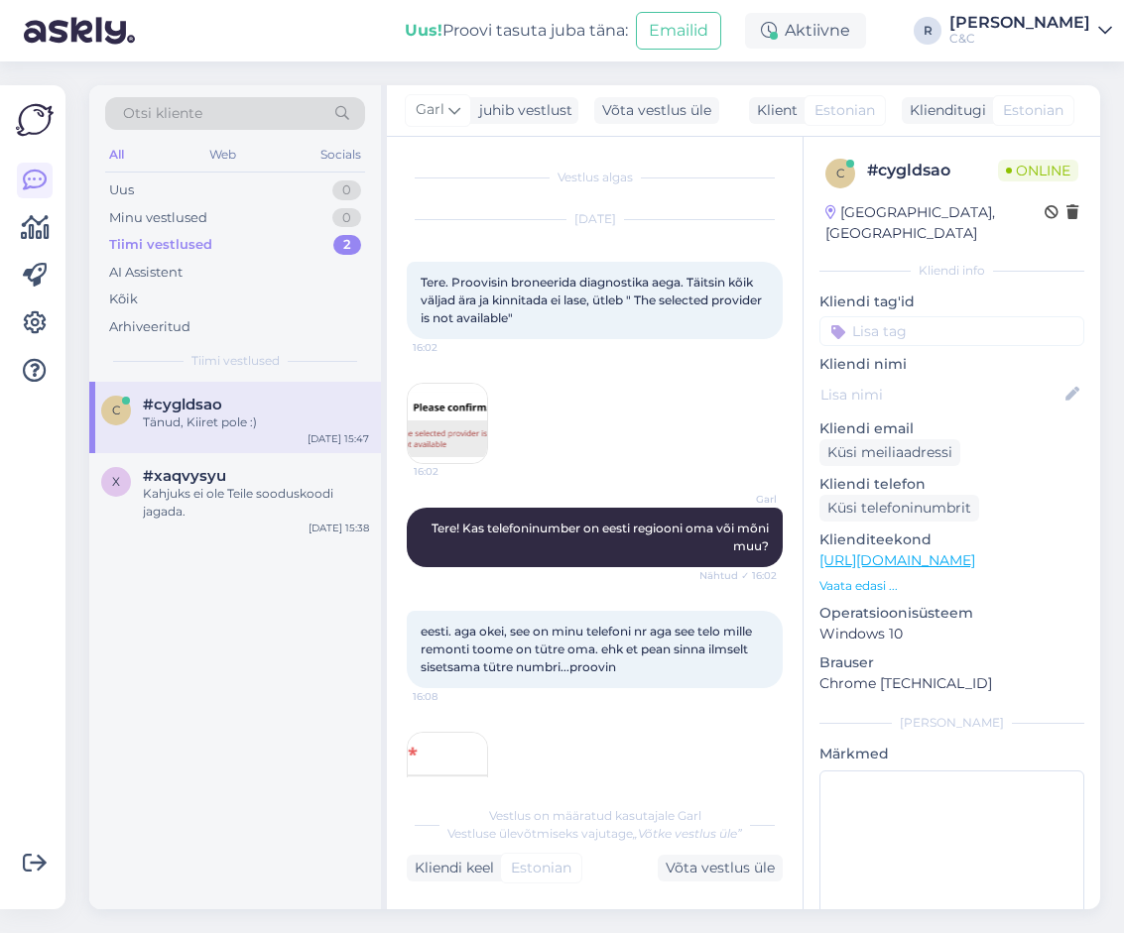
scroll to position [3682, 0]
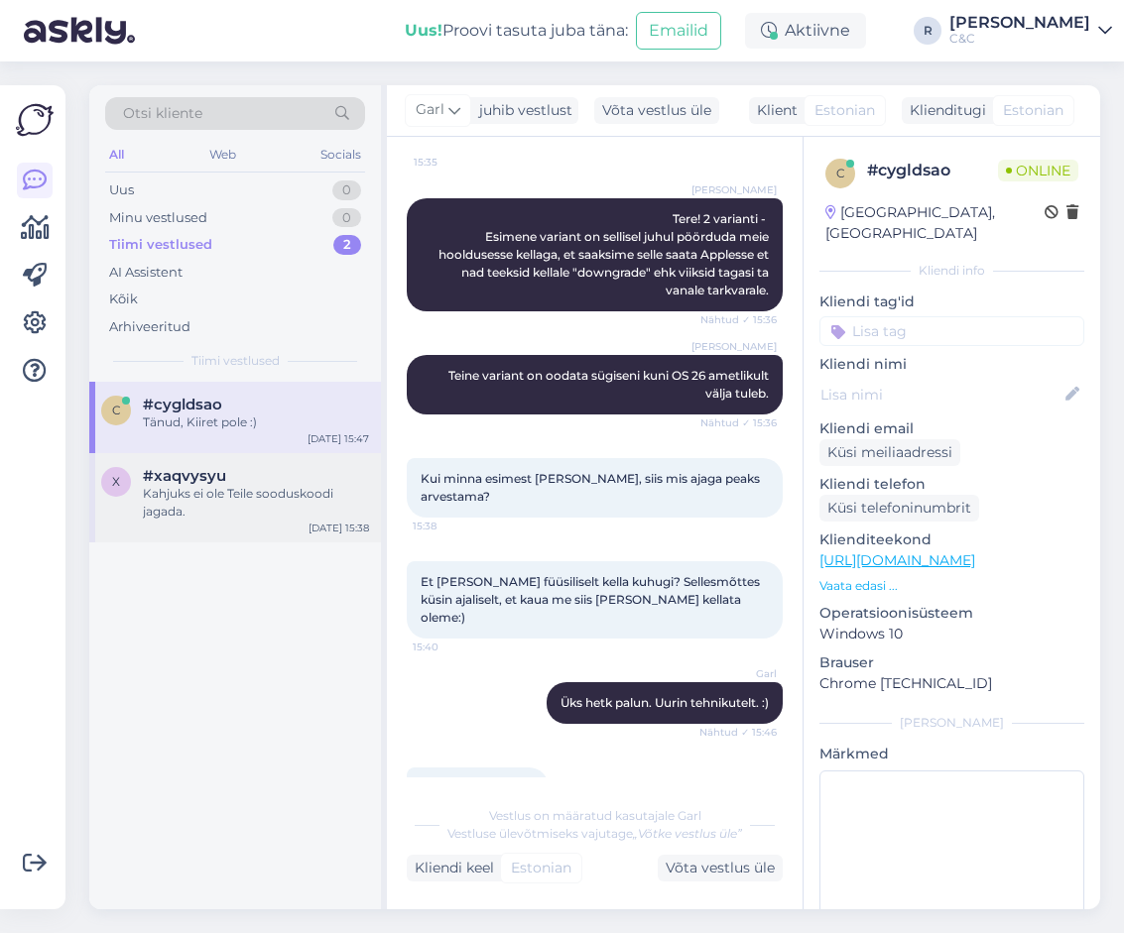
click at [255, 485] on div "Kahjuks ei ole Teile sooduskoodi jagada." at bounding box center [256, 503] width 226 height 36
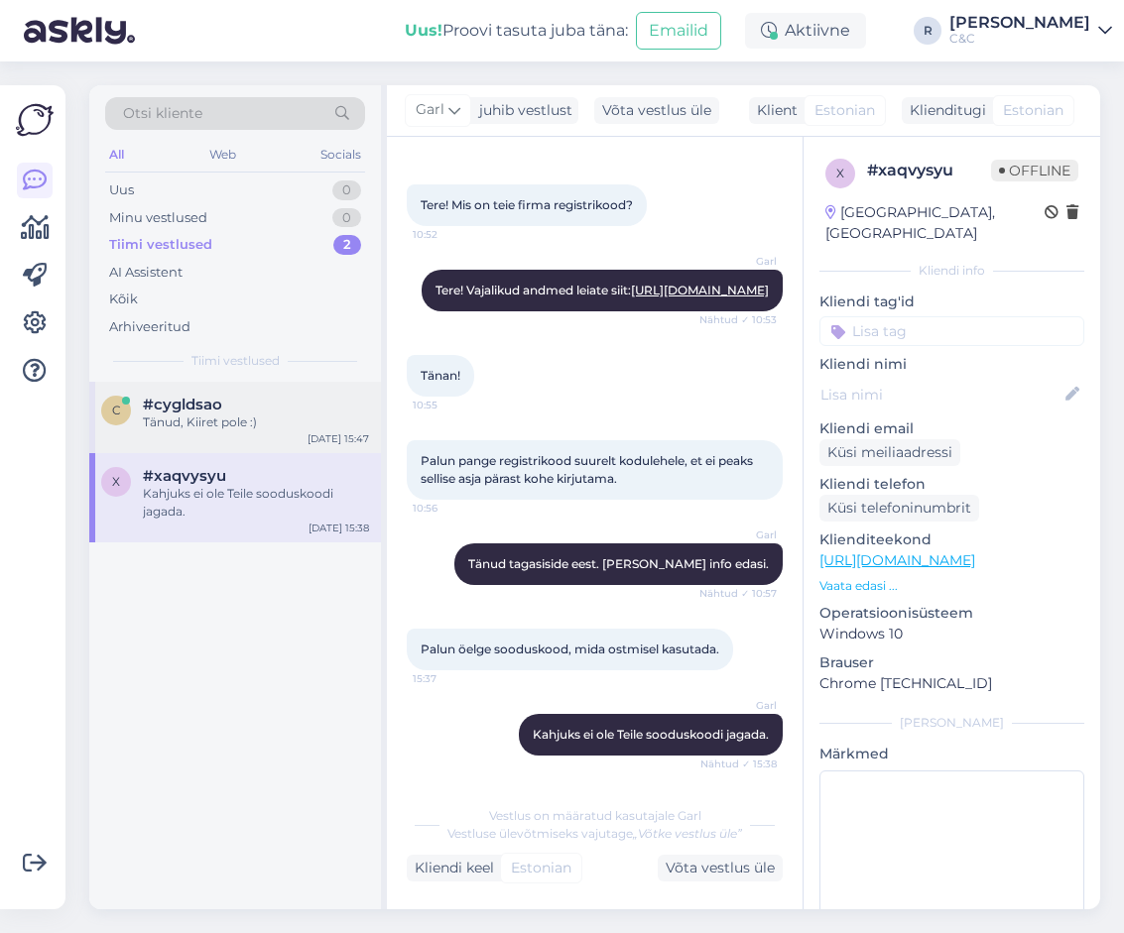
click at [278, 414] on div "Tänud, Kiiret pole :)" at bounding box center [256, 423] width 226 height 18
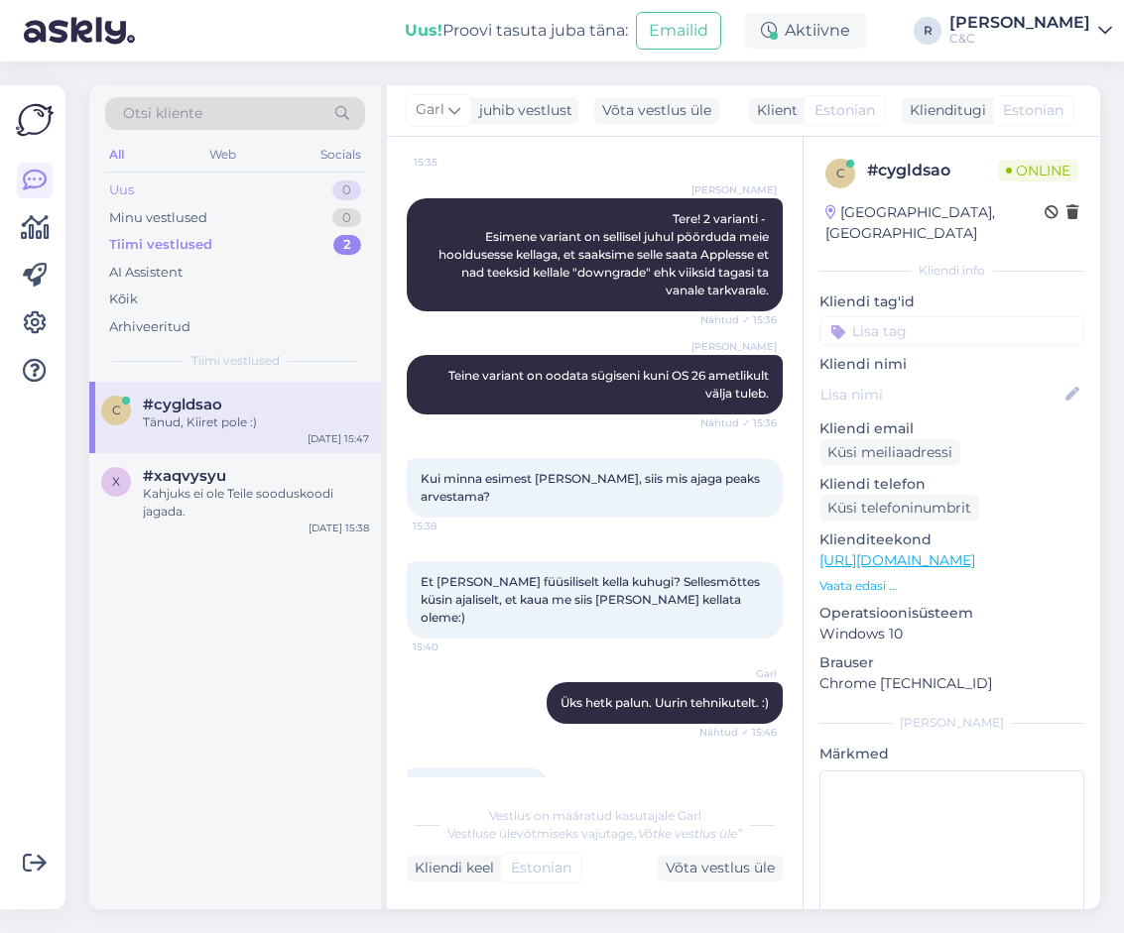
click at [280, 191] on div "Uus 0" at bounding box center [235, 191] width 260 height 28
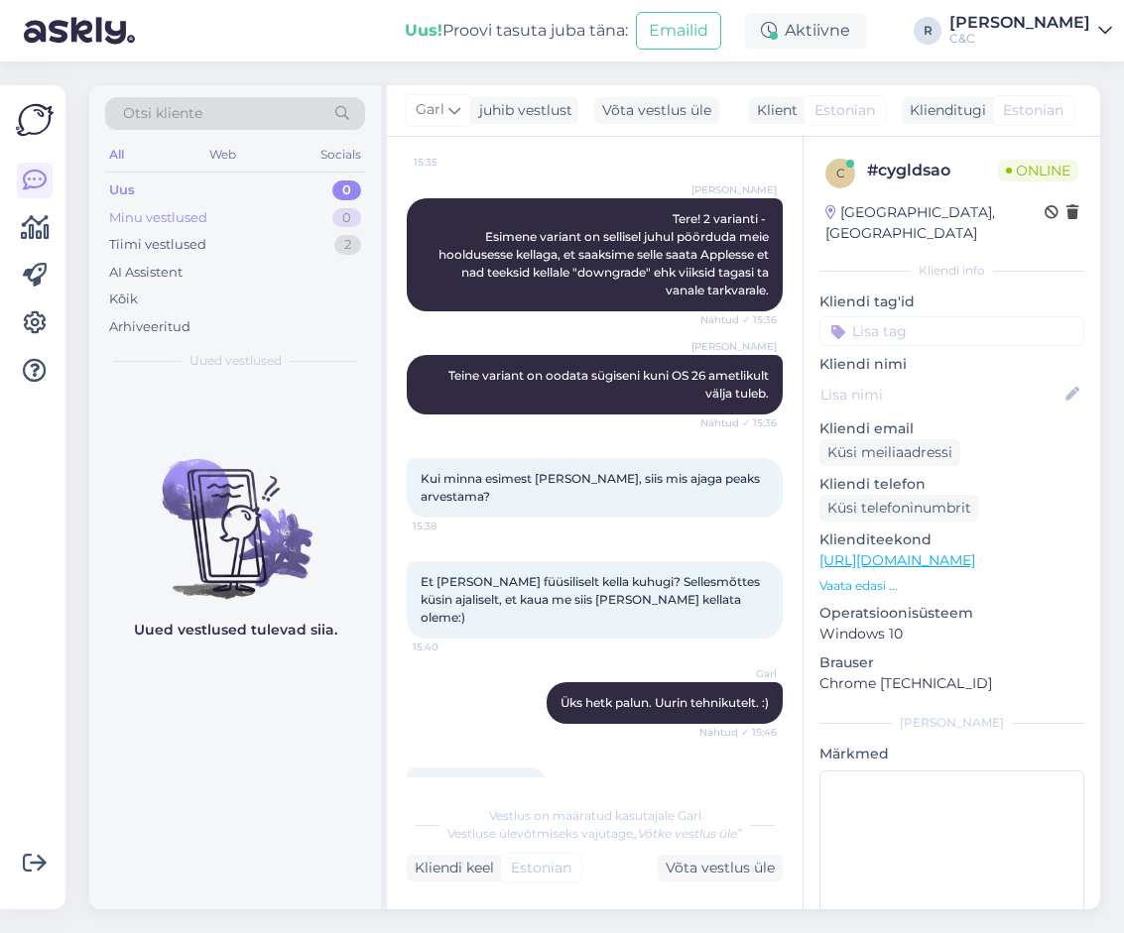
click at [263, 224] on div "Minu vestlused 0" at bounding box center [235, 218] width 260 height 28
click at [217, 300] on div "Kõik" at bounding box center [235, 300] width 260 height 28
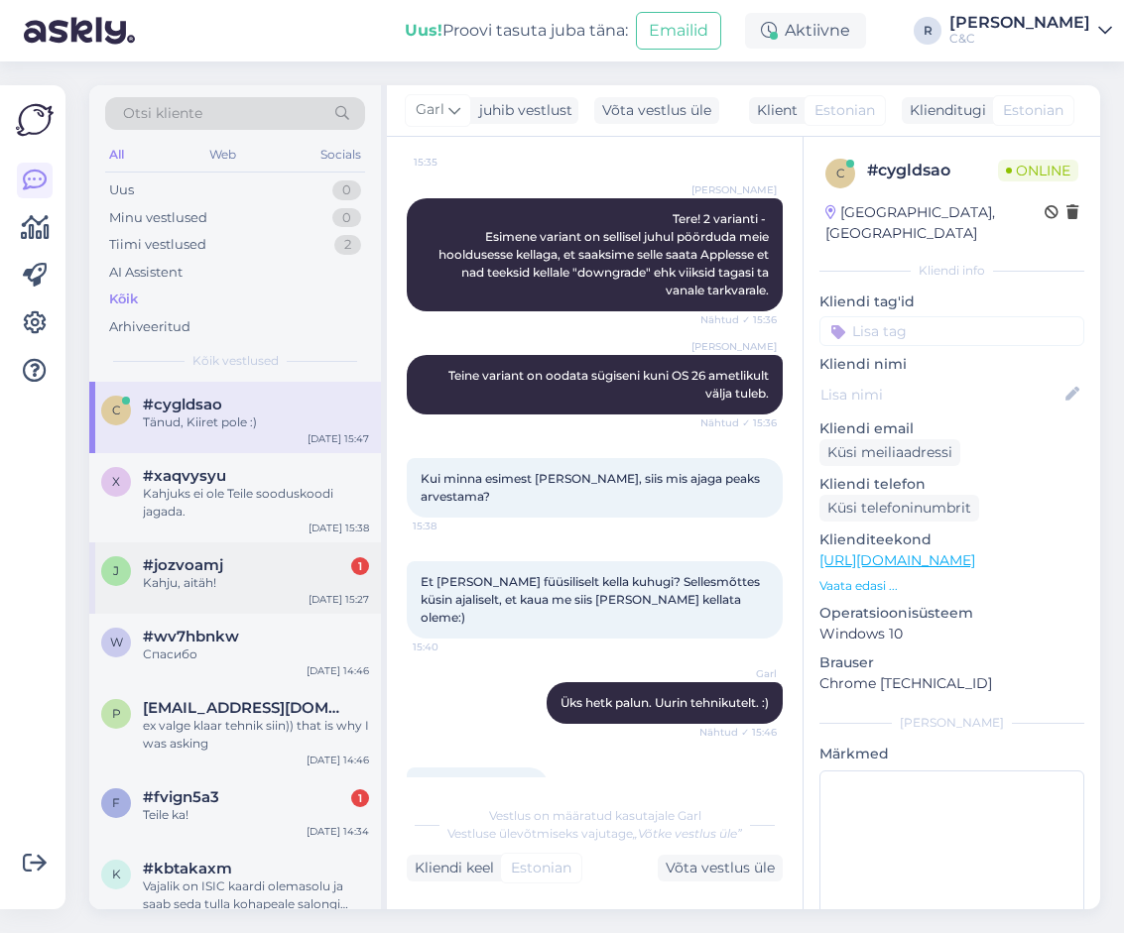
click at [229, 579] on div "Kahju, aitäh!" at bounding box center [256, 583] width 226 height 18
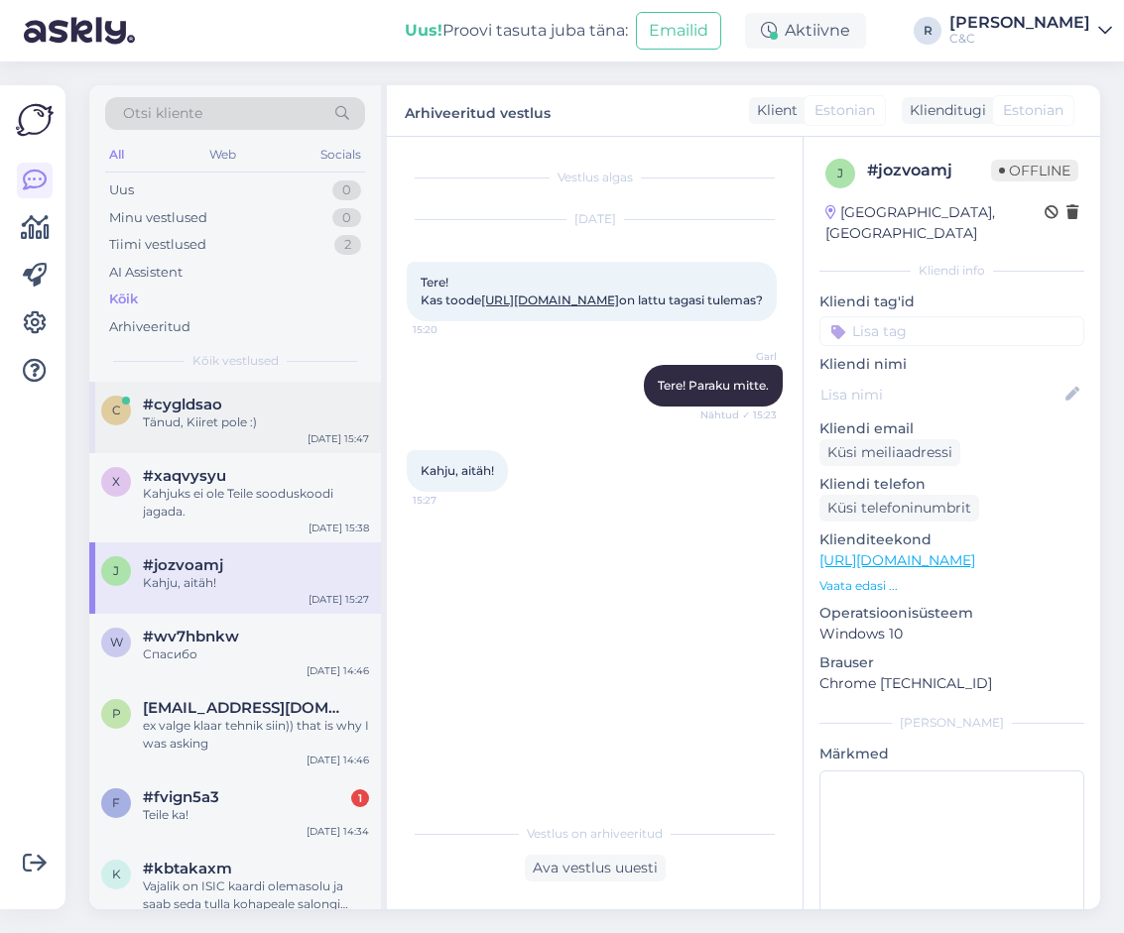
click at [276, 426] on div "Tänud, Kiiret pole :)" at bounding box center [256, 423] width 226 height 18
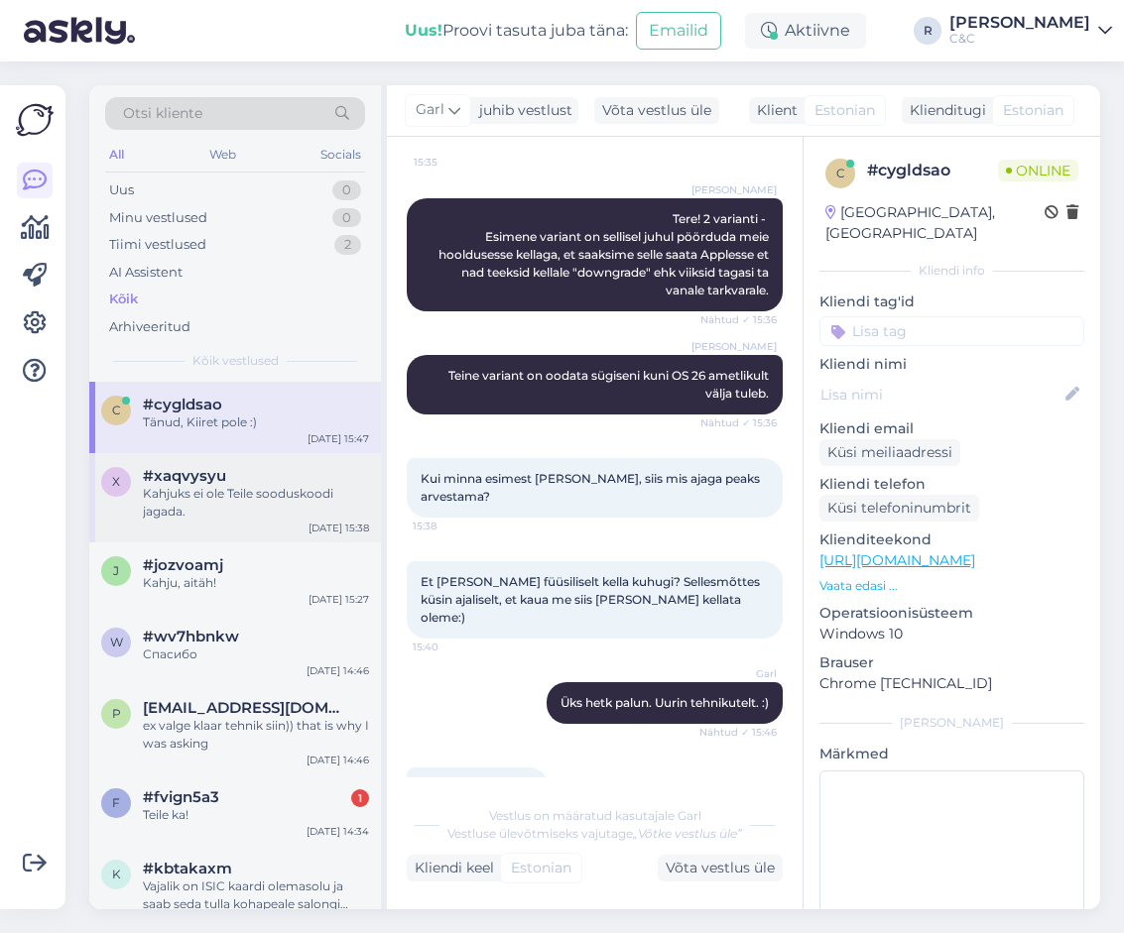
click at [257, 498] on div "Kahjuks ei ole Teile sooduskoodi jagada." at bounding box center [256, 503] width 226 height 36
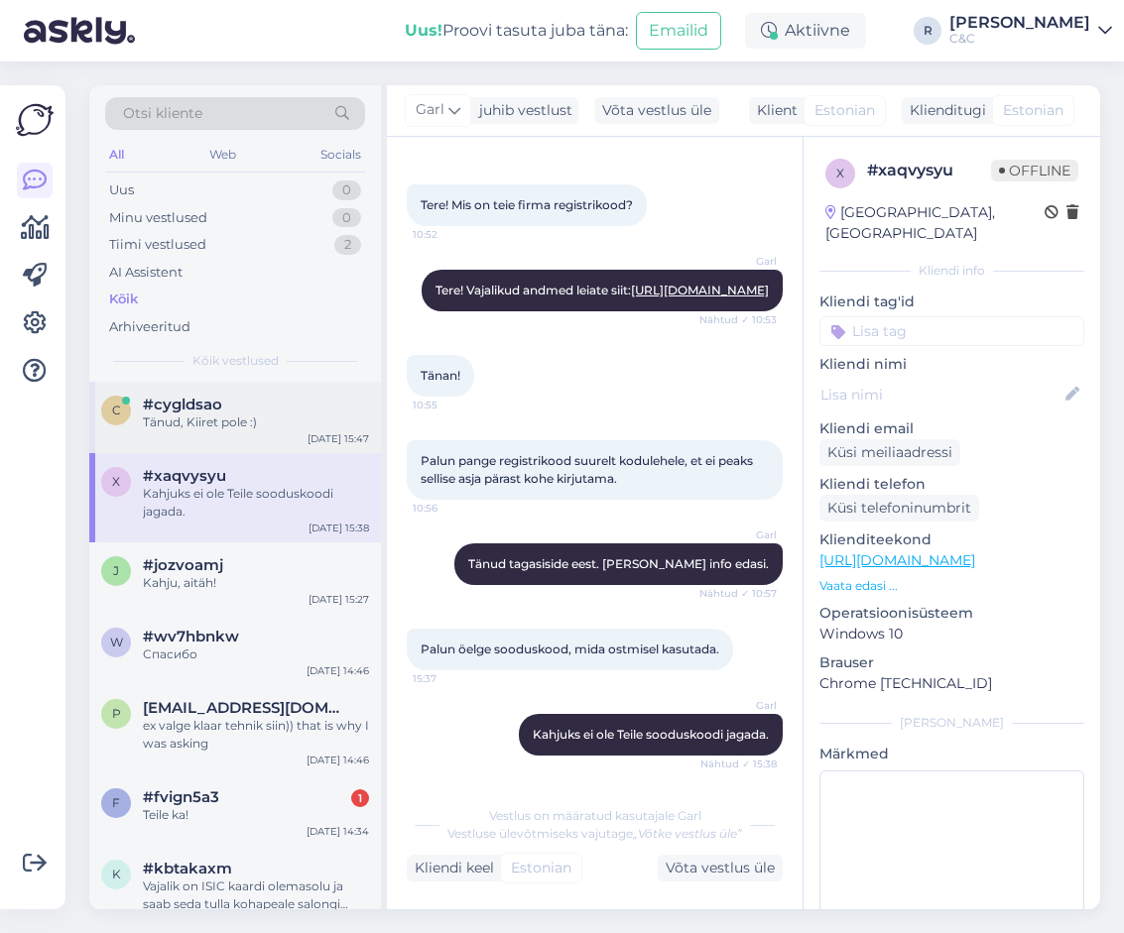
click at [269, 420] on div "Tänud, Kiiret pole :)" at bounding box center [256, 423] width 226 height 18
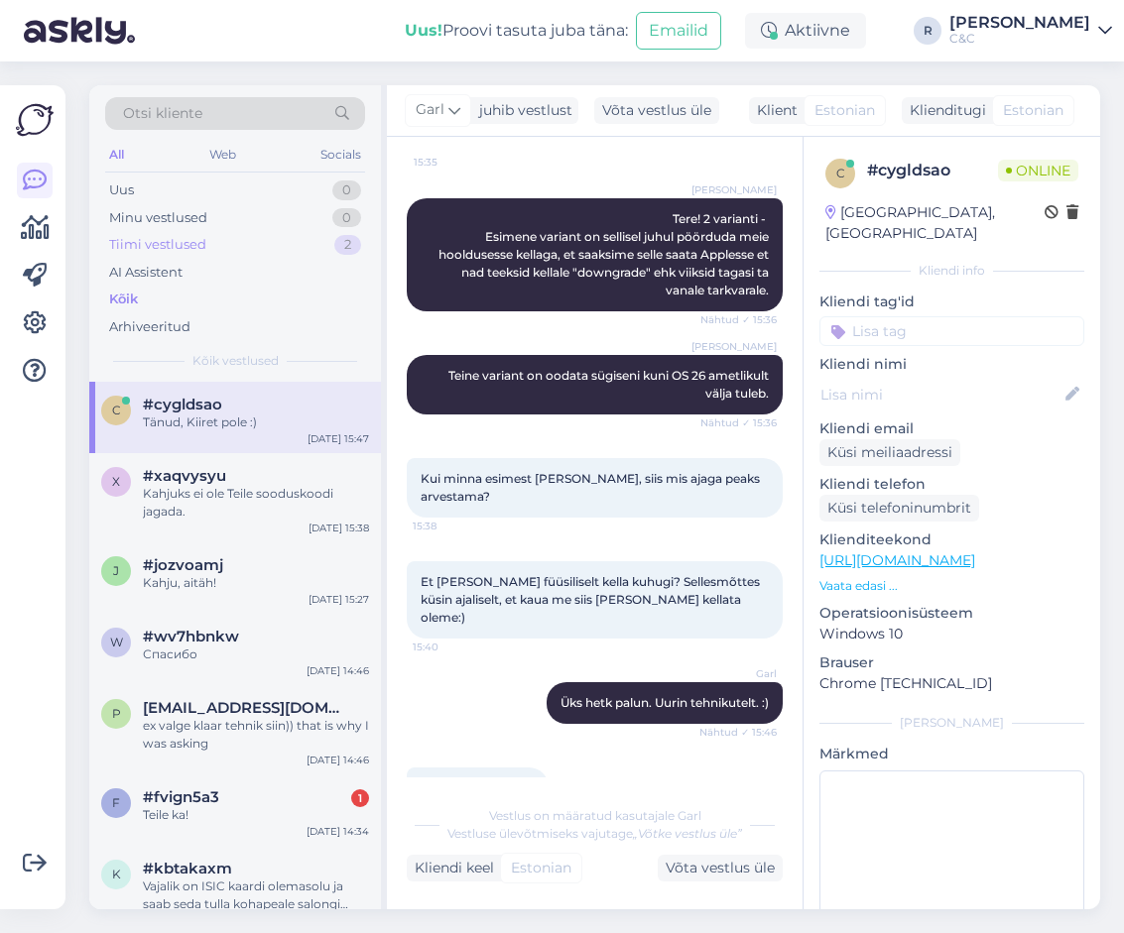
click at [255, 248] on div "Tiimi vestlused 2" at bounding box center [235, 245] width 260 height 28
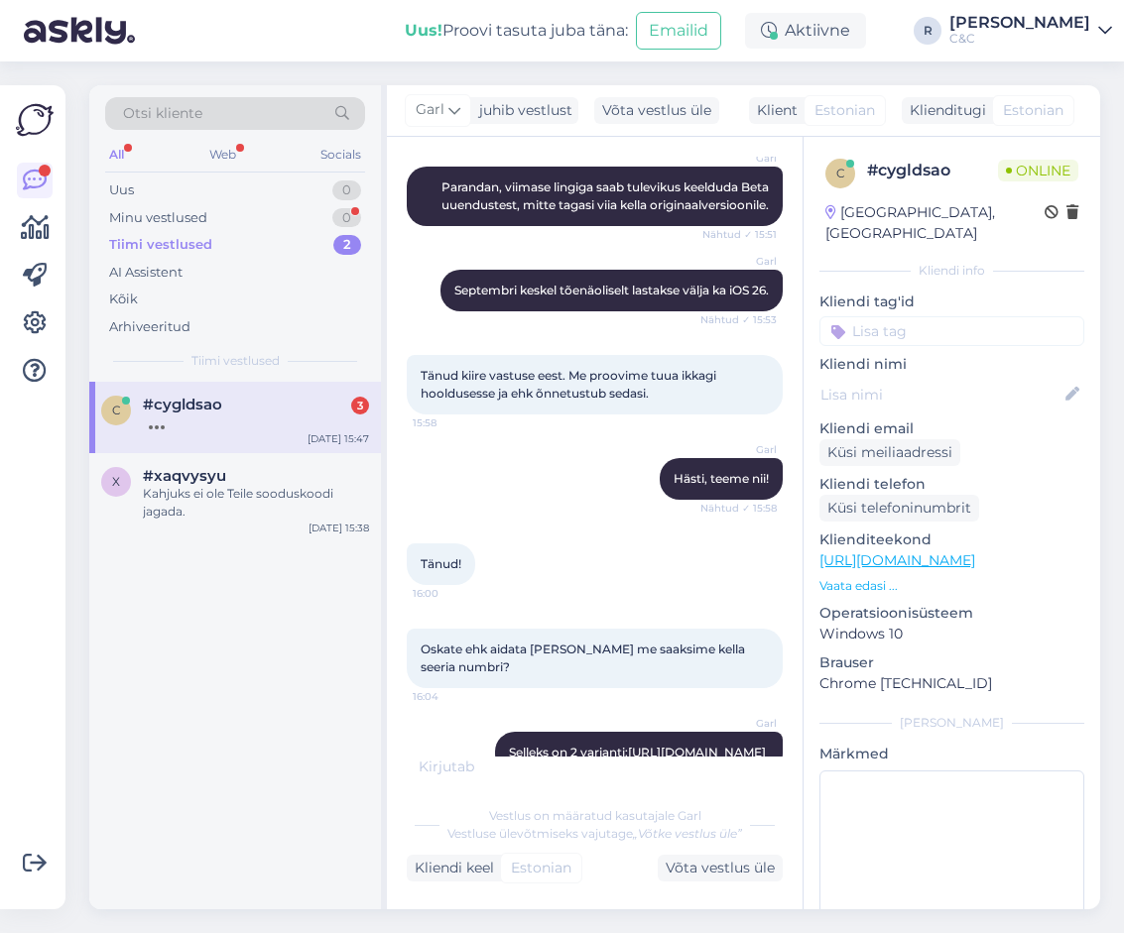
scroll to position [4681, 0]
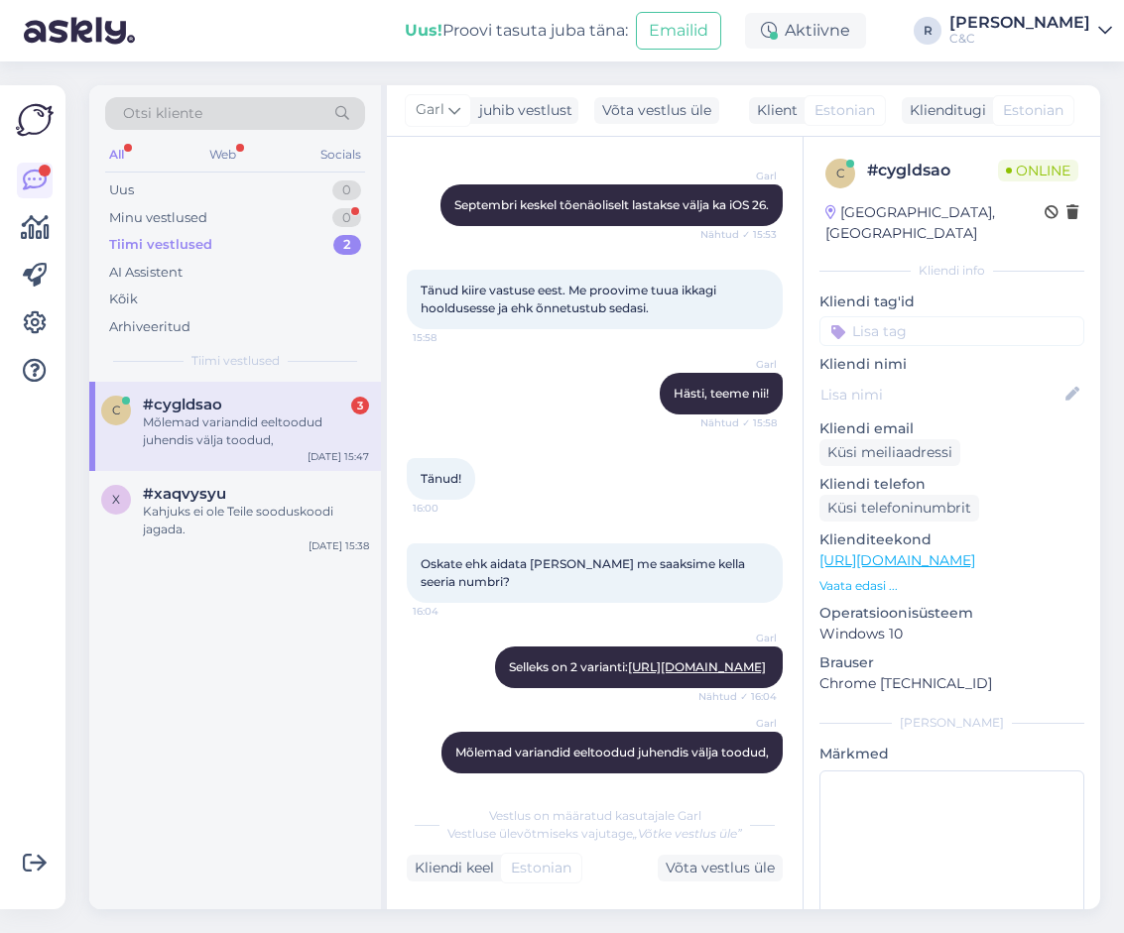
click at [293, 426] on div "Mõlemad variandid eeltoodud juhendis välja toodud," at bounding box center [256, 432] width 226 height 36
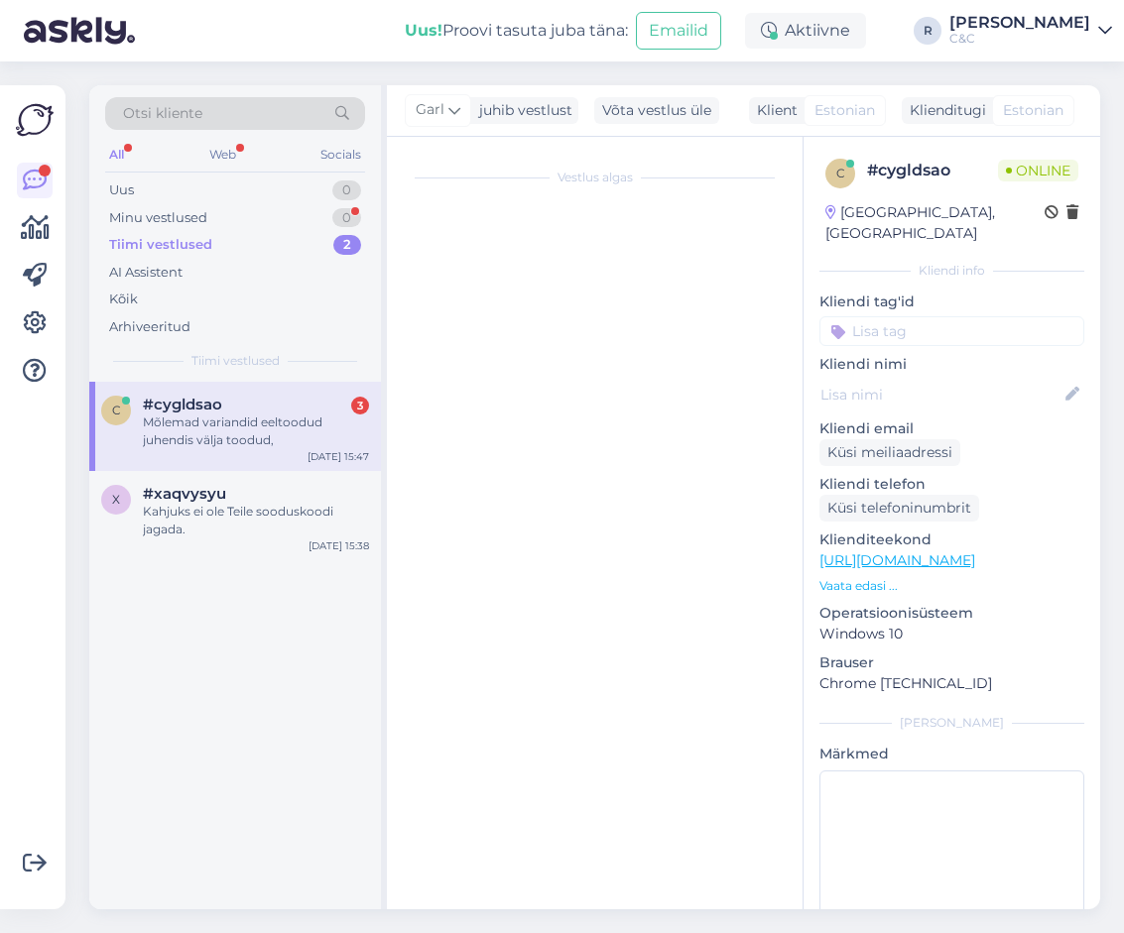
scroll to position [0, 0]
click at [300, 426] on div "Mõlemad variandid eeltoodud juhendis välja toodud," at bounding box center [256, 432] width 226 height 36
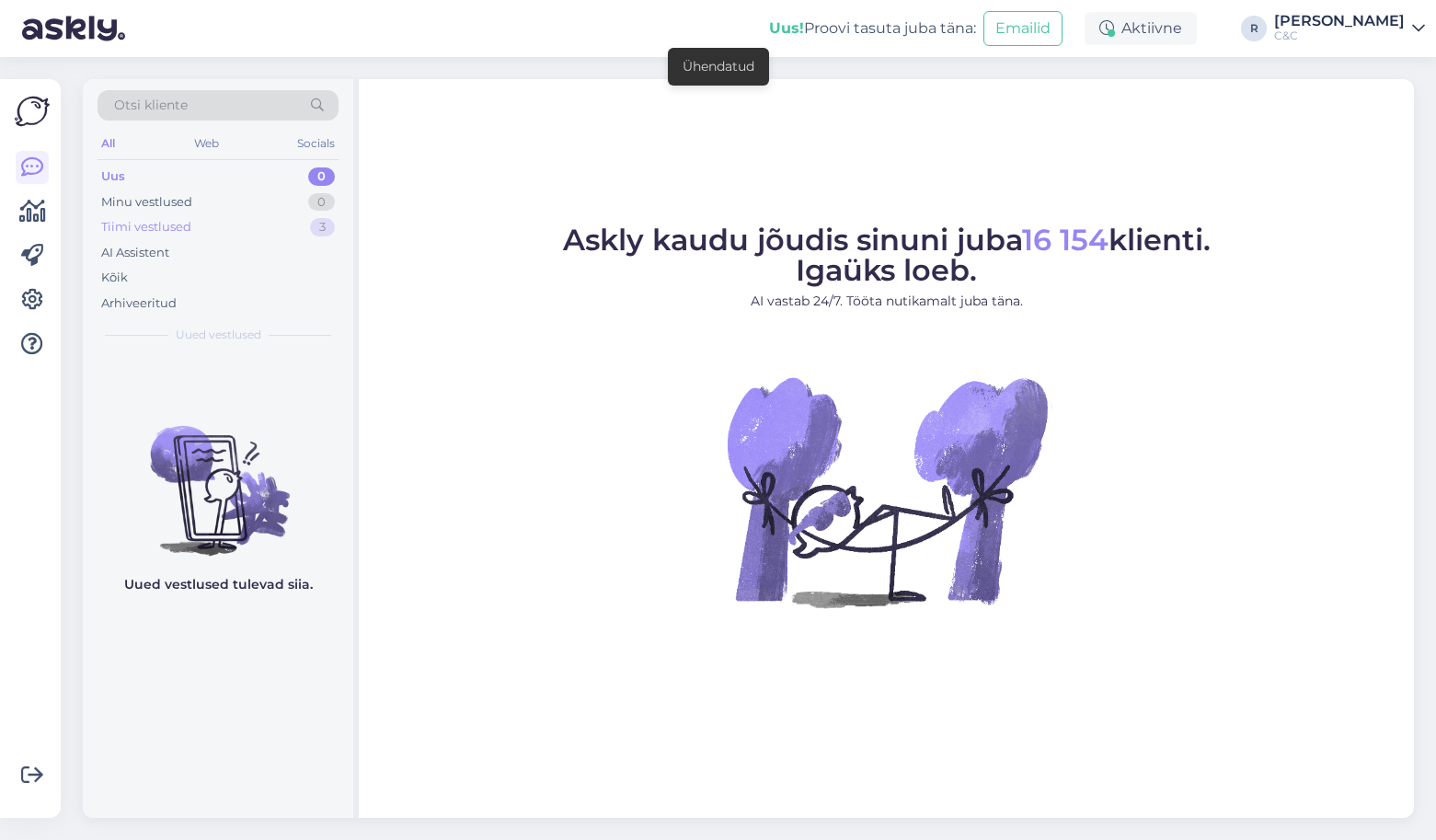
click at [323, 222] on div "3" at bounding box center [322, 227] width 25 height 19
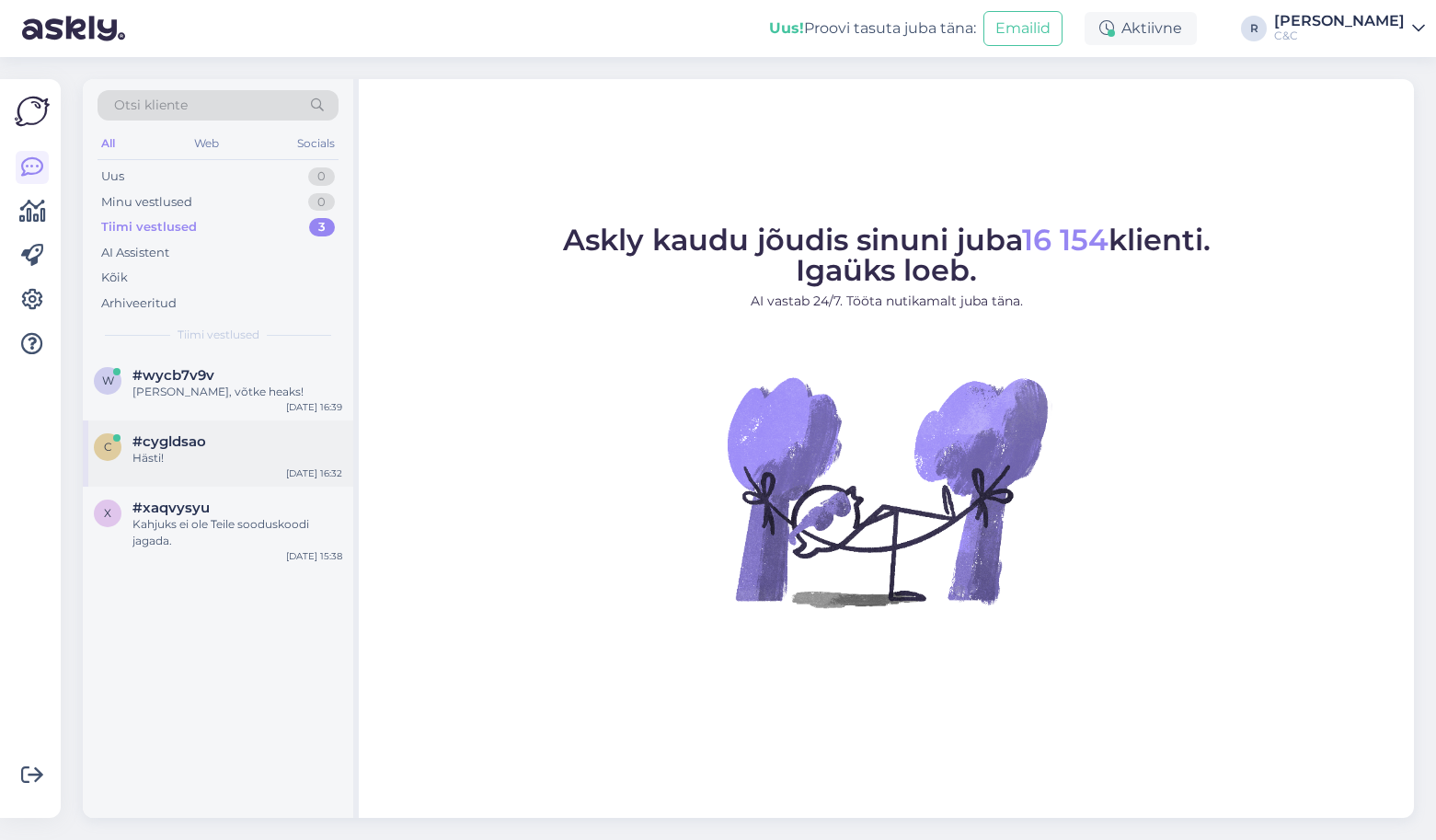
click at [209, 463] on div "Hästi!" at bounding box center [237, 458] width 210 height 17
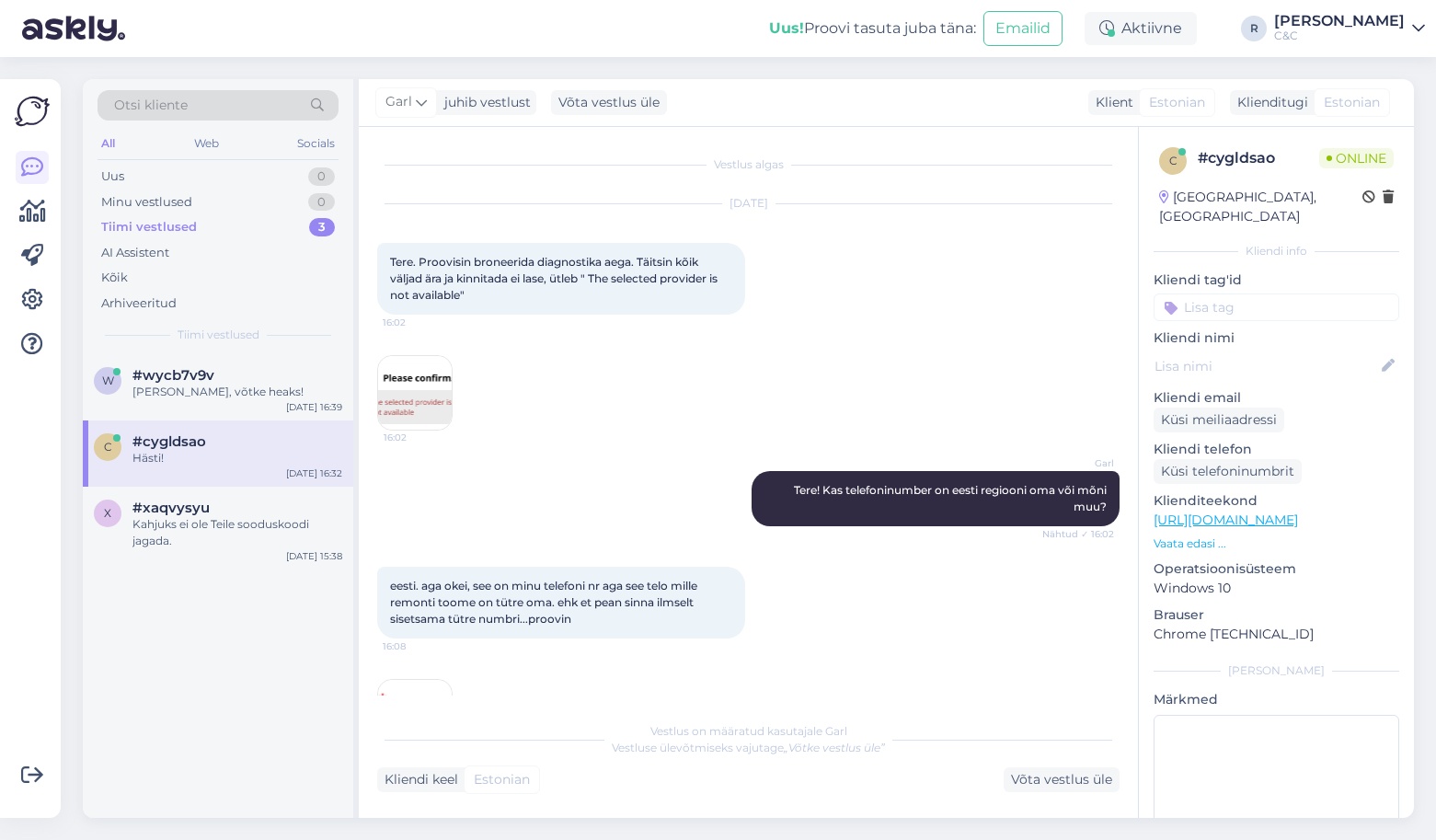
scroll to position [5336, 0]
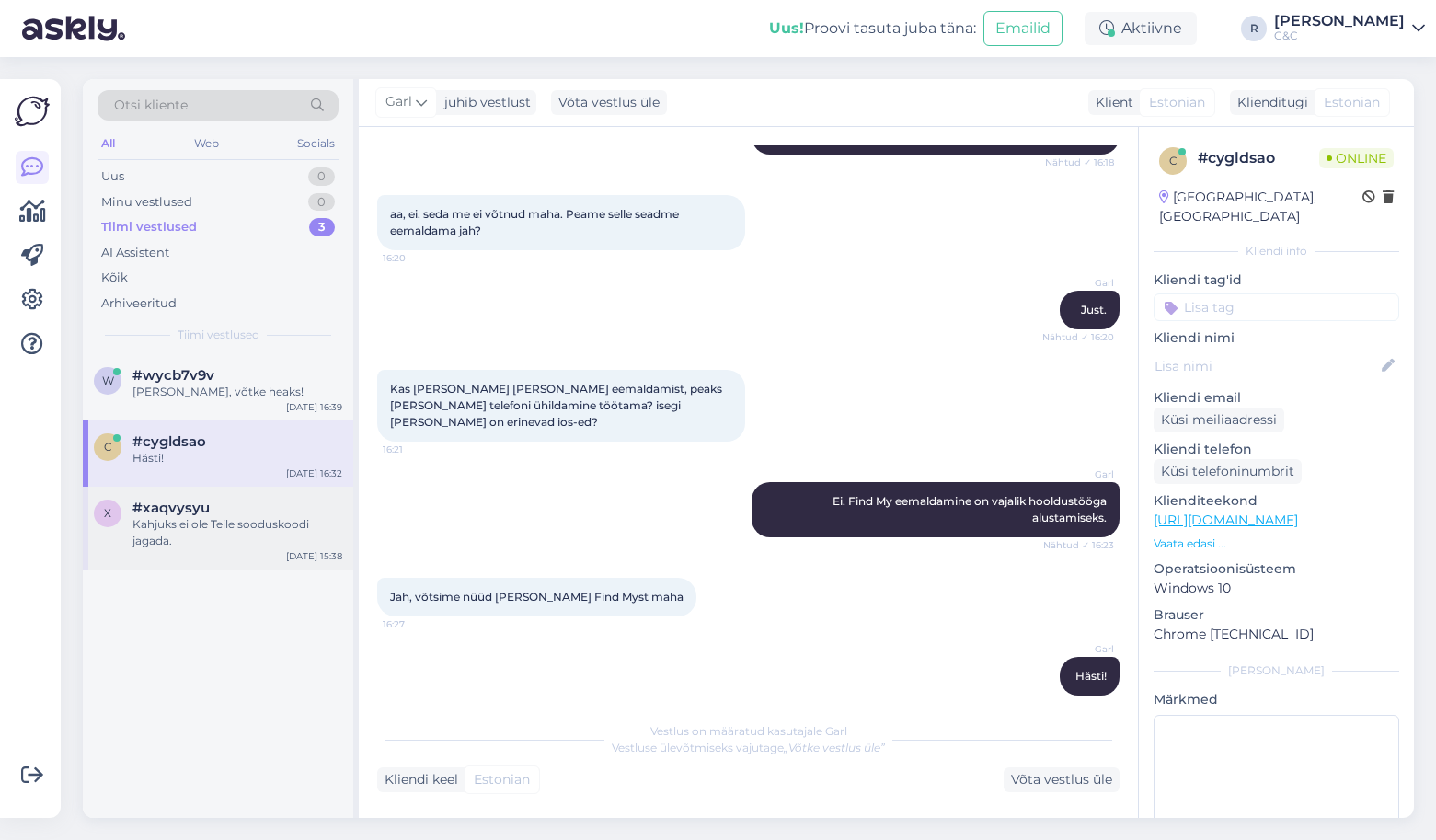
click at [208, 530] on div "Kahjuks ei ole Teile sooduskoodi jagada." at bounding box center [237, 532] width 210 height 33
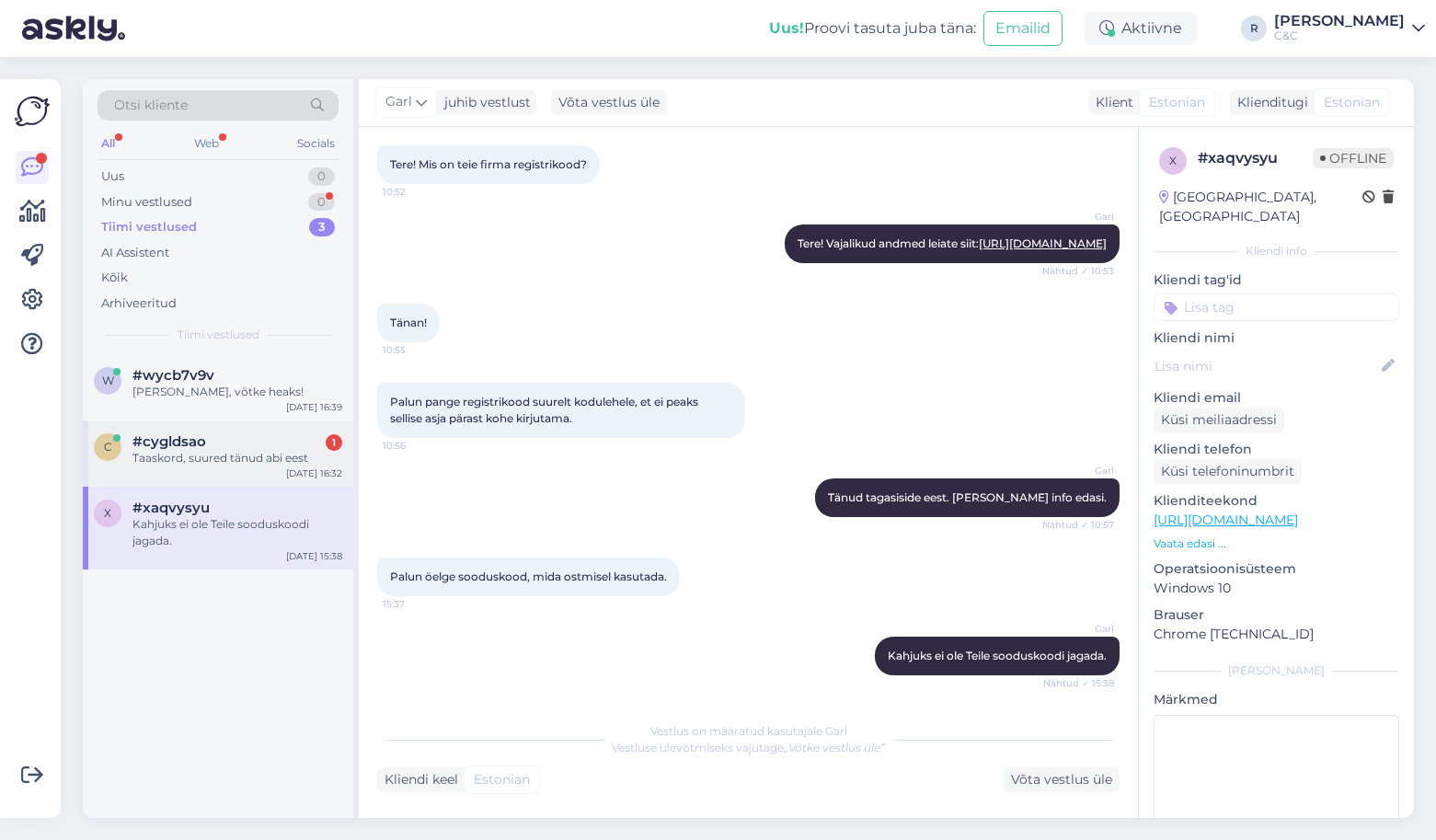
click at [234, 451] on div "Taaskord, suured tänud abi eest" at bounding box center [237, 458] width 210 height 17
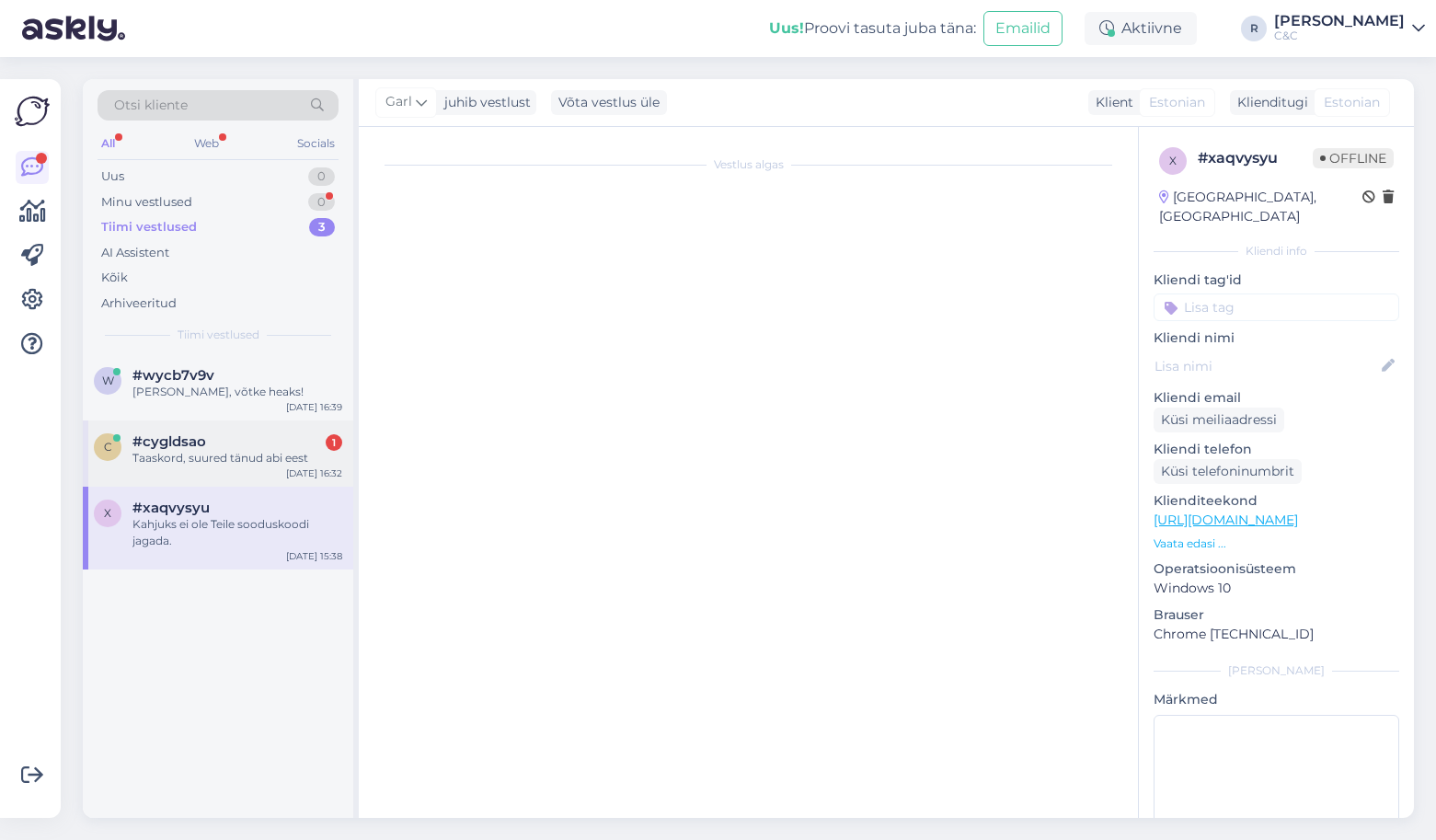
scroll to position [5415, 0]
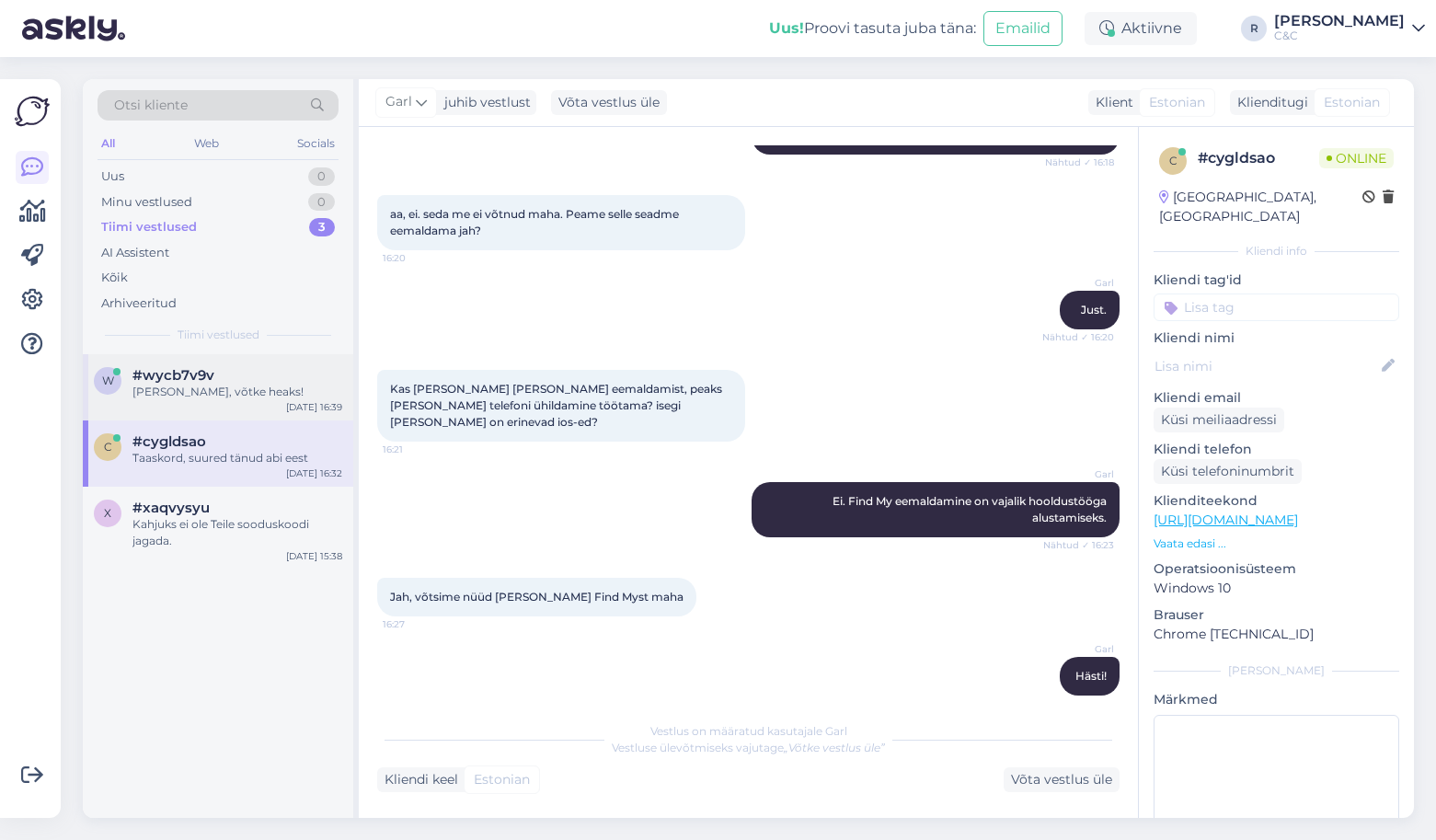
click at [252, 384] on div "[PERSON_NAME], võtke heaks!" at bounding box center [237, 392] width 210 height 17
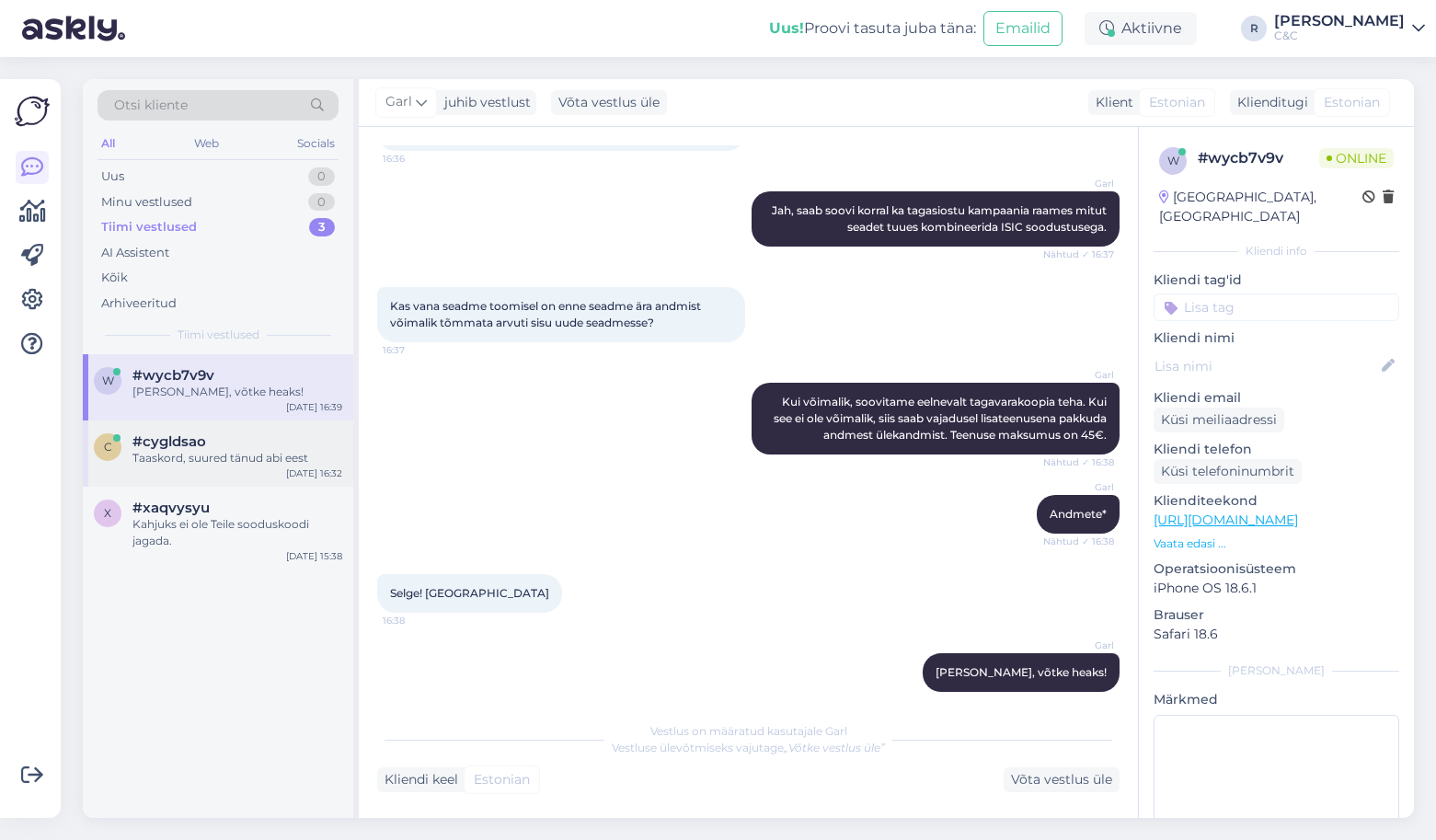
click at [283, 473] on div "c #cygldsao Taaskord, suured tänud abi eest Aug 29 16:32" at bounding box center [218, 452] width 271 height 66
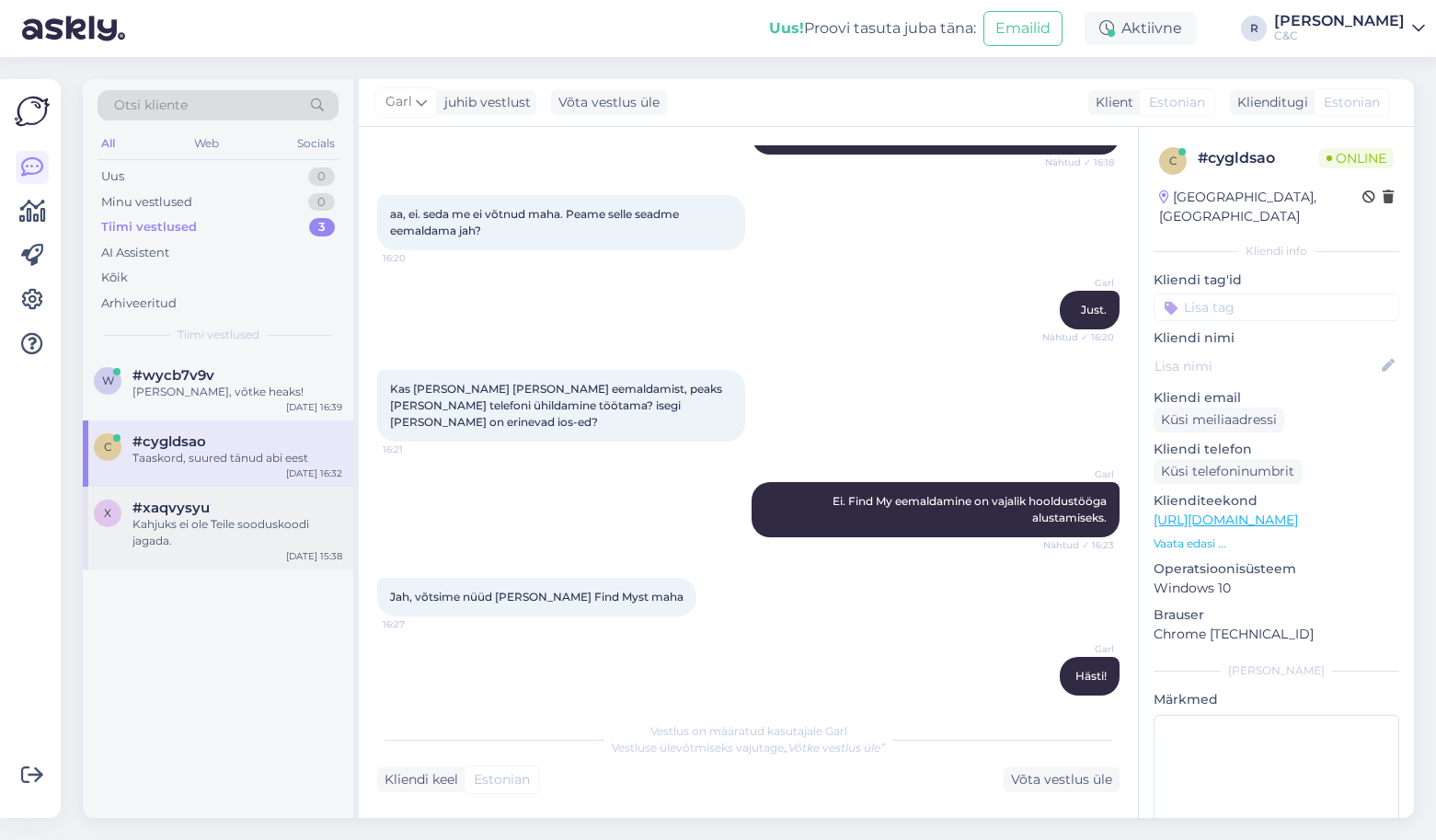
click at [267, 530] on div "Kahjuks ei ole Teile sooduskoodi jagada." at bounding box center [237, 532] width 210 height 33
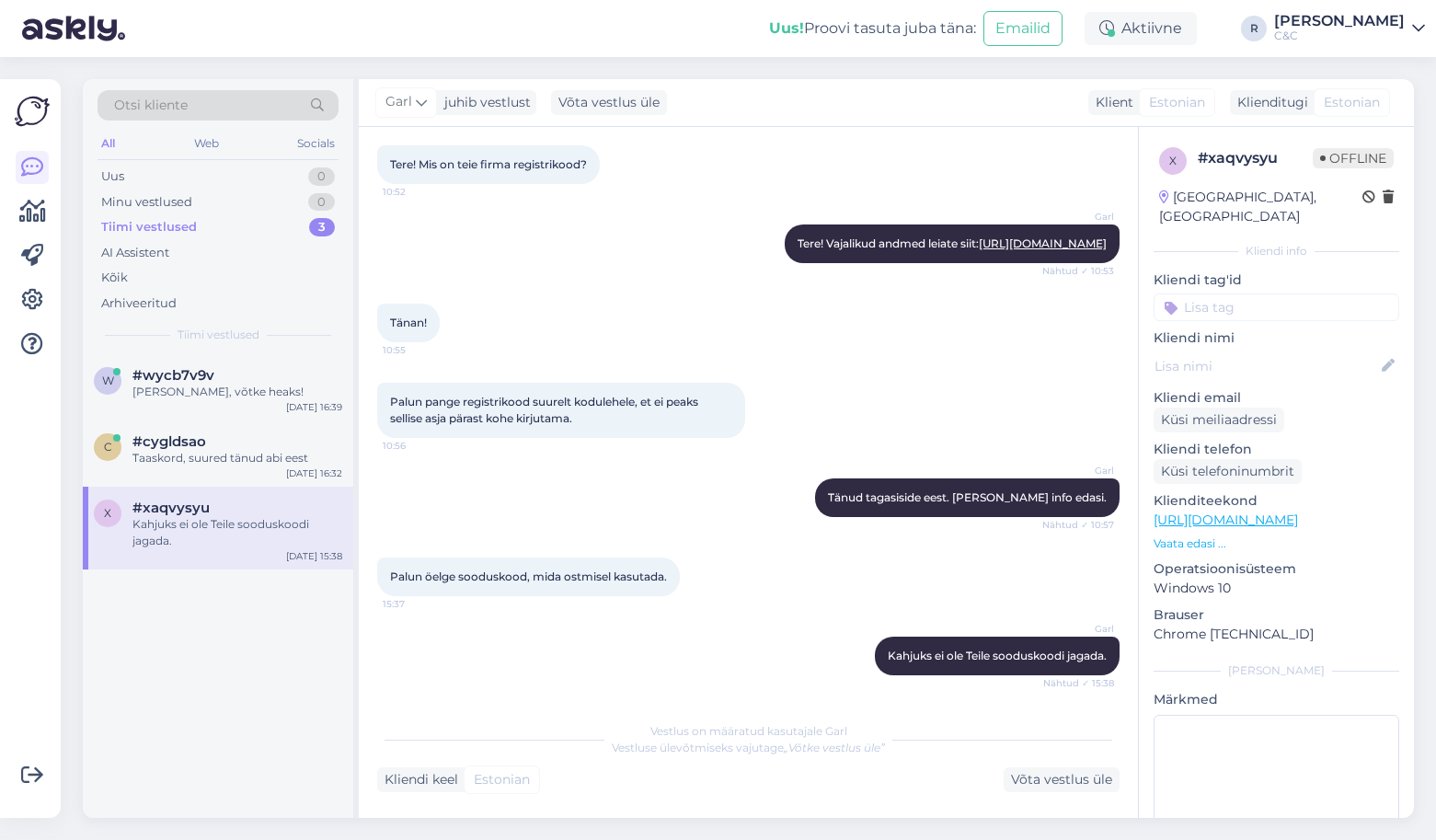
scroll to position [131, 0]
click at [240, 453] on div "Ikka, võtke heaks! ;) Ja kena nädalavahetust!" at bounding box center [237, 466] width 210 height 33
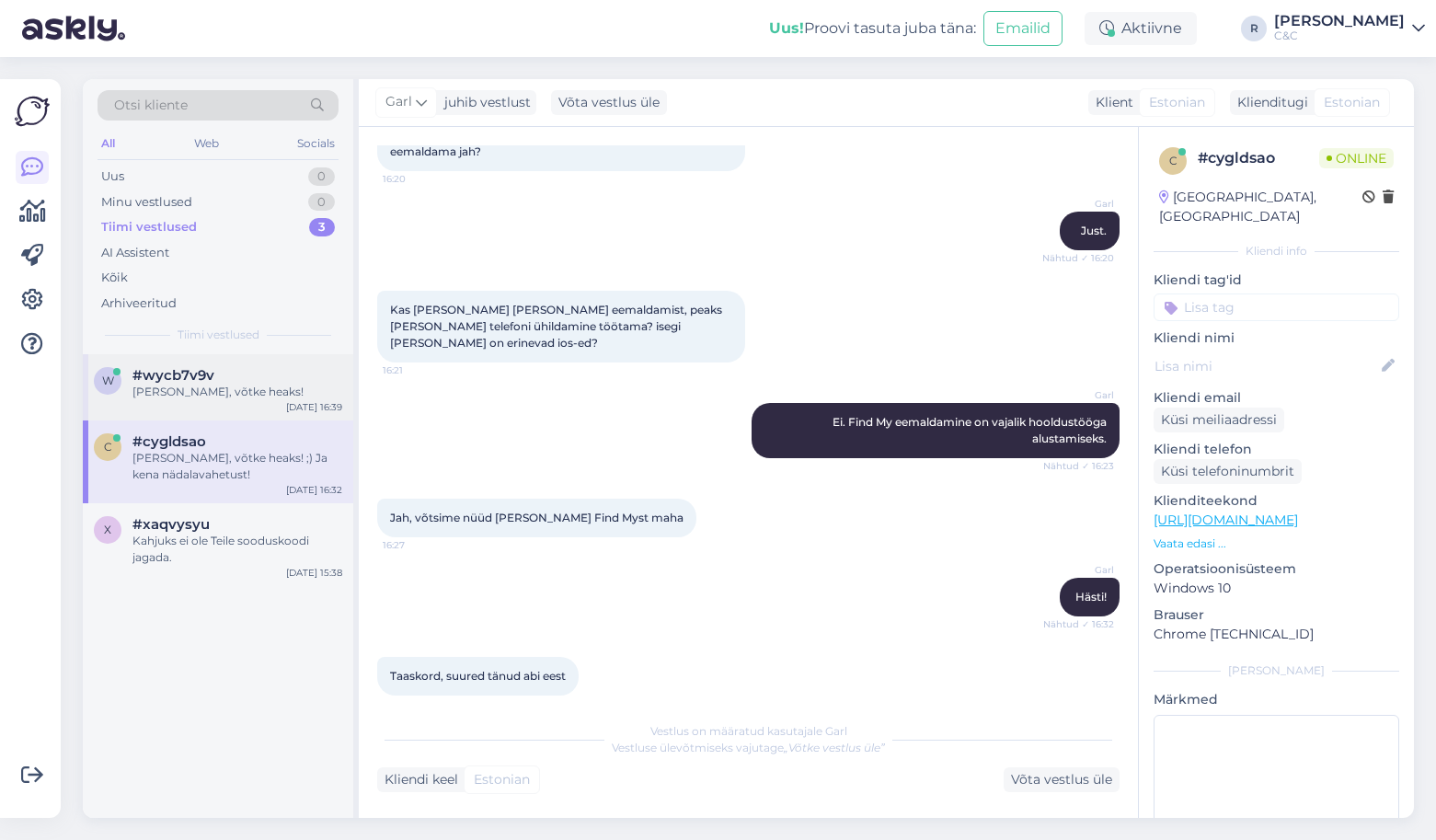
click at [245, 388] on div "[PERSON_NAME], võtke heaks!" at bounding box center [237, 392] width 210 height 17
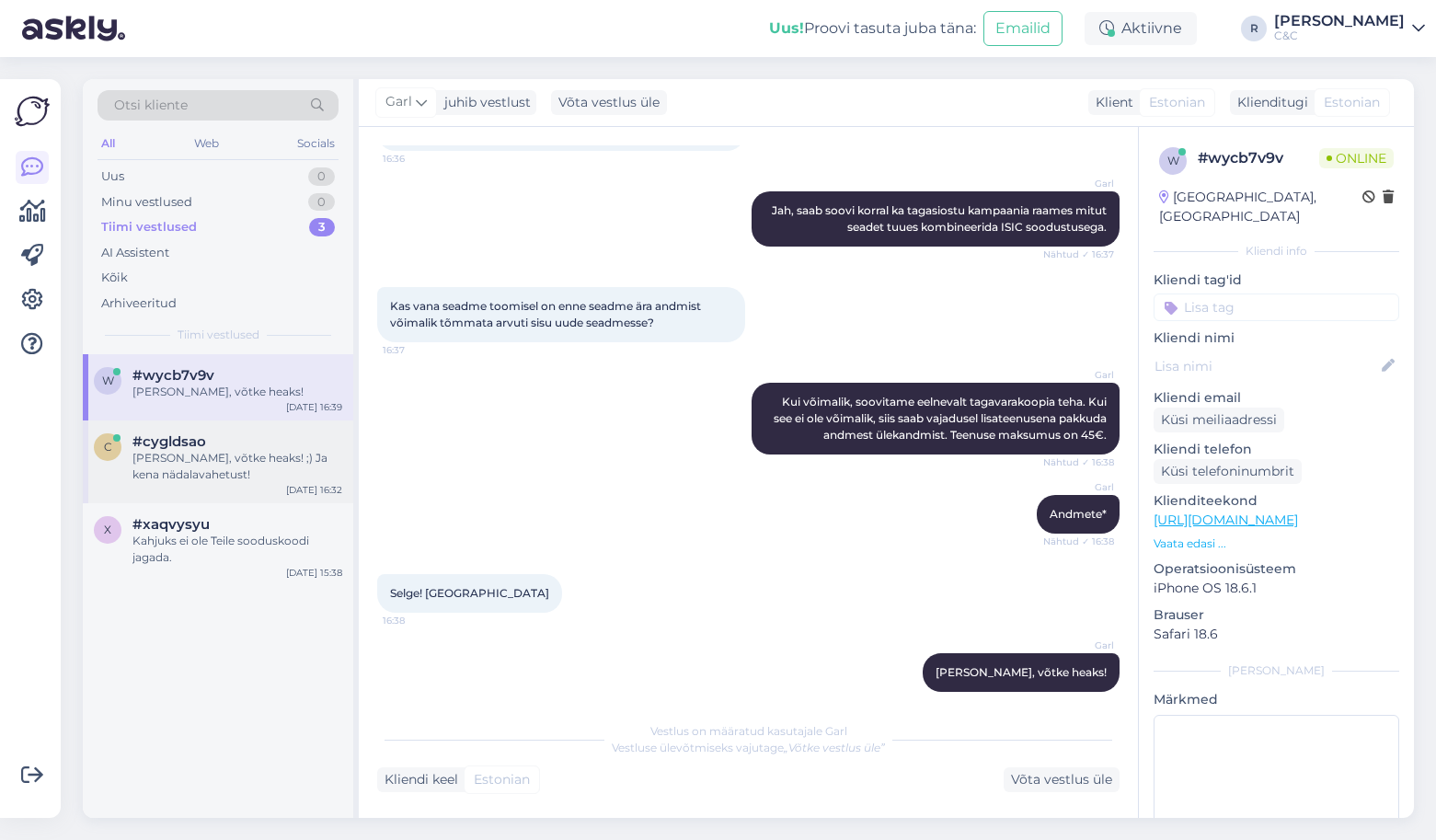
click at [234, 454] on div "Ikka, võtke heaks! ;) Ja kena nädalavahetust!" at bounding box center [237, 466] width 210 height 33
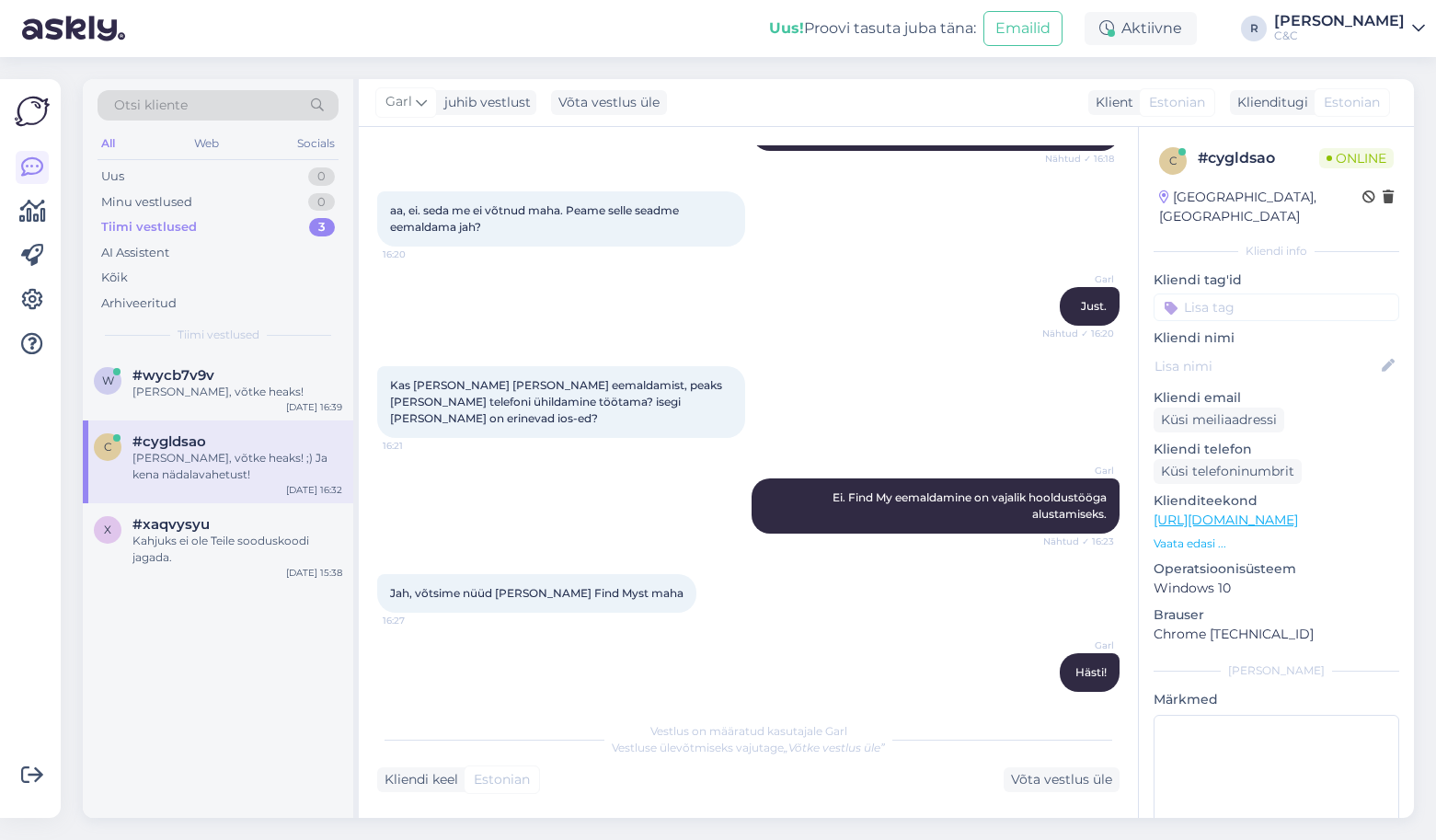
scroll to position [5218, 0]
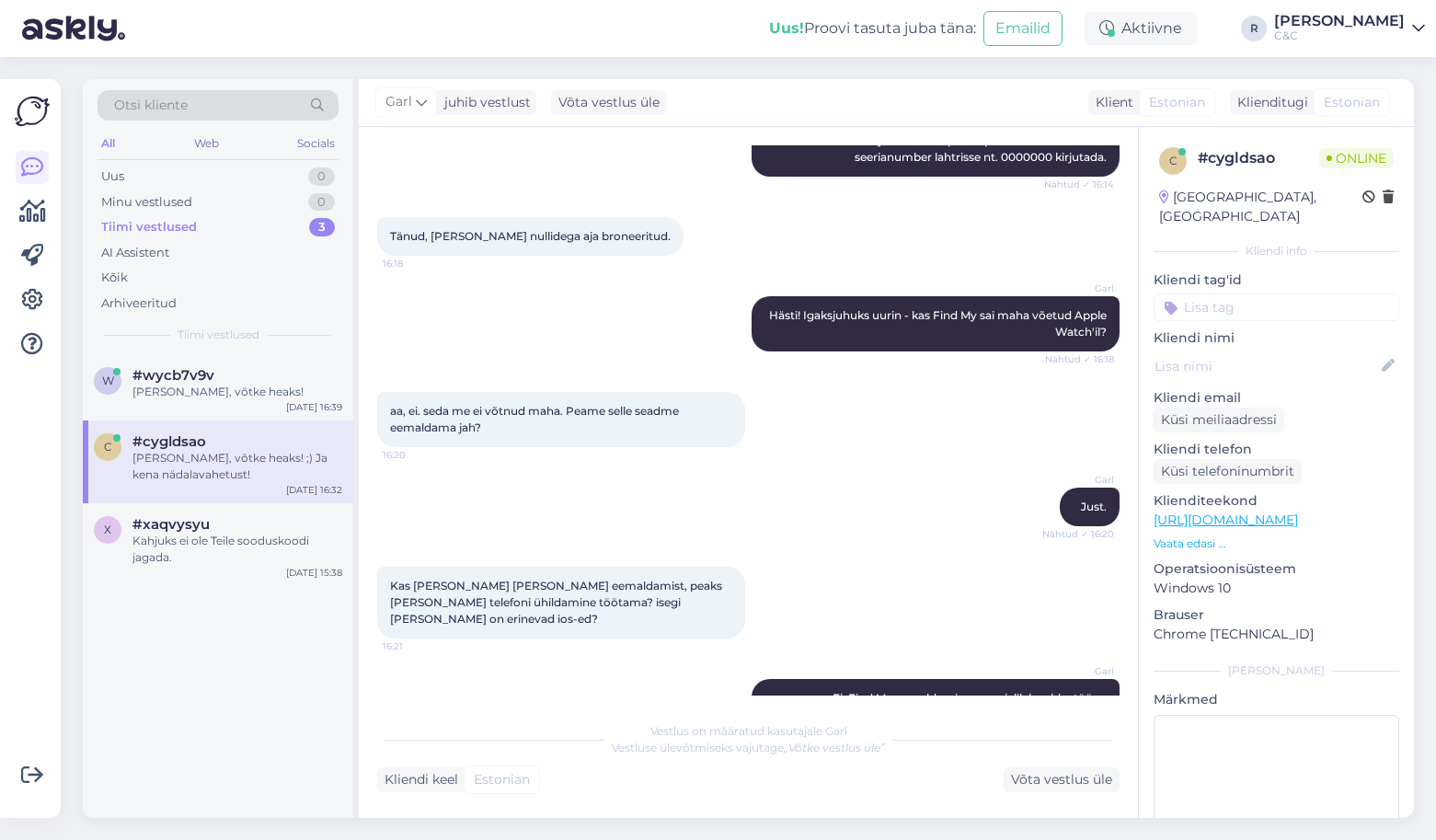
click at [778, 467] on div "Garl Just. Nähtud ✓ 16:20" at bounding box center [749, 506] width 742 height 79
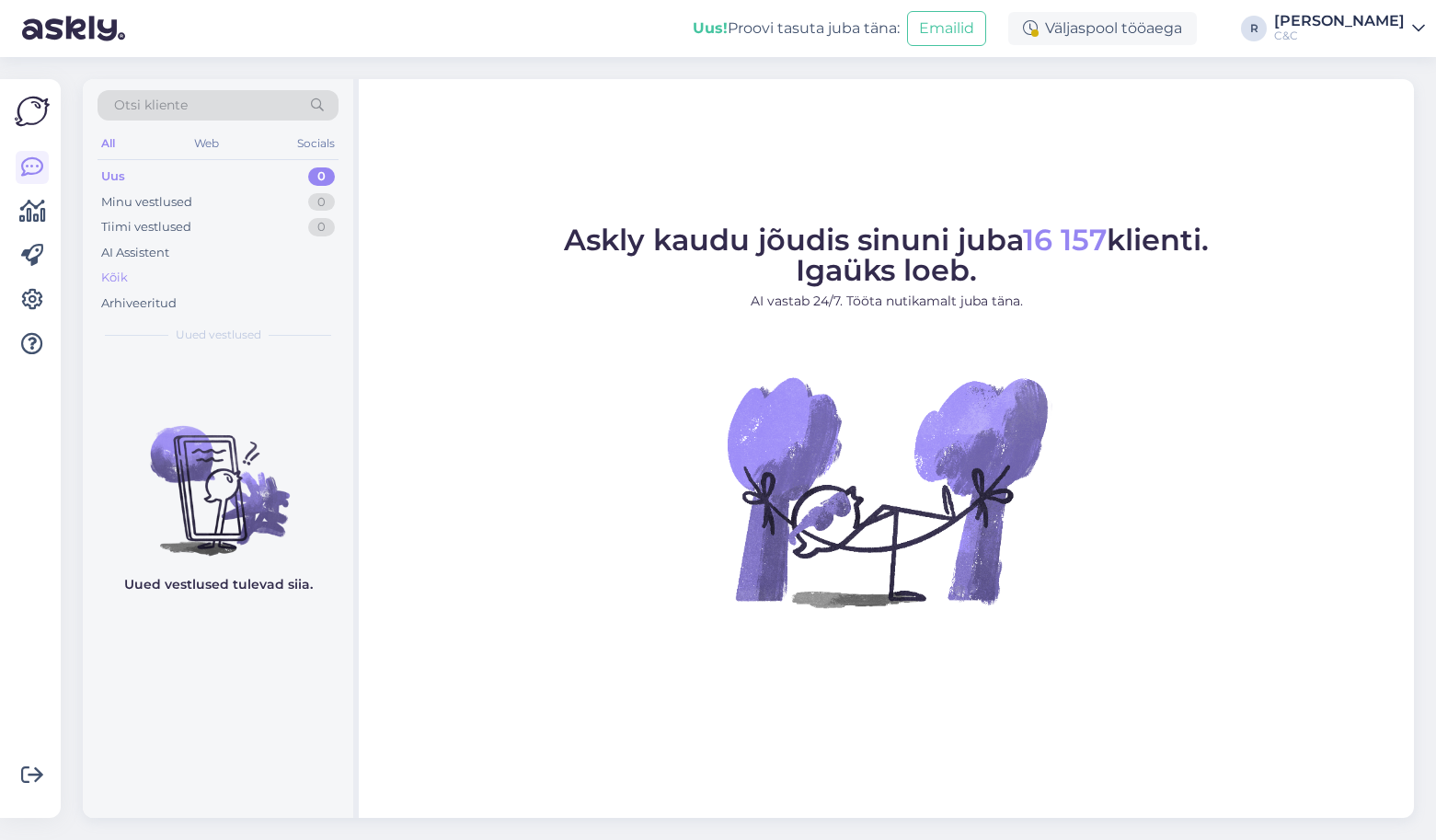
click at [190, 272] on div "Kõik" at bounding box center [218, 278] width 241 height 26
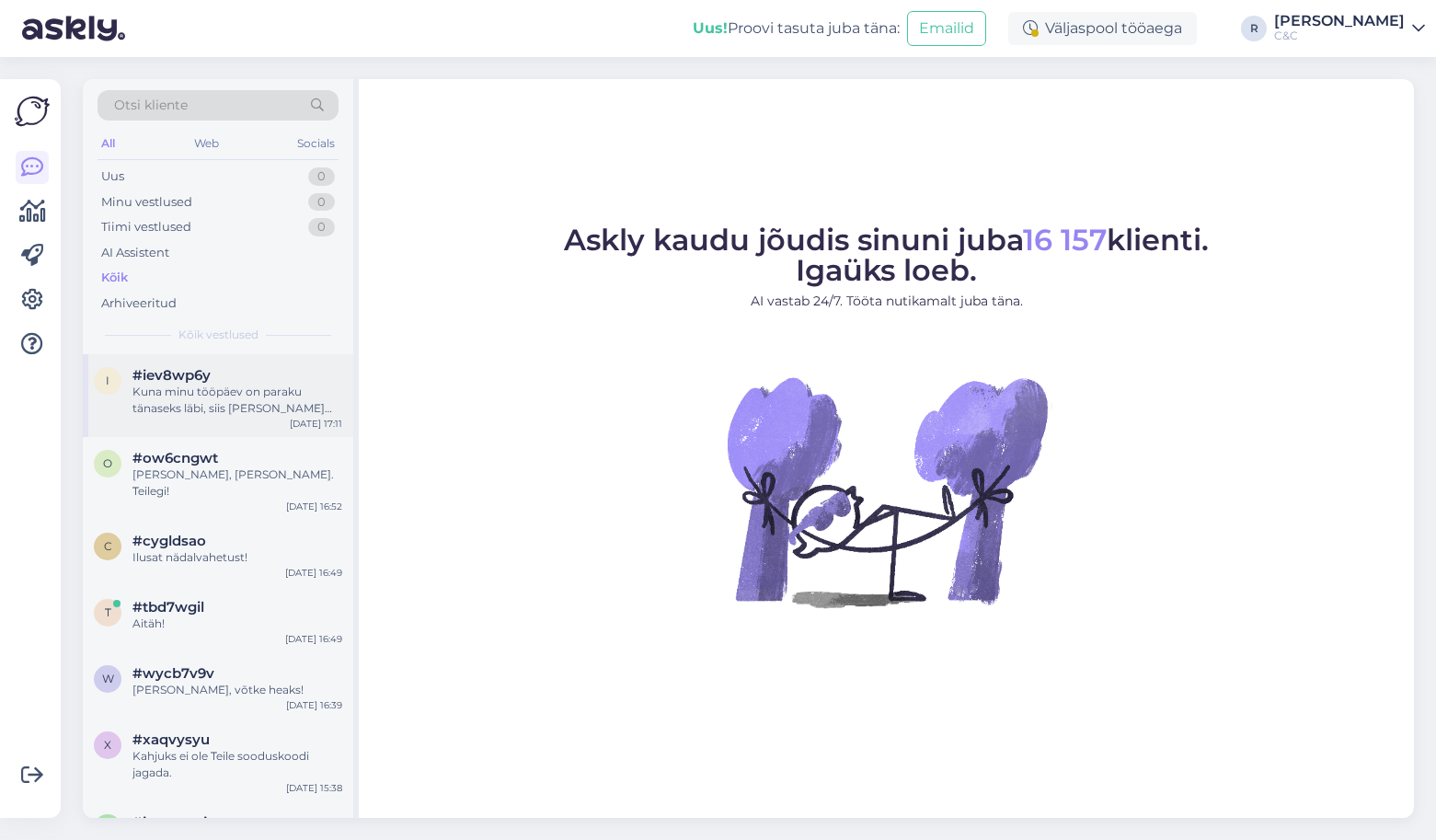
click at [251, 392] on div "Kuna minu tööpäev on paraku tänaseks läbi, siis annan viimase soovituse: suhelg…" at bounding box center [237, 401] width 210 height 33
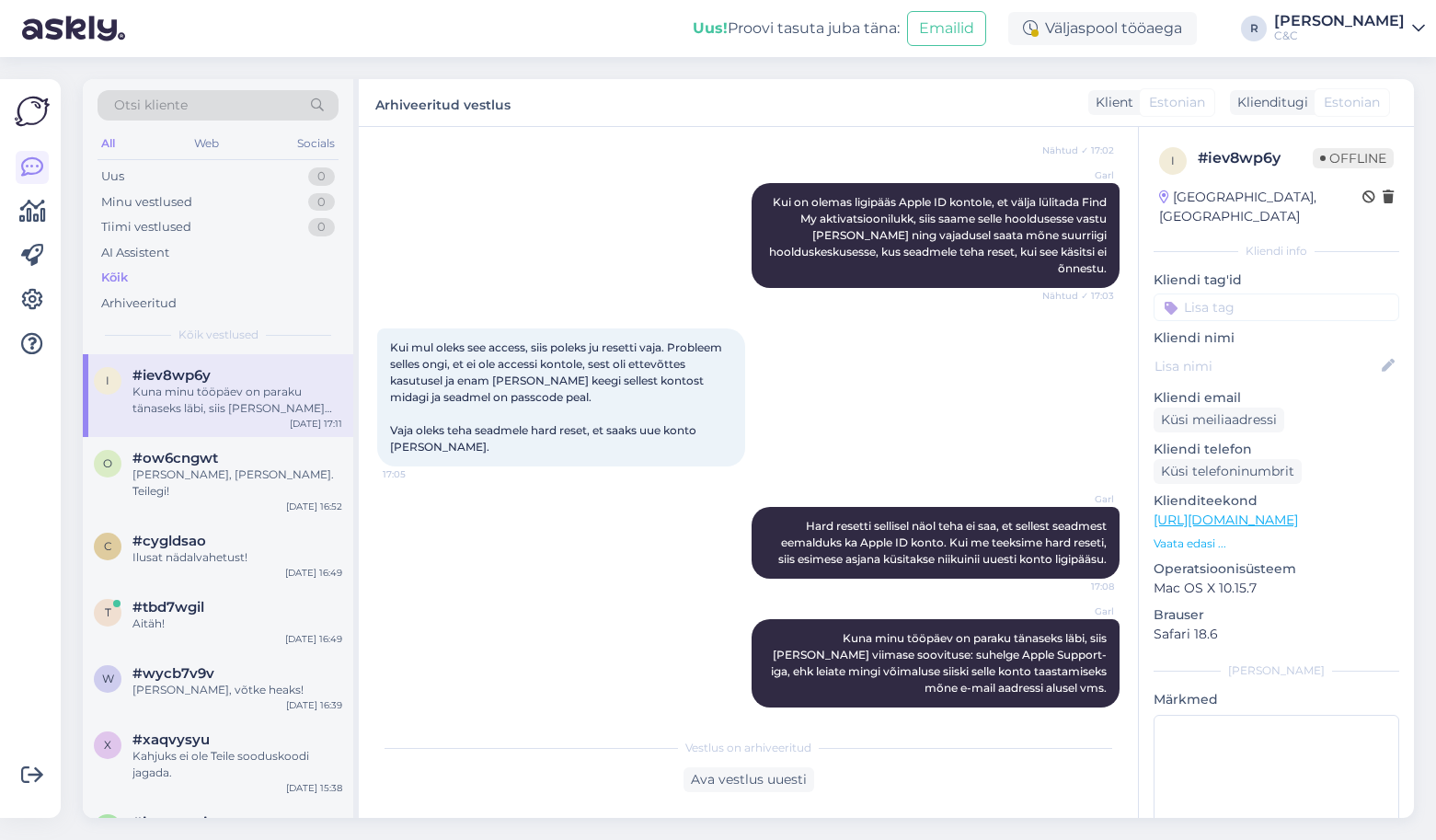
scroll to position [1385, 0]
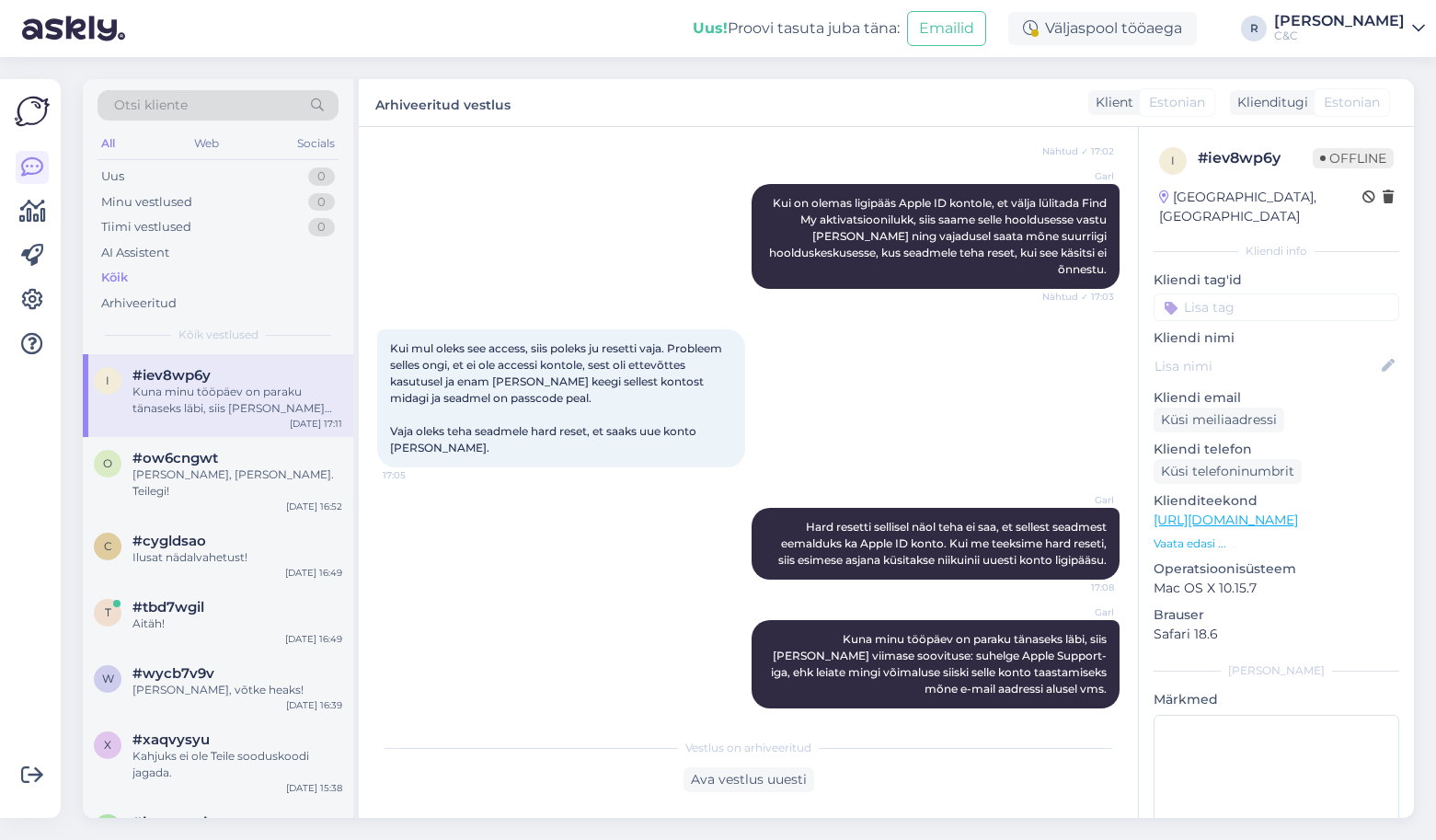
click at [678, 329] on div "Kui mul oleks see access, siis poleks ju resetti vaja. Probleem selles ongi, et…" at bounding box center [561, 398] width 368 height 138
